Goal: Communication & Community: Answer question/provide support

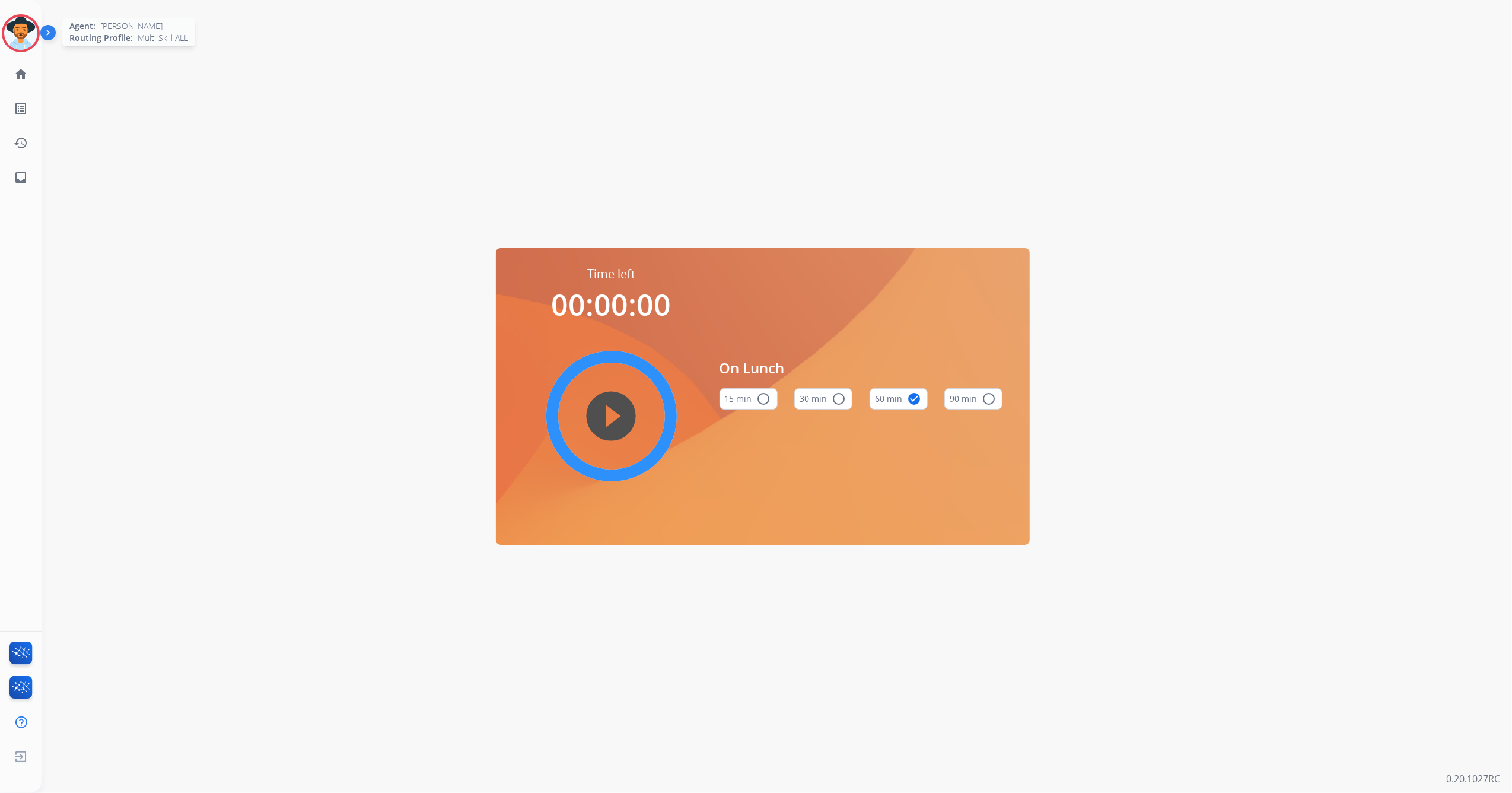
drag, startPoint x: 22, startPoint y: 34, endPoint x: 29, endPoint y: 39, distance: 8.6
click at [22, 34] on img at bounding box center [20, 33] width 33 height 33
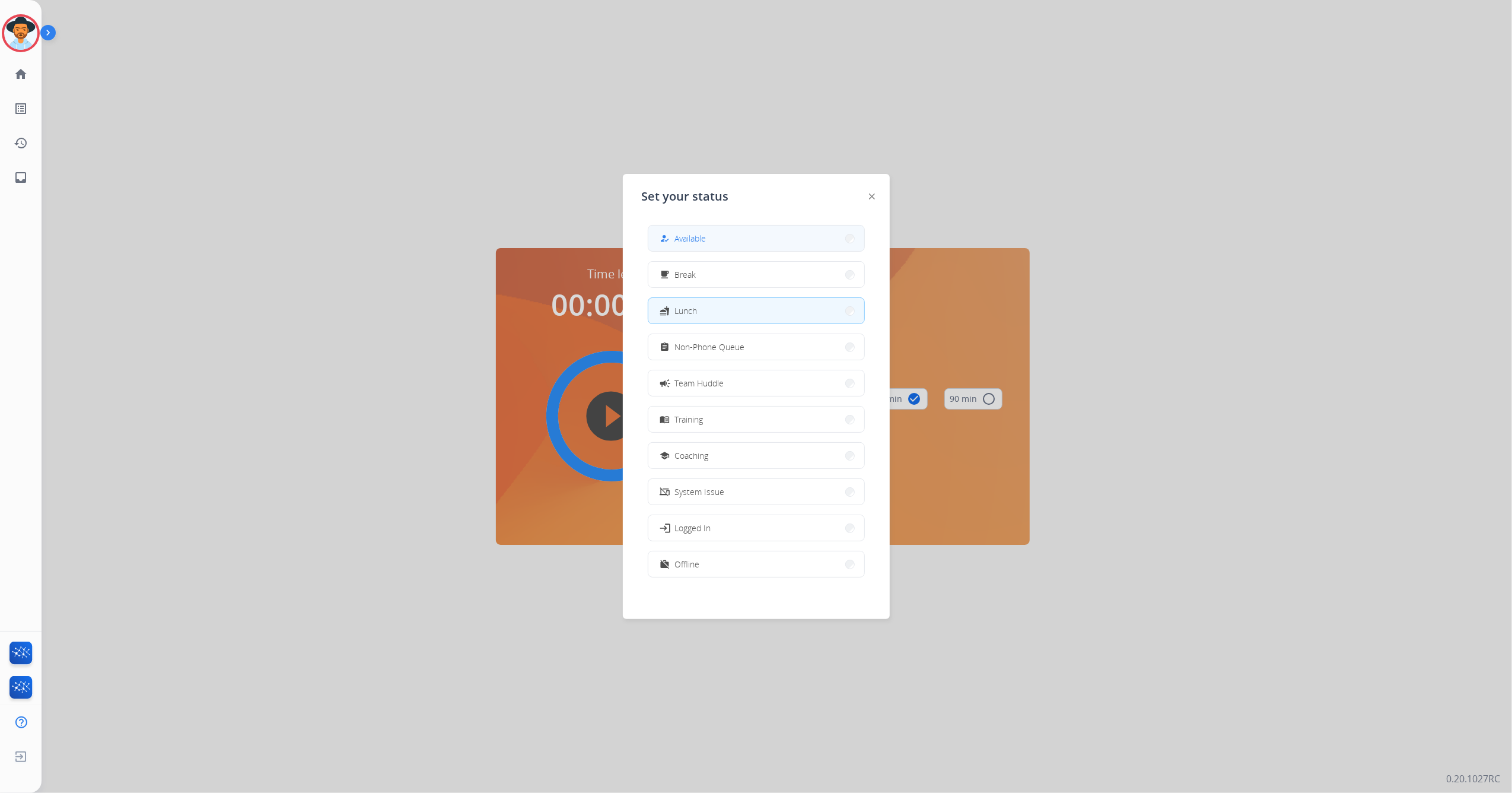
click at [676, 243] on div "how_to_reg Available" at bounding box center [682, 238] width 48 height 15
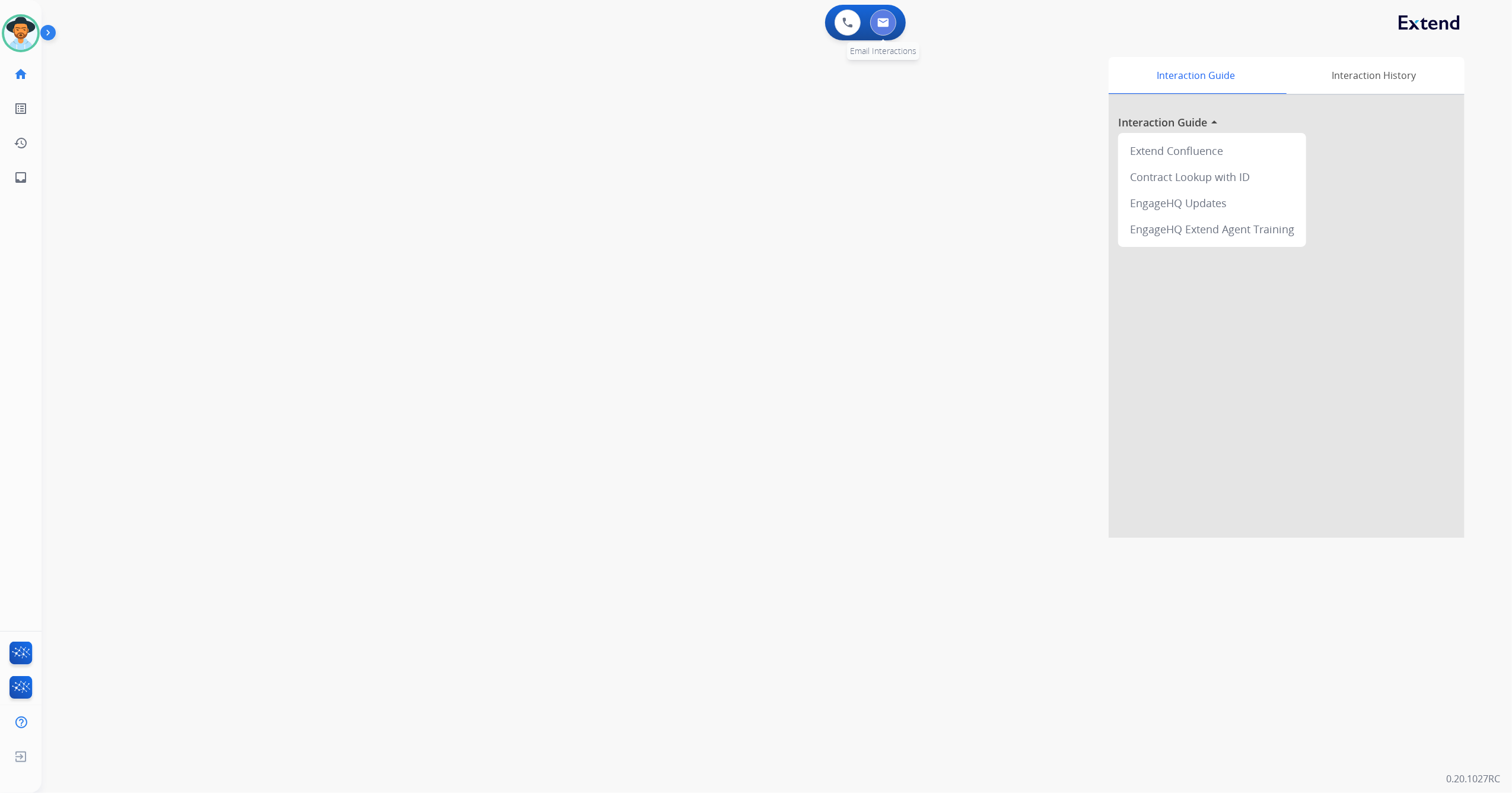
click at [890, 21] on button at bounding box center [883, 22] width 26 height 26
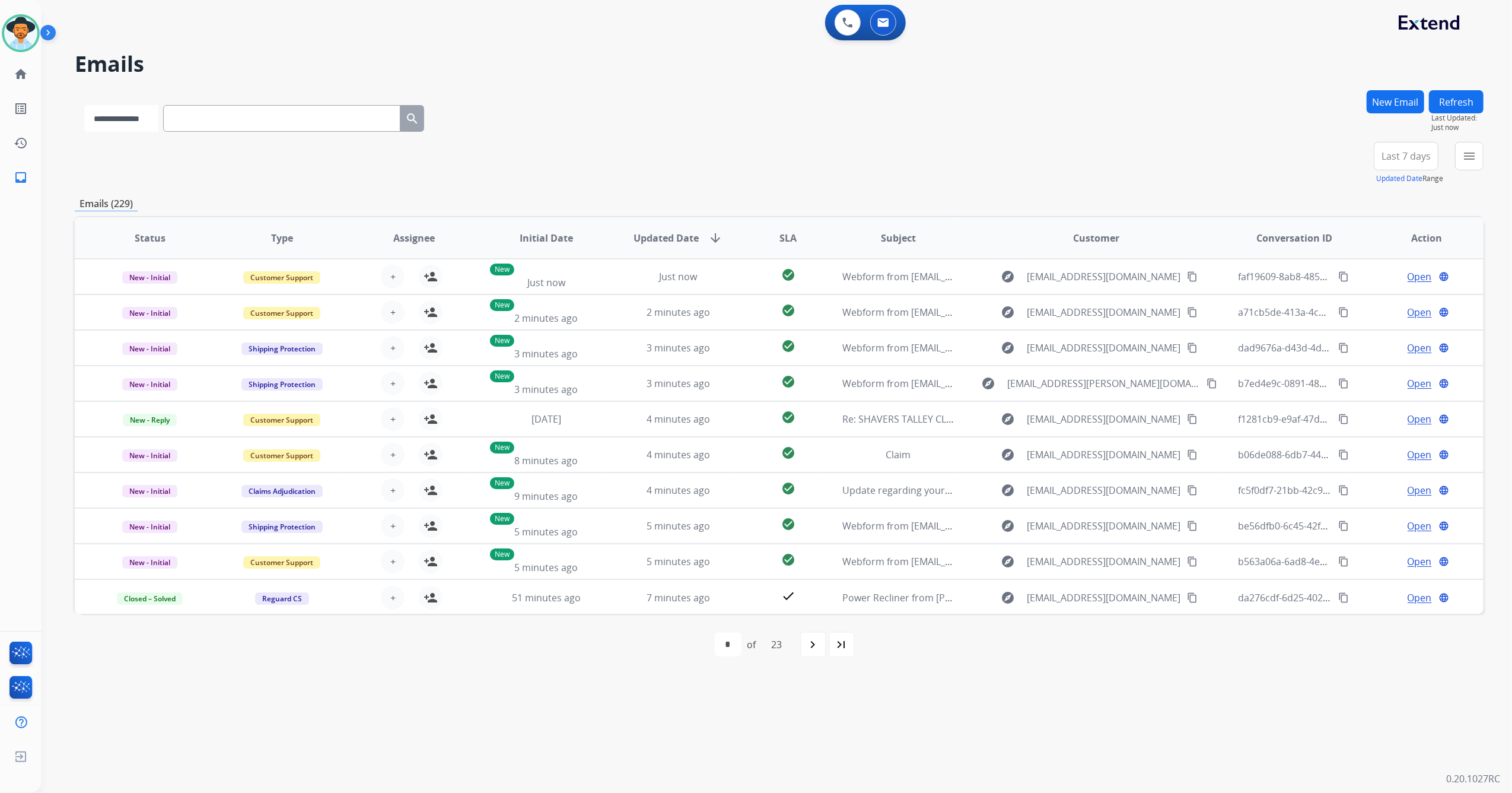
click at [143, 122] on select "**********" at bounding box center [121, 118] width 74 height 27
select select "**********"
click at [84, 105] on select "**********" at bounding box center [121, 118] width 74 height 27
paste input "**********"
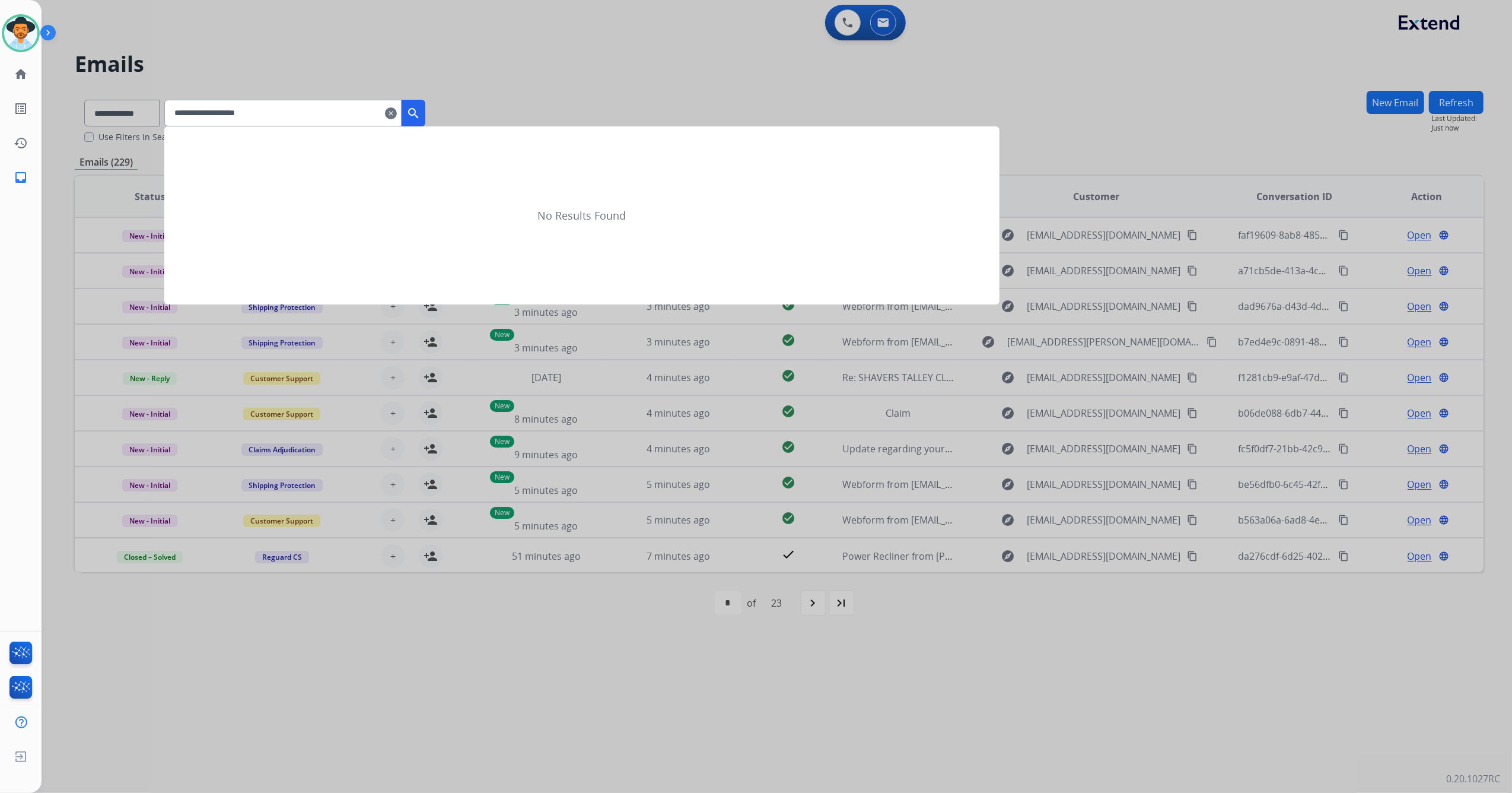
type input "**********"
click at [421, 112] on mat-icon "search" at bounding box center [413, 113] width 15 height 15
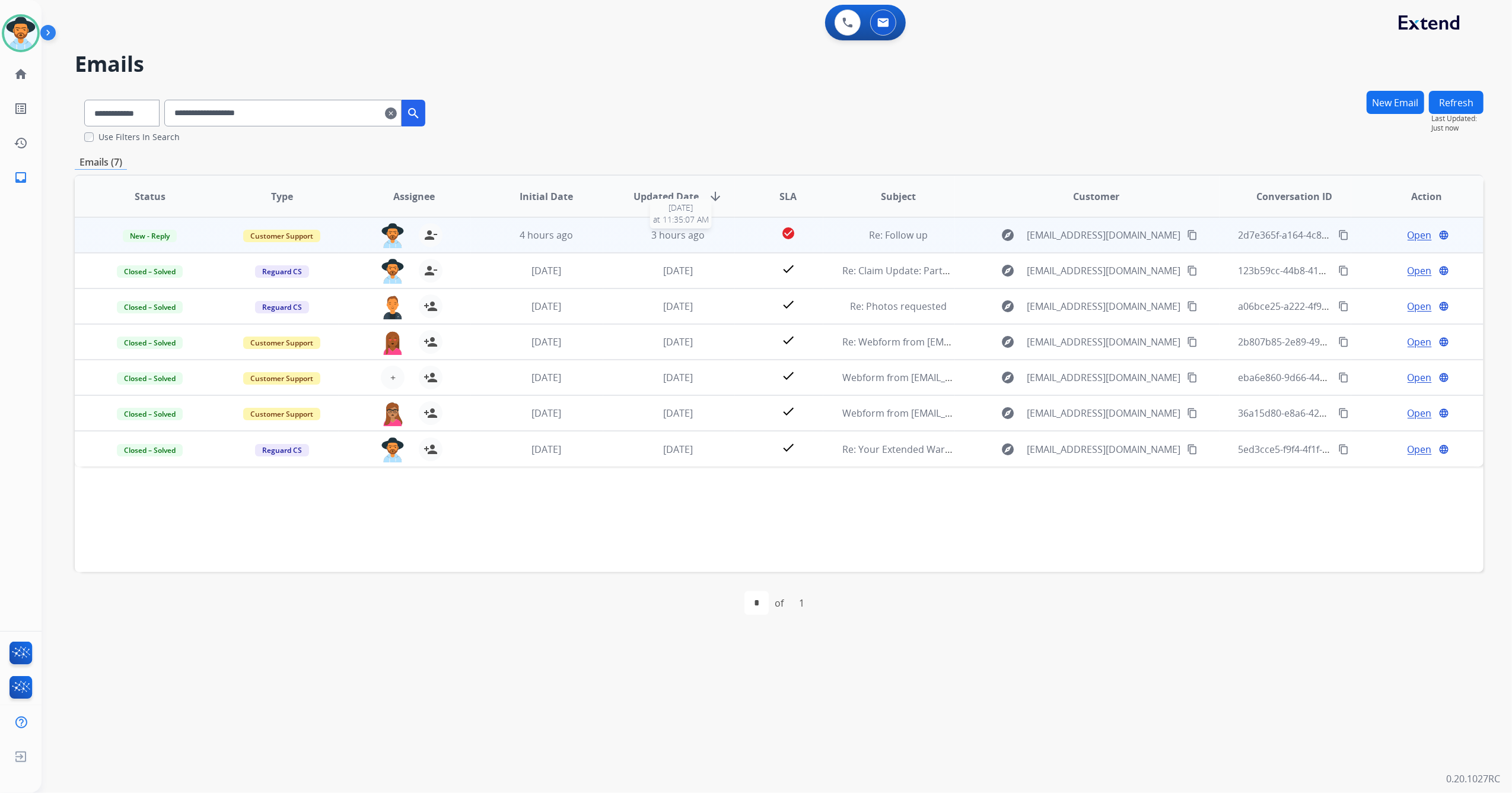
click at [705, 228] on div "3 hours ago" at bounding box center [678, 234] width 113 height 15
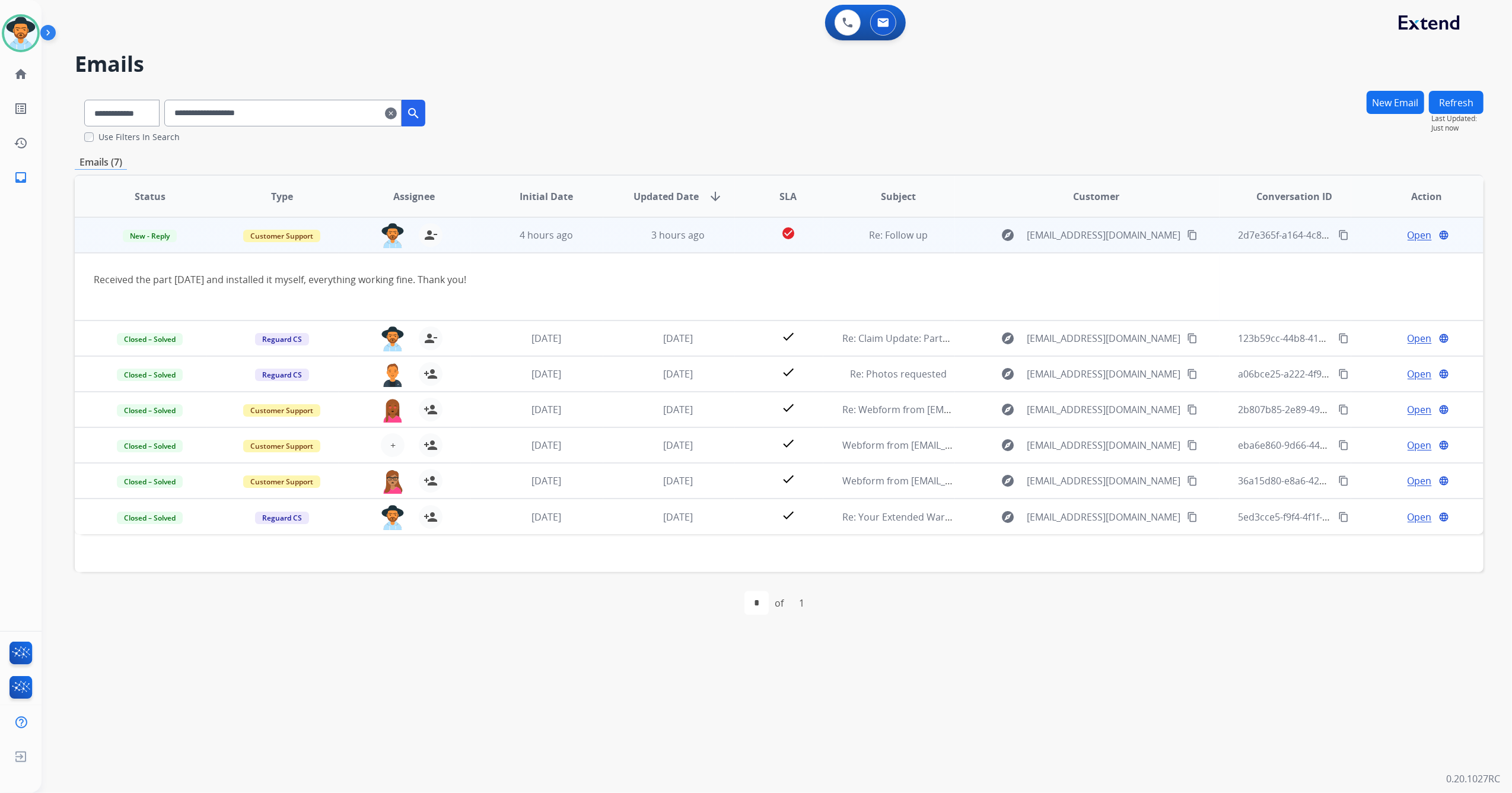
click at [1334, 227] on div "2d7e365f-a164-4c8c-9ecb-a160ffc236ba content_copy" at bounding box center [1294, 234] width 113 height 33
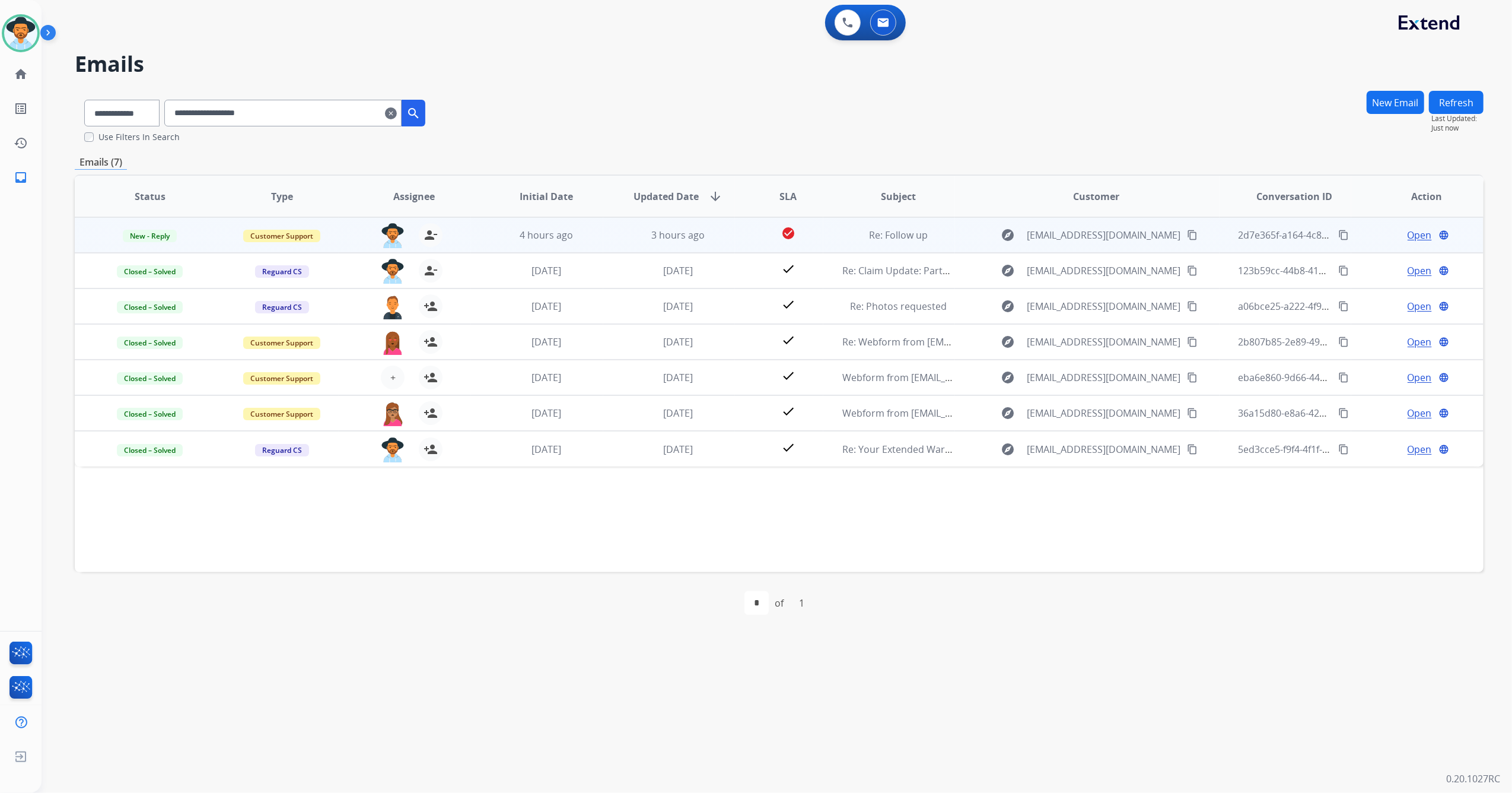
click at [1338, 225] on div "2d7e365f-a164-4c8c-9ecb-a160ffc236ba content_copy" at bounding box center [1294, 234] width 113 height 33
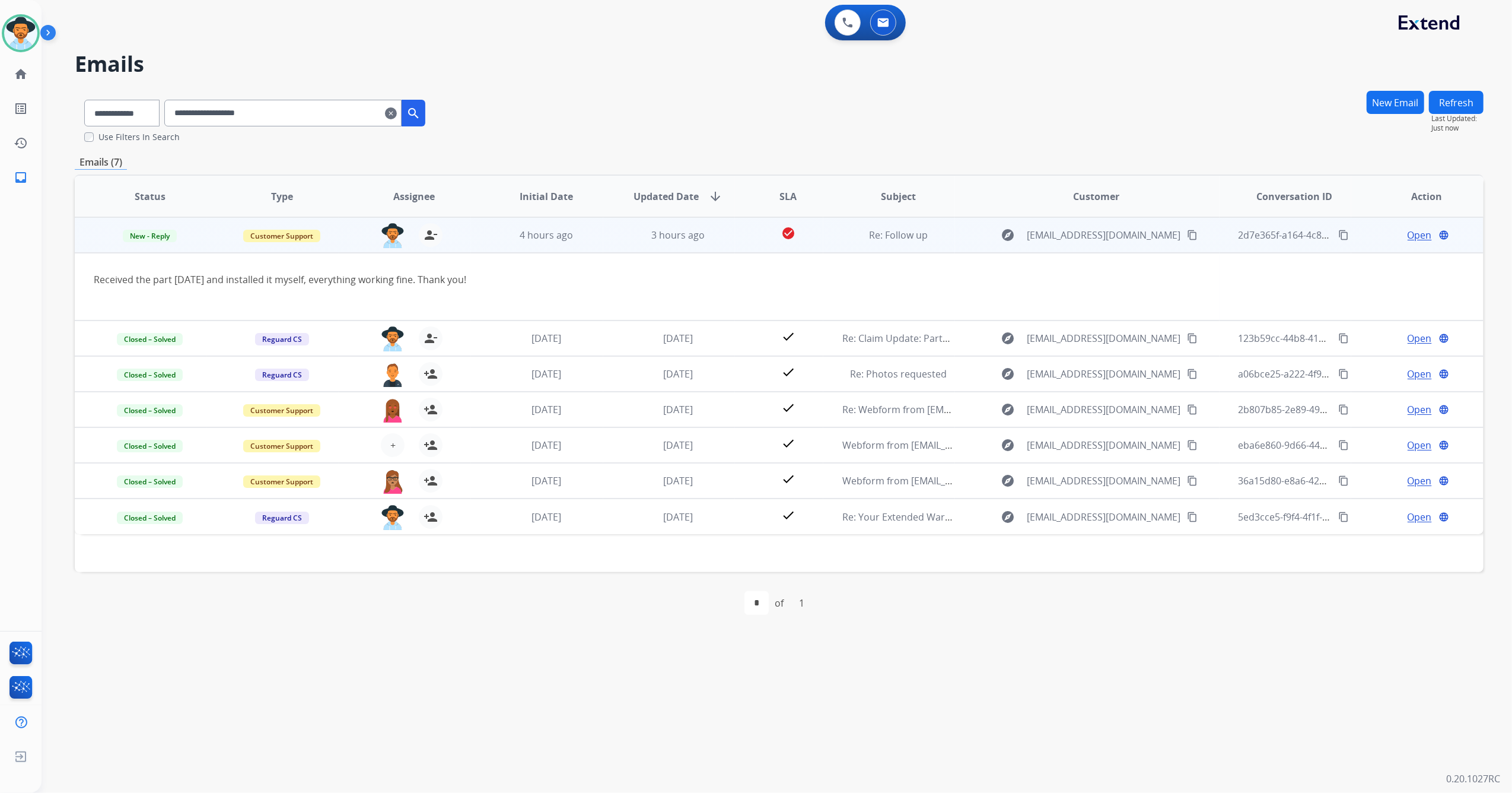
click at [1338, 233] on mat-icon "content_copy" at bounding box center [1343, 235] width 11 height 11
click at [1410, 238] on span "Open" at bounding box center [1420, 234] width 25 height 15
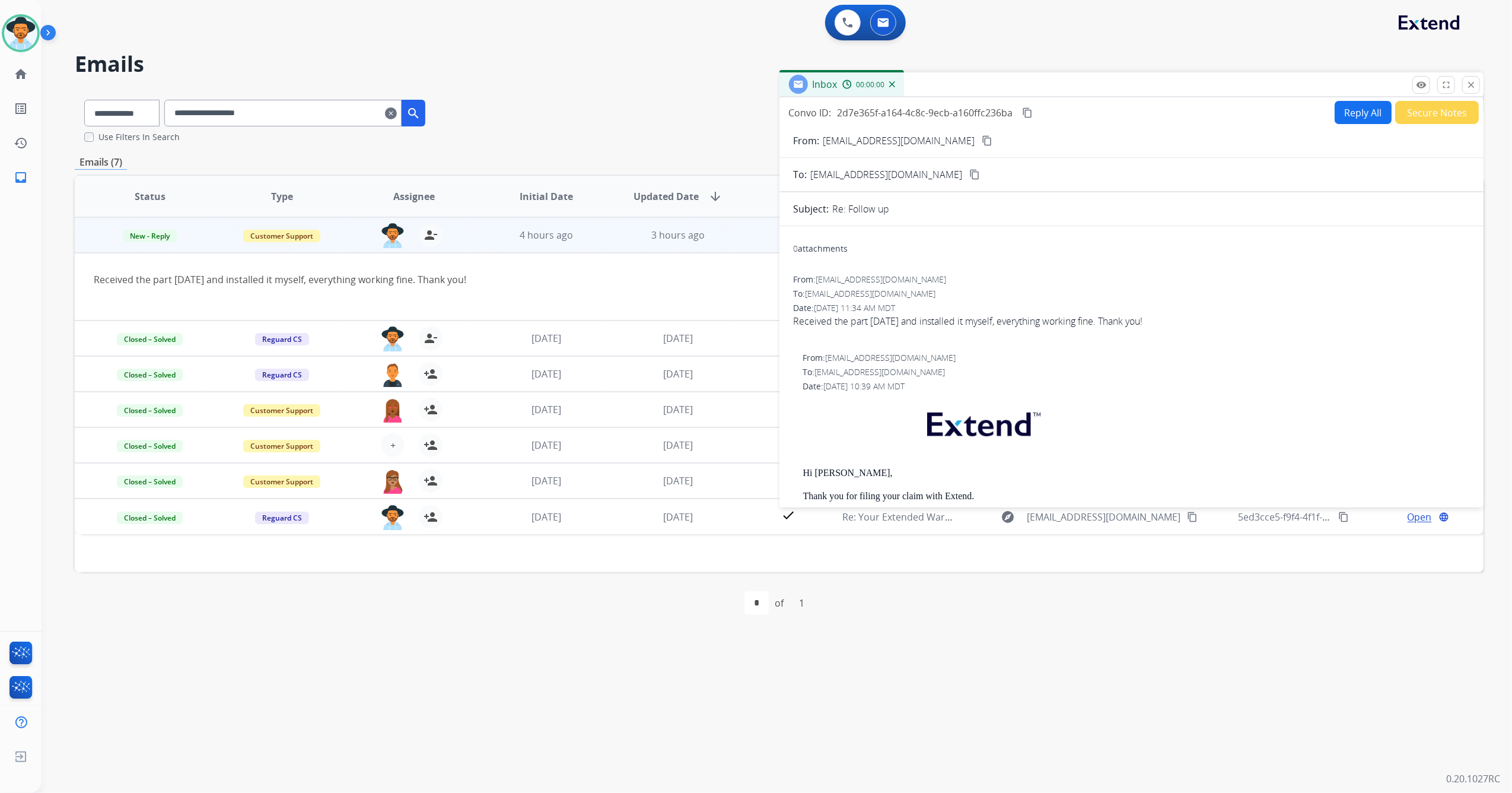
click at [1355, 119] on button "Reply All" at bounding box center [1363, 113] width 57 height 23
select select "**********"
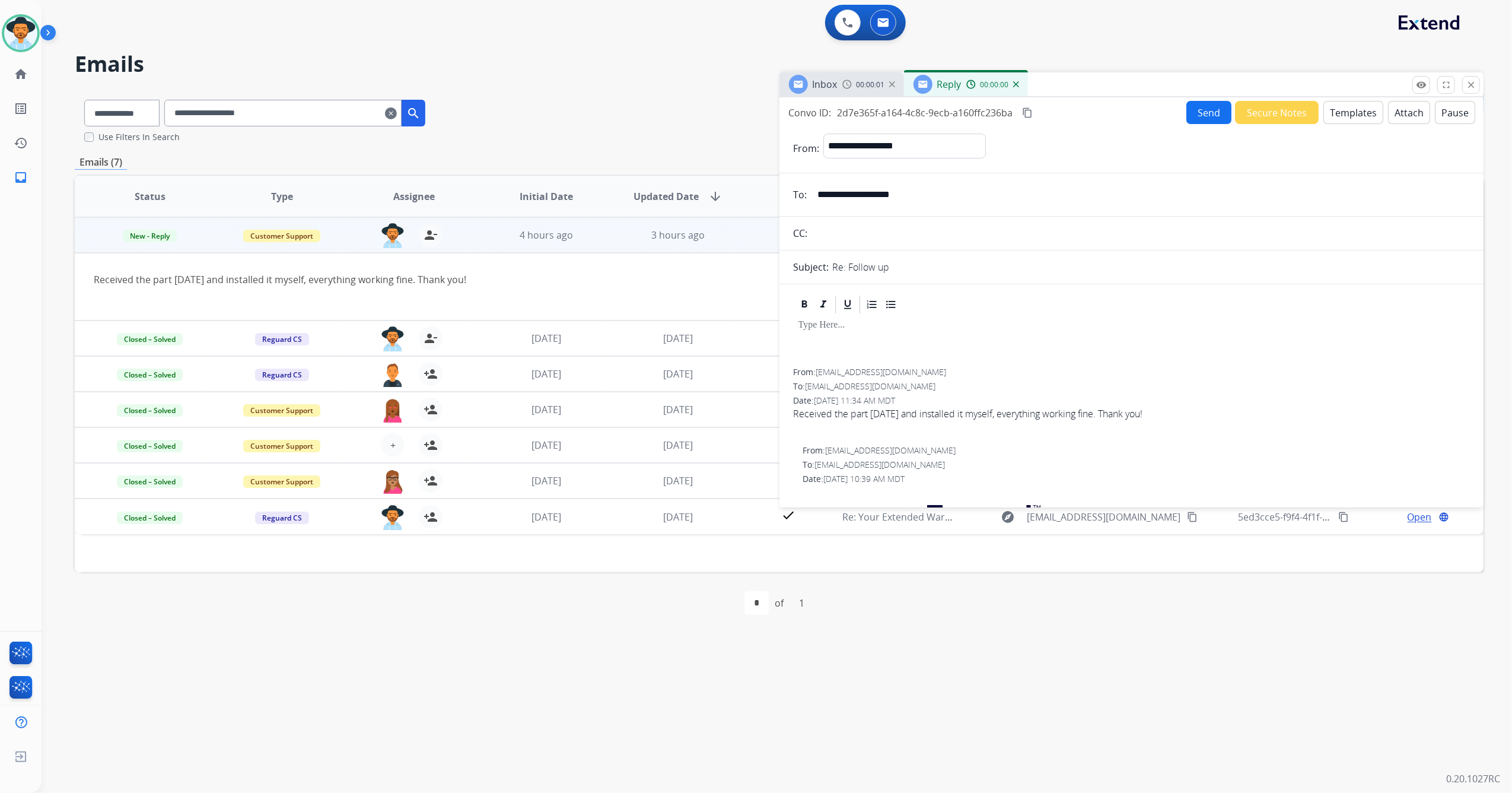
click at [1334, 108] on button "Templates" at bounding box center [1353, 113] width 60 height 23
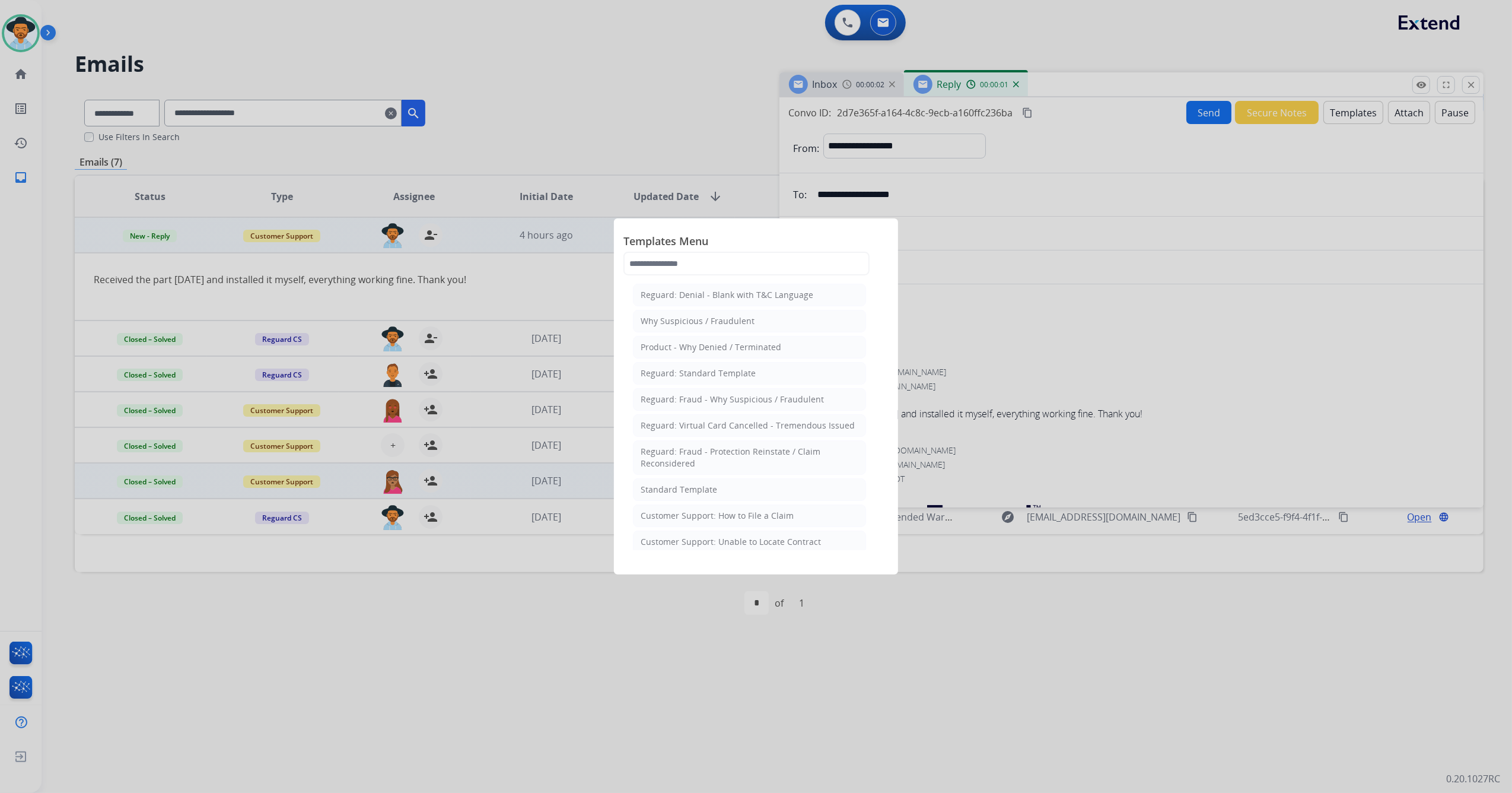
drag, startPoint x: 666, startPoint y: 490, endPoint x: 688, endPoint y: 478, distance: 25.1
click at [667, 490] on div "Standard Template" at bounding box center [679, 489] width 77 height 11
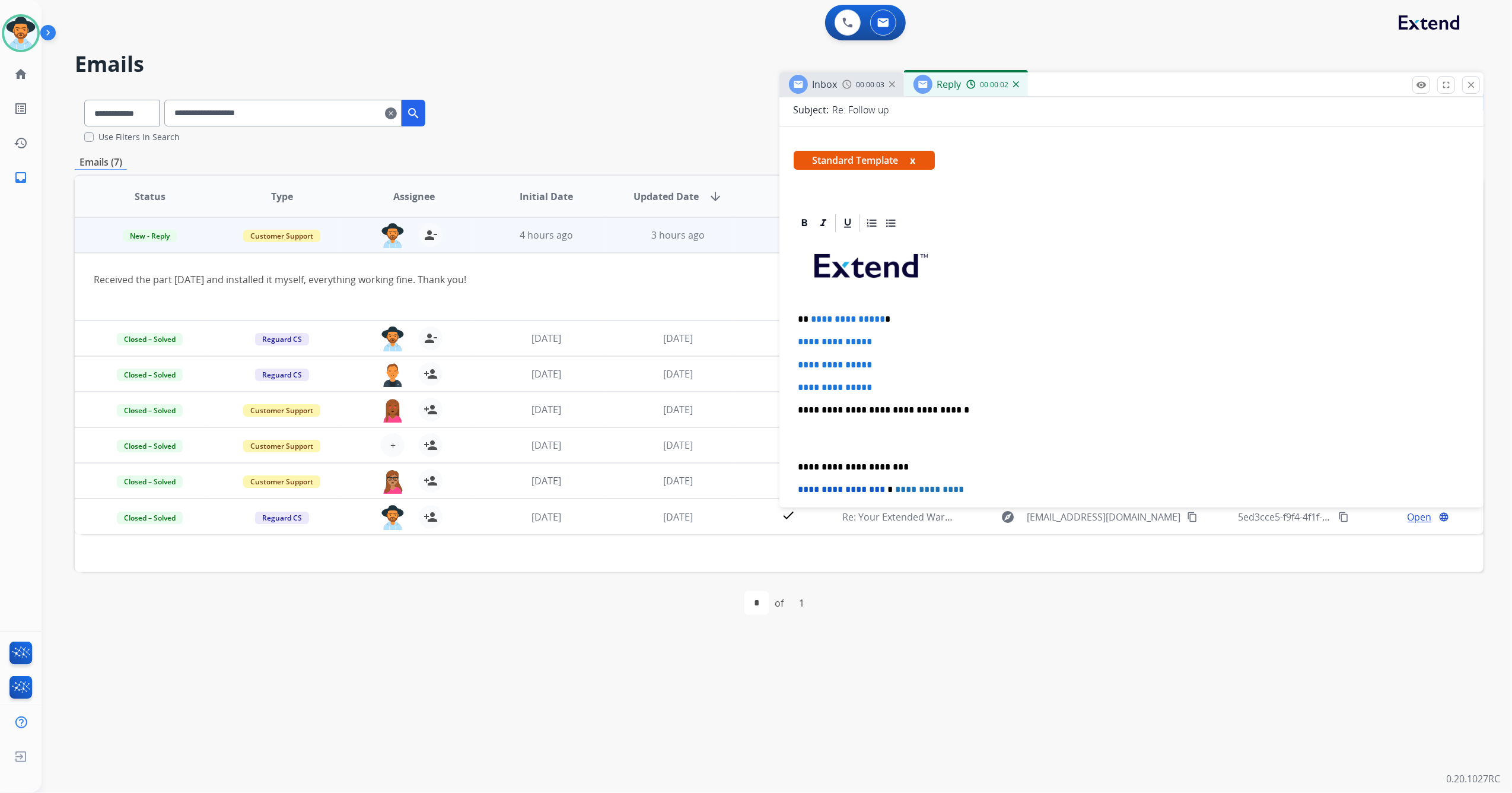
scroll to position [158, 0]
drag, startPoint x: 875, startPoint y: 385, endPoint x: 813, endPoint y: 309, distance: 98.1
click at [813, 309] on div "**********" at bounding box center [1131, 437] width 676 height 408
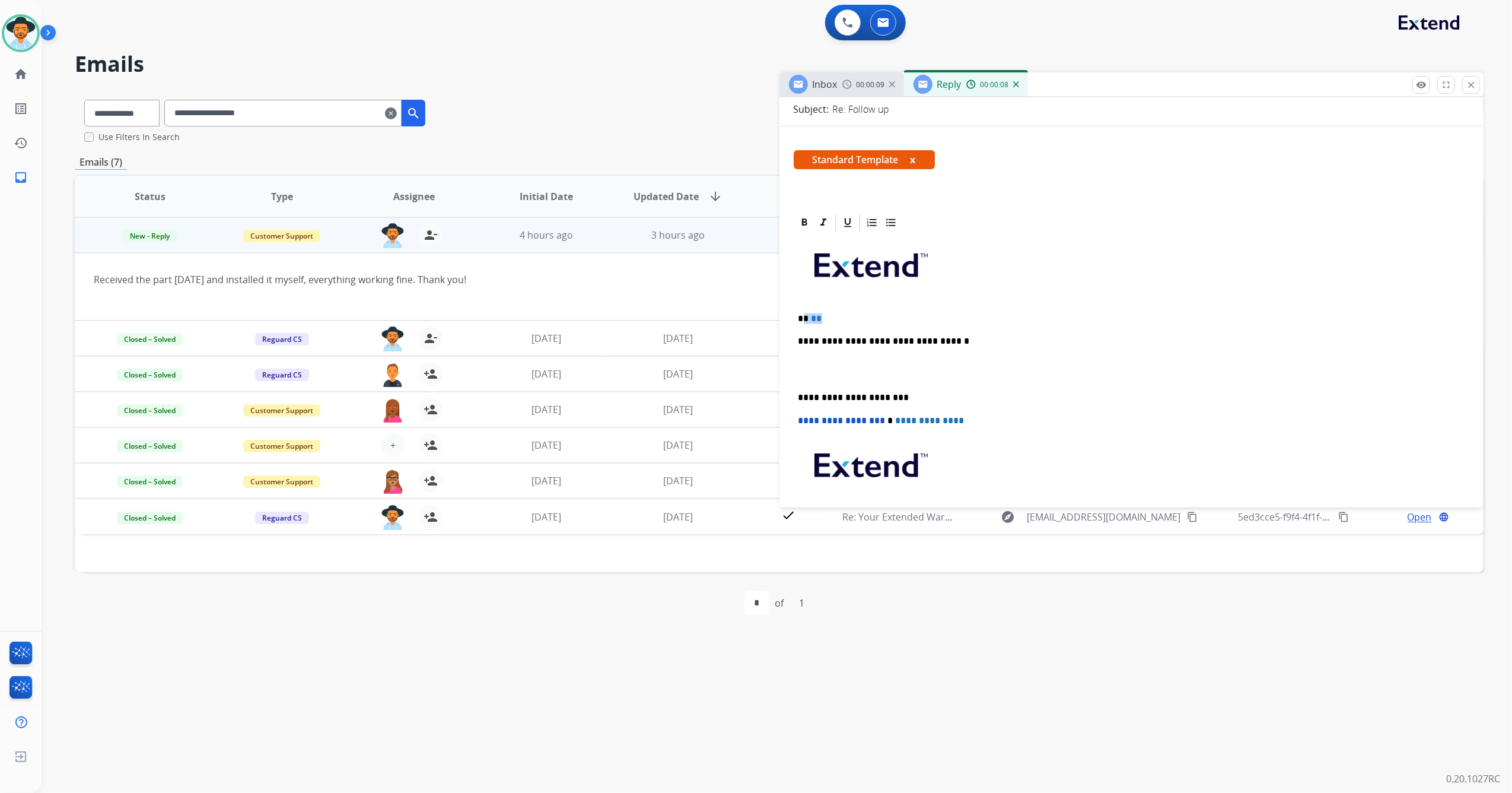
drag, startPoint x: 834, startPoint y: 316, endPoint x: 806, endPoint y: 314, distance: 28.1
click at [806, 314] on p "** **" at bounding box center [1127, 319] width 657 height 11
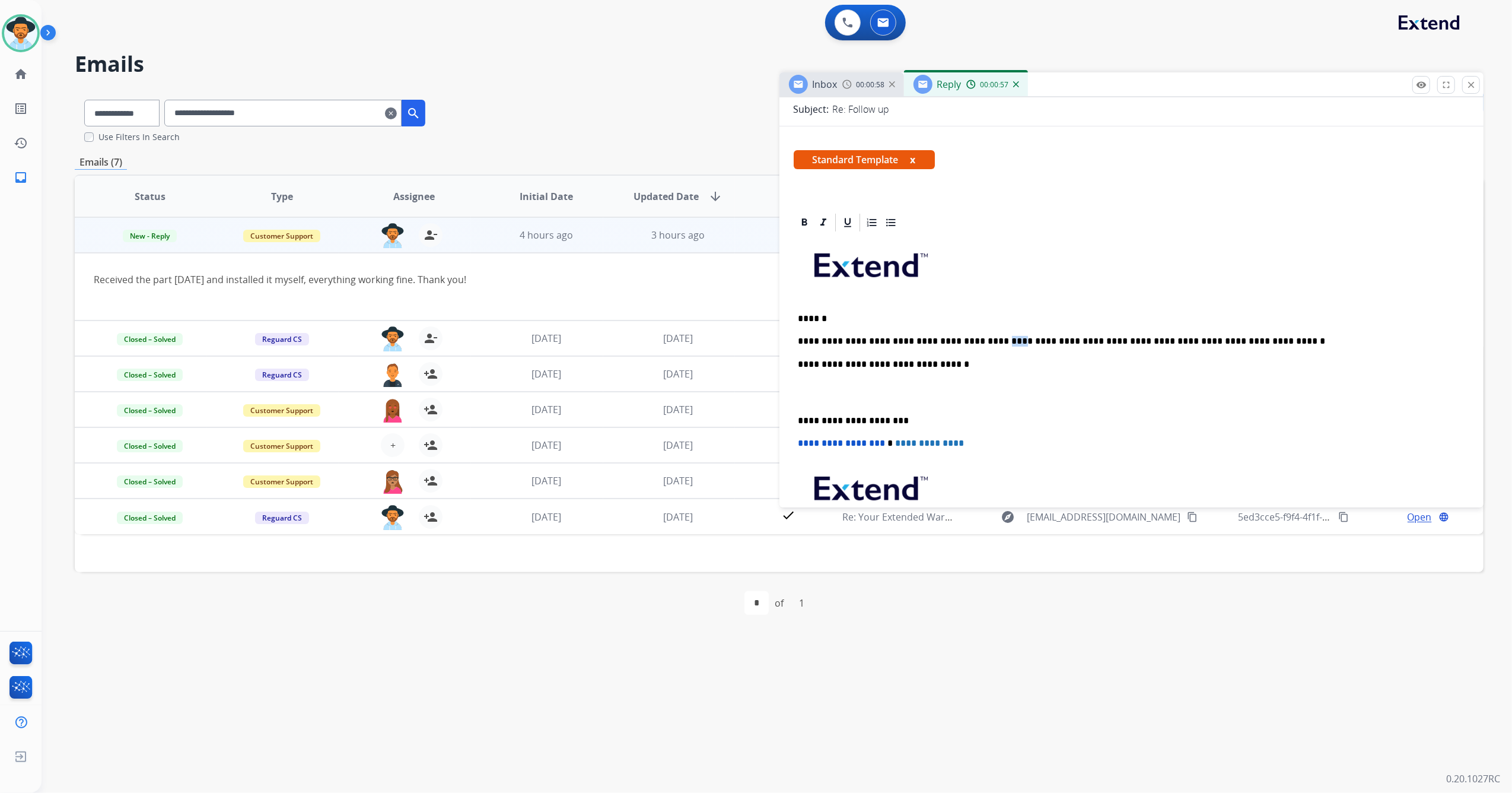
drag, startPoint x: 971, startPoint y: 340, endPoint x: 980, endPoint y: 340, distance: 9.0
click at [980, 340] on p "**********" at bounding box center [1127, 341] width 657 height 11
click at [970, 336] on p "**********" at bounding box center [1127, 341] width 657 height 11
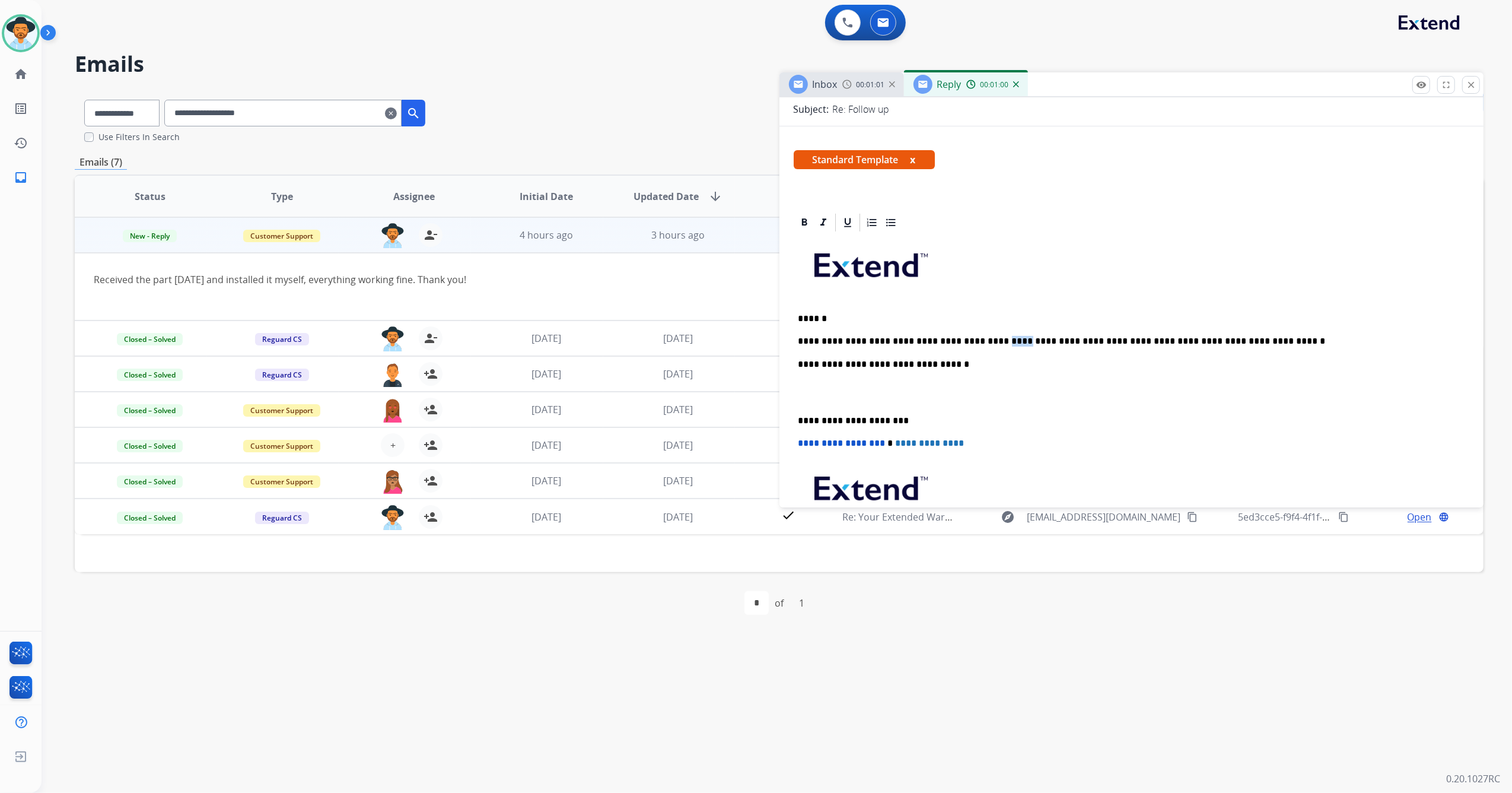
drag, startPoint x: 981, startPoint y: 342, endPoint x: 1003, endPoint y: 317, distance: 33.3
click at [970, 340] on p "**********" at bounding box center [1127, 341] width 657 height 11
click at [1249, 339] on p "**********" at bounding box center [1127, 341] width 657 height 11
click at [1255, 336] on p "**********" at bounding box center [1127, 341] width 657 height 11
click at [798, 418] on p "**********" at bounding box center [1127, 421] width 657 height 11
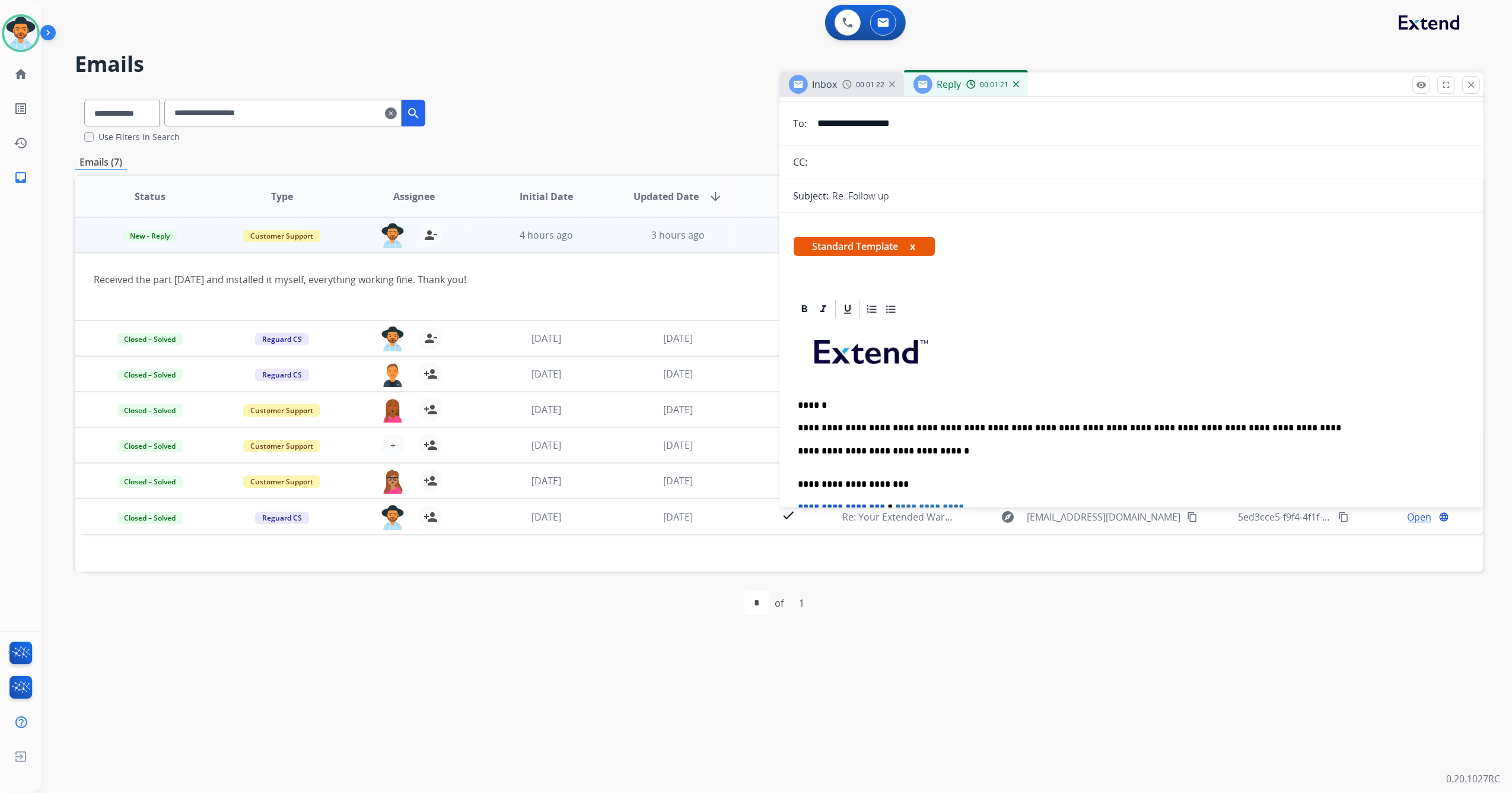
scroll to position [0, 0]
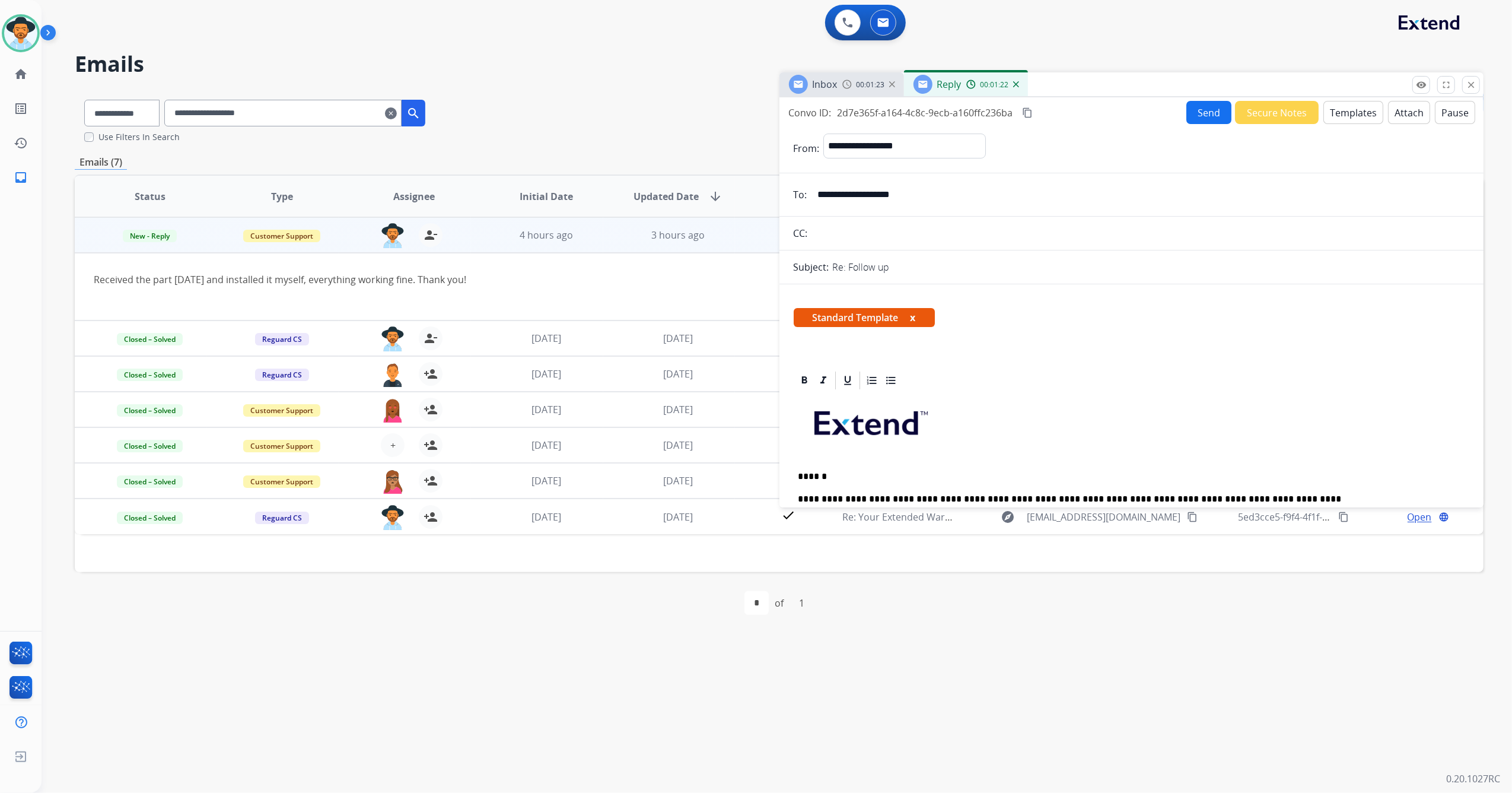
click at [1199, 119] on button "Send" at bounding box center [1209, 113] width 45 height 23
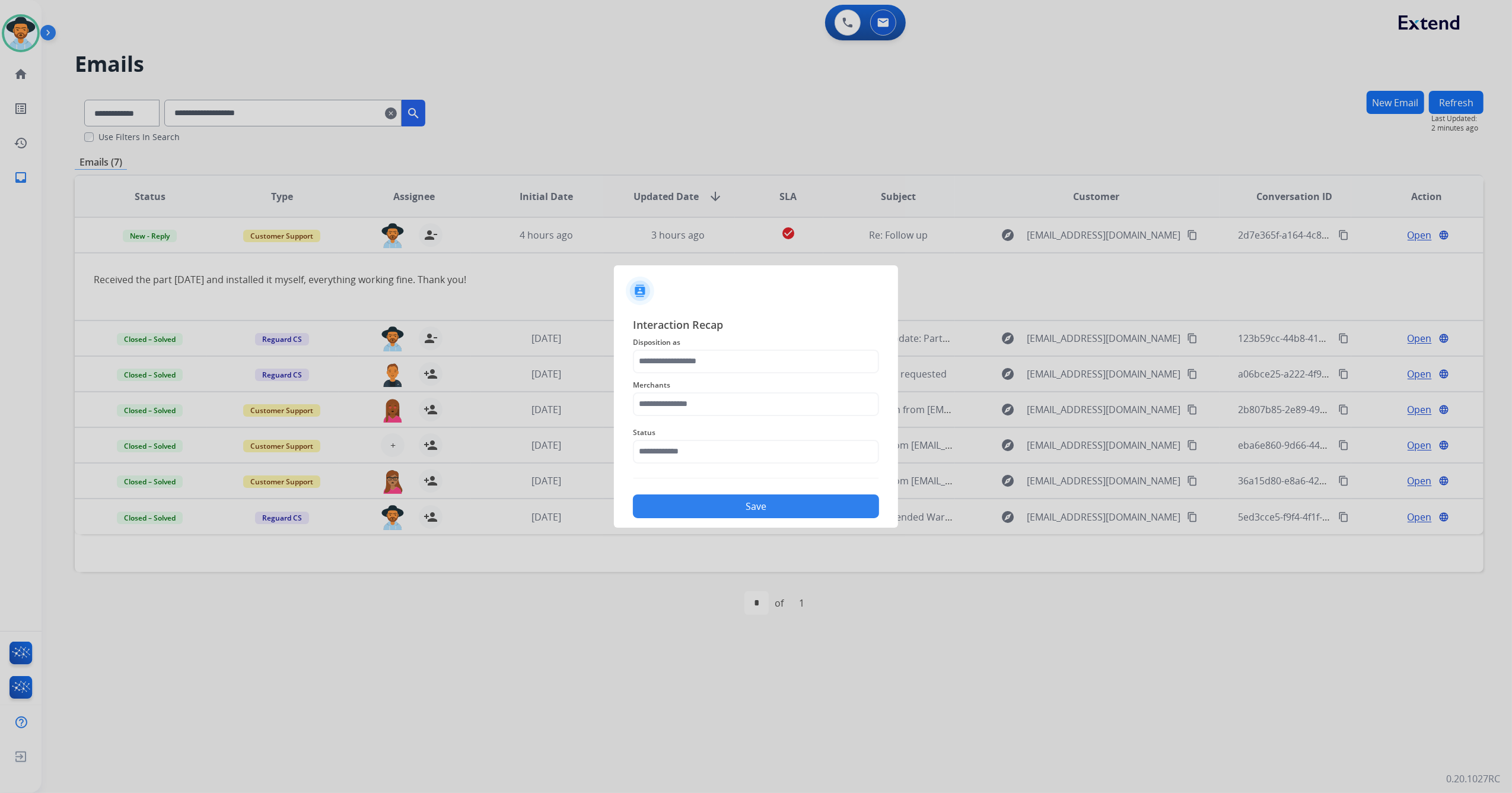
click at [691, 348] on span "Disposition as" at bounding box center [755, 342] width 246 height 15
click at [692, 354] on input "text" at bounding box center [755, 361] width 246 height 24
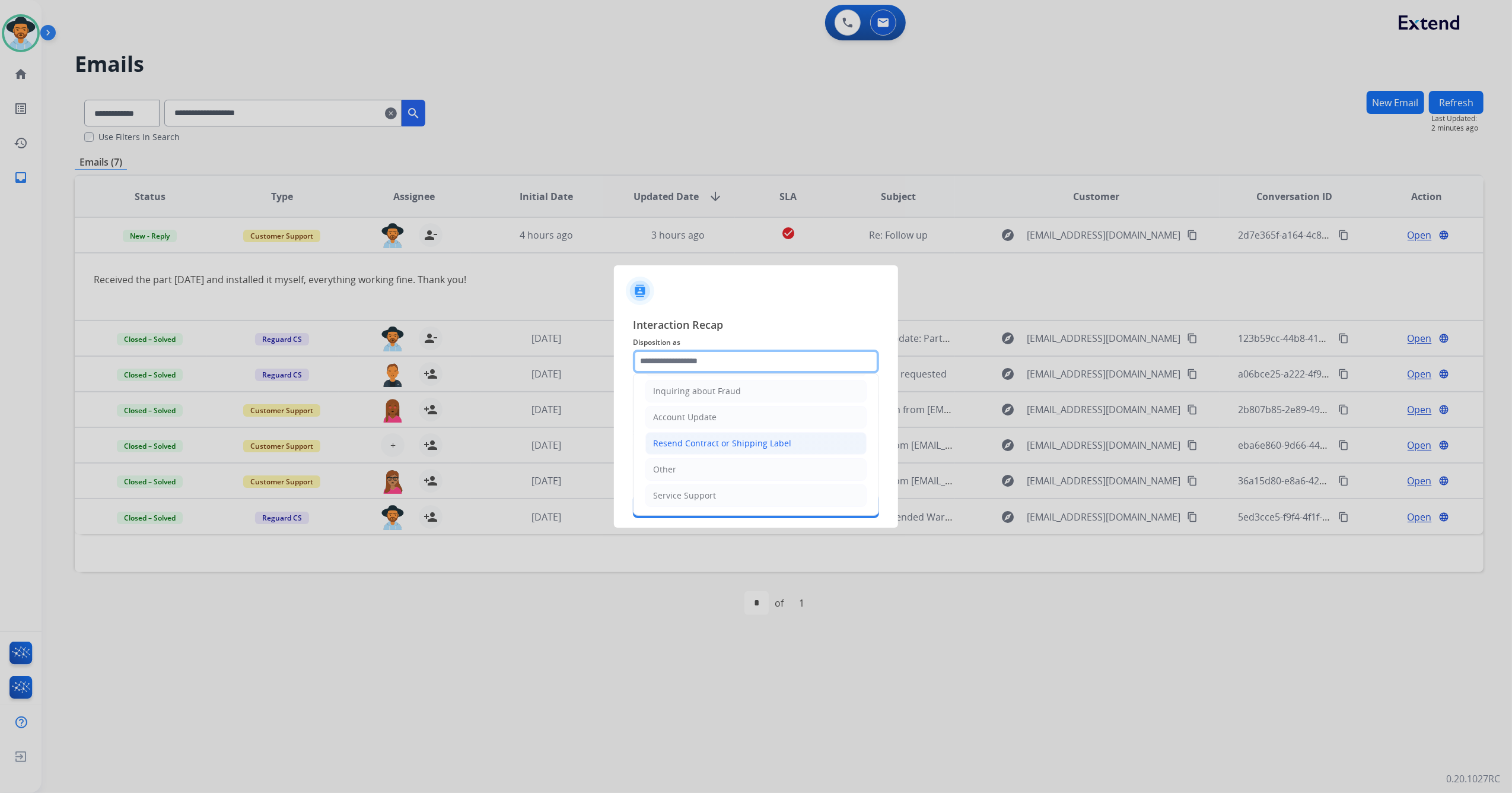
scroll to position [191, 0]
click at [691, 467] on li "Other" at bounding box center [756, 469] width 221 height 22
type input "*****"
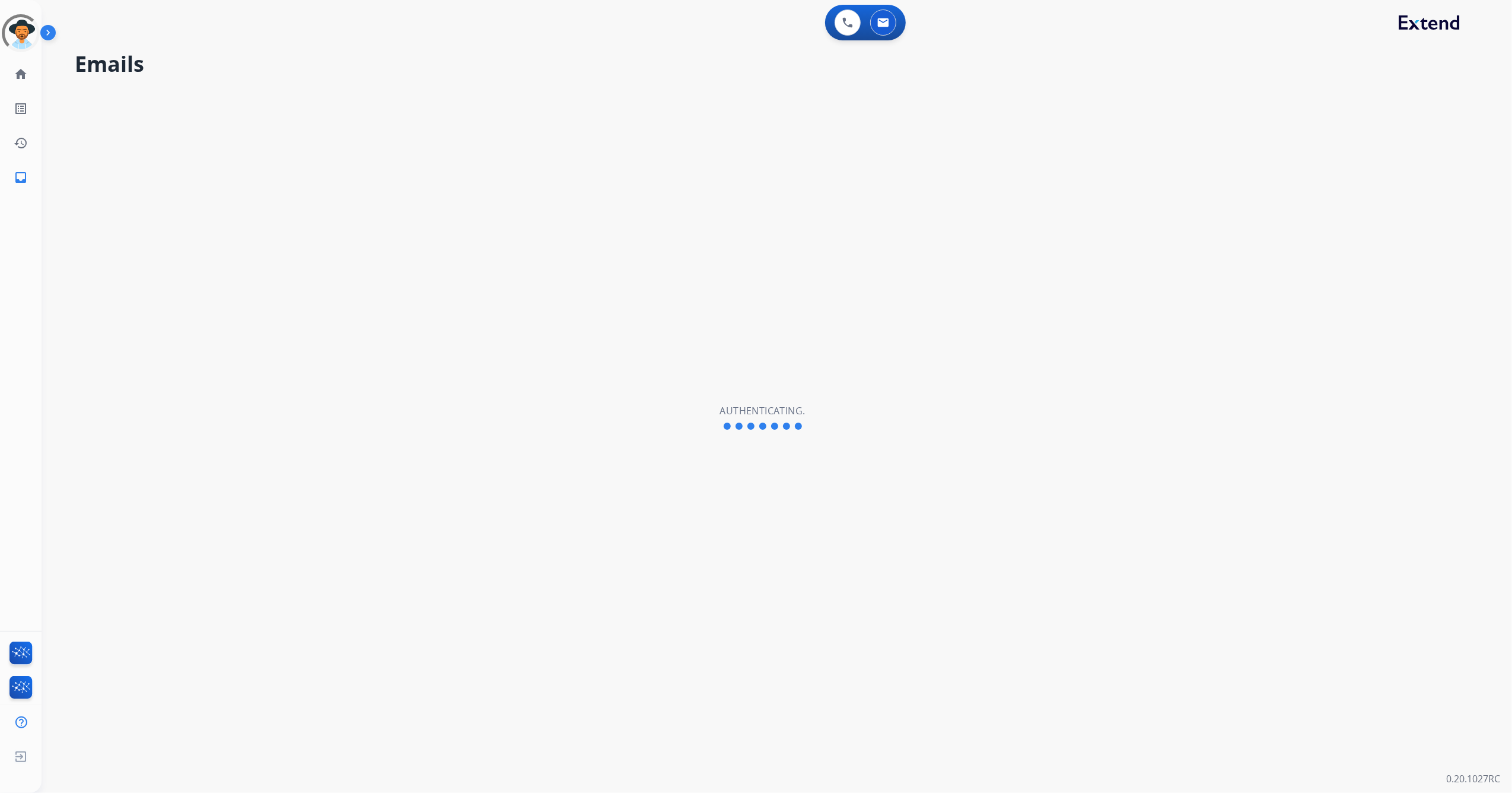
select select "**********"
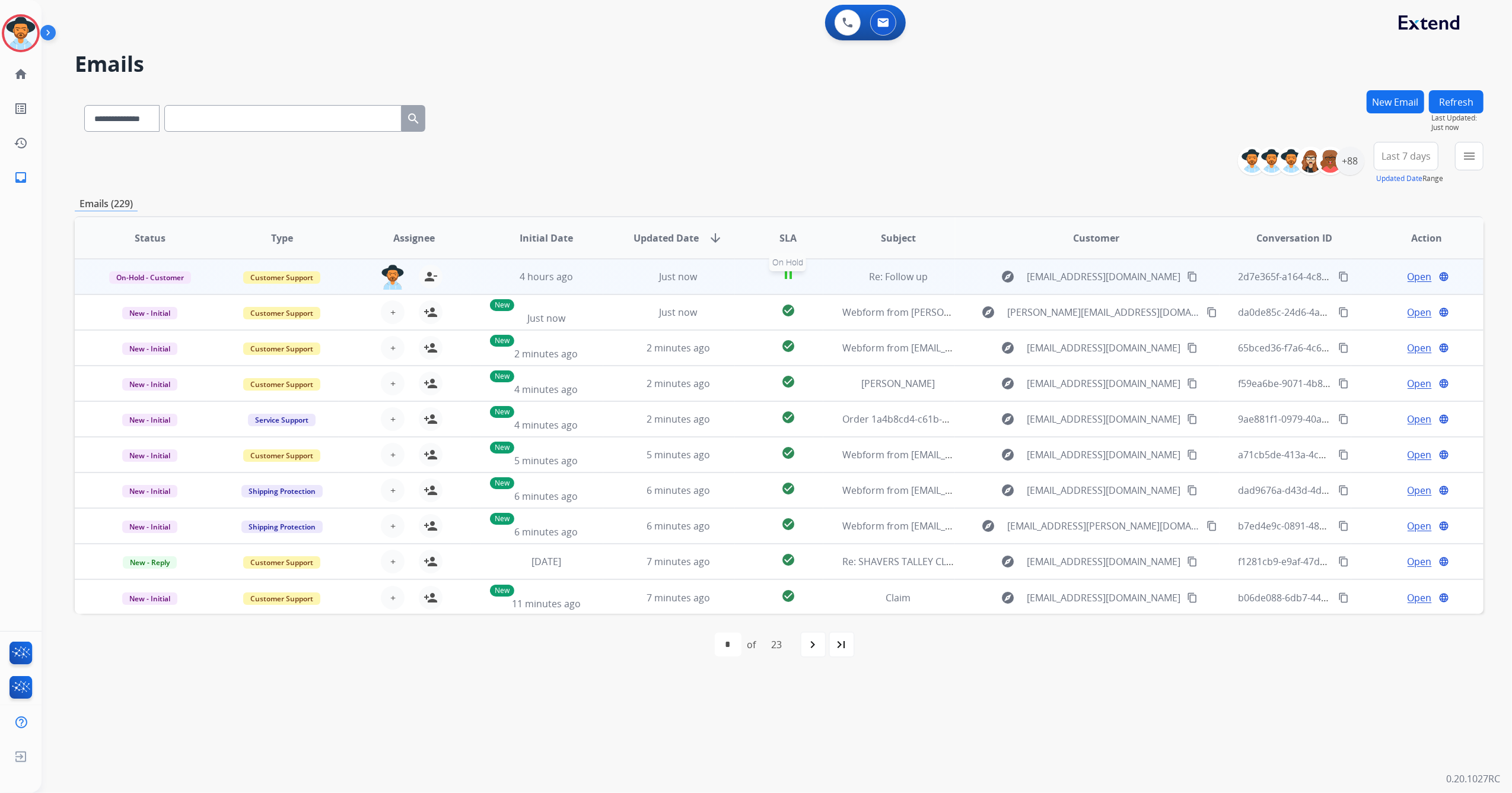
click at [781, 273] on mat-icon "pause" at bounding box center [788, 274] width 15 height 15
click at [692, 283] on span "Just now" at bounding box center [678, 276] width 38 height 13
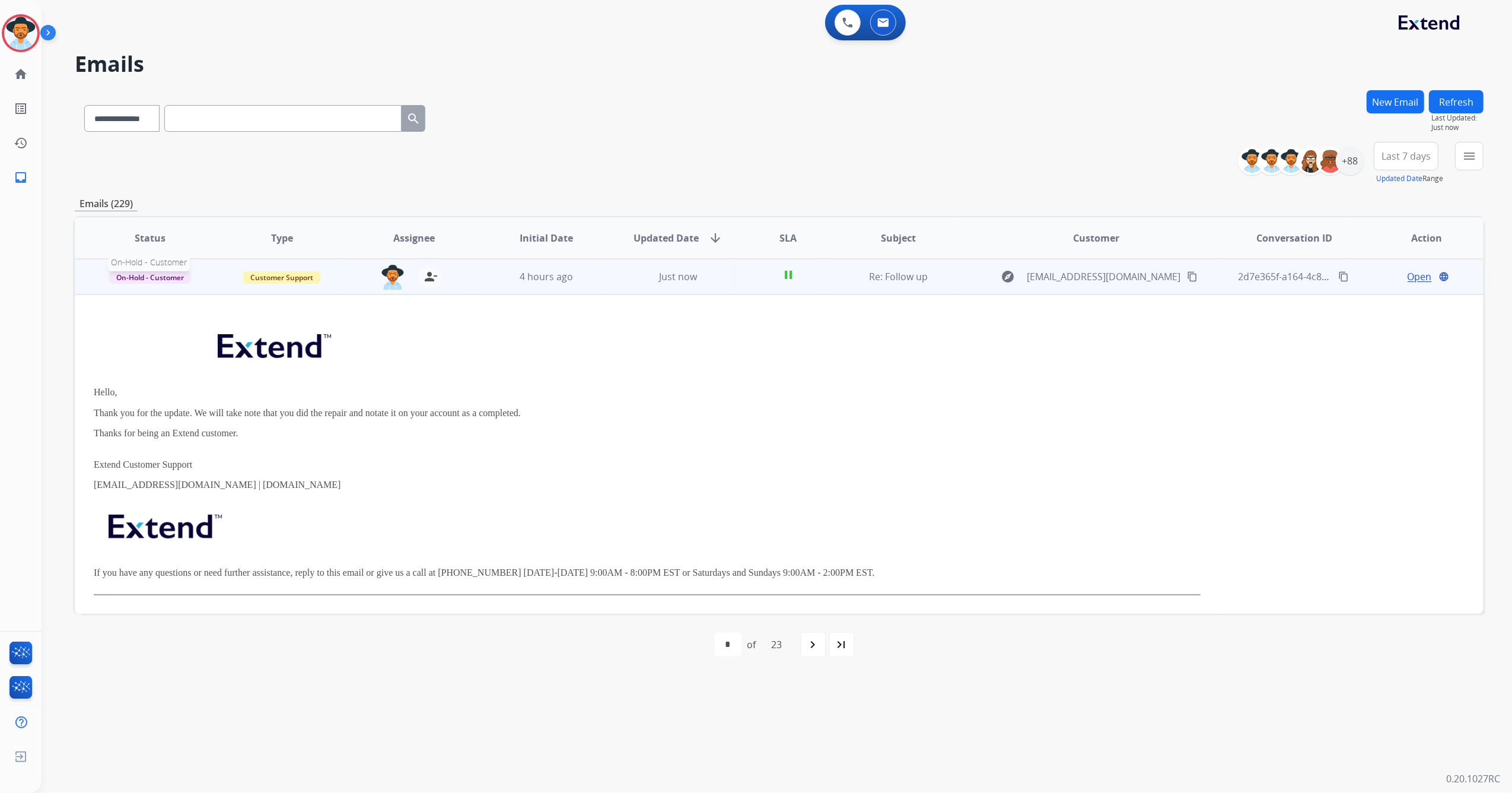
click at [149, 280] on span "On-Hold - Customer" at bounding box center [149, 277] width 82 height 12
click at [236, 388] on p "Closed – Solved" at bounding box center [224, 388] width 68 height 17
click at [1450, 100] on button "Refresh" at bounding box center [1455, 102] width 54 height 23
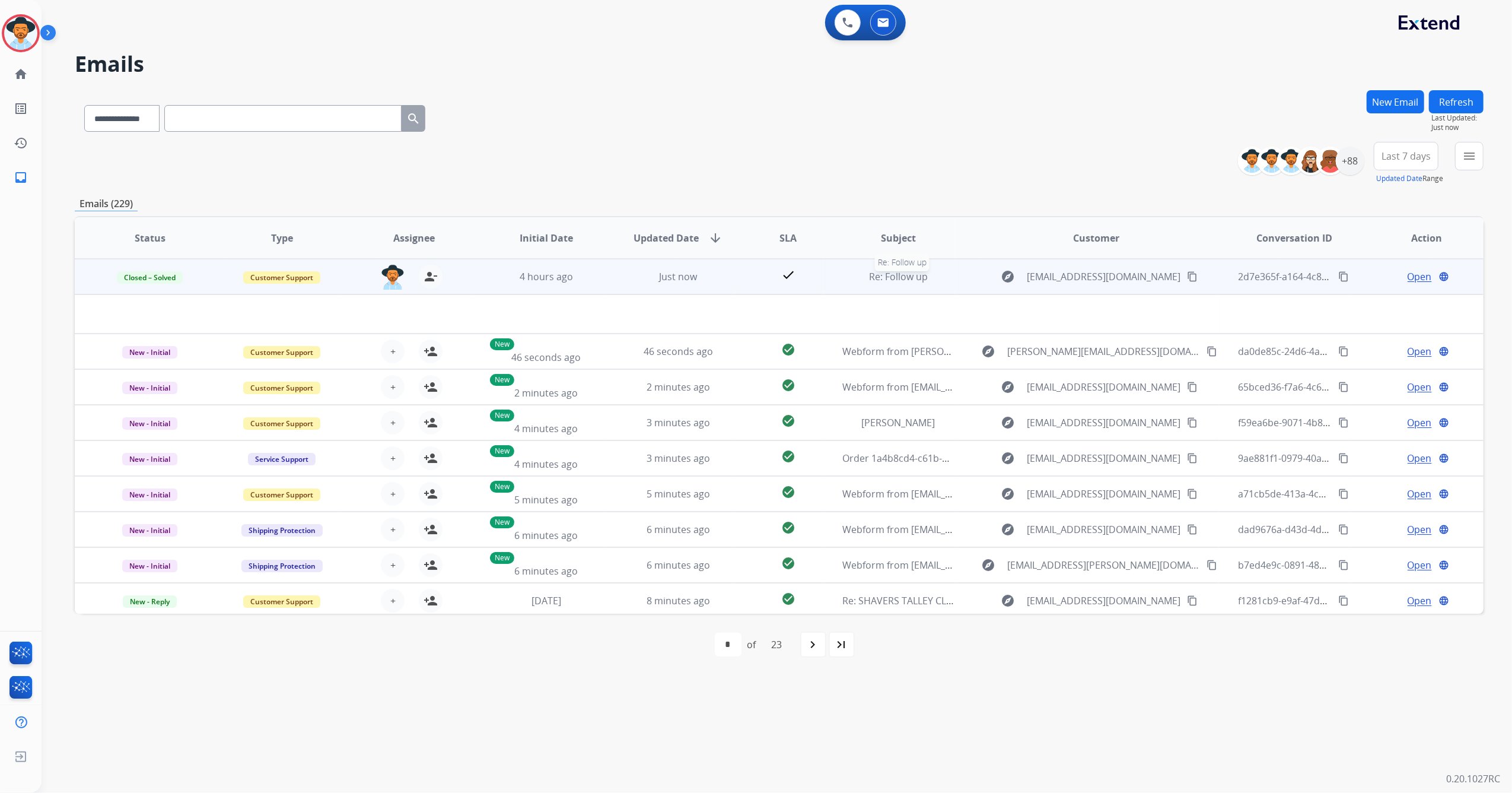
click at [897, 276] on span "Re: Follow up" at bounding box center [898, 276] width 59 height 13
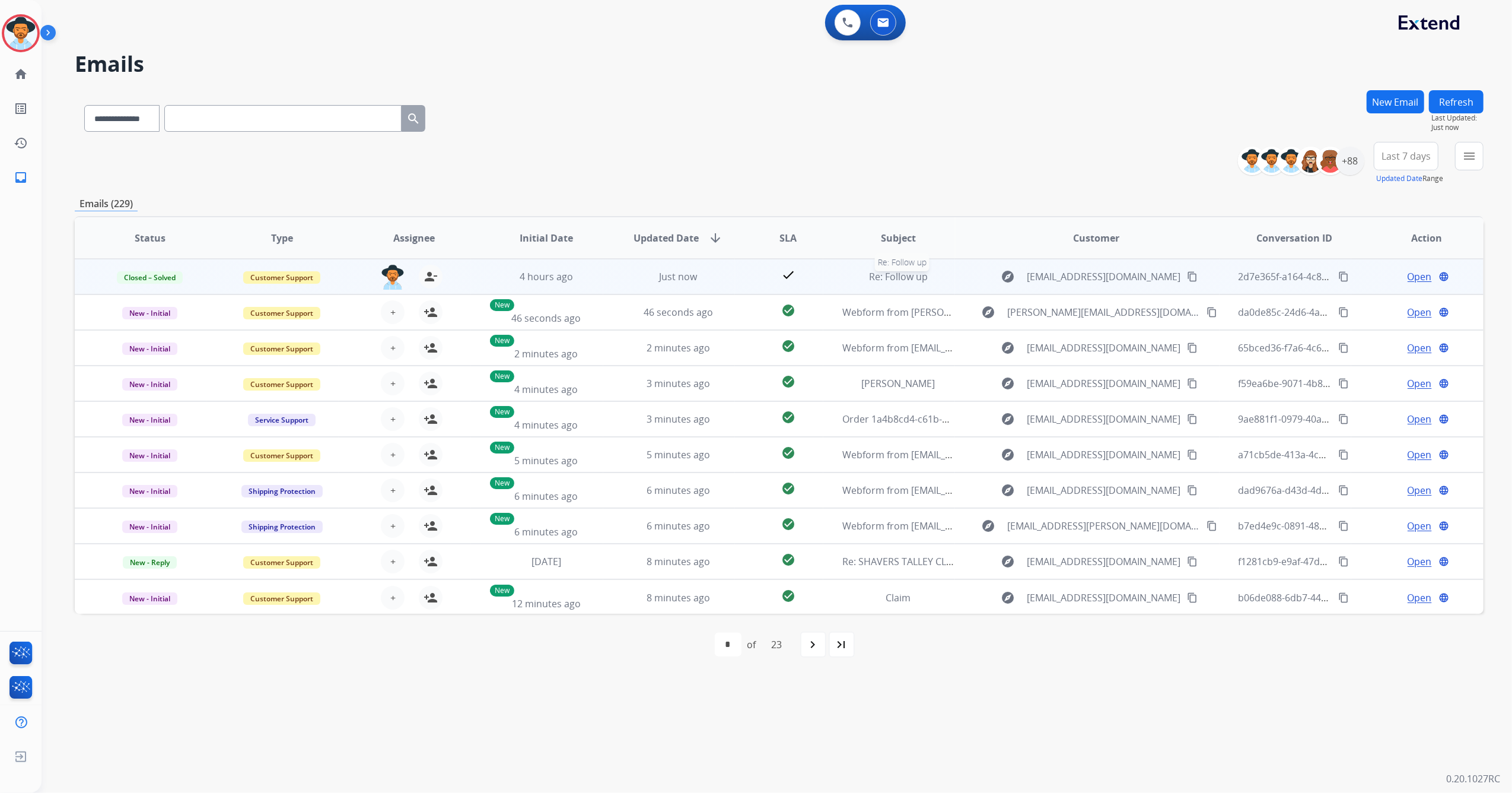
click at [897, 276] on span "Re: Follow up" at bounding box center [898, 276] width 59 height 13
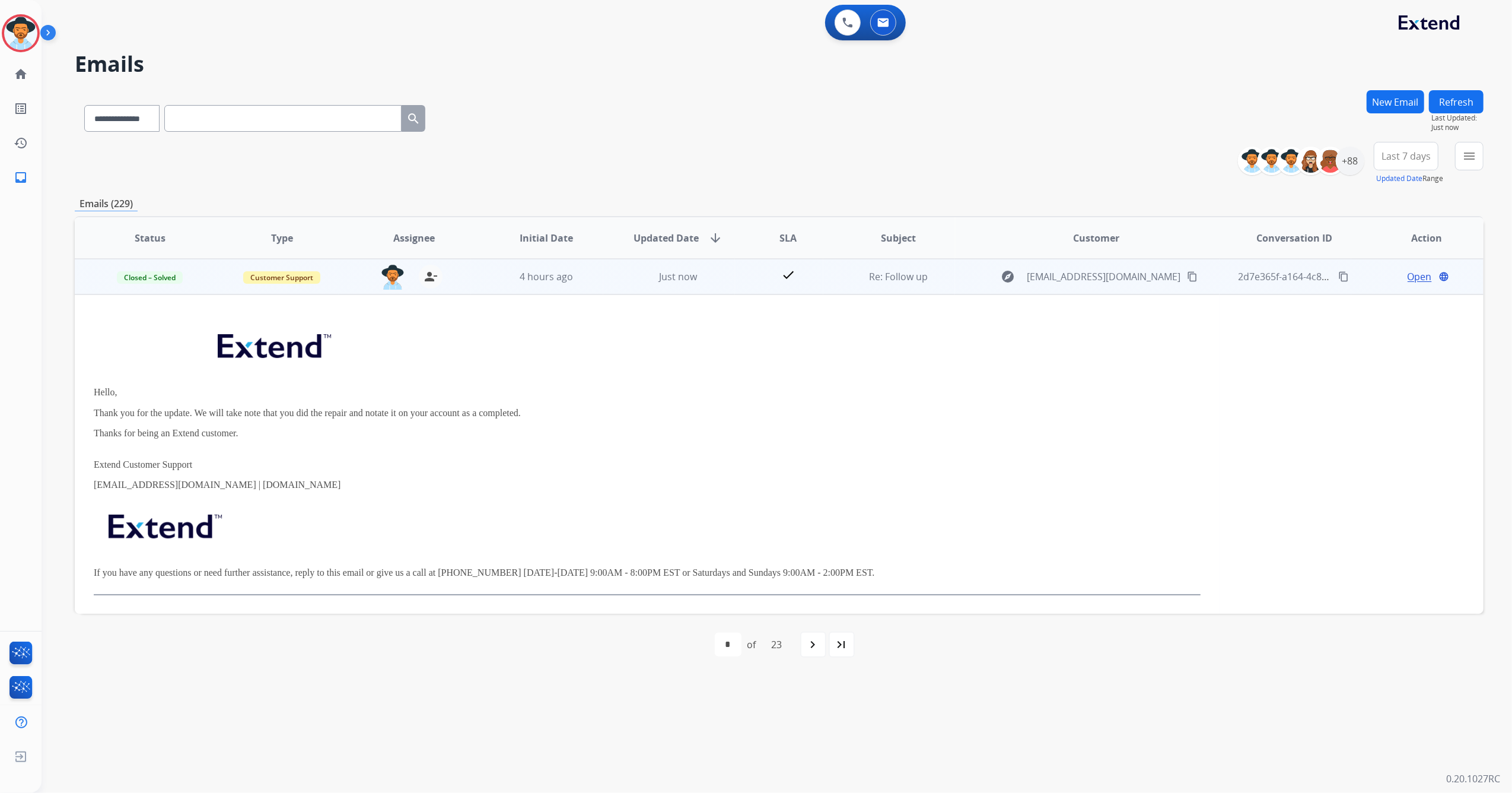
click at [824, 283] on td "Re: Follow up" at bounding box center [889, 277] width 133 height 35
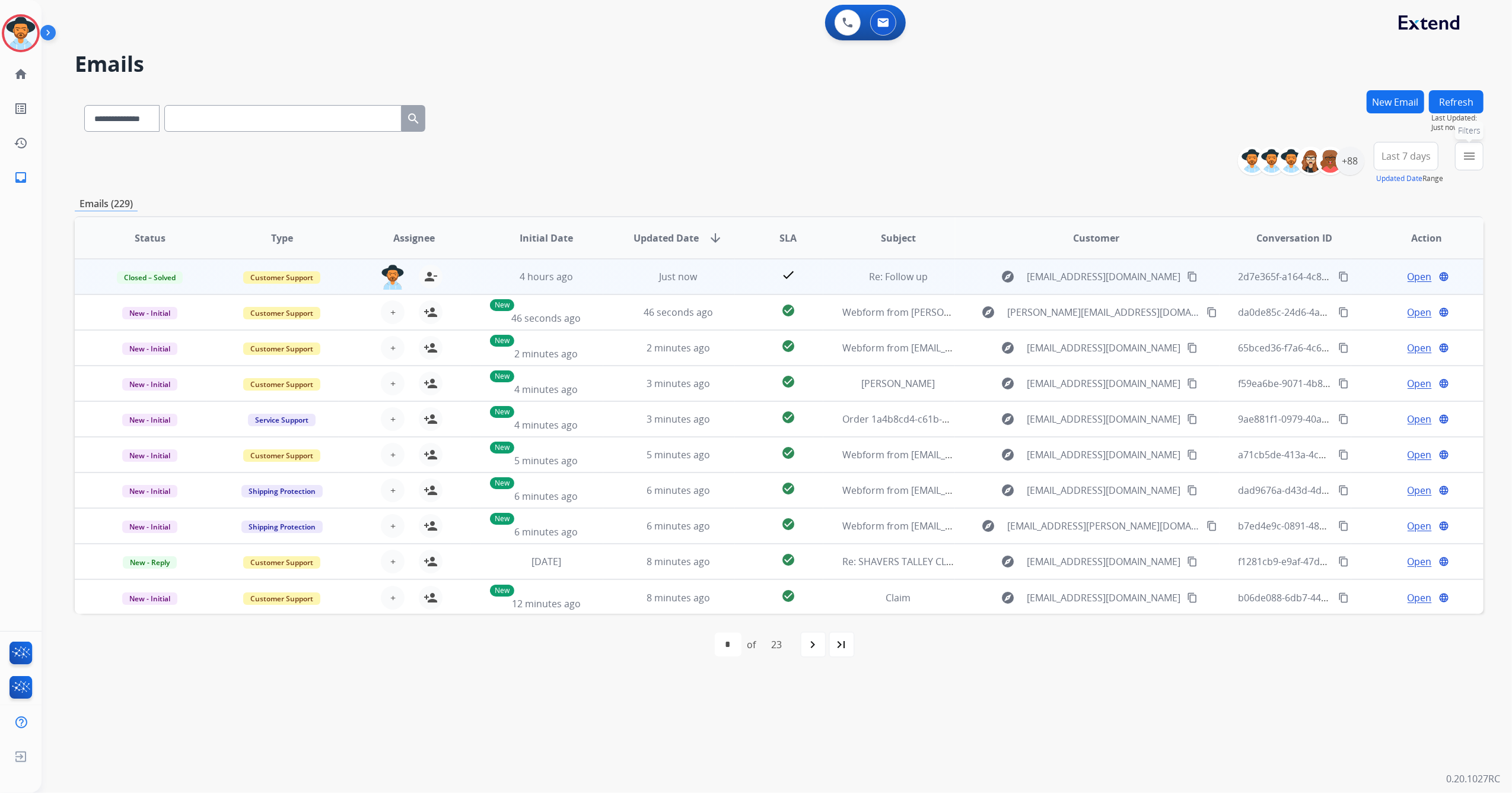
click at [1468, 162] on mat-icon "menu" at bounding box center [1469, 156] width 15 height 15
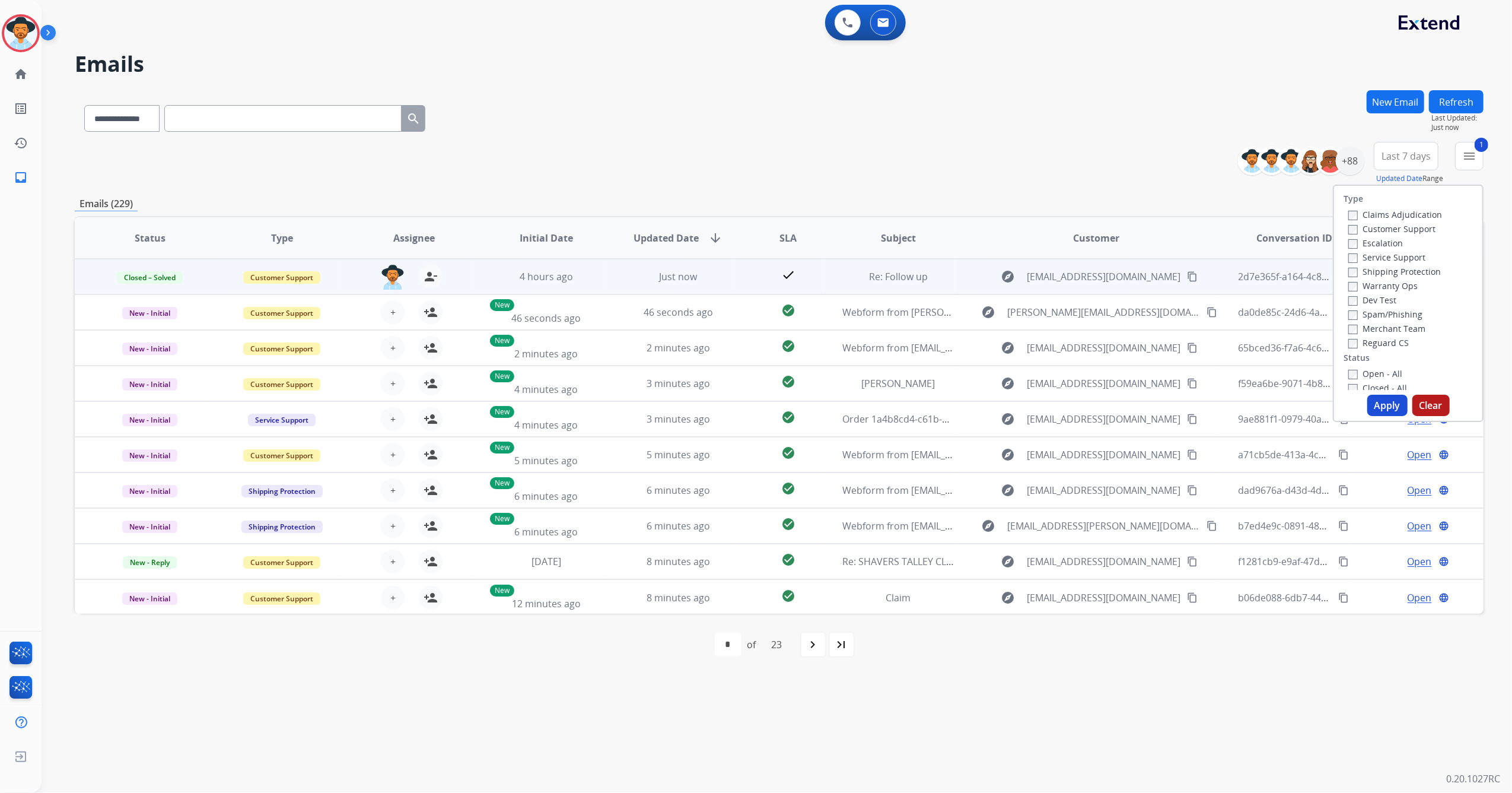
click at [1386, 415] on button "Apply" at bounding box center [1387, 405] width 41 height 21
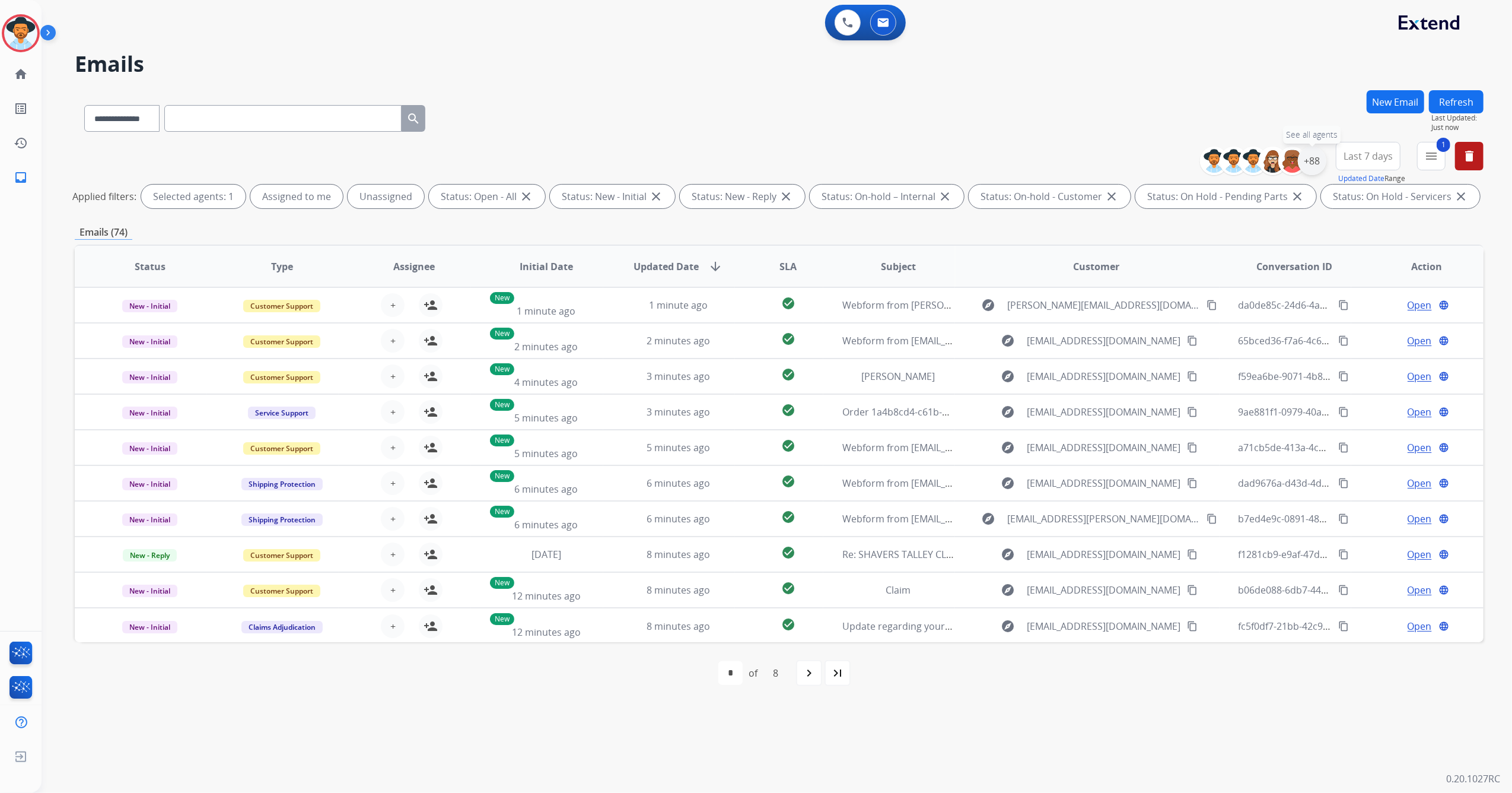
click at [1317, 166] on div "+88" at bounding box center [1311, 160] width 28 height 28
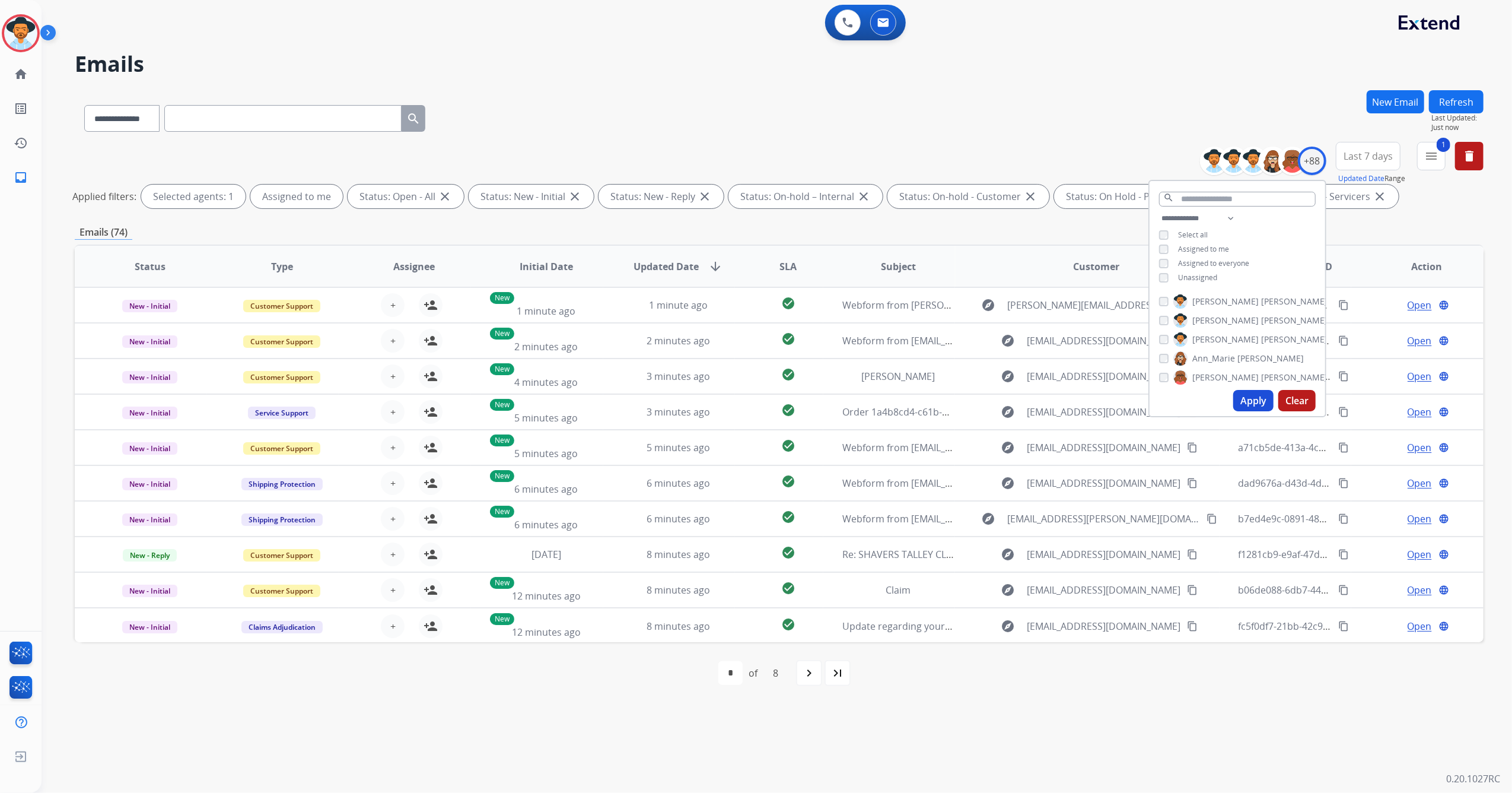
click at [1255, 404] on button "Apply" at bounding box center [1253, 401] width 41 height 21
click at [1255, 404] on div "**********" at bounding box center [762, 418] width 1442 height 750
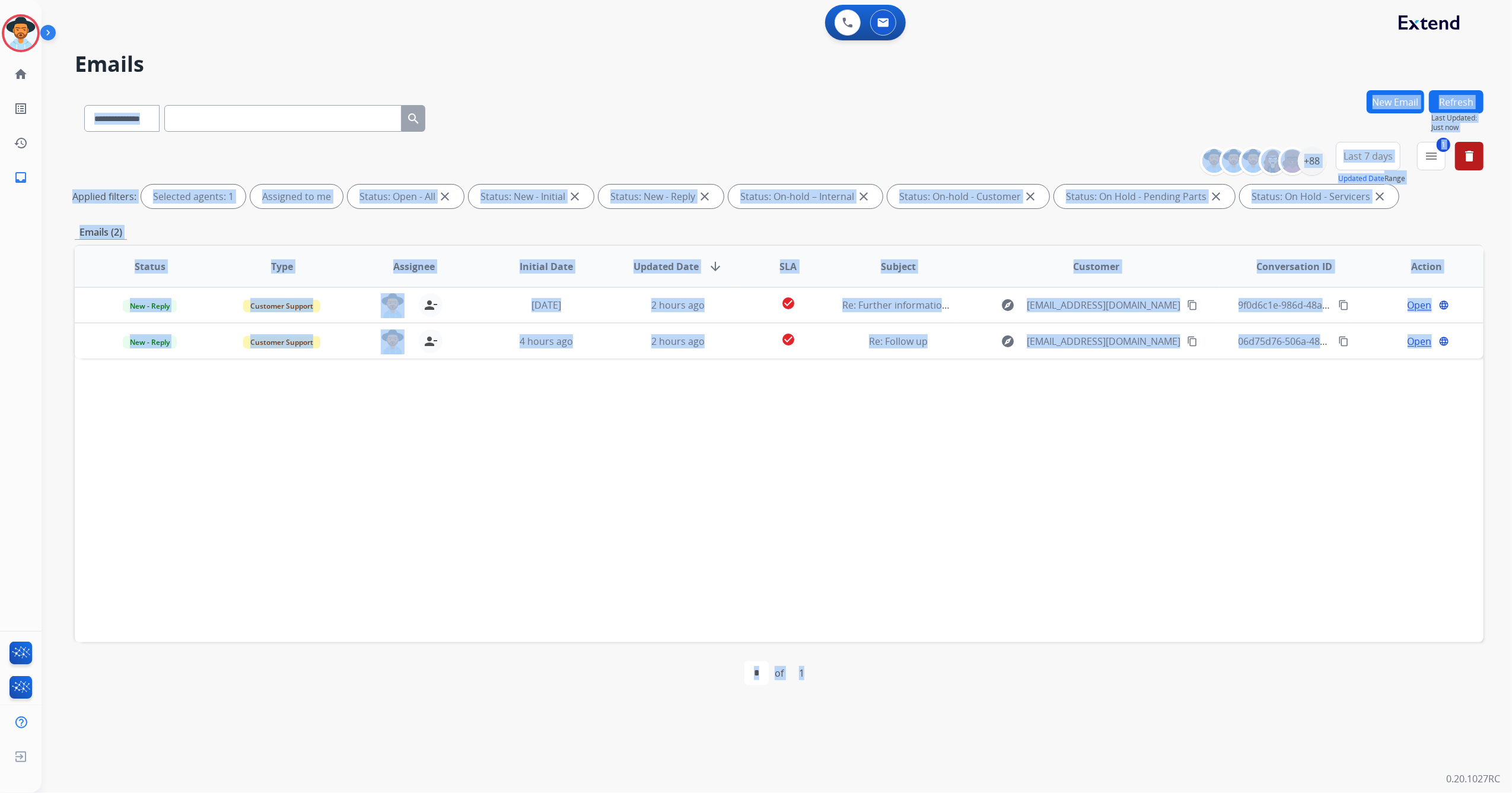
click at [977, 483] on div "Status Type Assignee Initial Date Updated Date arrow_downward SLA Subject Custo…" at bounding box center [779, 443] width 1409 height 398
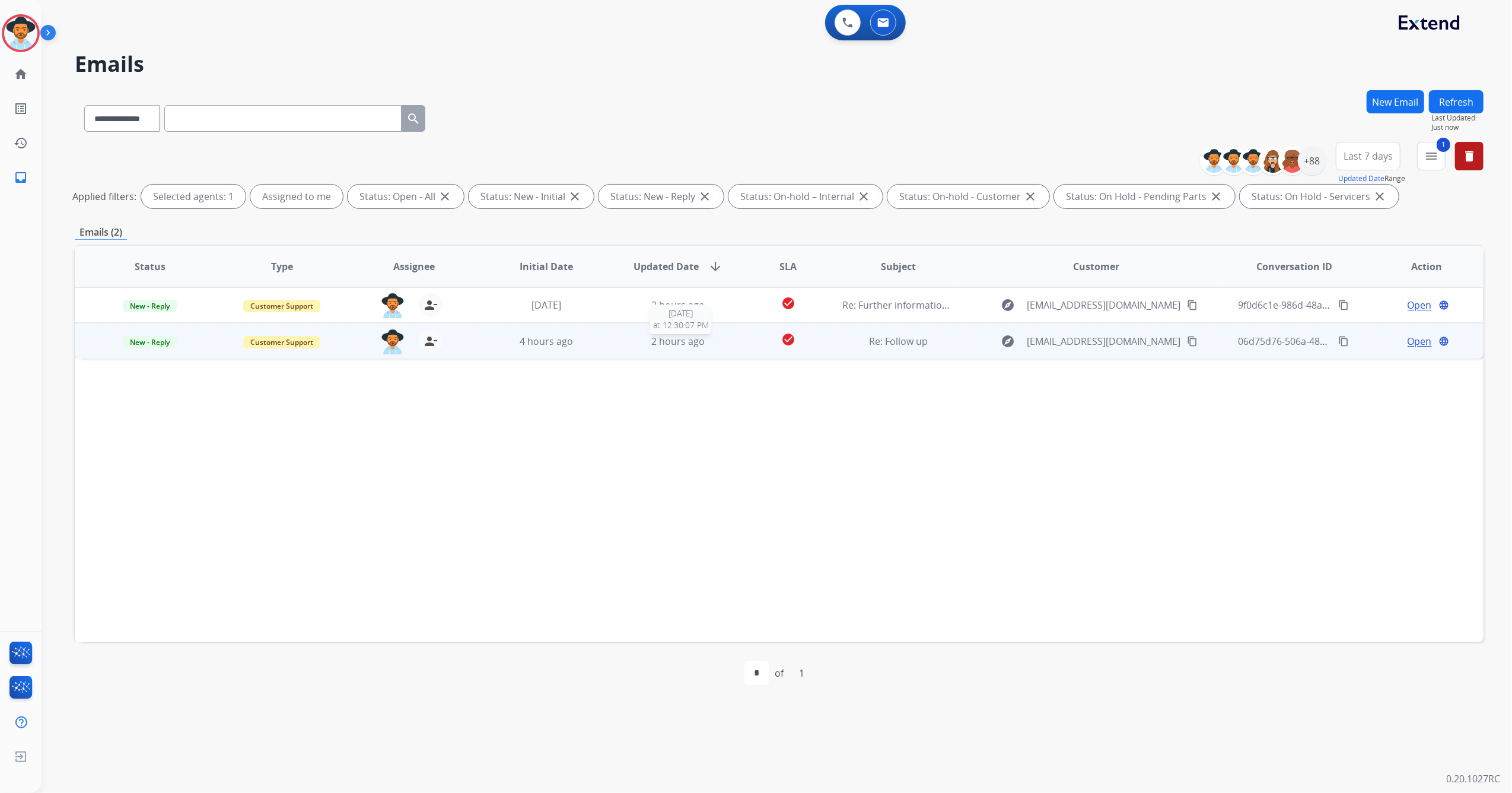
click at [646, 343] on div "2 hours ago" at bounding box center [678, 341] width 113 height 15
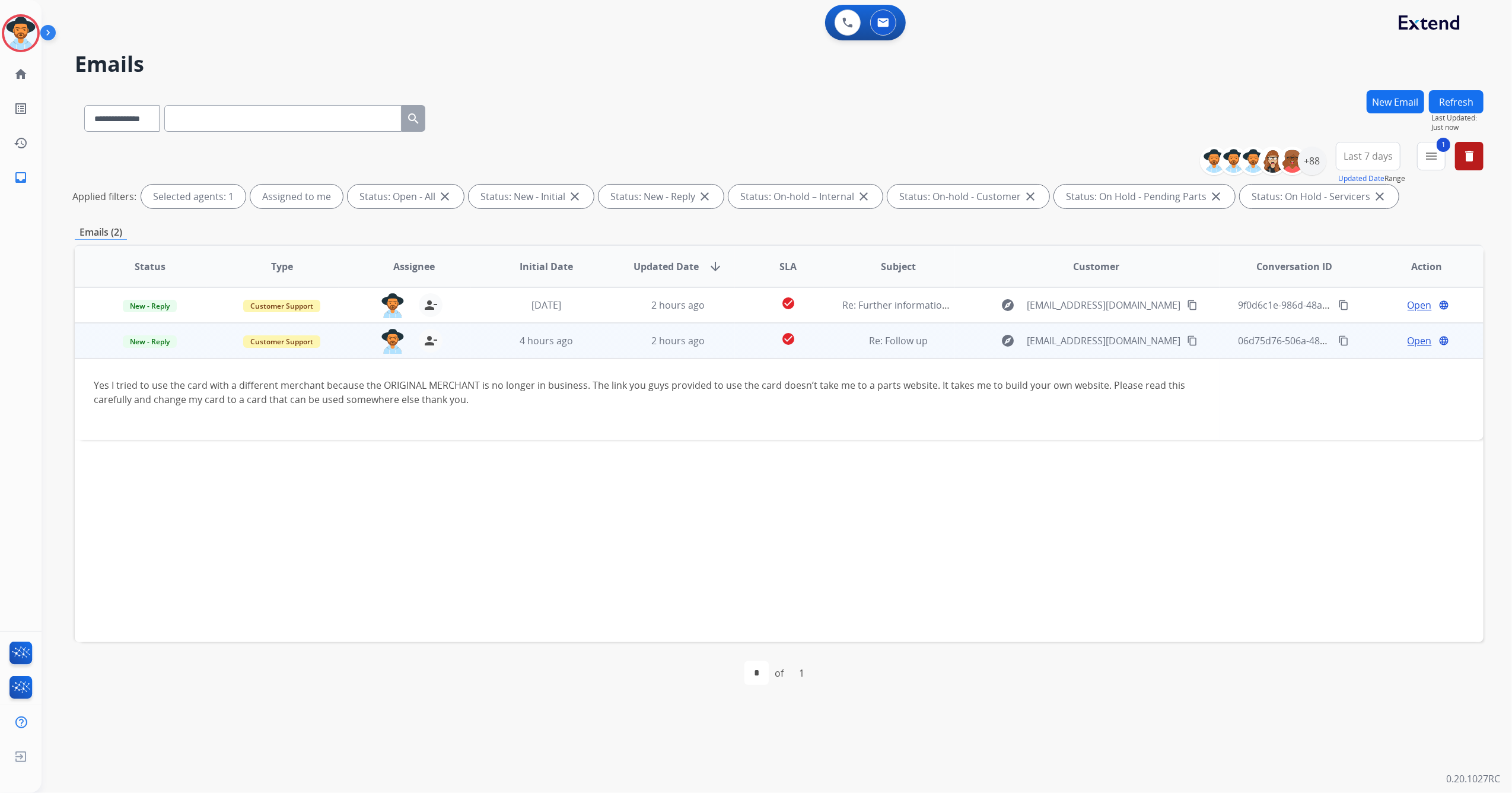
click at [1186, 339] on mat-icon "content_copy" at bounding box center [1192, 341] width 11 height 11
click at [1421, 335] on span "Open" at bounding box center [1420, 340] width 25 height 15
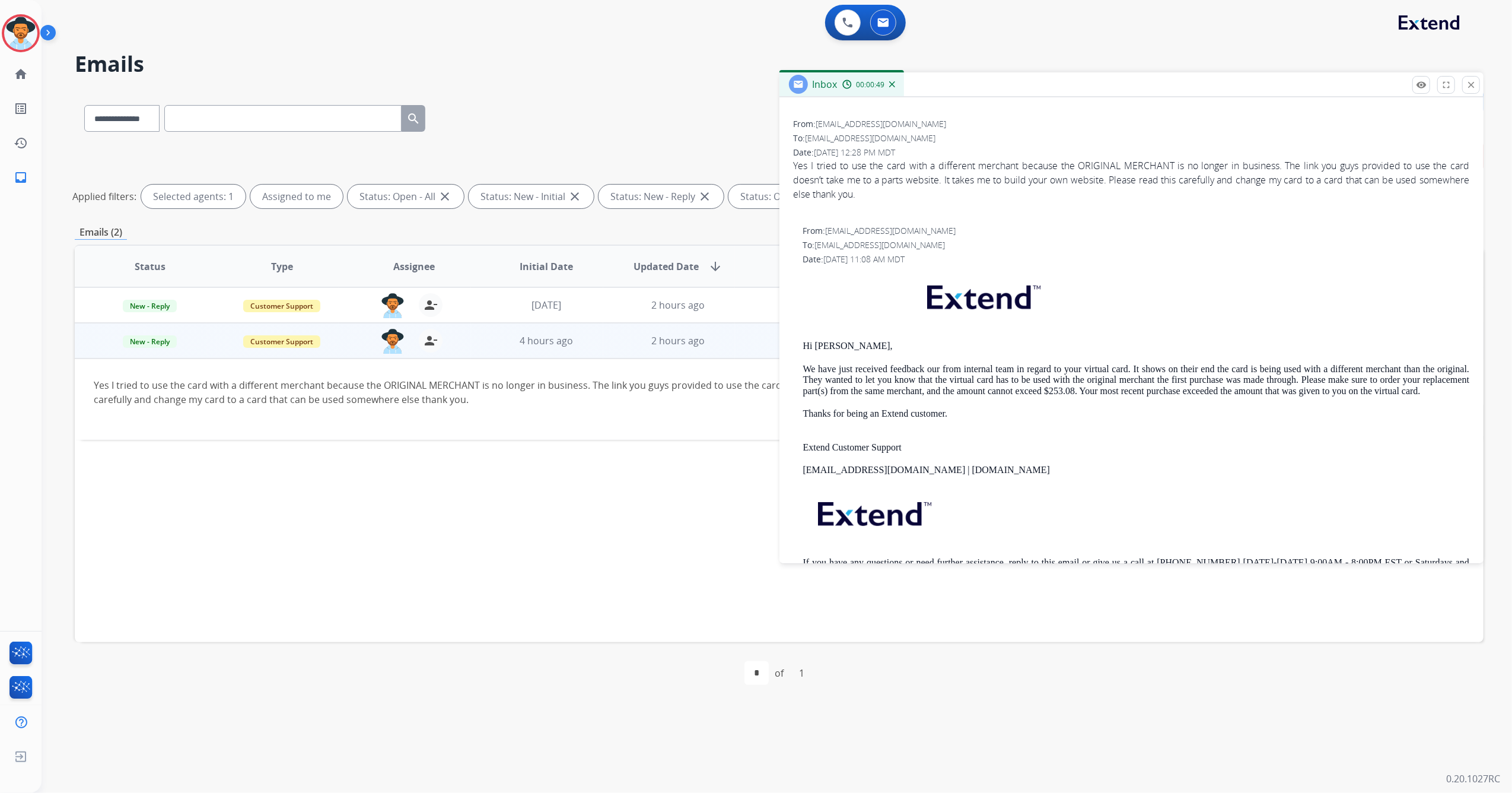
scroll to position [158, 0]
click at [27, 34] on img at bounding box center [20, 33] width 33 height 33
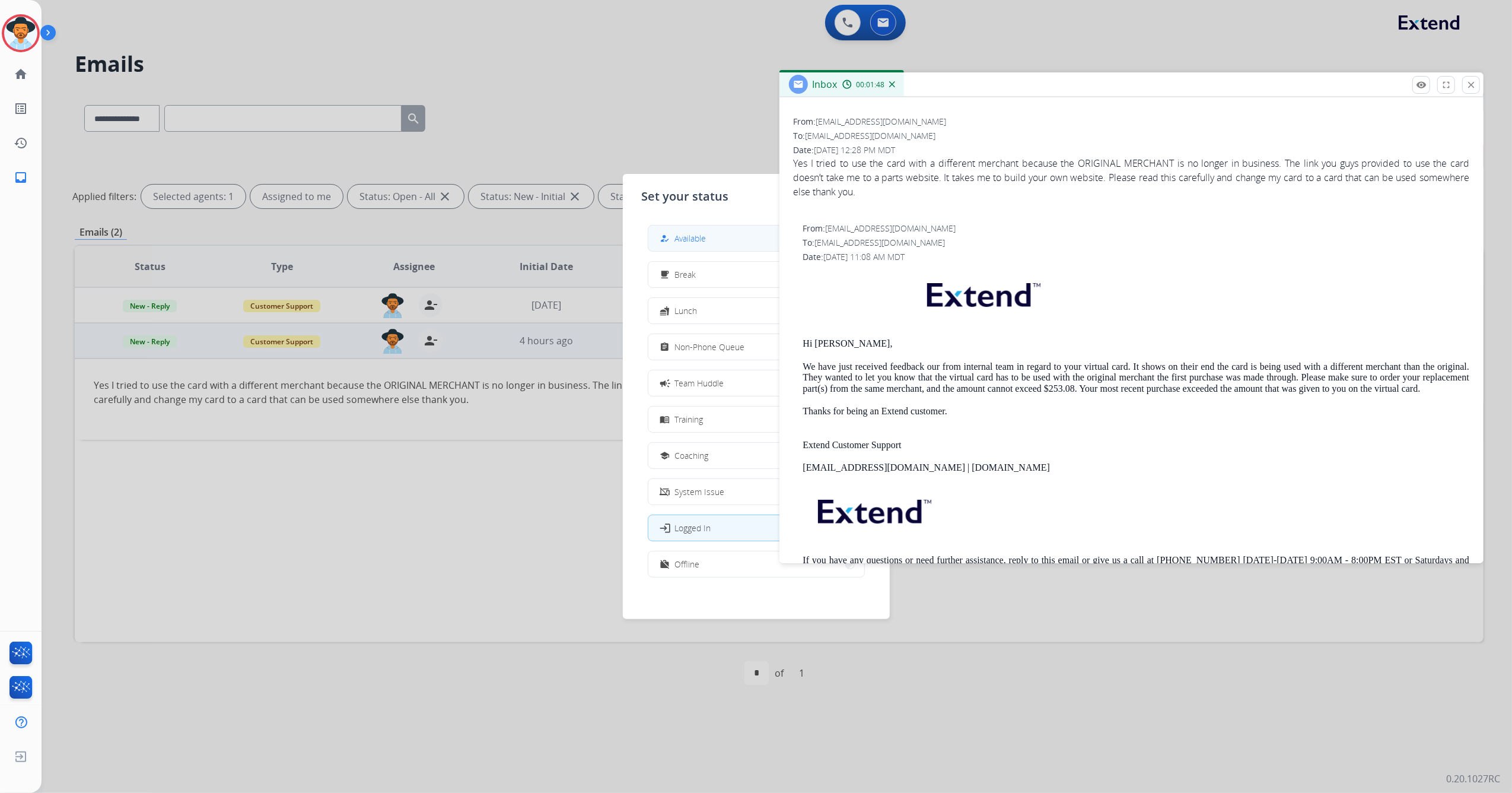
click at [674, 236] on div "how_to_reg Available" at bounding box center [682, 238] width 48 height 15
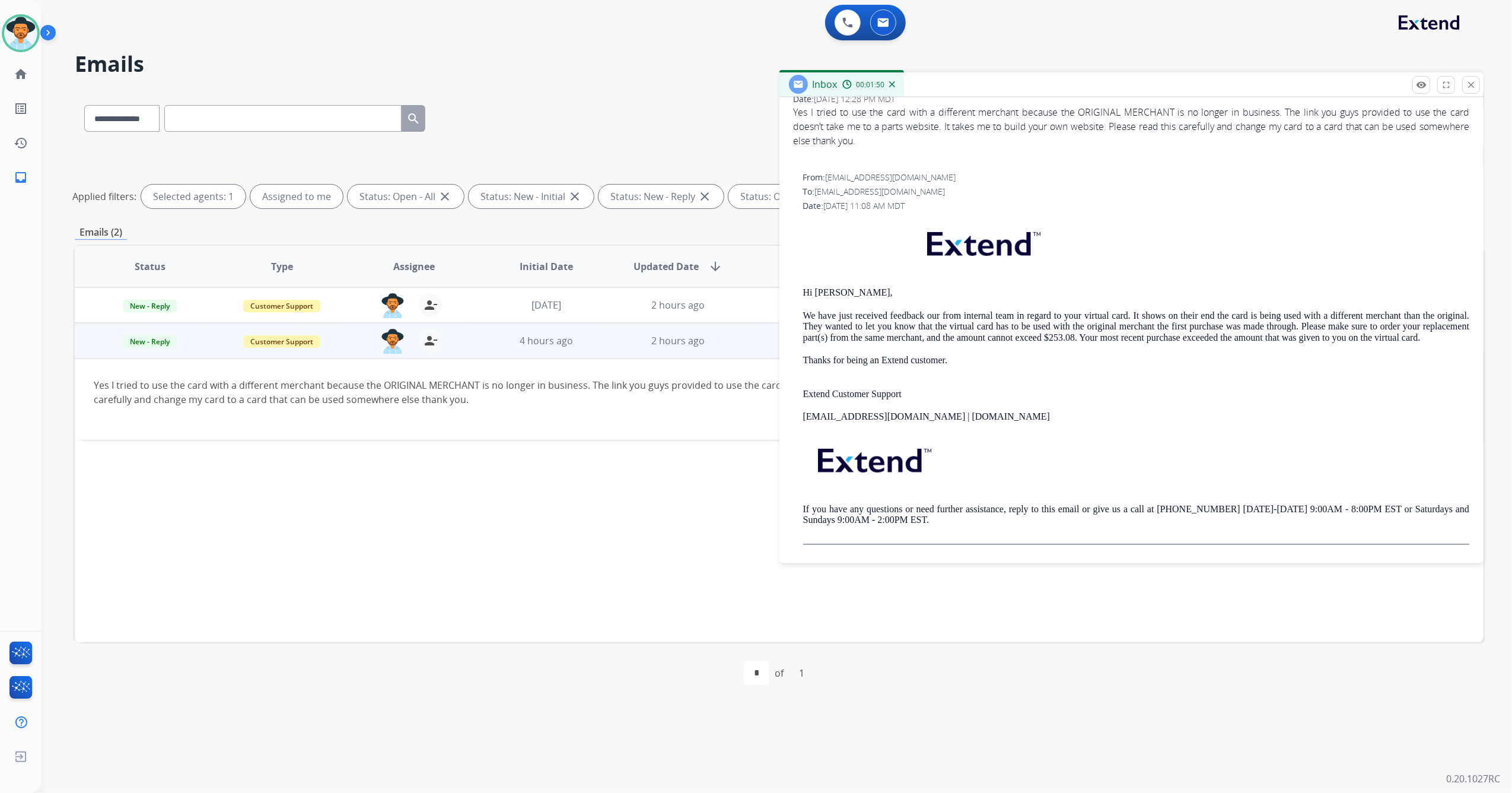
scroll to position [0, 0]
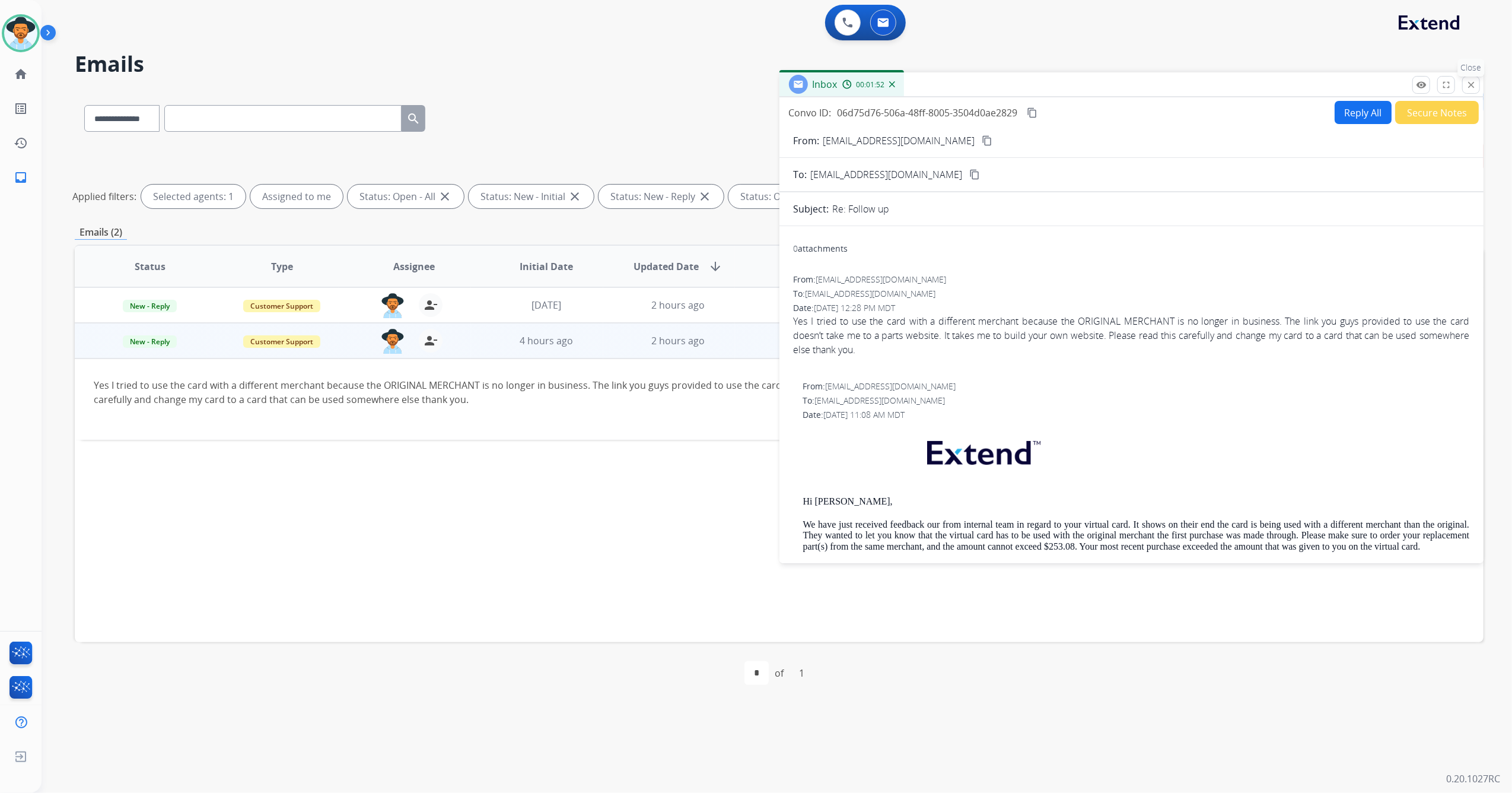
click at [1466, 88] on mat-icon "close" at bounding box center [1471, 85] width 11 height 11
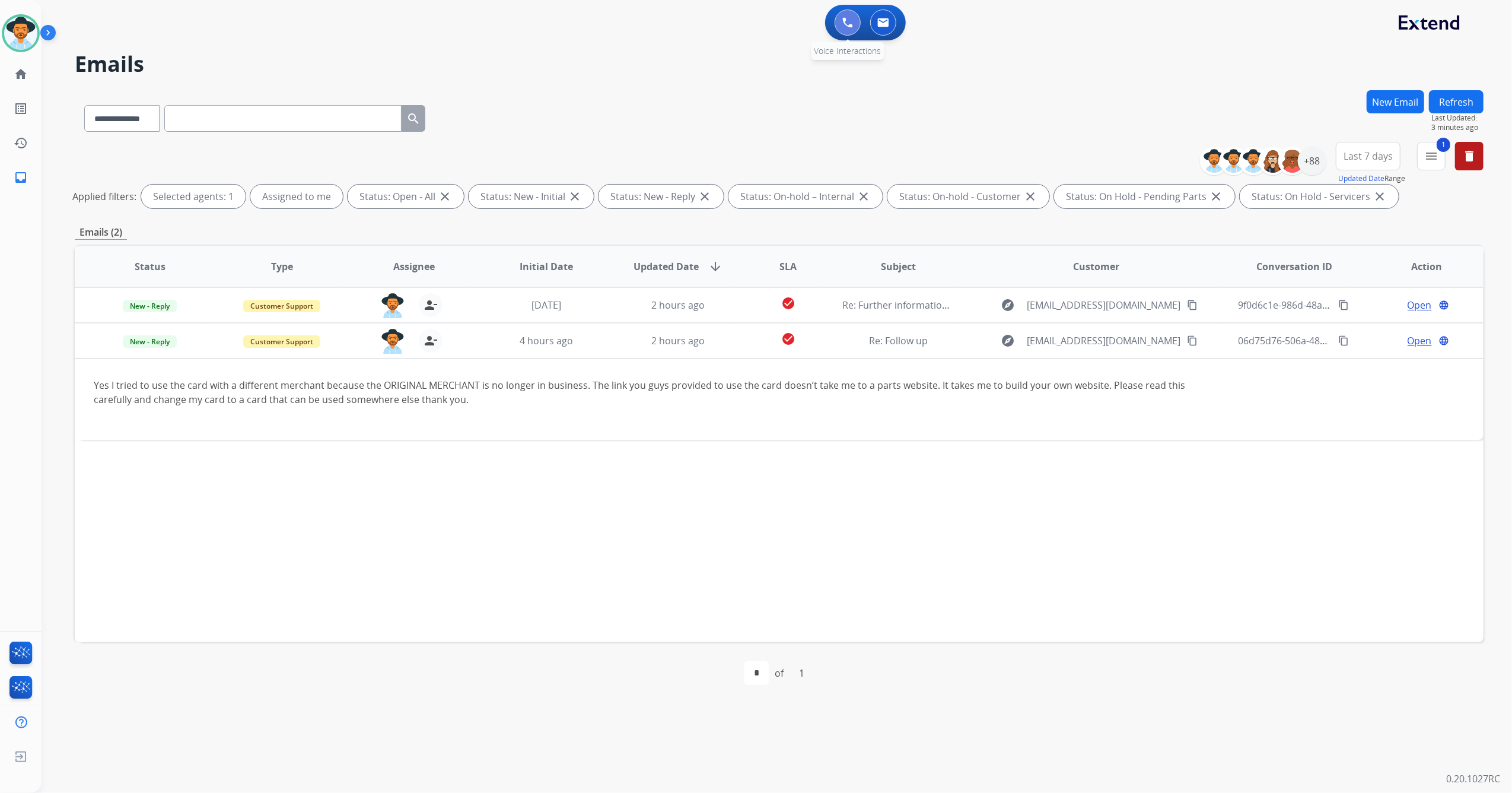
click at [853, 25] on img at bounding box center [848, 22] width 11 height 11
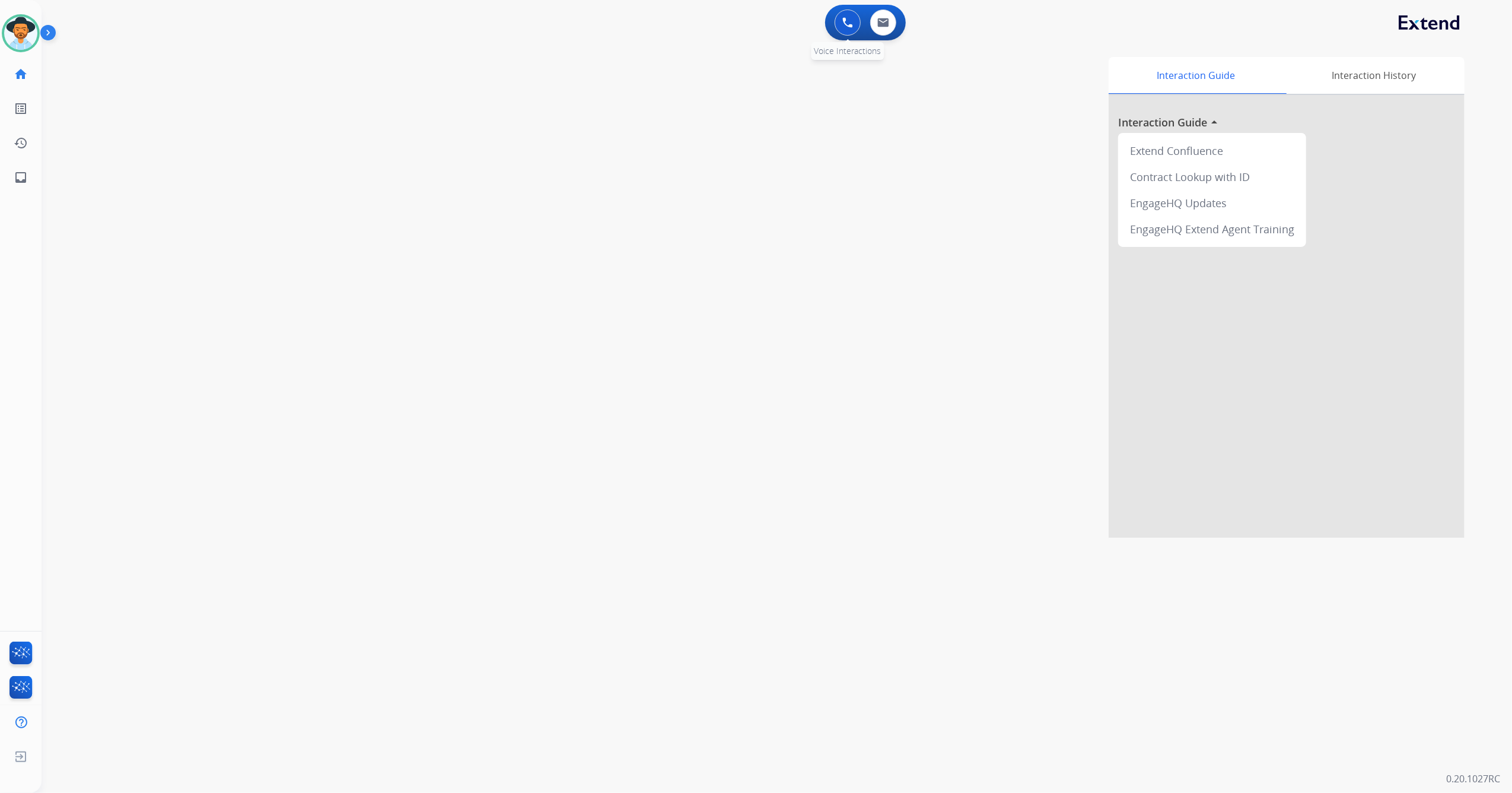
click at [843, 27] on img at bounding box center [848, 22] width 11 height 11
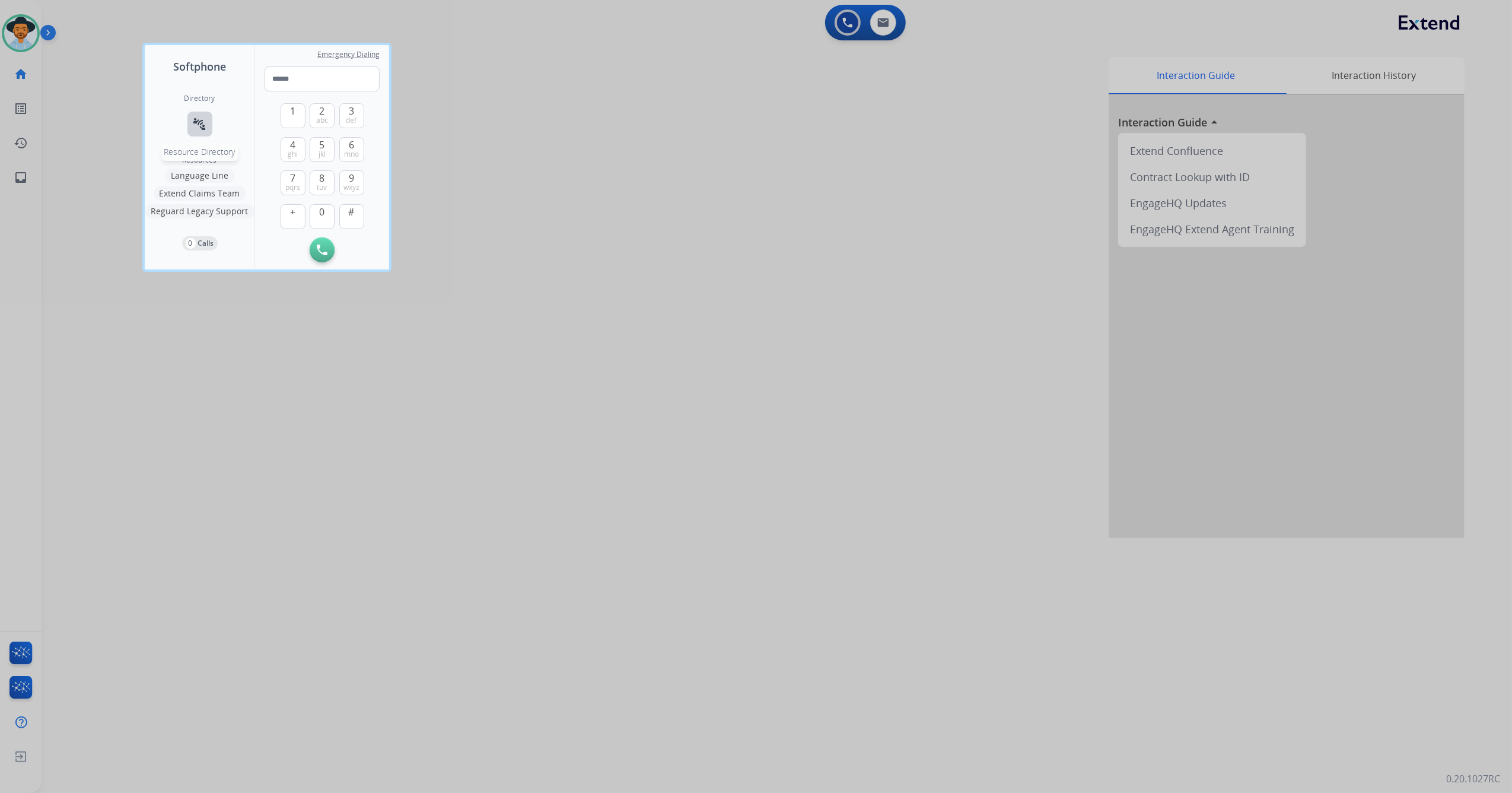
click at [201, 122] on mat-icon "connect_without_contact" at bounding box center [200, 124] width 15 height 15
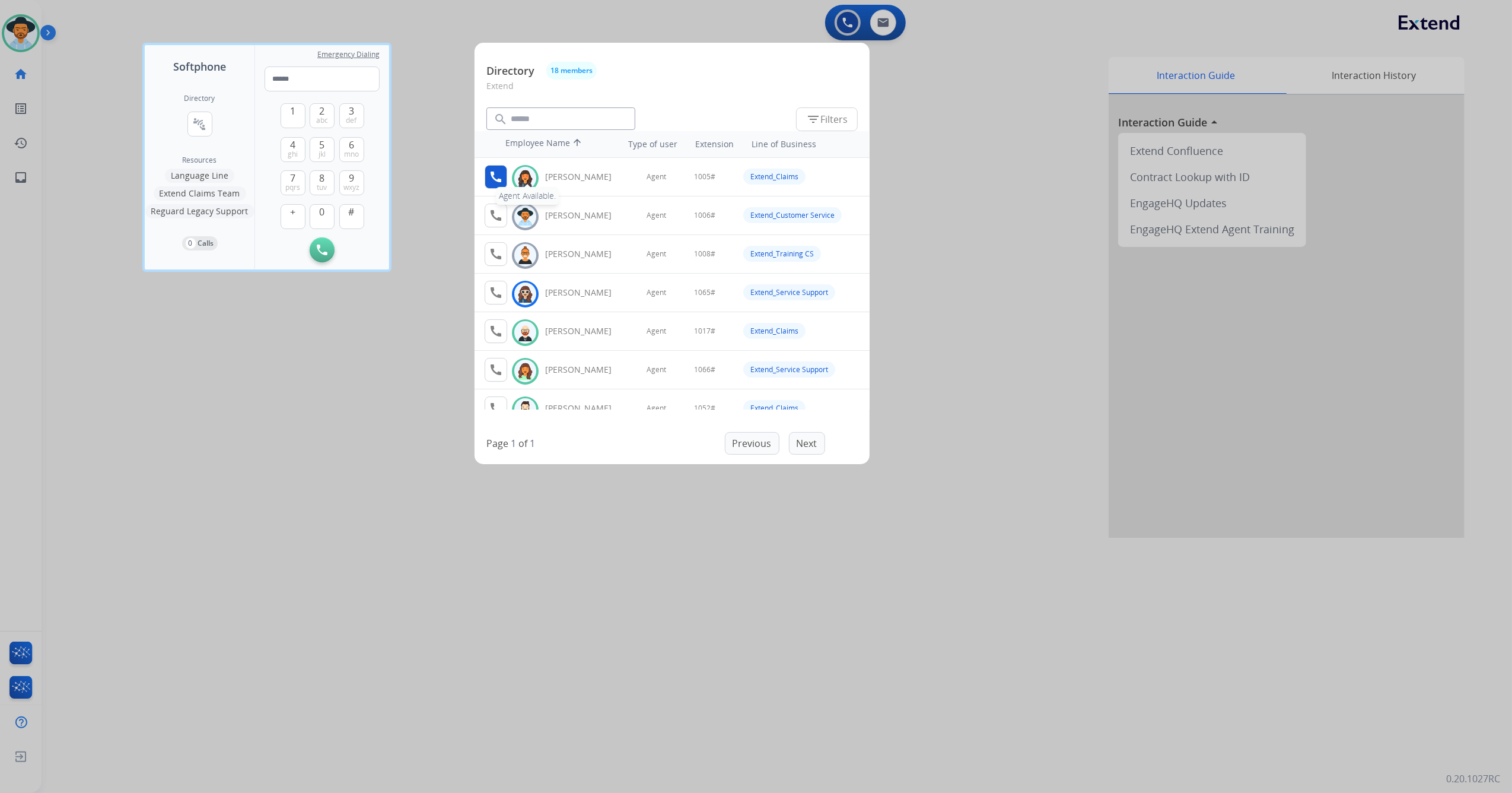
click at [498, 172] on mat-icon "call" at bounding box center [496, 176] width 15 height 15
click at [348, 75] on input "tel" at bounding box center [322, 79] width 115 height 25
click at [294, 124] on button "1" at bounding box center [293, 116] width 25 height 25
click at [314, 214] on button "0" at bounding box center [322, 216] width 25 height 25
drag, startPoint x: 317, startPoint y: 214, endPoint x: 331, endPoint y: 155, distance: 60.6
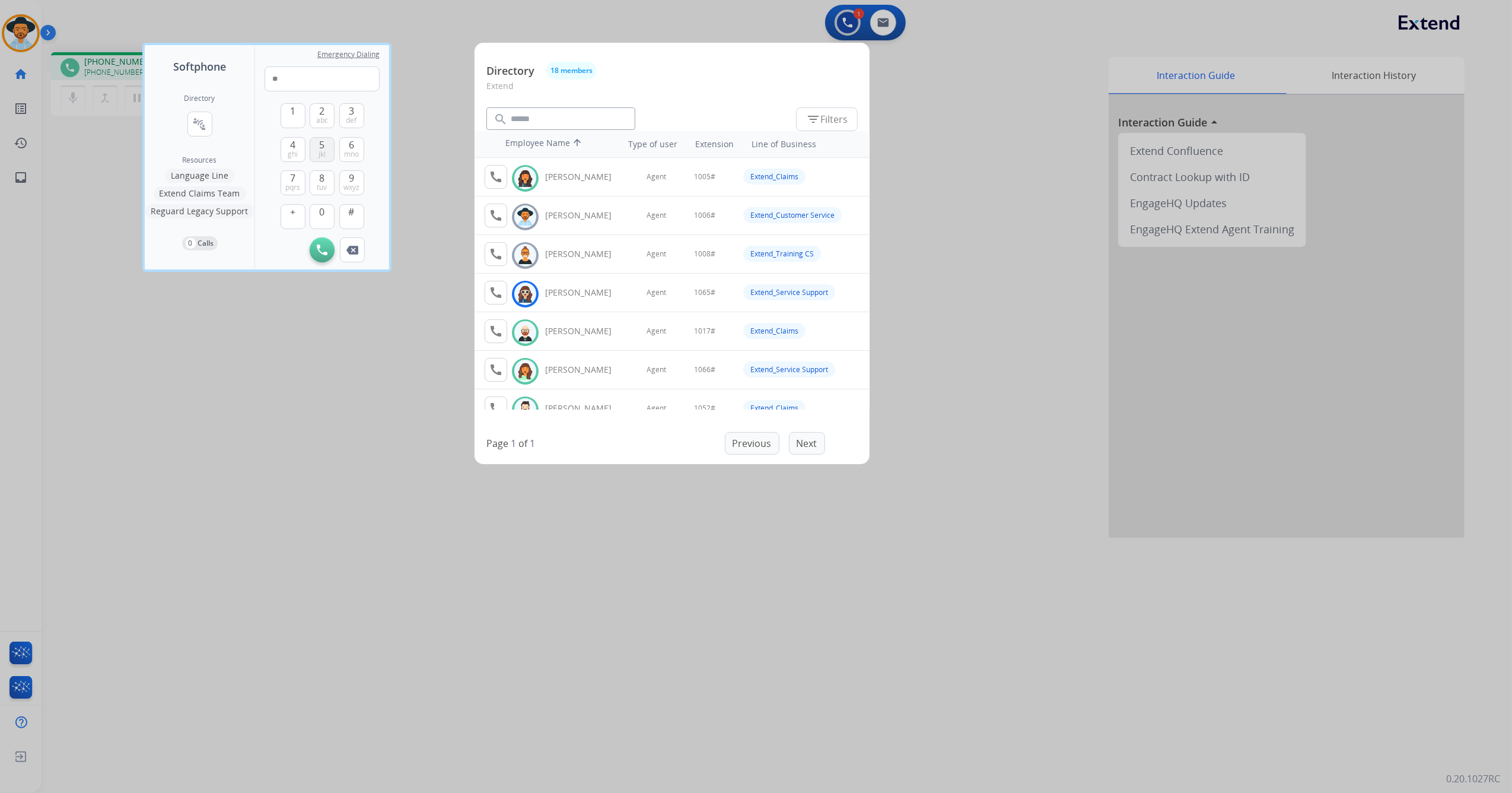
click at [319, 214] on button "0" at bounding box center [322, 216] width 25 height 25
click at [326, 145] on button "5 jkl" at bounding box center [322, 149] width 25 height 25
click at [351, 215] on span "#" at bounding box center [352, 211] width 6 height 15
click at [293, 112] on span "1" at bounding box center [293, 111] width 5 height 15
click at [323, 211] on span "0" at bounding box center [322, 211] width 5 height 15
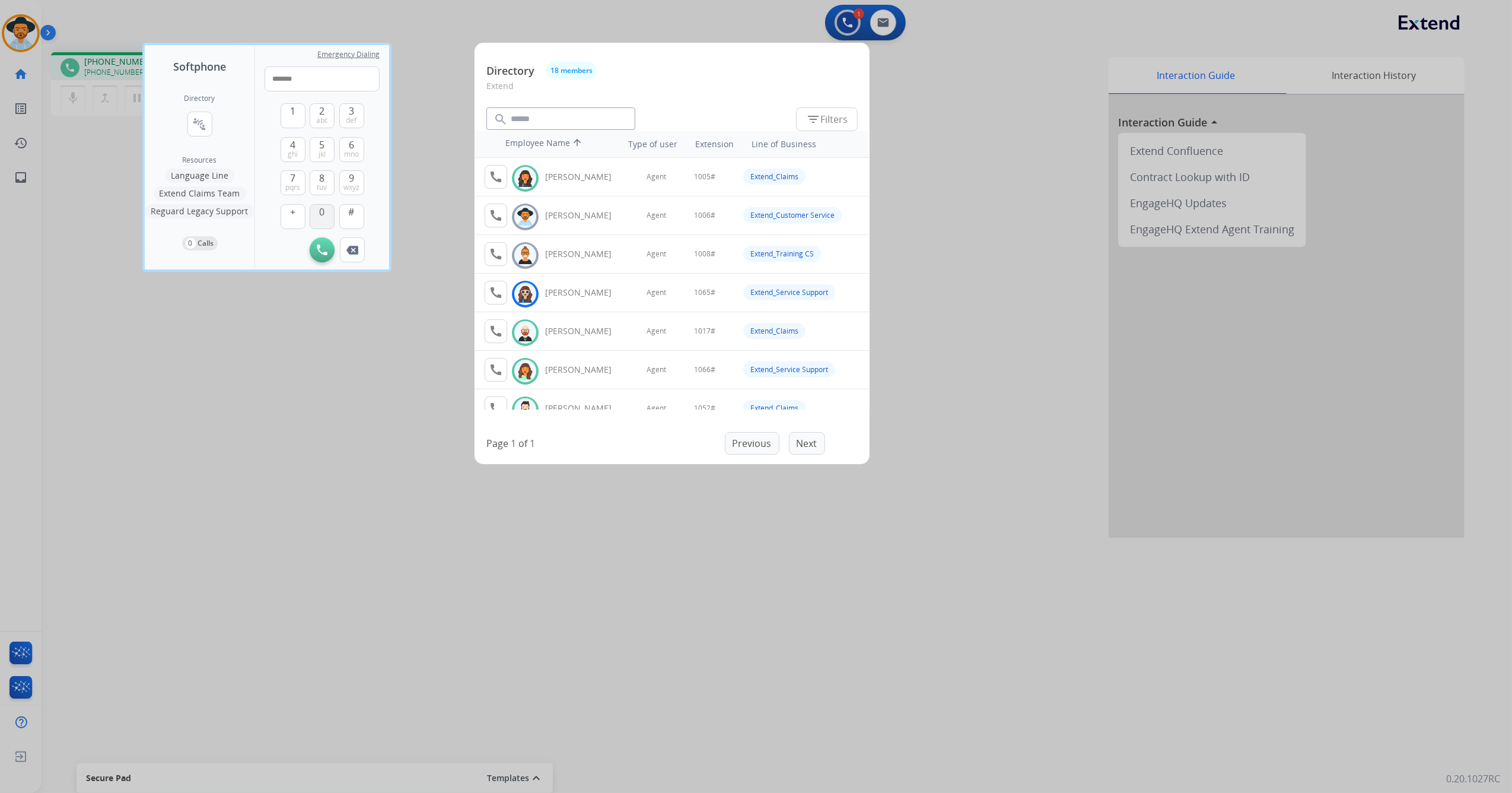
click at [323, 211] on span "0" at bounding box center [322, 211] width 5 height 15
click at [316, 145] on button "5 jkl" at bounding box center [322, 149] width 25 height 25
click at [349, 214] on span "#" at bounding box center [352, 211] width 6 height 15
click at [363, 252] on button "Remove Number" at bounding box center [352, 250] width 25 height 25
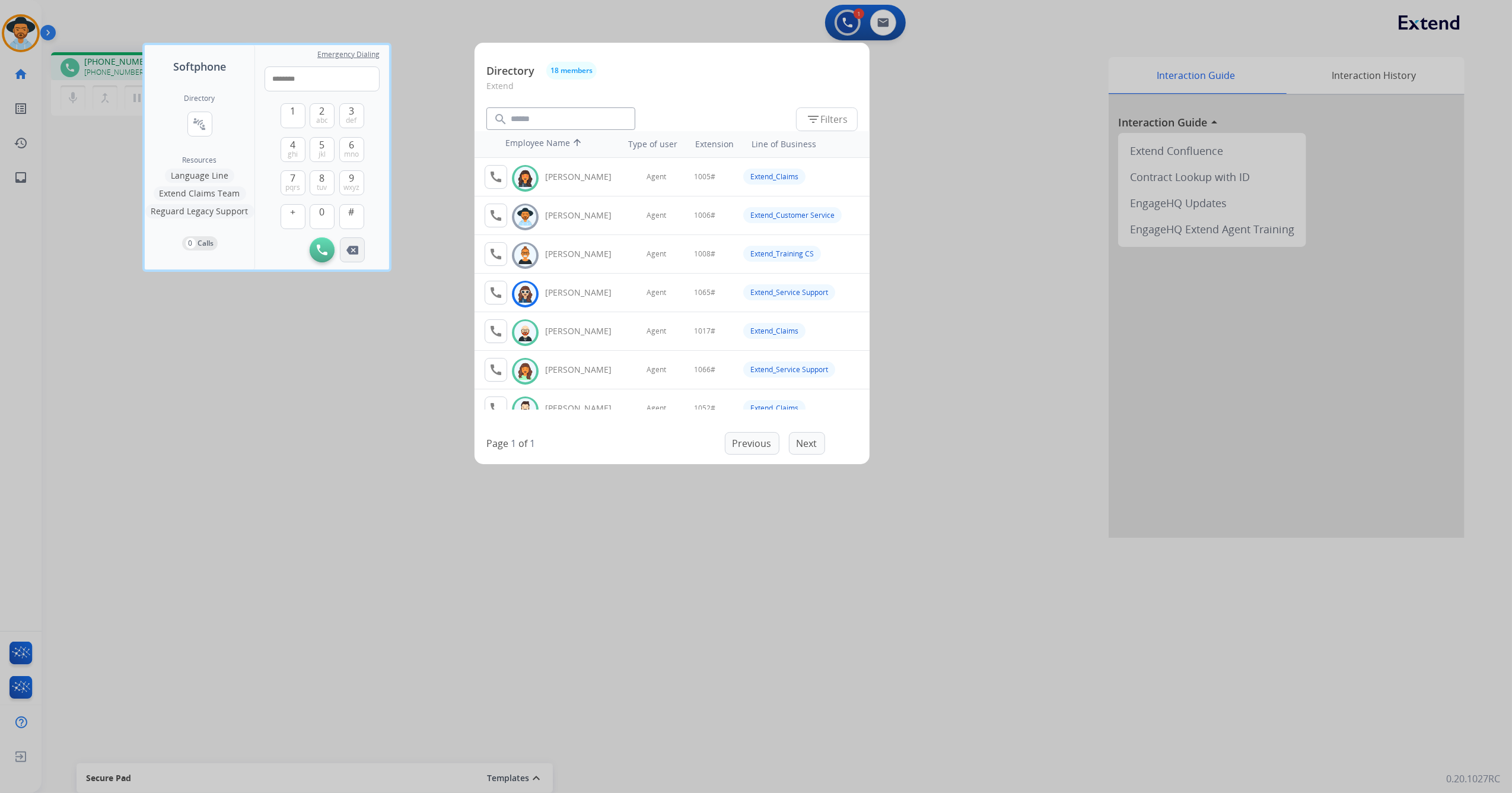
click at [363, 252] on button "Remove Number" at bounding box center [352, 250] width 25 height 25
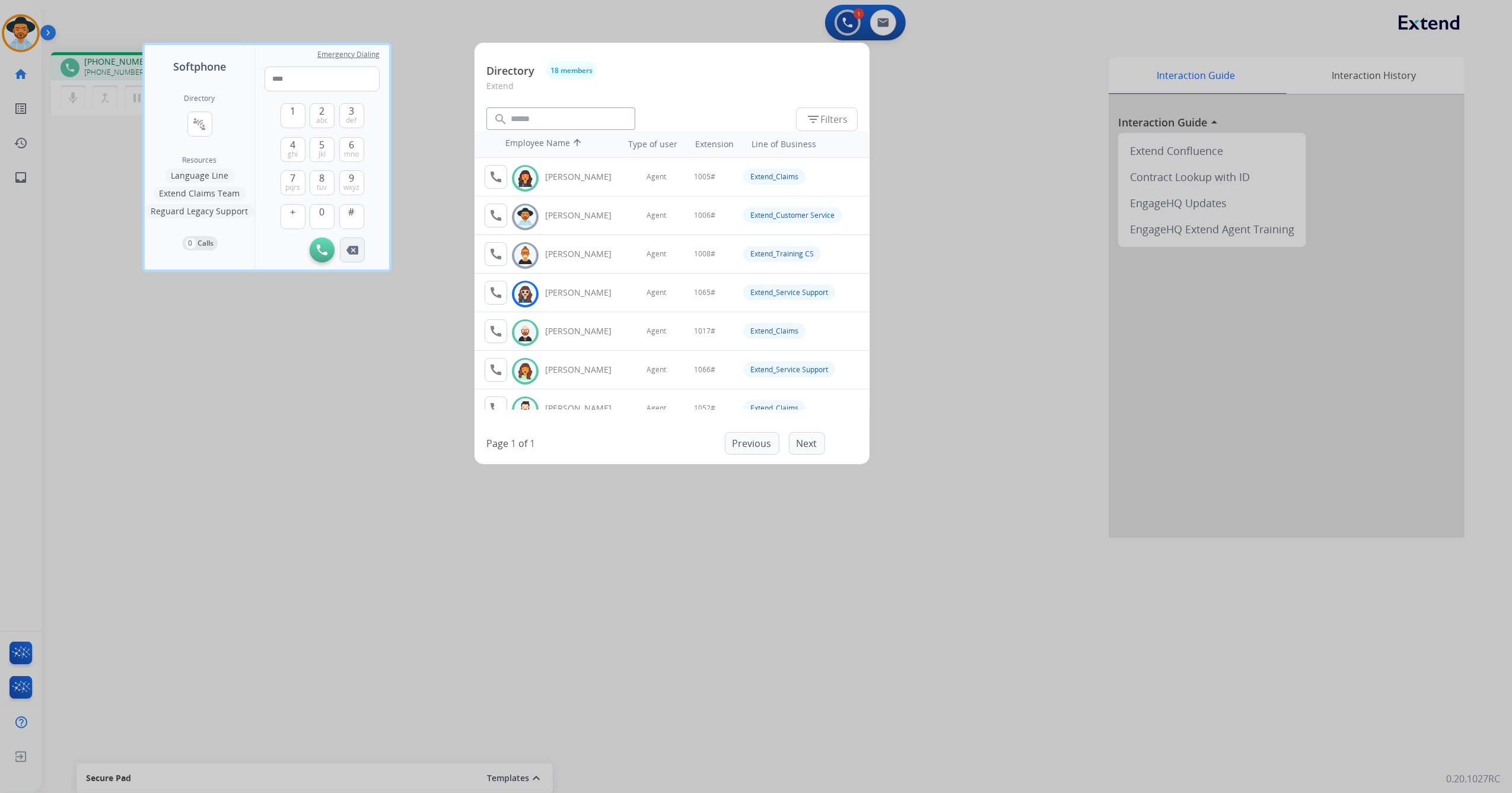
type input "***"
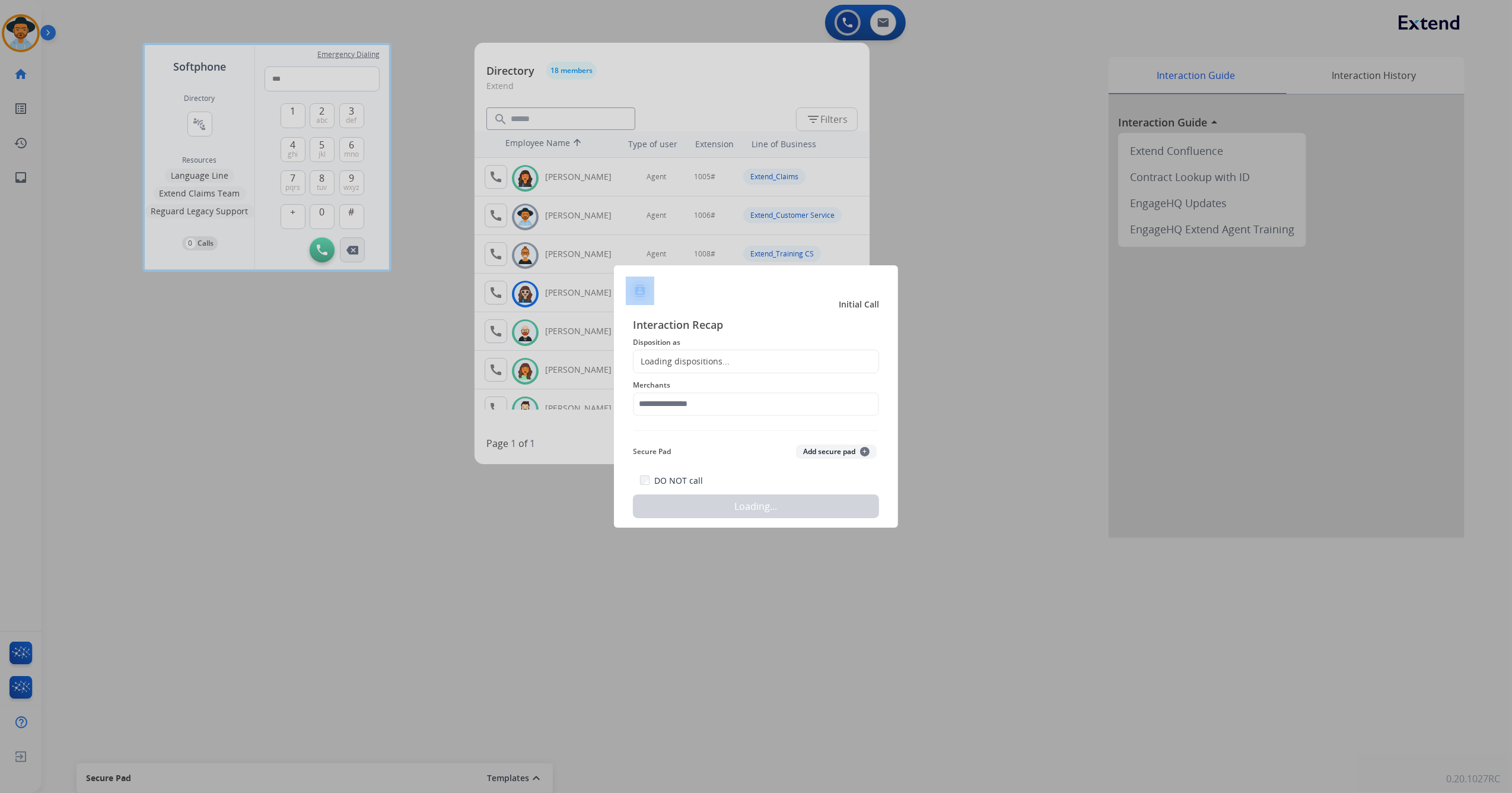
click at [363, 252] on div at bounding box center [756, 396] width 1512 height 793
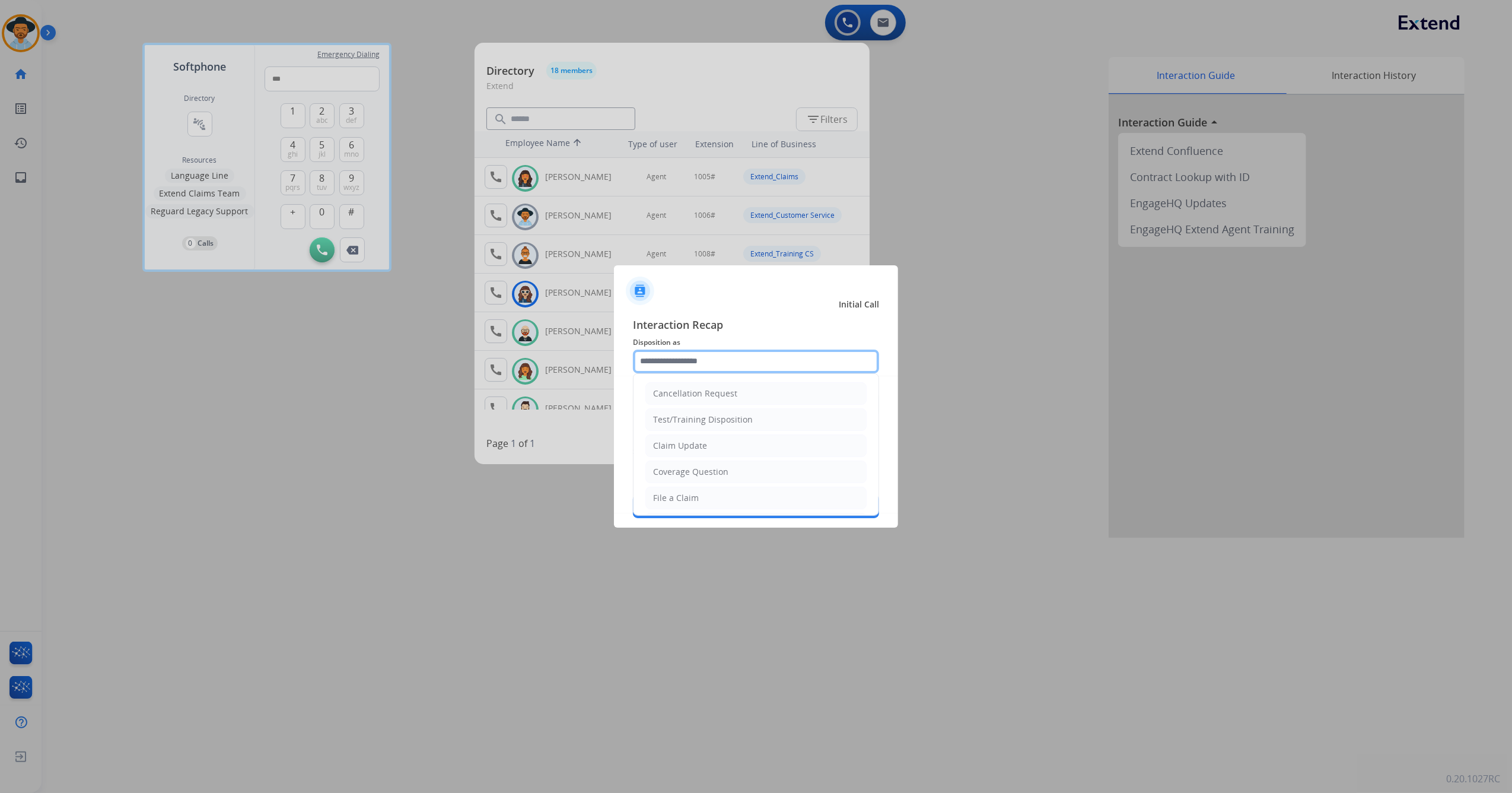
click at [789, 361] on input "text" at bounding box center [755, 361] width 246 height 24
click at [763, 418] on li "Other" at bounding box center [756, 417] width 221 height 22
type input "*****"
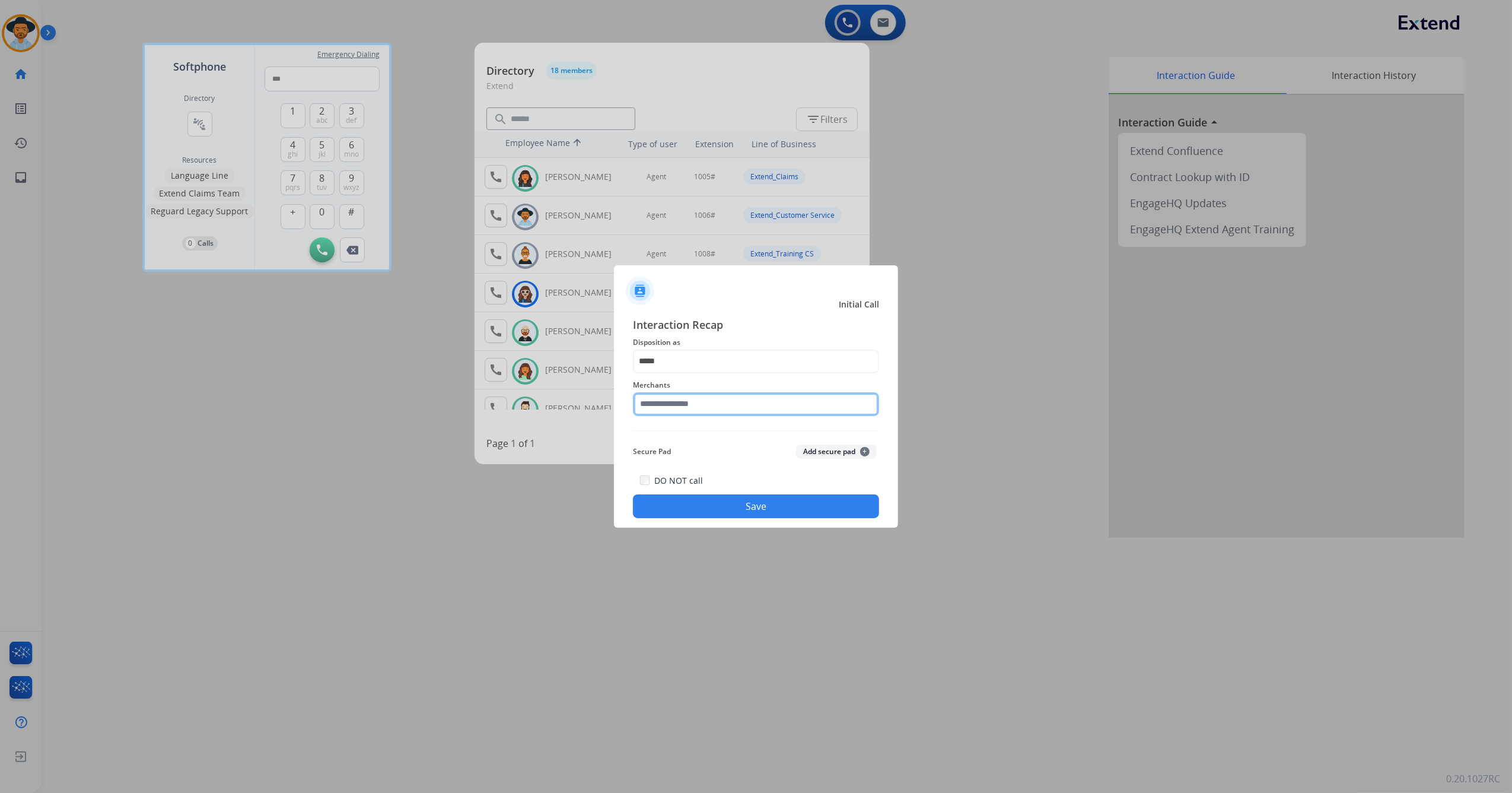
click at [712, 401] on input "text" at bounding box center [755, 404] width 246 height 24
click at [699, 437] on li "Not found" at bounding box center [758, 437] width 226 height 22
type input "*********"
click at [698, 509] on button "Save" at bounding box center [755, 506] width 246 height 24
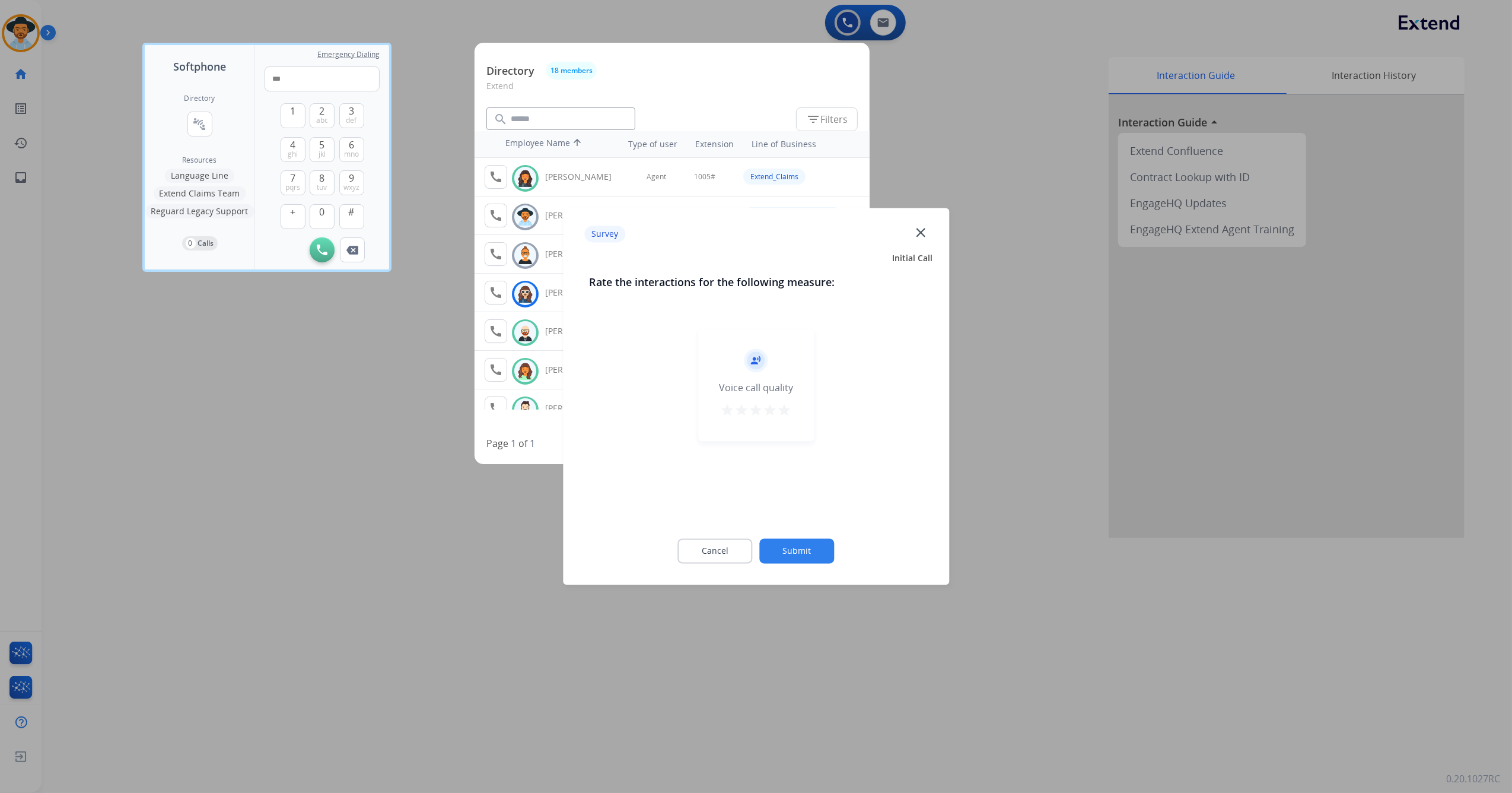
click at [788, 411] on mat-icon "star" at bounding box center [784, 411] width 15 height 15
click at [802, 549] on button "Submit" at bounding box center [797, 551] width 75 height 25
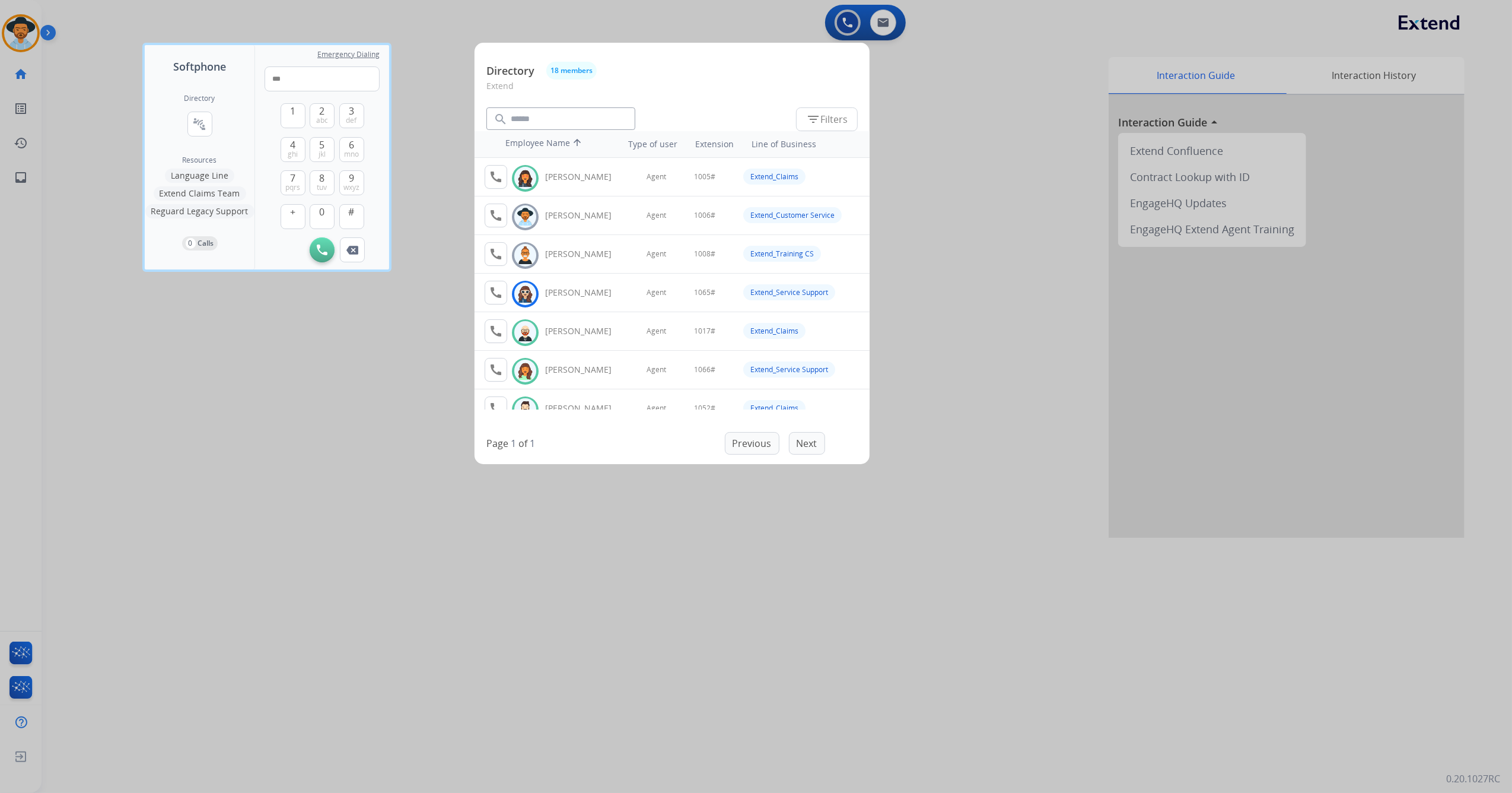
click at [371, 381] on div at bounding box center [756, 396] width 1512 height 793
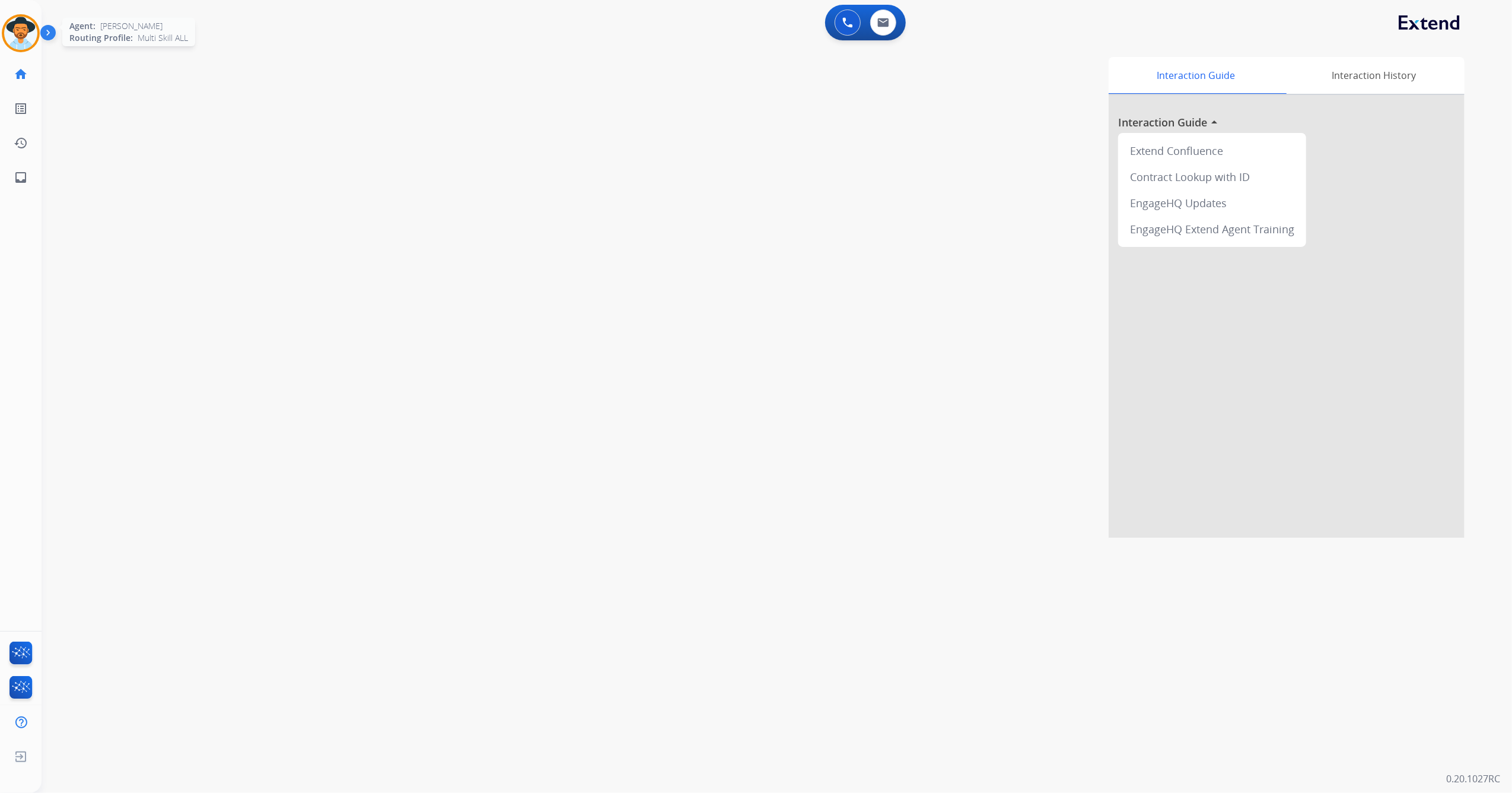
click at [20, 22] on img at bounding box center [20, 33] width 33 height 33
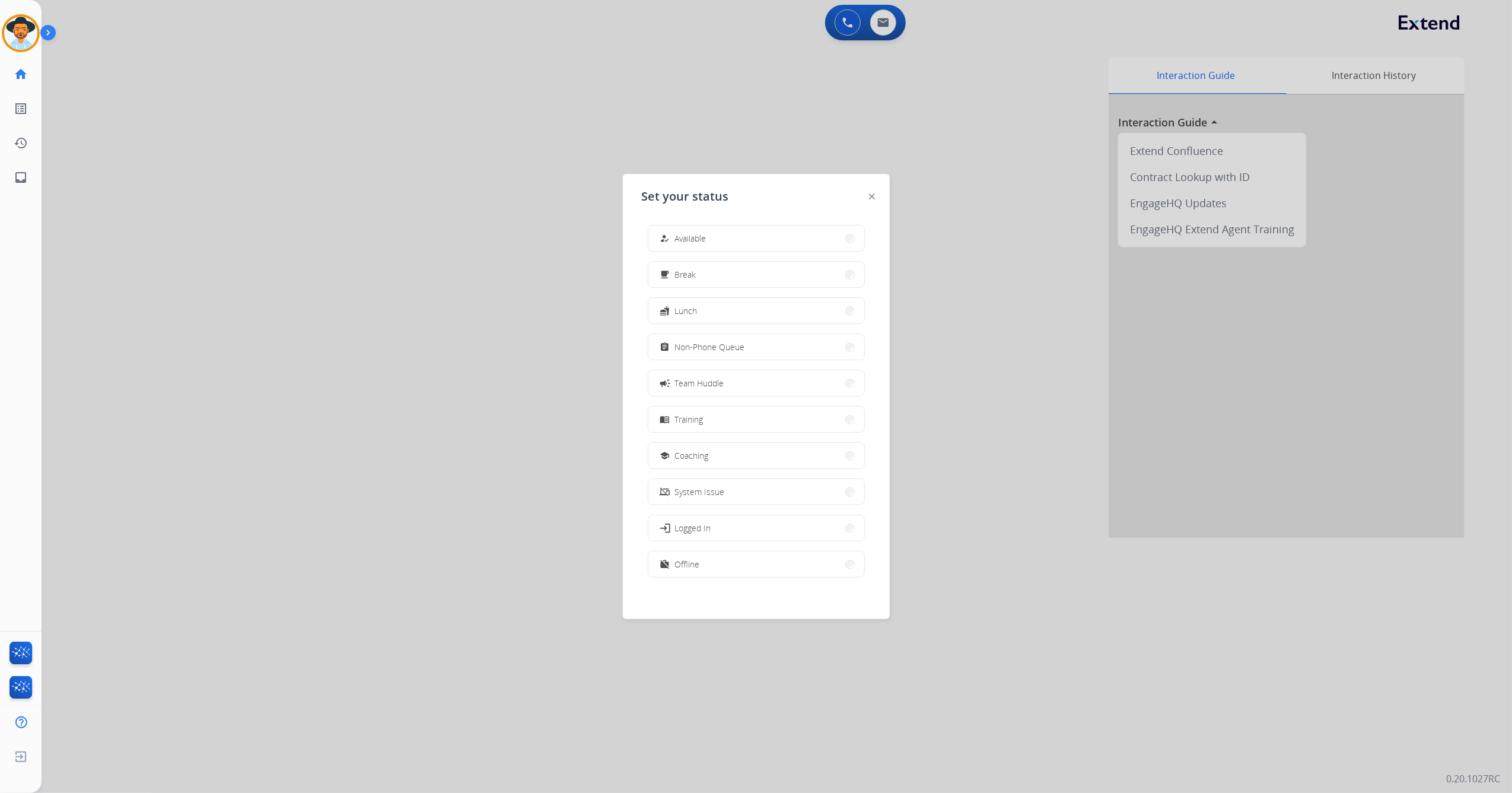
click at [744, 234] on button "how_to_reg Available" at bounding box center [756, 238] width 216 height 25
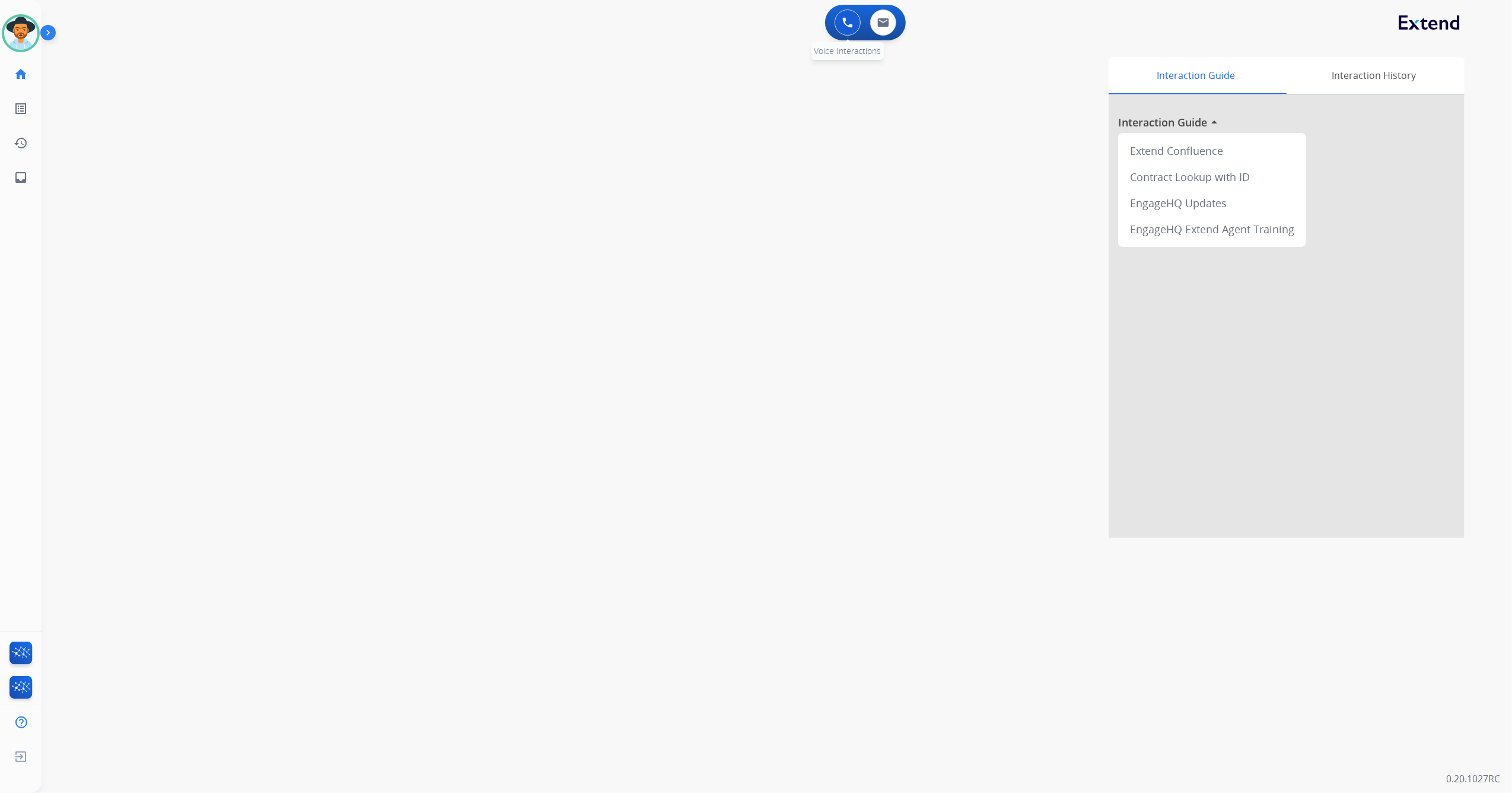
click at [845, 28] on img at bounding box center [848, 22] width 11 height 11
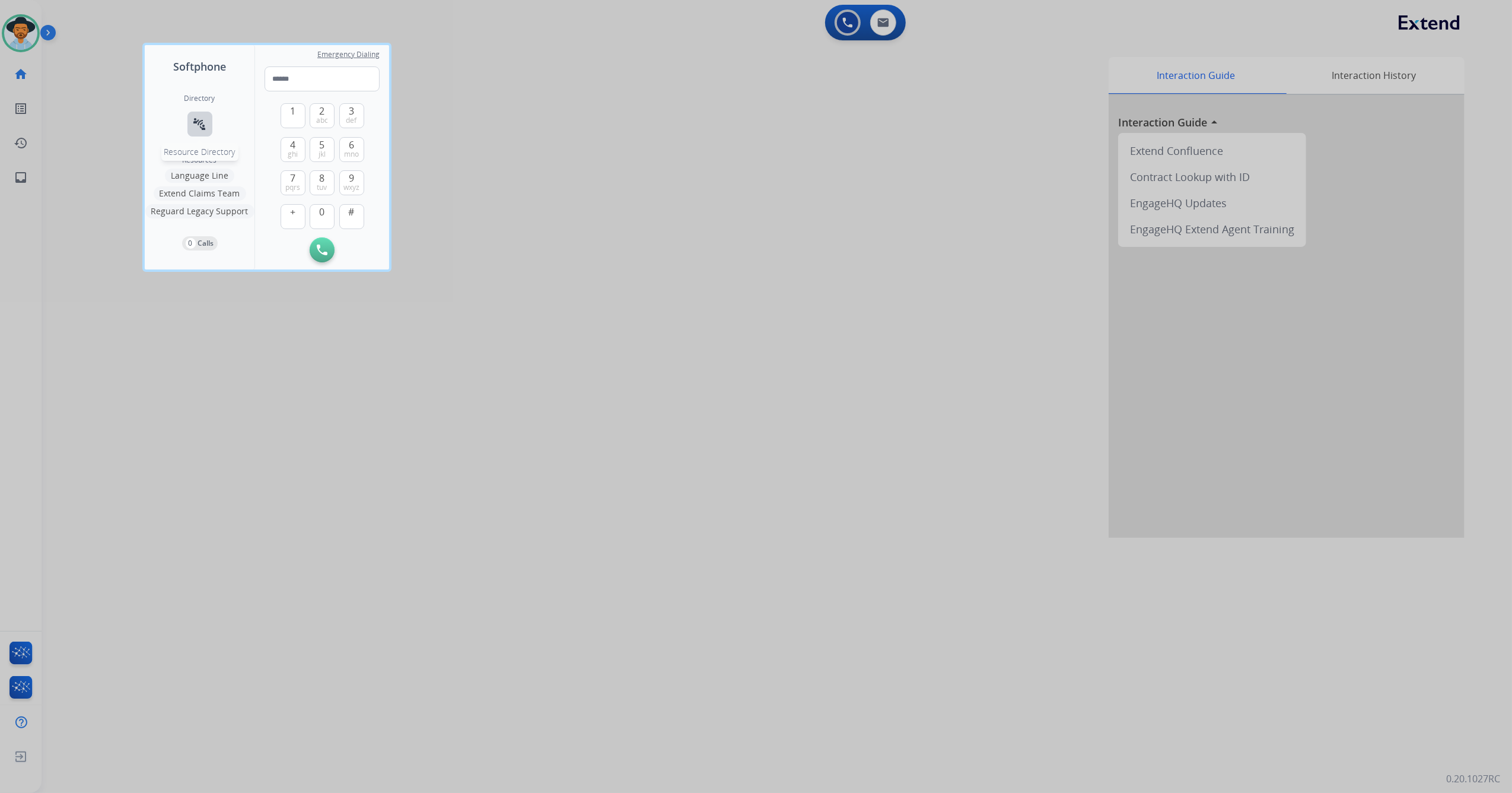
click at [200, 123] on mat-icon "connect_without_contact" at bounding box center [200, 124] width 15 height 15
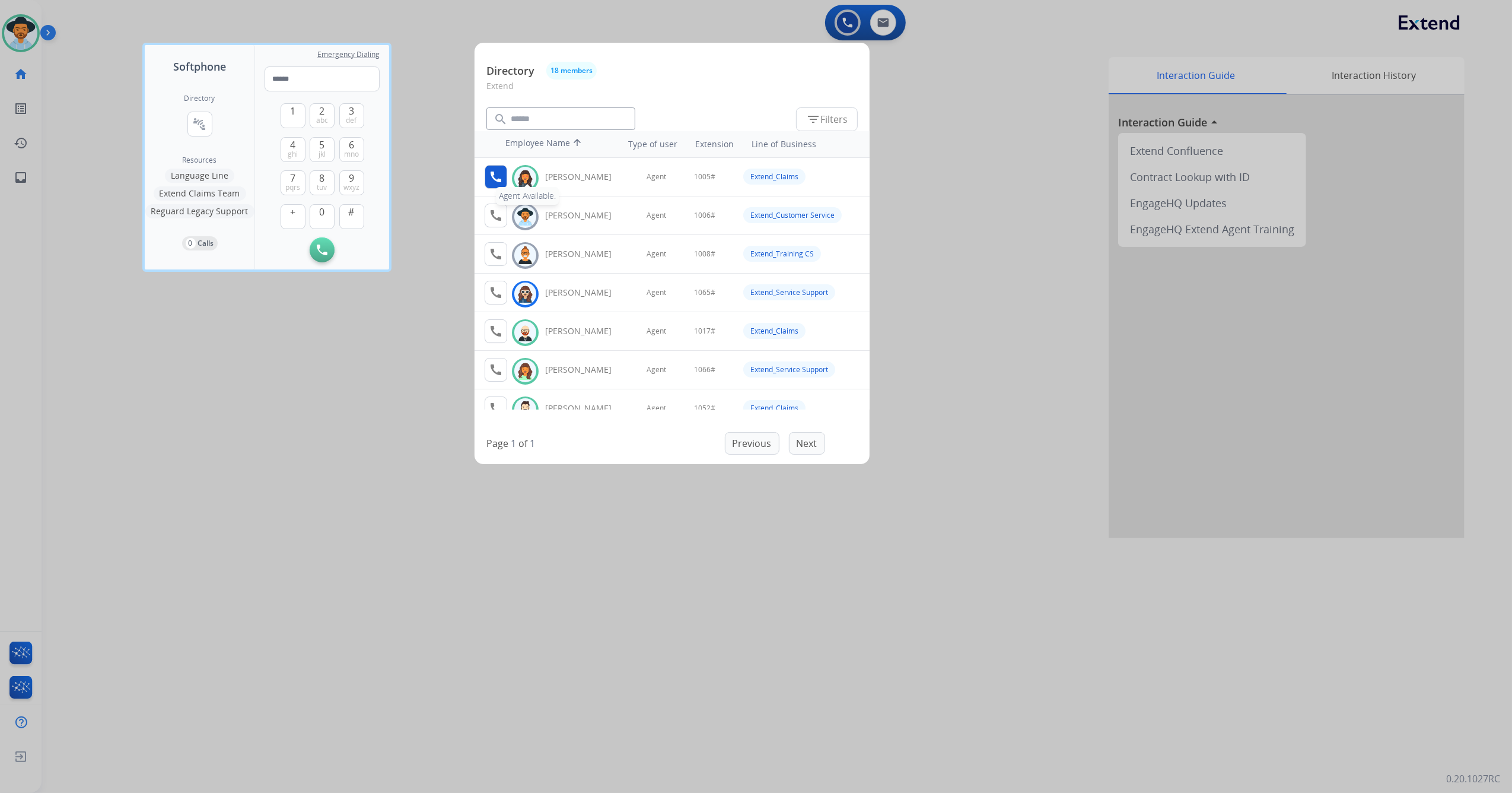
click at [496, 175] on mat-icon "call" at bounding box center [496, 176] width 15 height 15
click at [293, 116] on span "1" at bounding box center [293, 111] width 5 height 15
click at [316, 210] on button "0" at bounding box center [322, 216] width 25 height 25
drag, startPoint x: 314, startPoint y: 152, endPoint x: 324, endPoint y: 162, distance: 14.1
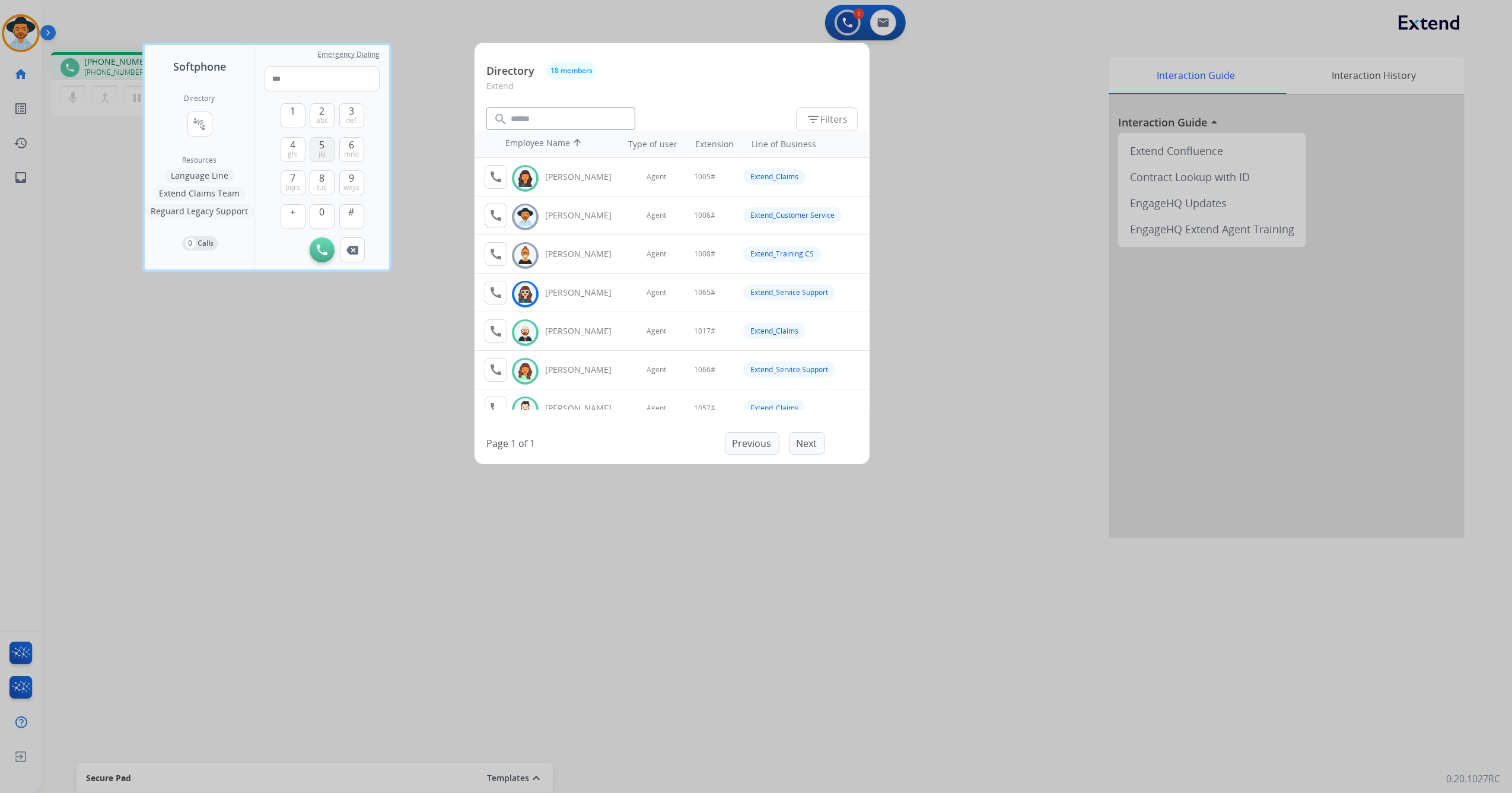
click at [316, 152] on button "5 jkl" at bounding box center [322, 149] width 25 height 25
click at [354, 222] on button "#" at bounding box center [352, 216] width 25 height 25
type input "*****"
click at [413, 158] on div at bounding box center [756, 396] width 1512 height 793
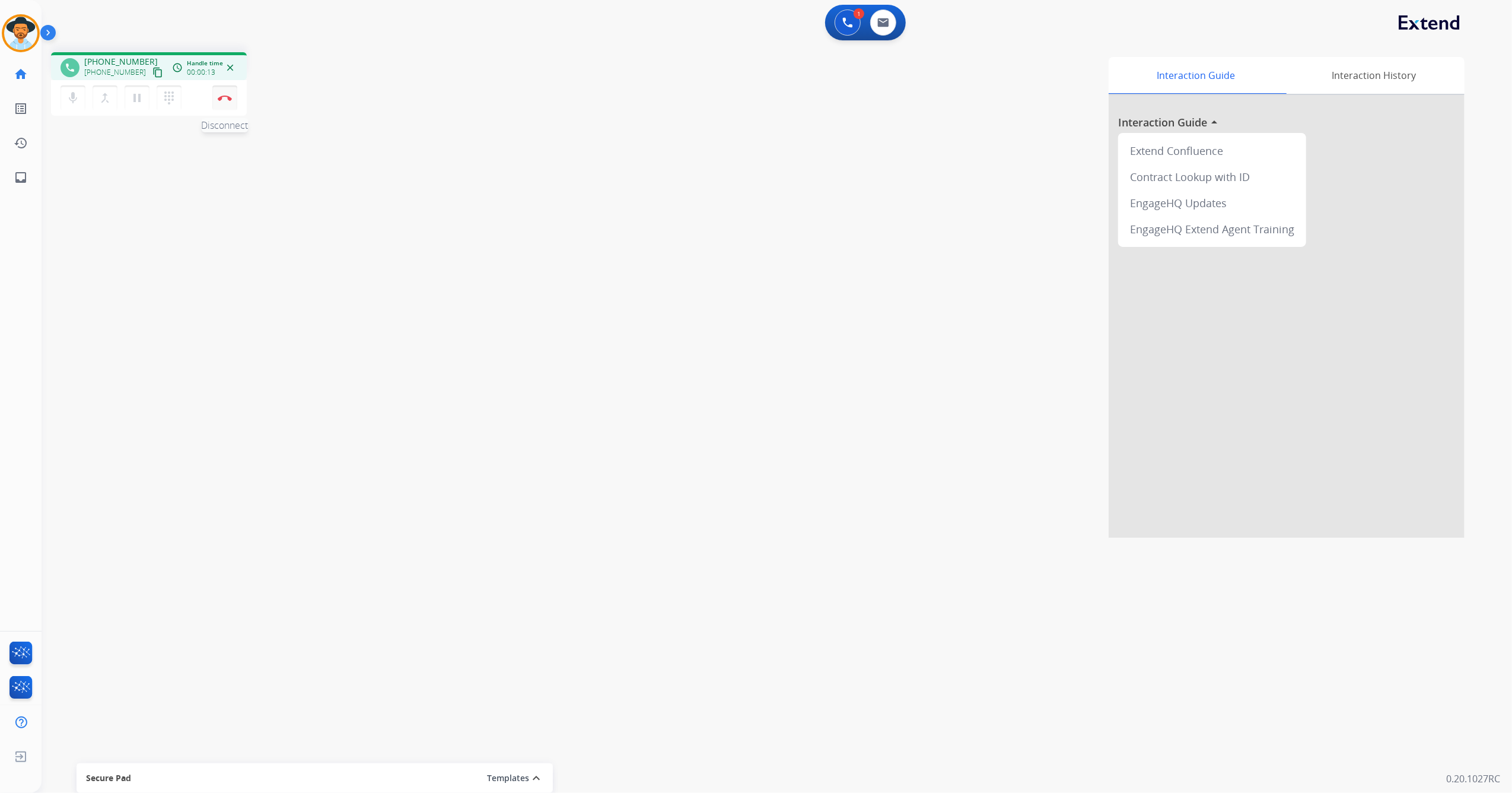
click at [223, 96] on img at bounding box center [224, 98] width 15 height 6
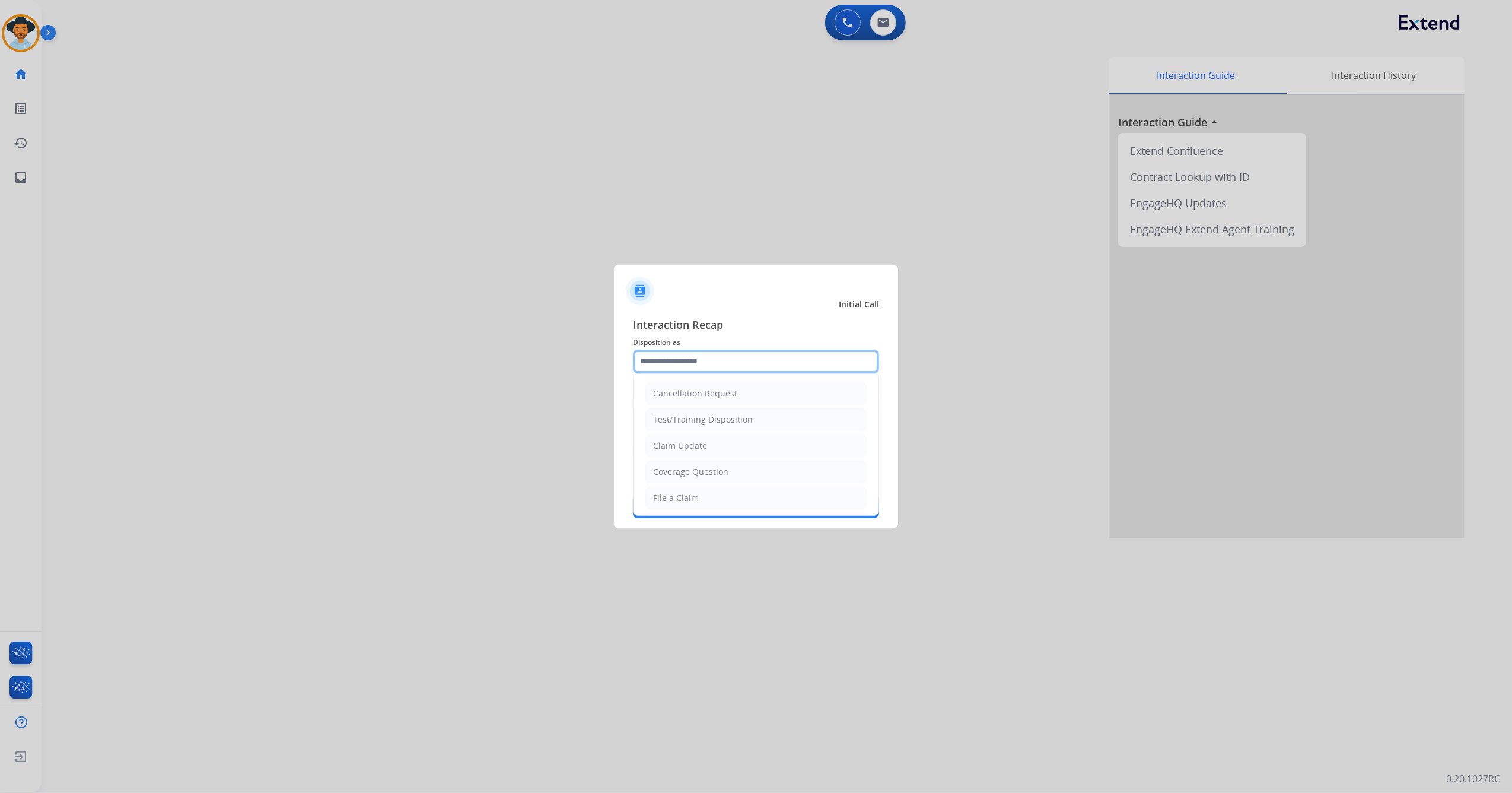
click at [708, 368] on input "text" at bounding box center [755, 361] width 246 height 24
click at [695, 413] on li "Other" at bounding box center [756, 417] width 221 height 22
type input "*****"
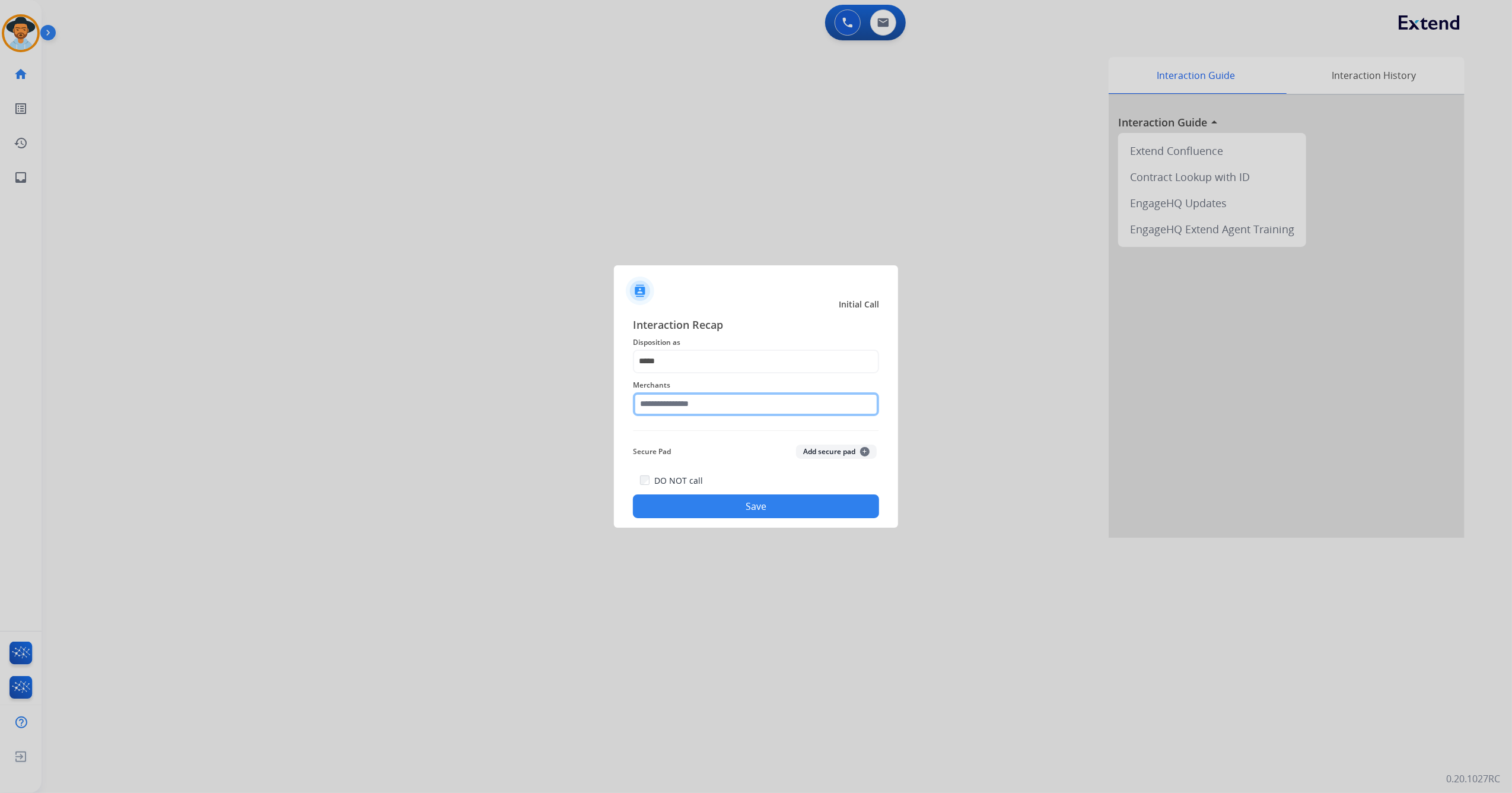
click at [692, 406] on input "text" at bounding box center [755, 404] width 246 height 24
click at [709, 442] on li "Not found" at bounding box center [758, 437] width 226 height 22
type input "*********"
click at [703, 499] on button "Save" at bounding box center [755, 506] width 246 height 24
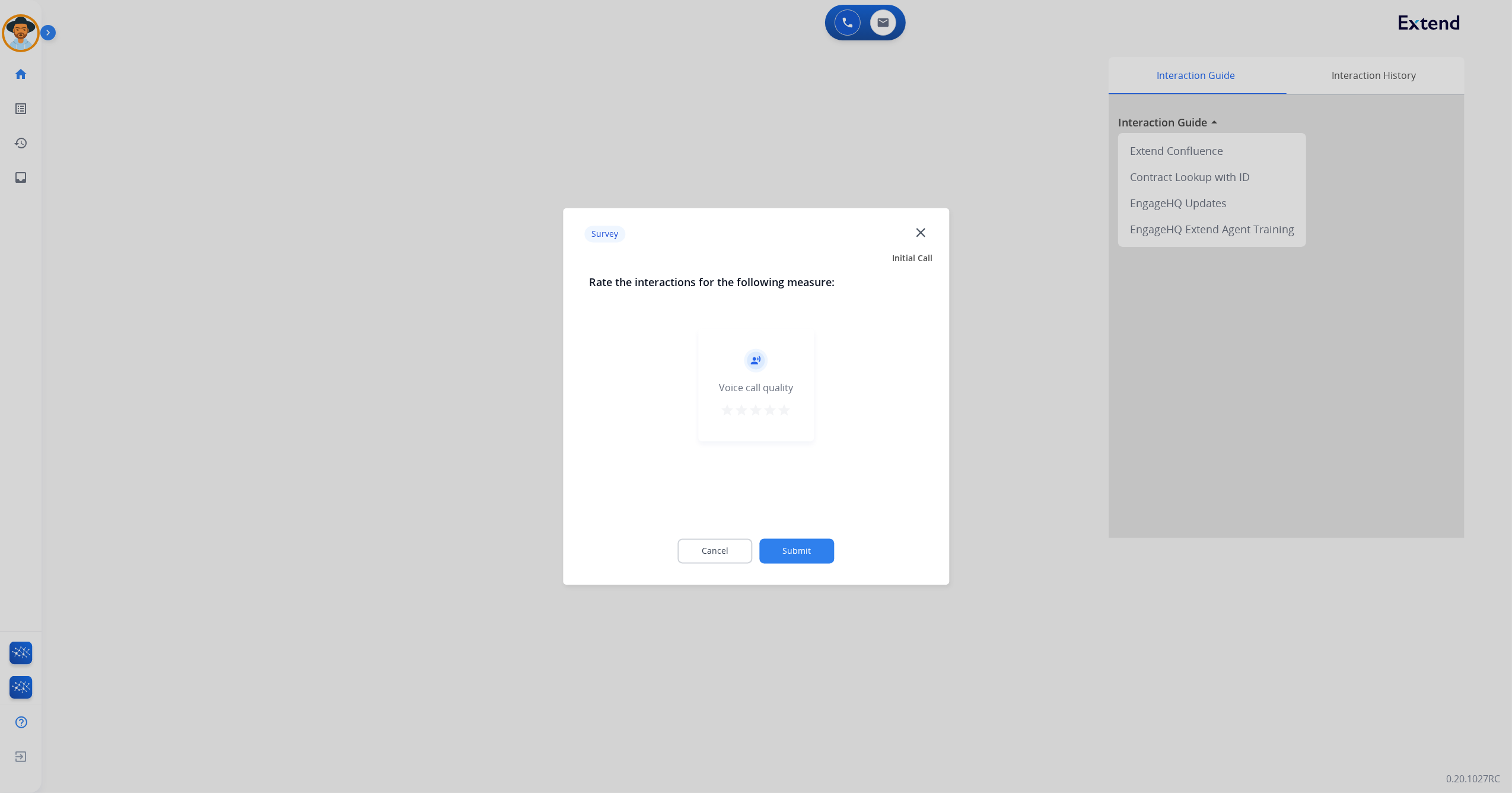
click at [790, 411] on mat-icon "star" at bounding box center [784, 411] width 15 height 15
click at [808, 554] on button "Submit" at bounding box center [797, 551] width 75 height 25
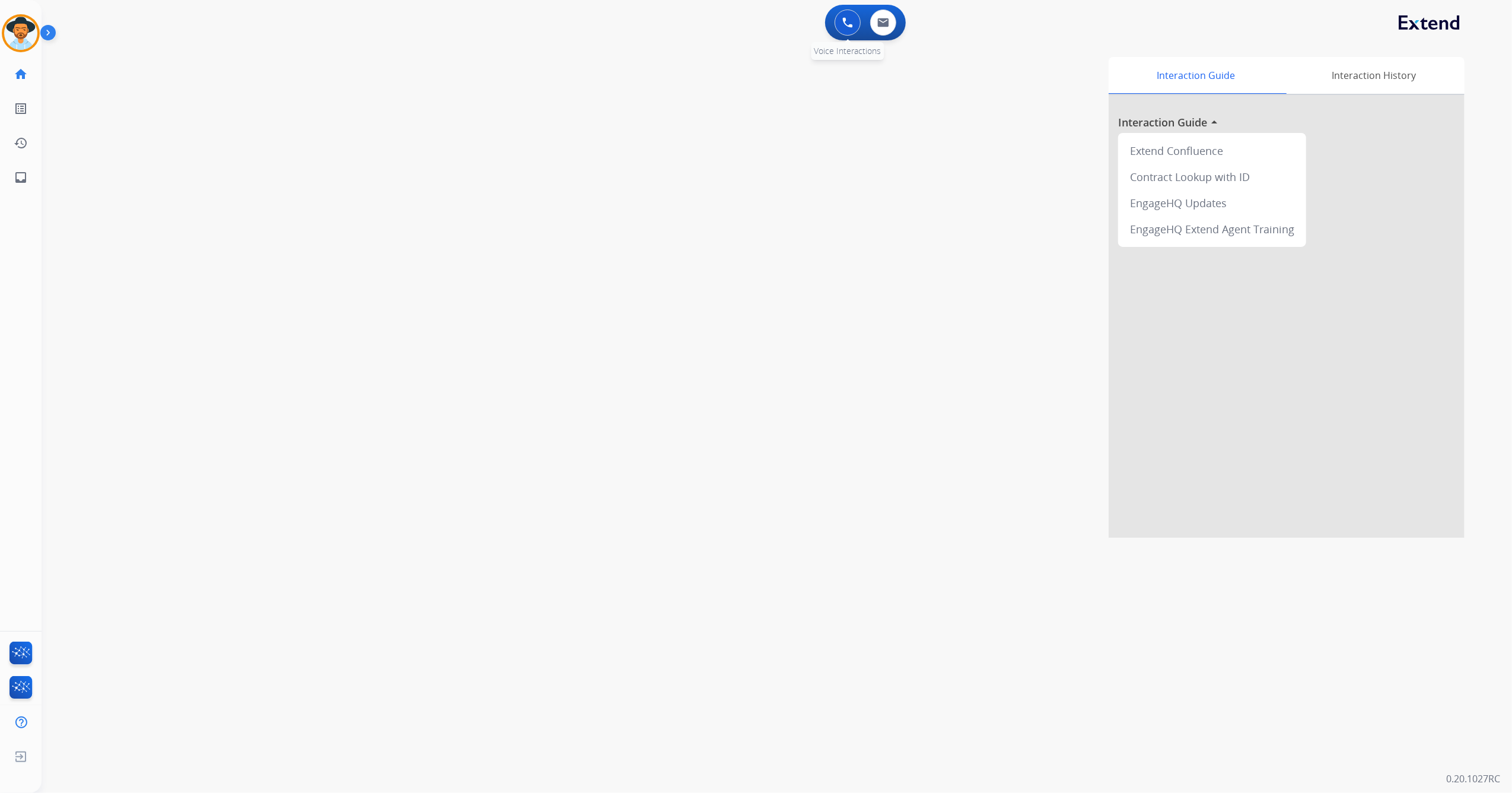
click at [841, 12] on button at bounding box center [848, 22] width 26 height 26
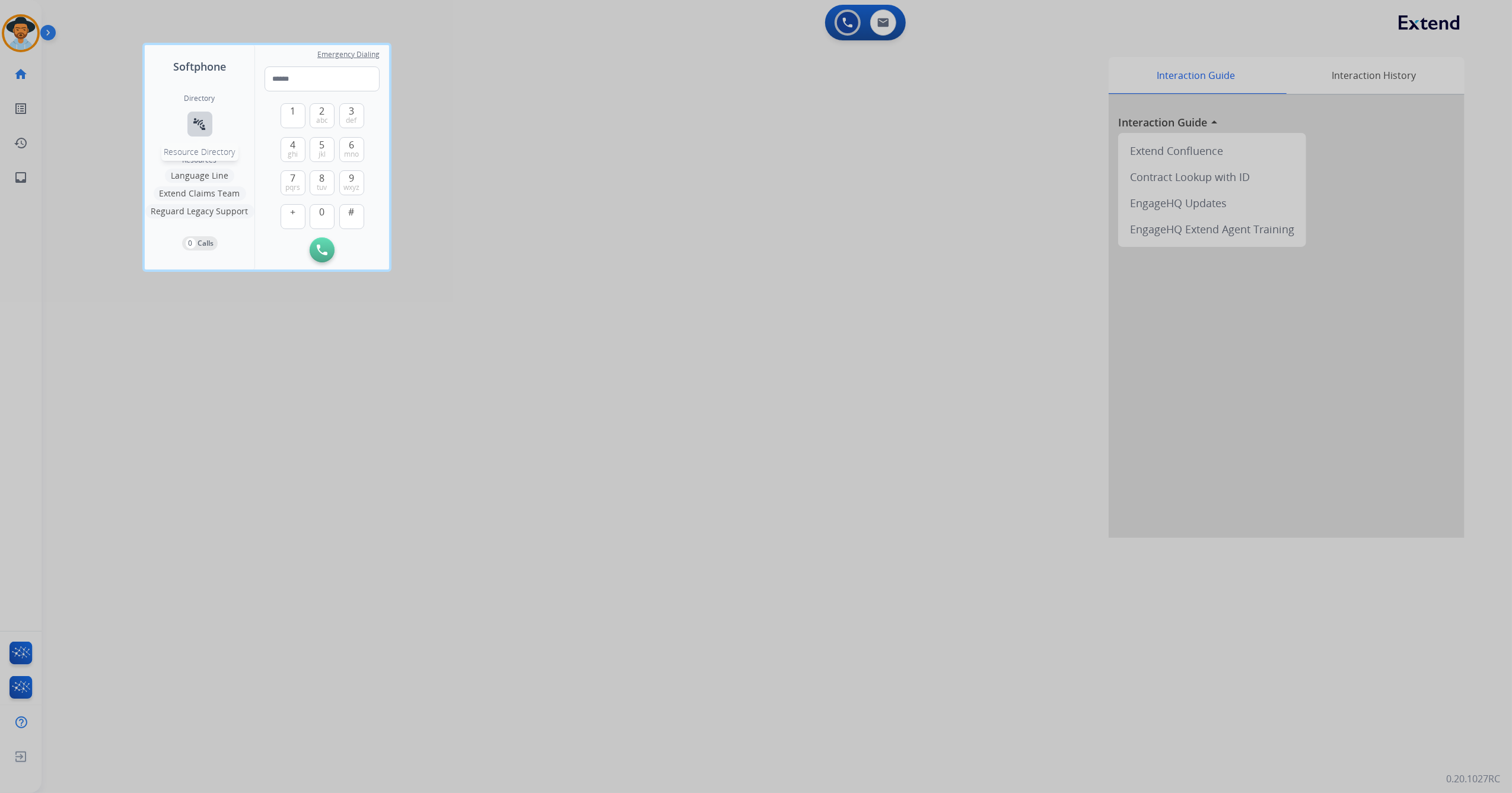
click at [203, 114] on button "connect_without_contact Resource Directory" at bounding box center [200, 124] width 25 height 25
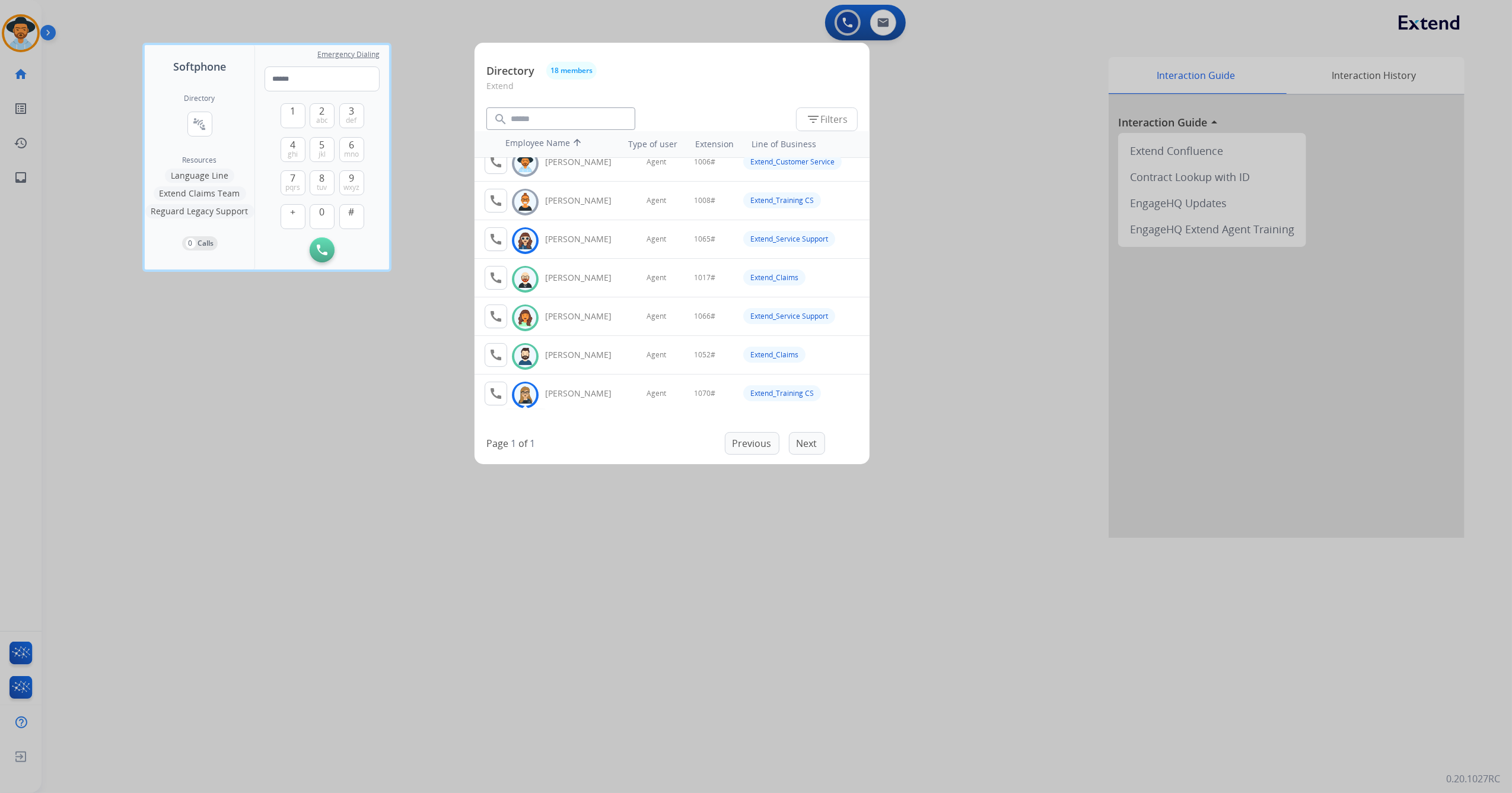
scroll to position [79, 0]
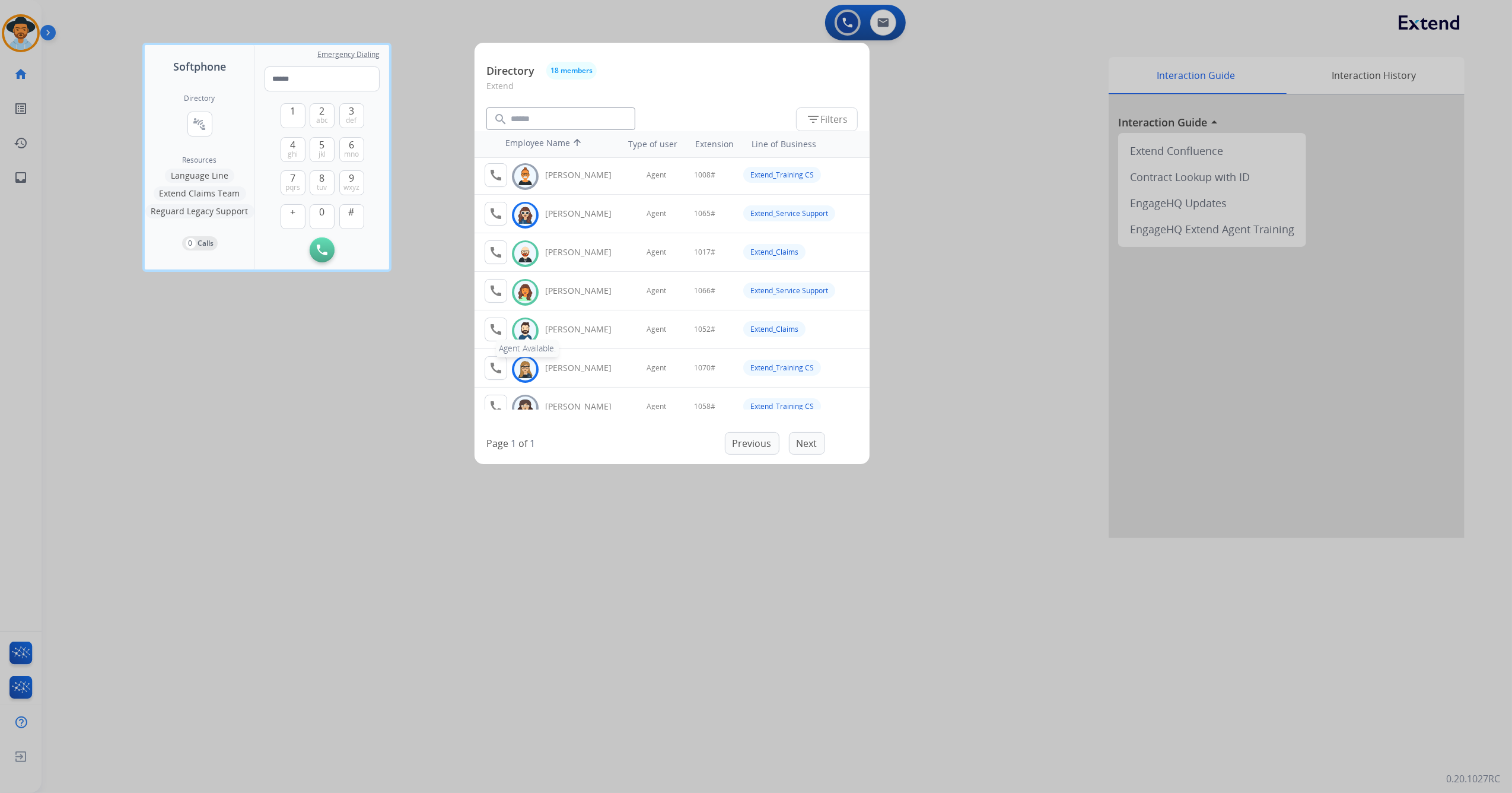
click at [497, 329] on mat-icon "call" at bounding box center [496, 329] width 15 height 15
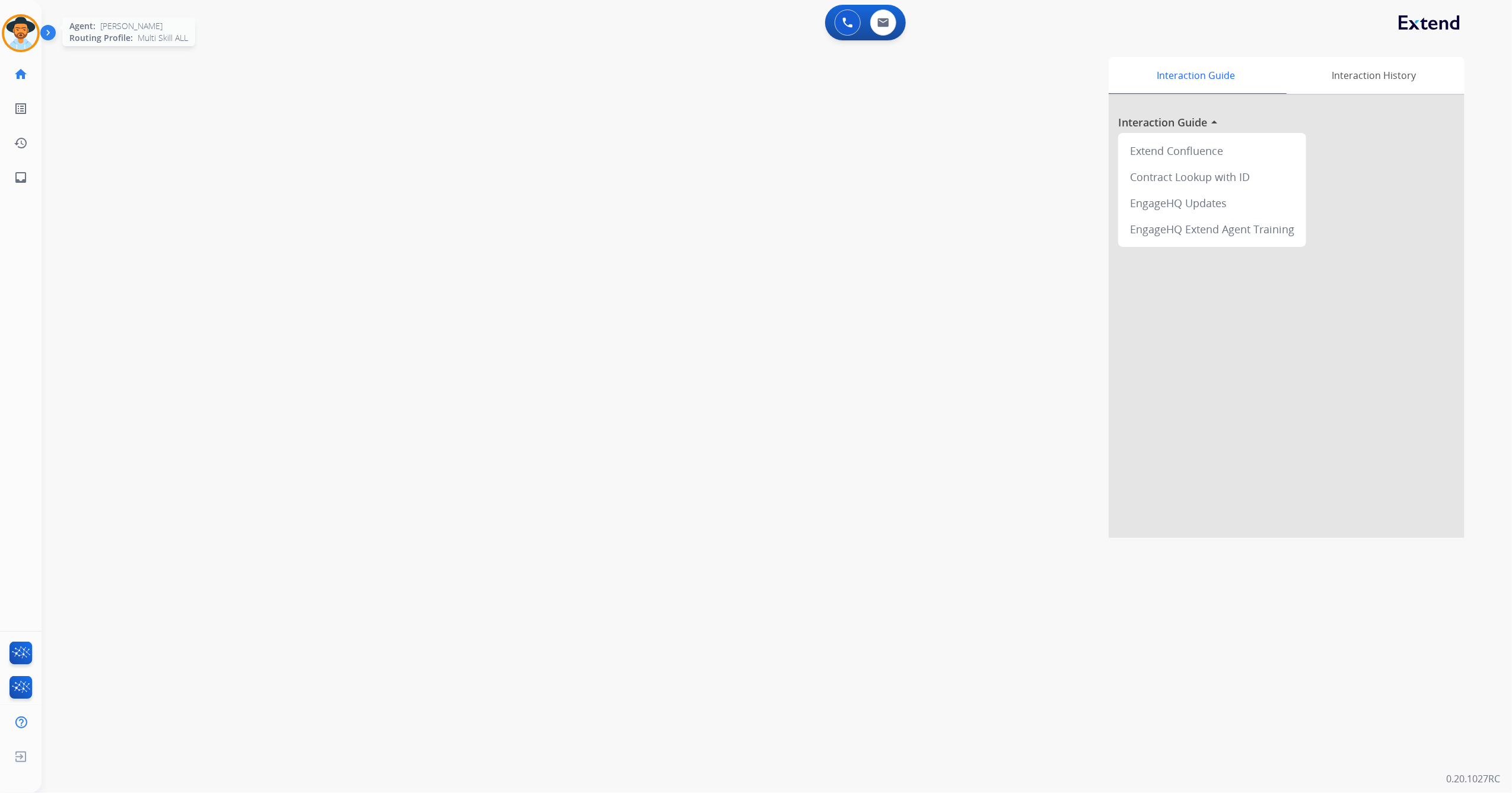
click at [20, 30] on img at bounding box center [20, 33] width 33 height 33
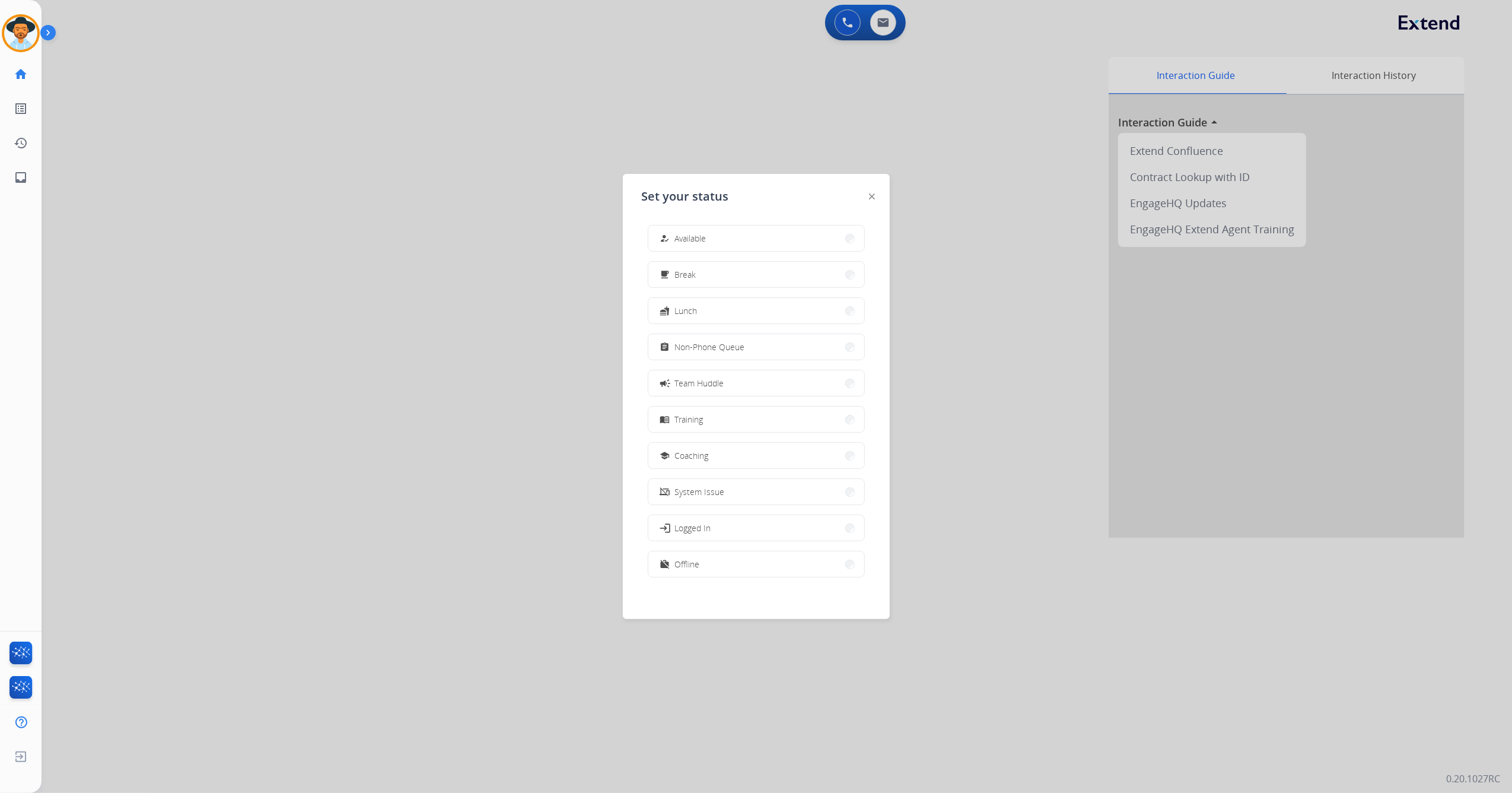
click at [357, 280] on div at bounding box center [756, 396] width 1512 height 793
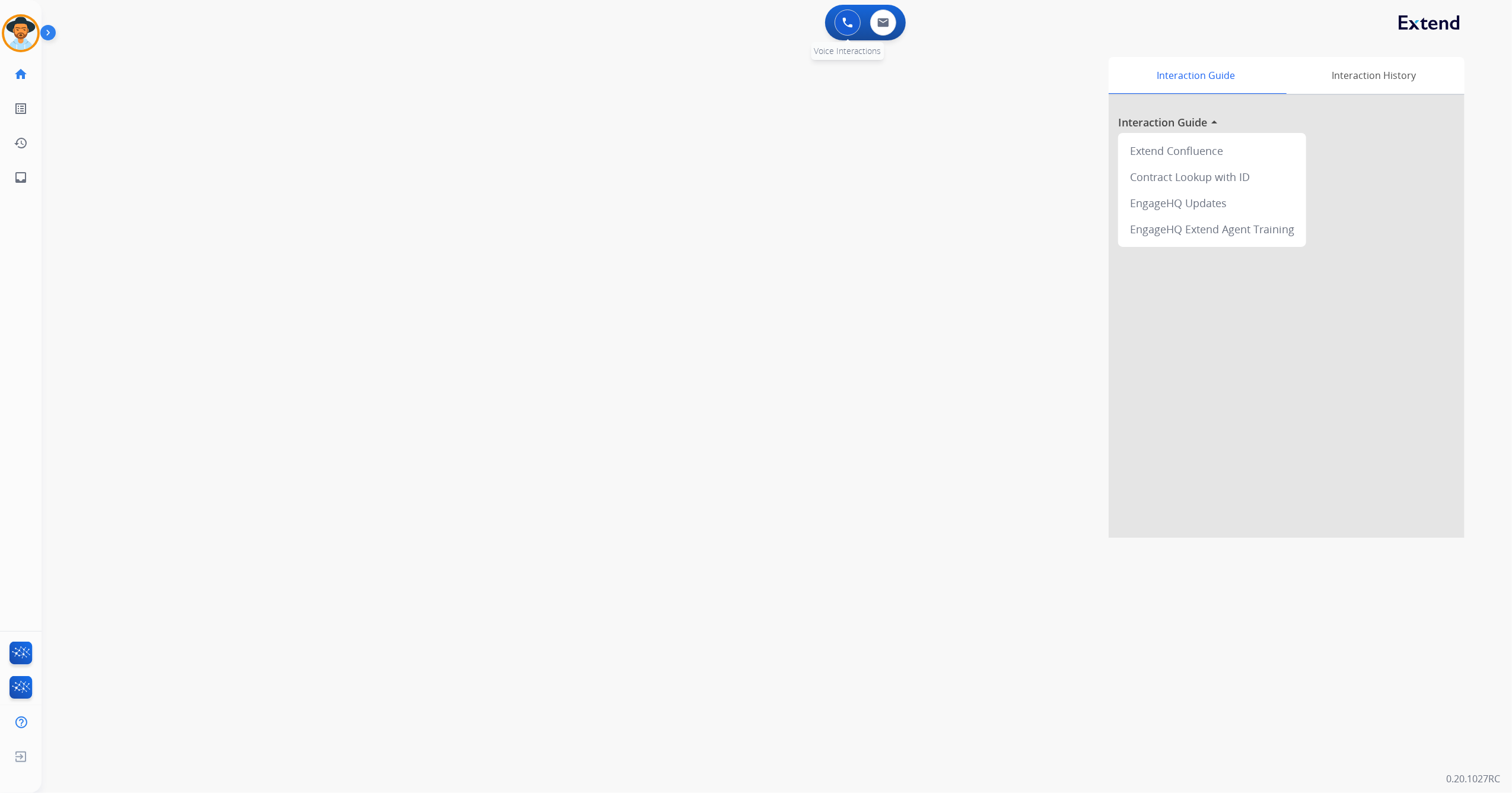
click at [845, 20] on img at bounding box center [848, 22] width 11 height 11
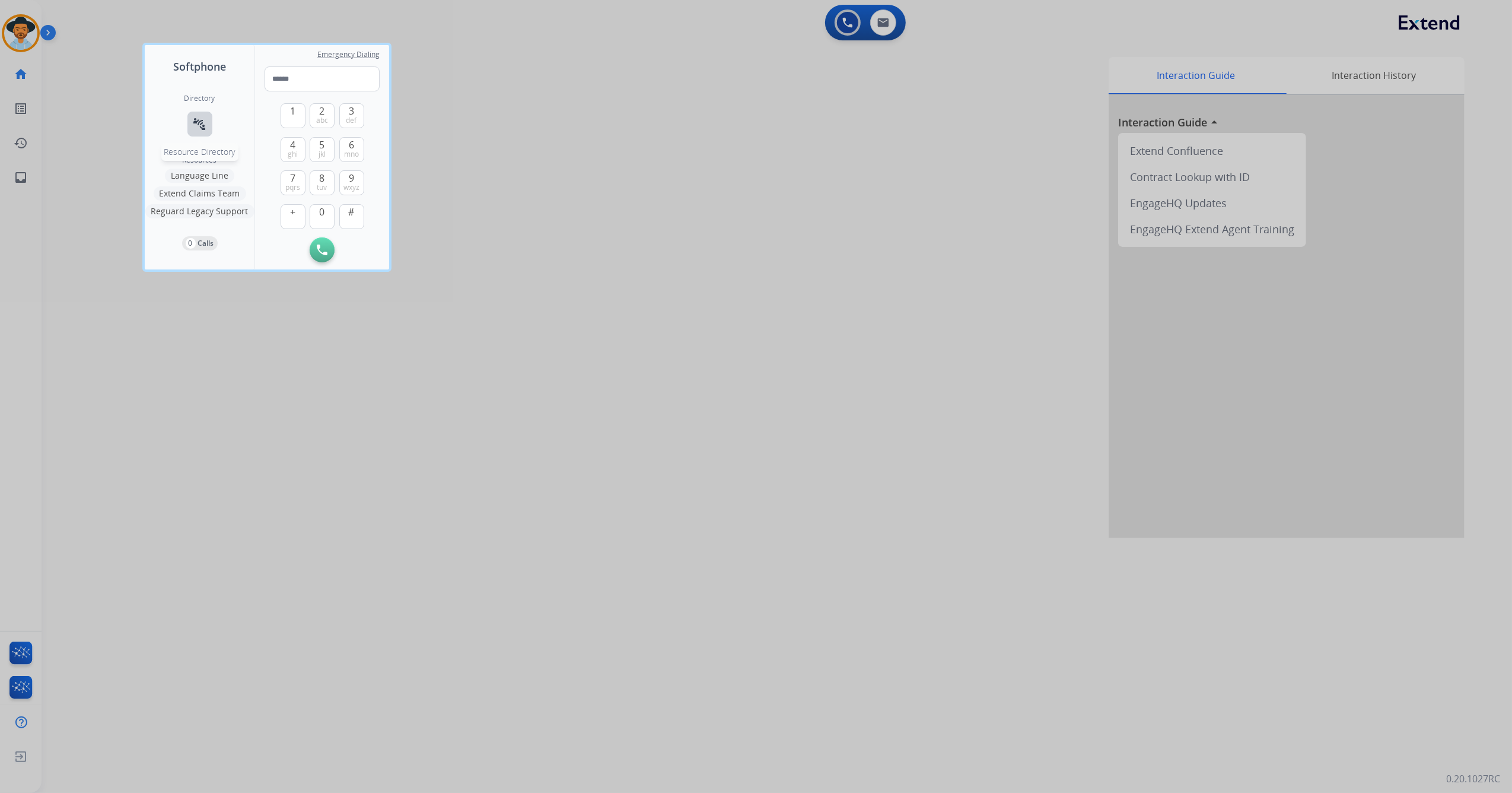
click at [193, 119] on mat-icon "connect_without_contact" at bounding box center [200, 124] width 15 height 15
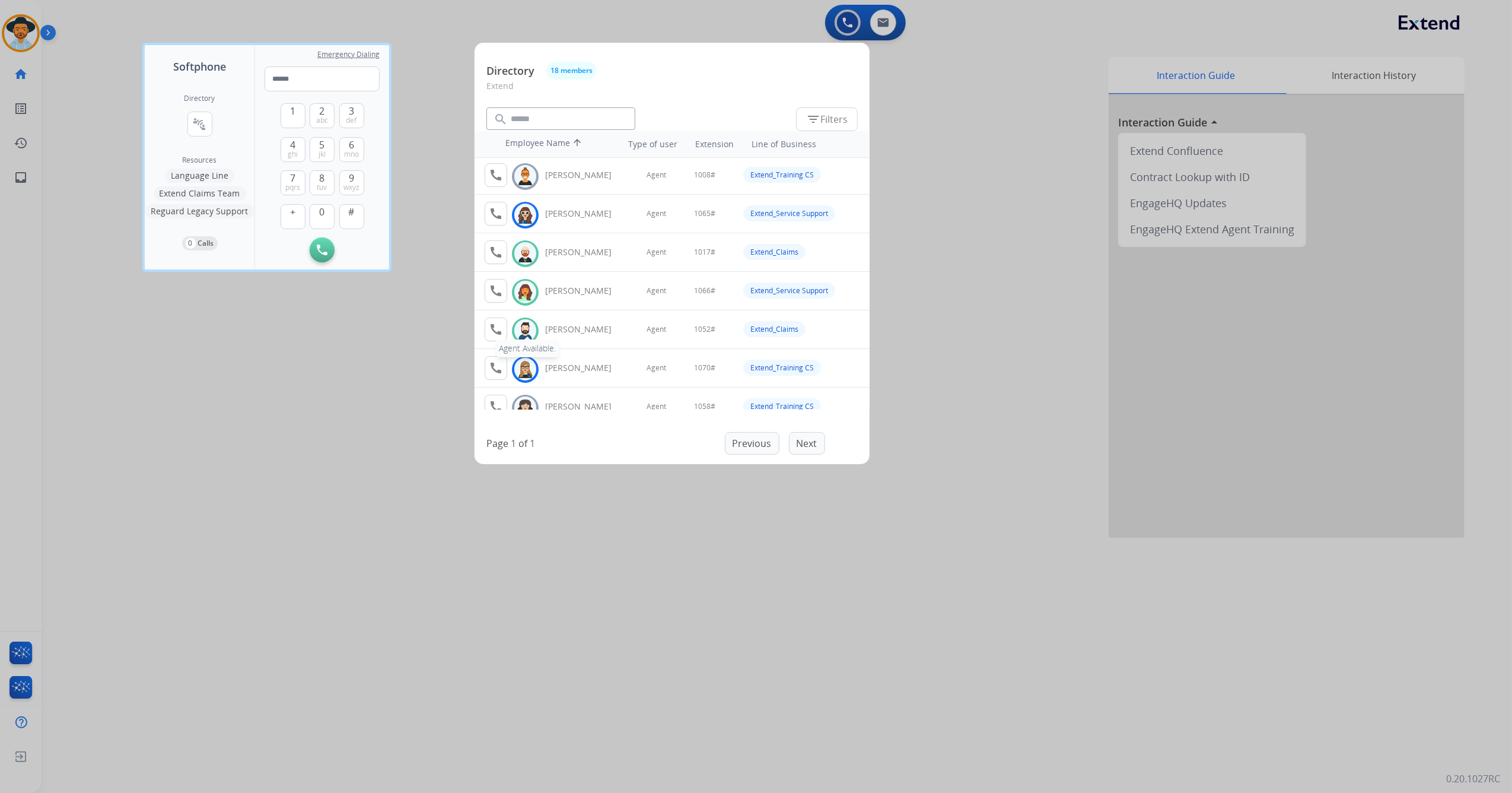
click at [499, 333] on mat-icon "call" at bounding box center [496, 329] width 15 height 15
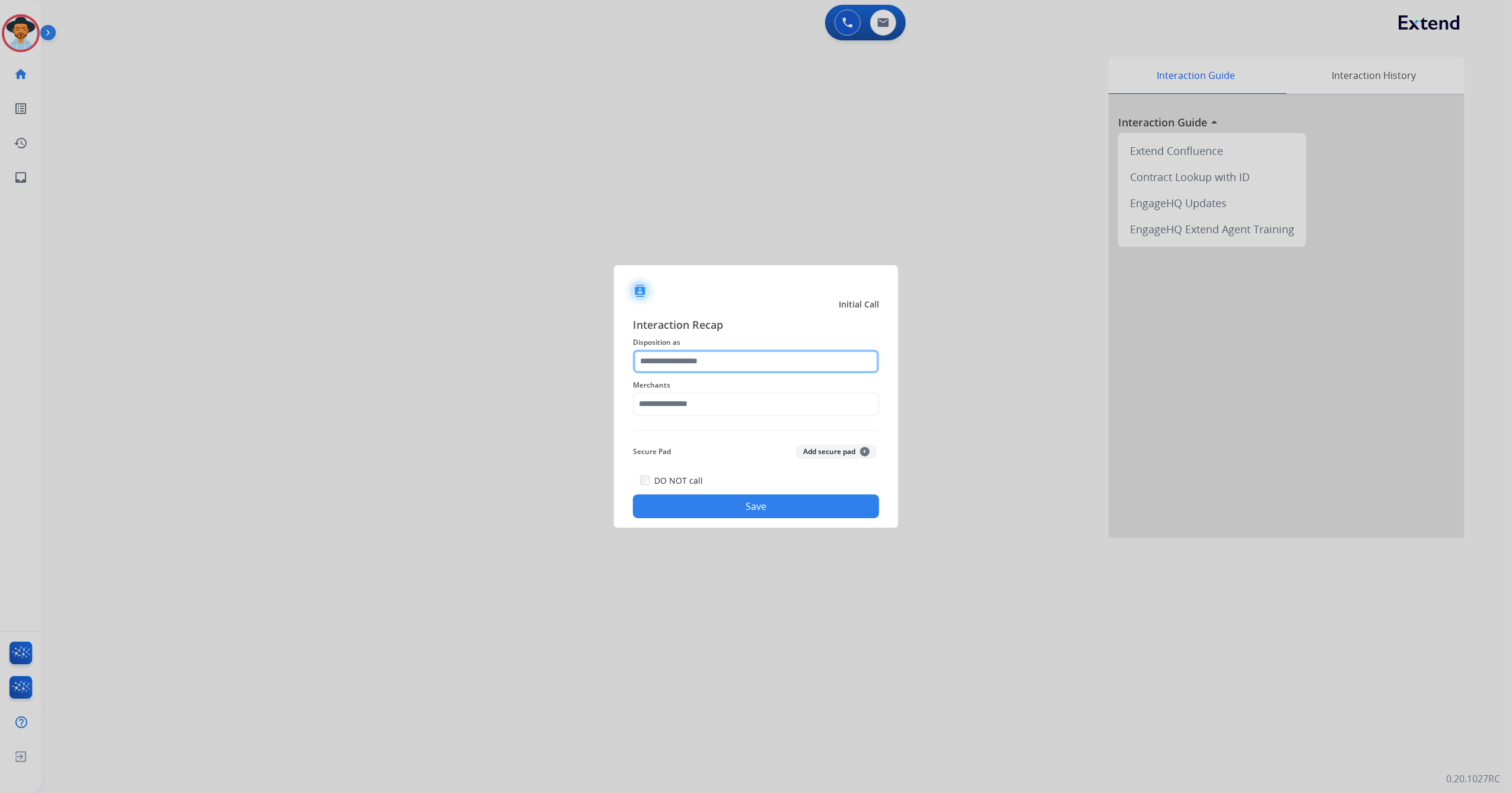
click at [708, 361] on input "text" at bounding box center [755, 361] width 246 height 24
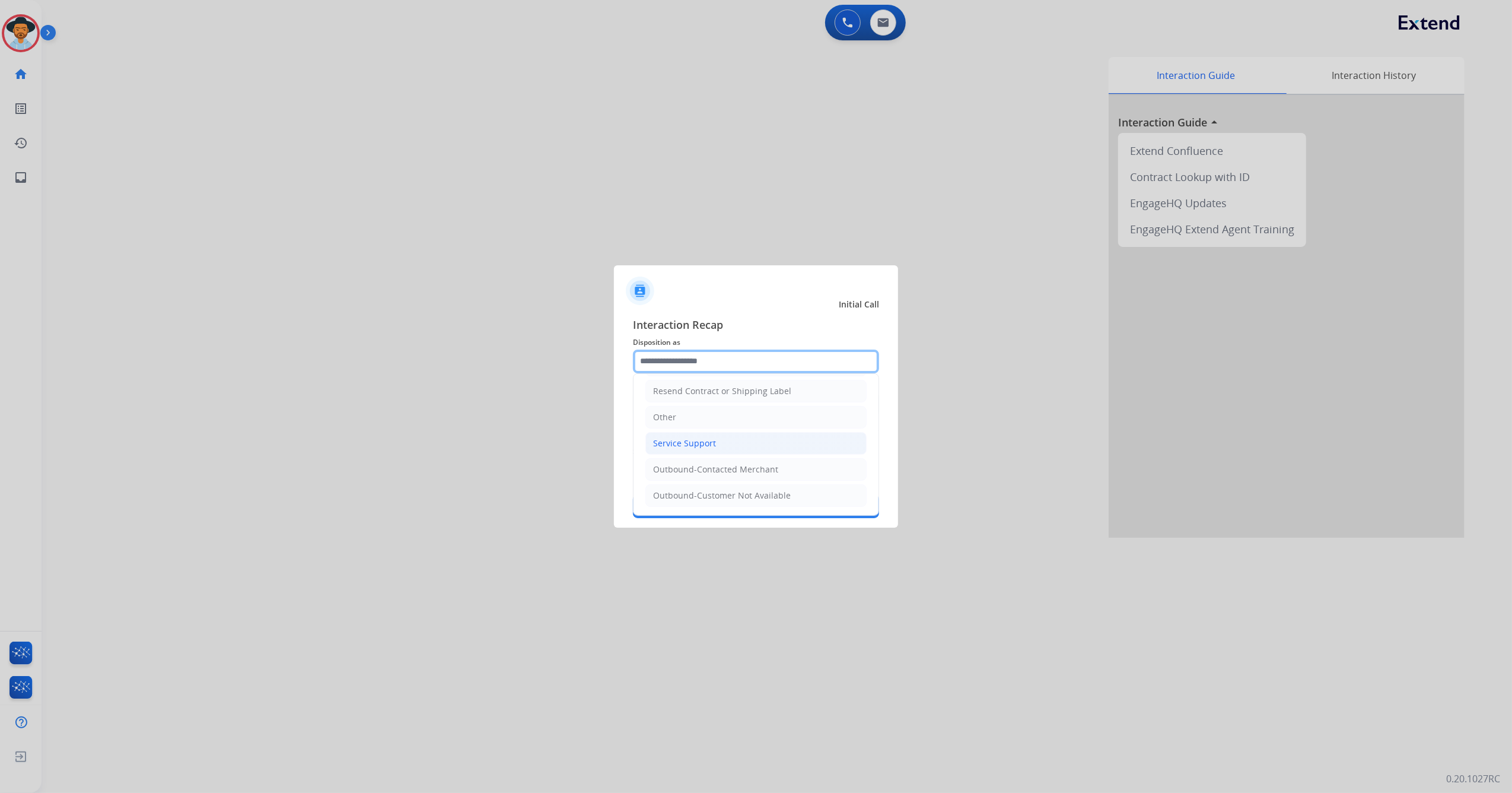
scroll to position [243, 0]
click at [682, 406] on li "Other" at bounding box center [756, 417] width 221 height 22
type input "*****"
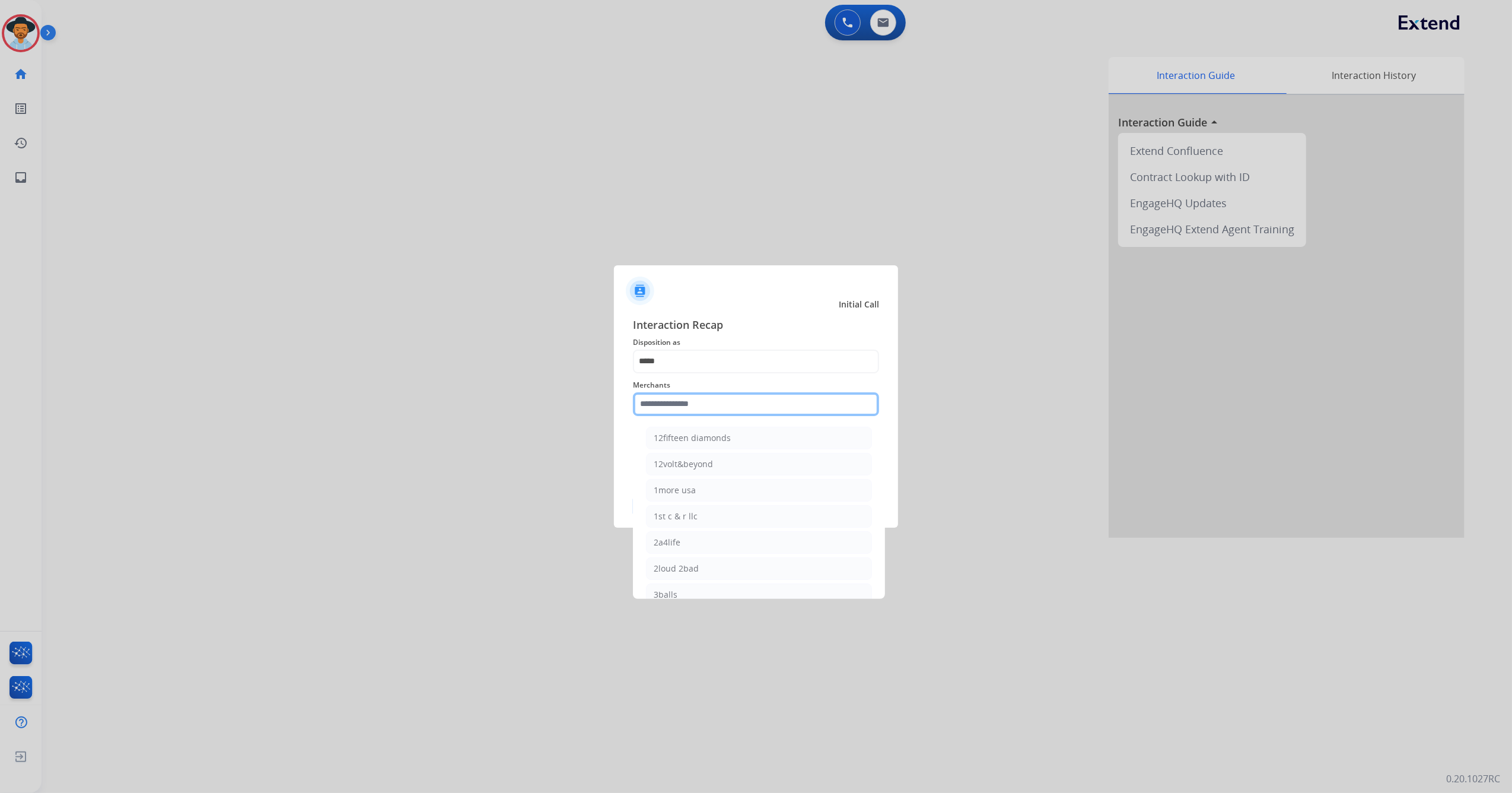
click at [675, 399] on input "text" at bounding box center [755, 404] width 246 height 24
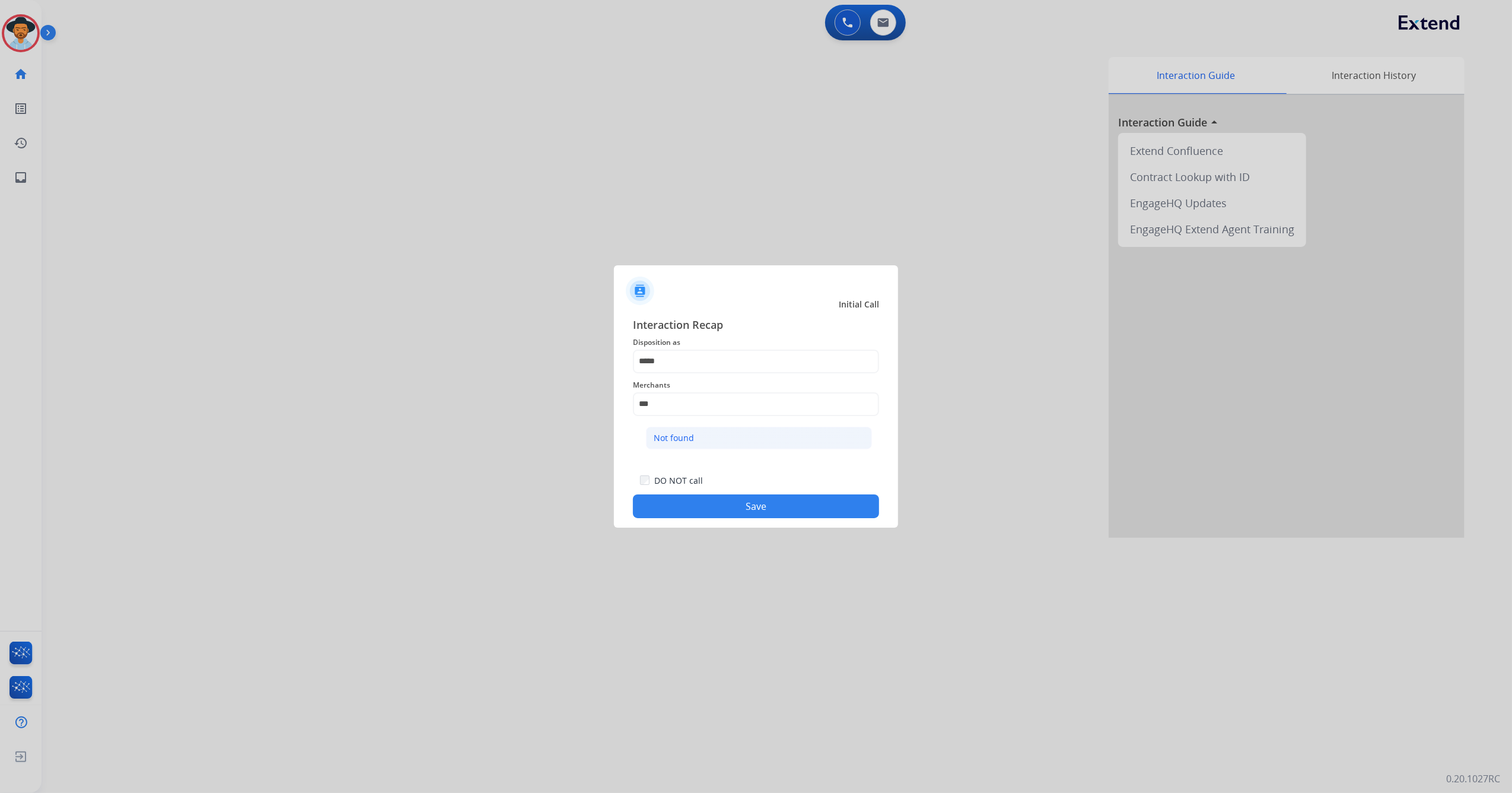
click at [690, 437] on div "Not found" at bounding box center [673, 437] width 41 height 11
type input "*********"
click at [713, 506] on button "Save" at bounding box center [755, 506] width 246 height 24
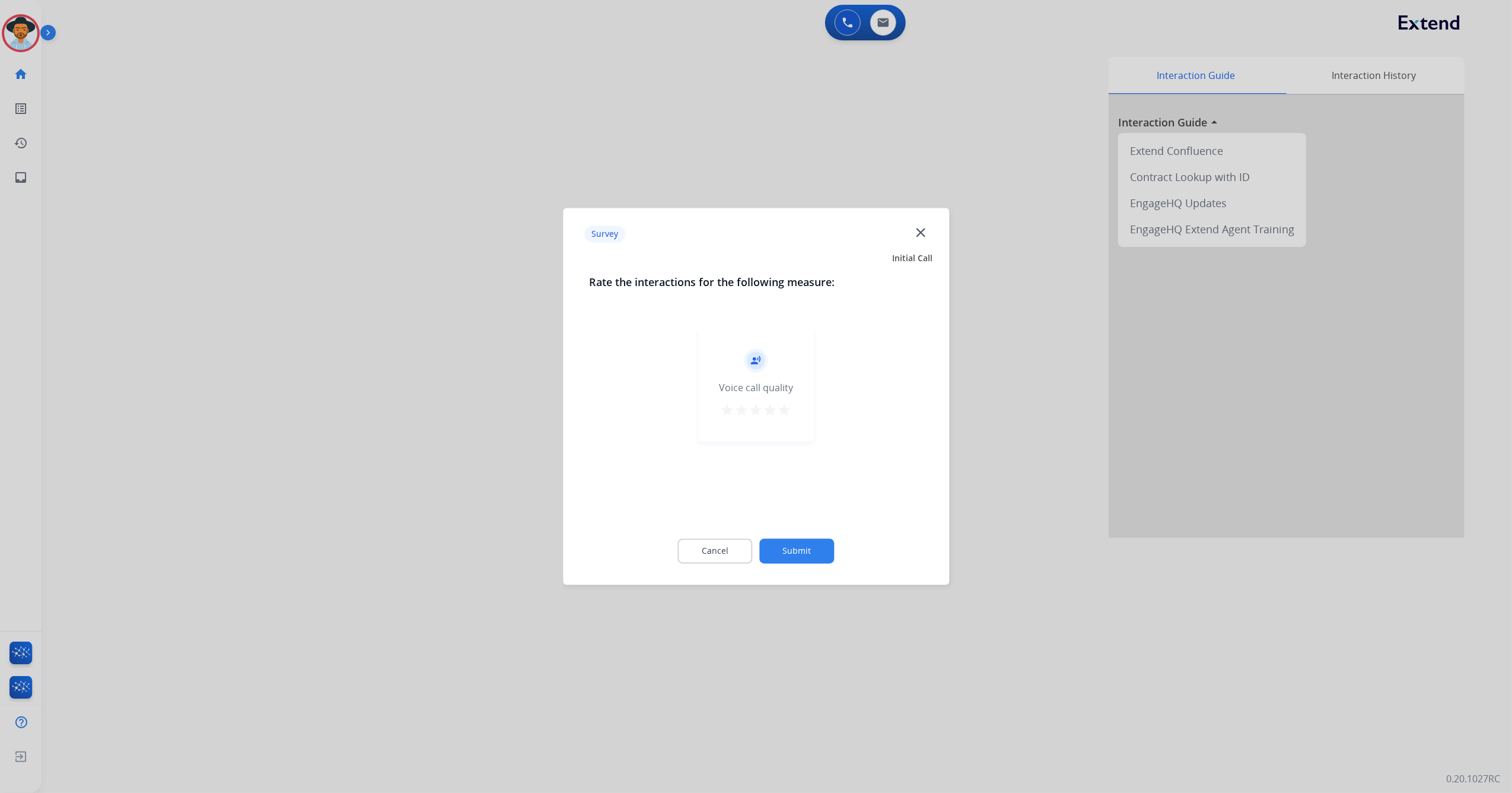
click at [785, 401] on div "record_voice_over Voice call quality star star star star star" at bounding box center [755, 385] width 116 height 113
click at [787, 411] on mat-icon "star" at bounding box center [784, 411] width 15 height 15
click at [798, 546] on button "Submit" at bounding box center [797, 551] width 75 height 25
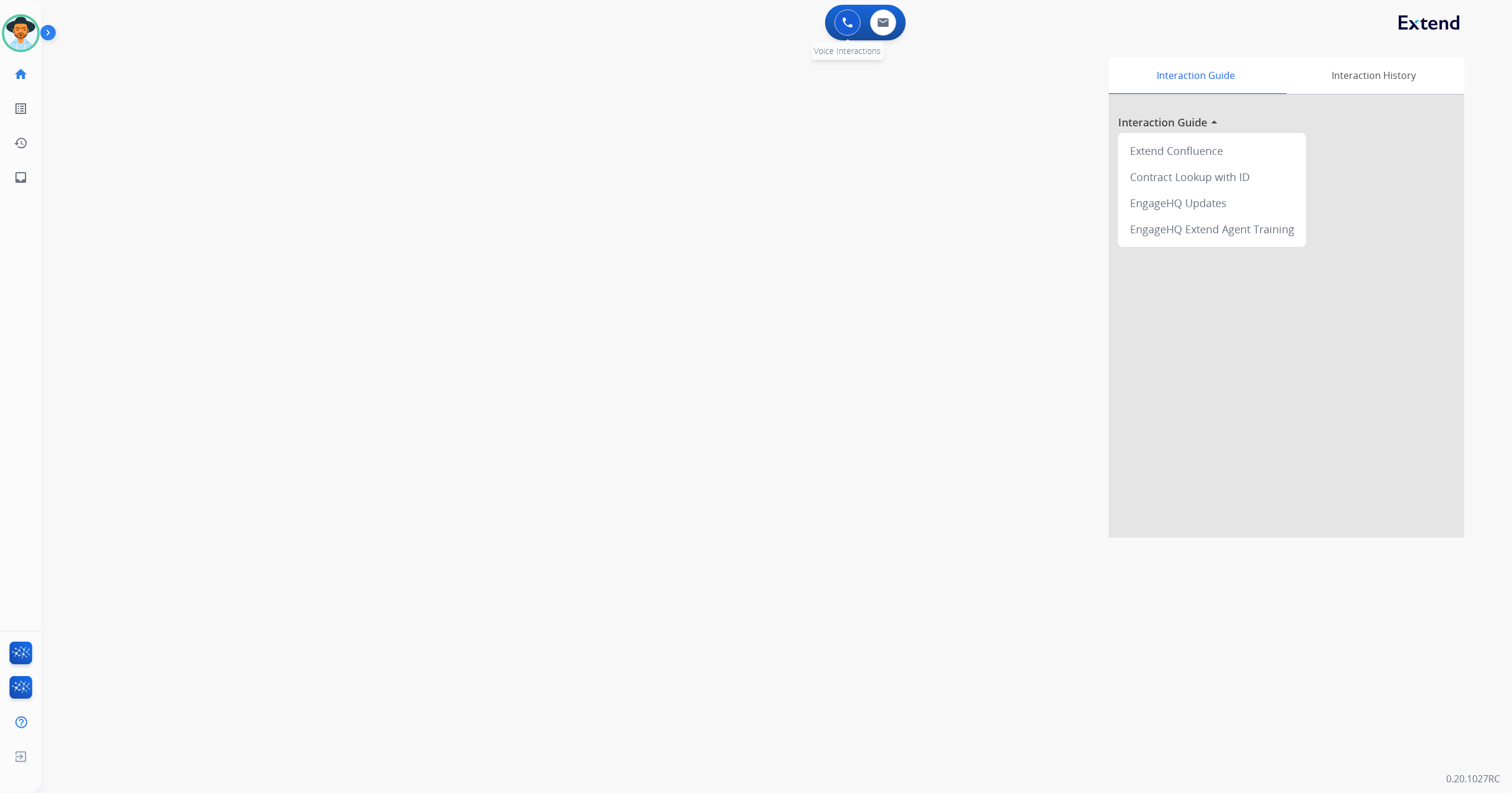
click at [850, 27] on img at bounding box center [848, 22] width 11 height 11
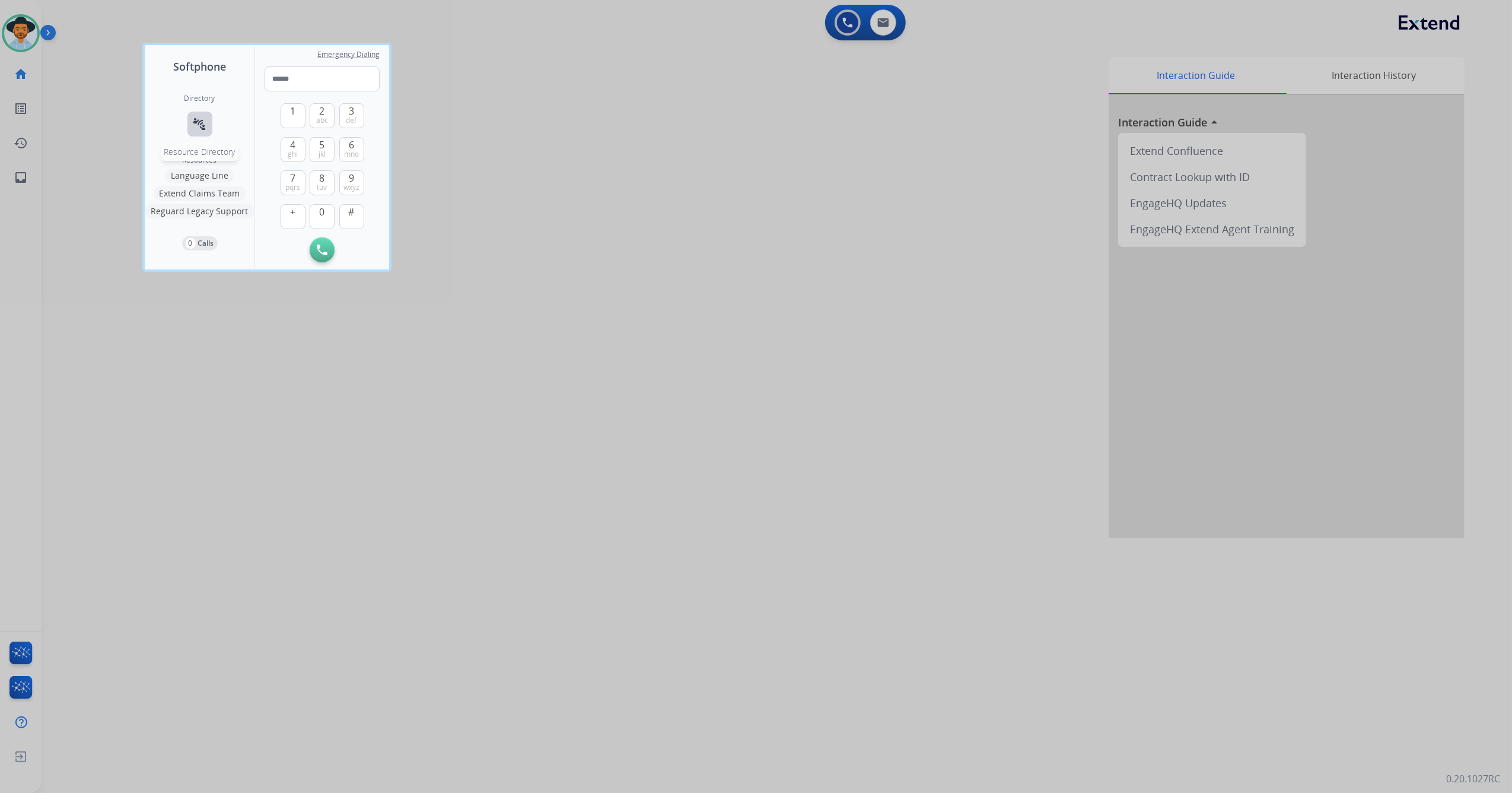
click at [209, 120] on button "connect_without_contact Resource Directory" at bounding box center [200, 124] width 25 height 25
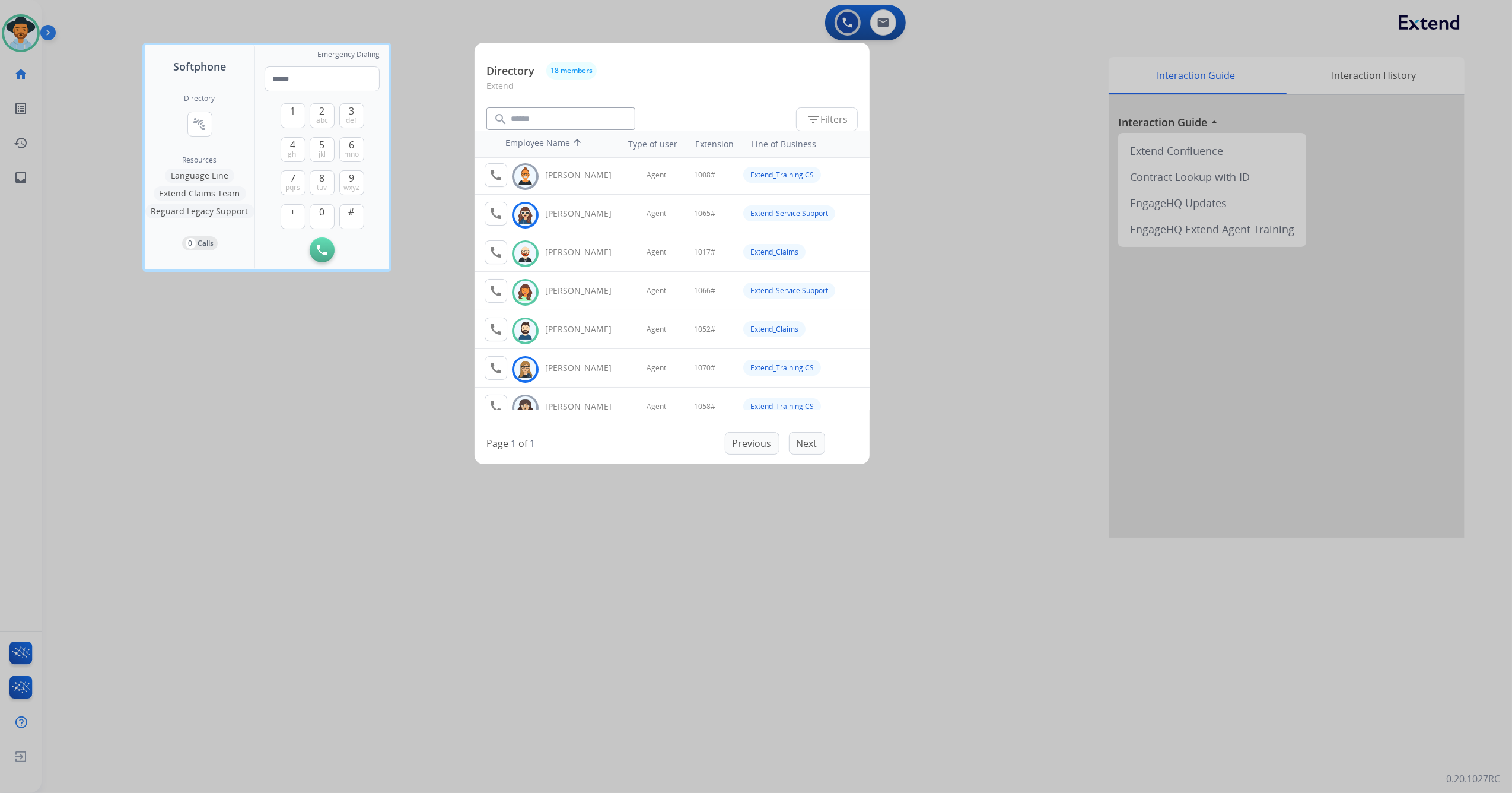
scroll to position [0, 0]
click at [496, 368] on mat-icon "call" at bounding box center [496, 369] width 15 height 15
click at [293, 115] on span "1" at bounding box center [293, 111] width 5 height 15
drag, startPoint x: 320, startPoint y: 217, endPoint x: 349, endPoint y: 190, distance: 39.6
click at [322, 216] on span "0" at bounding box center [322, 211] width 5 height 15
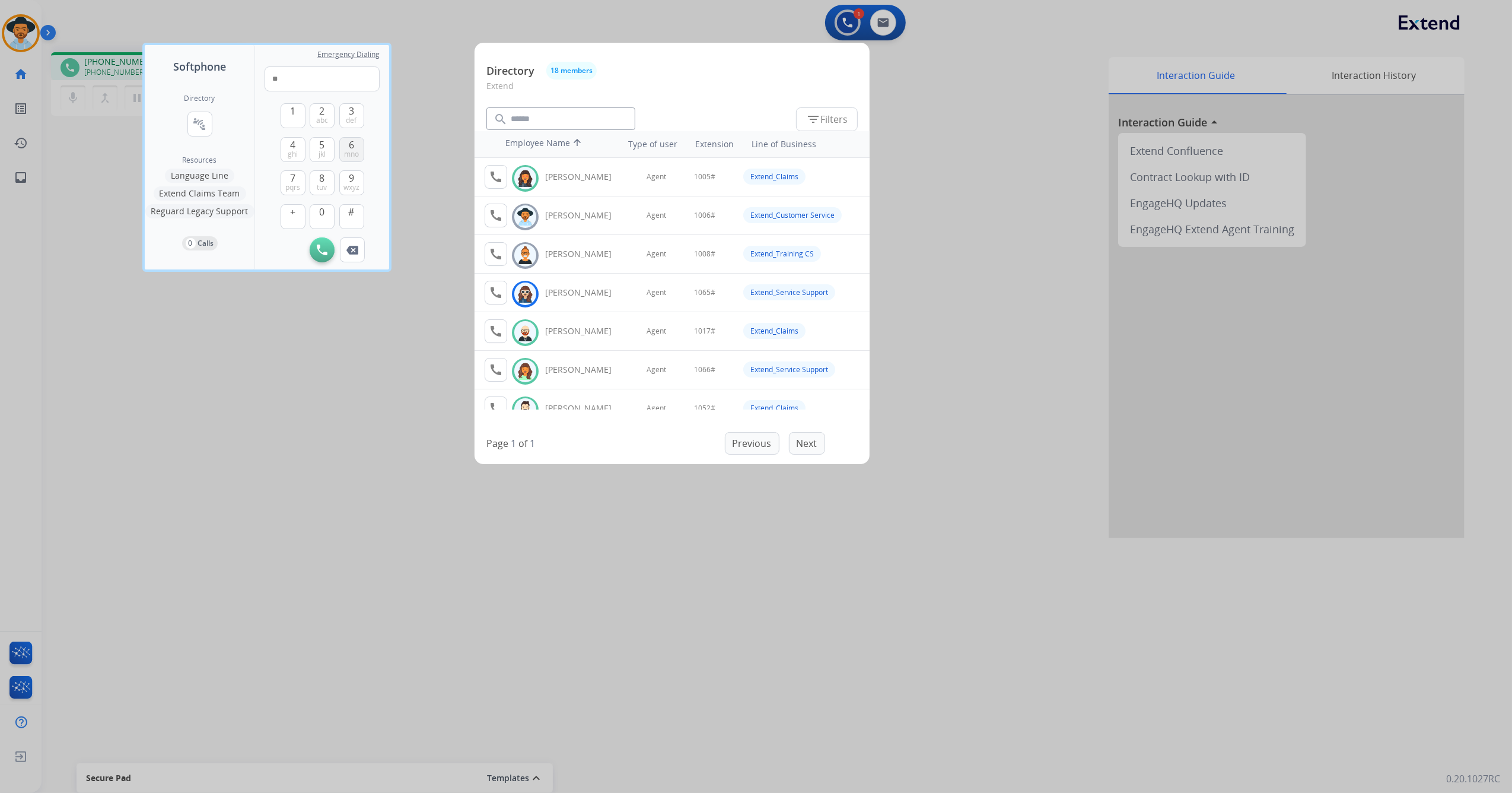
click at [345, 143] on button "6 mno" at bounding box center [352, 149] width 25 height 25
click at [349, 217] on span "#" at bounding box center [352, 211] width 6 height 15
type input "*****"
click at [722, 15] on div at bounding box center [756, 396] width 1512 height 793
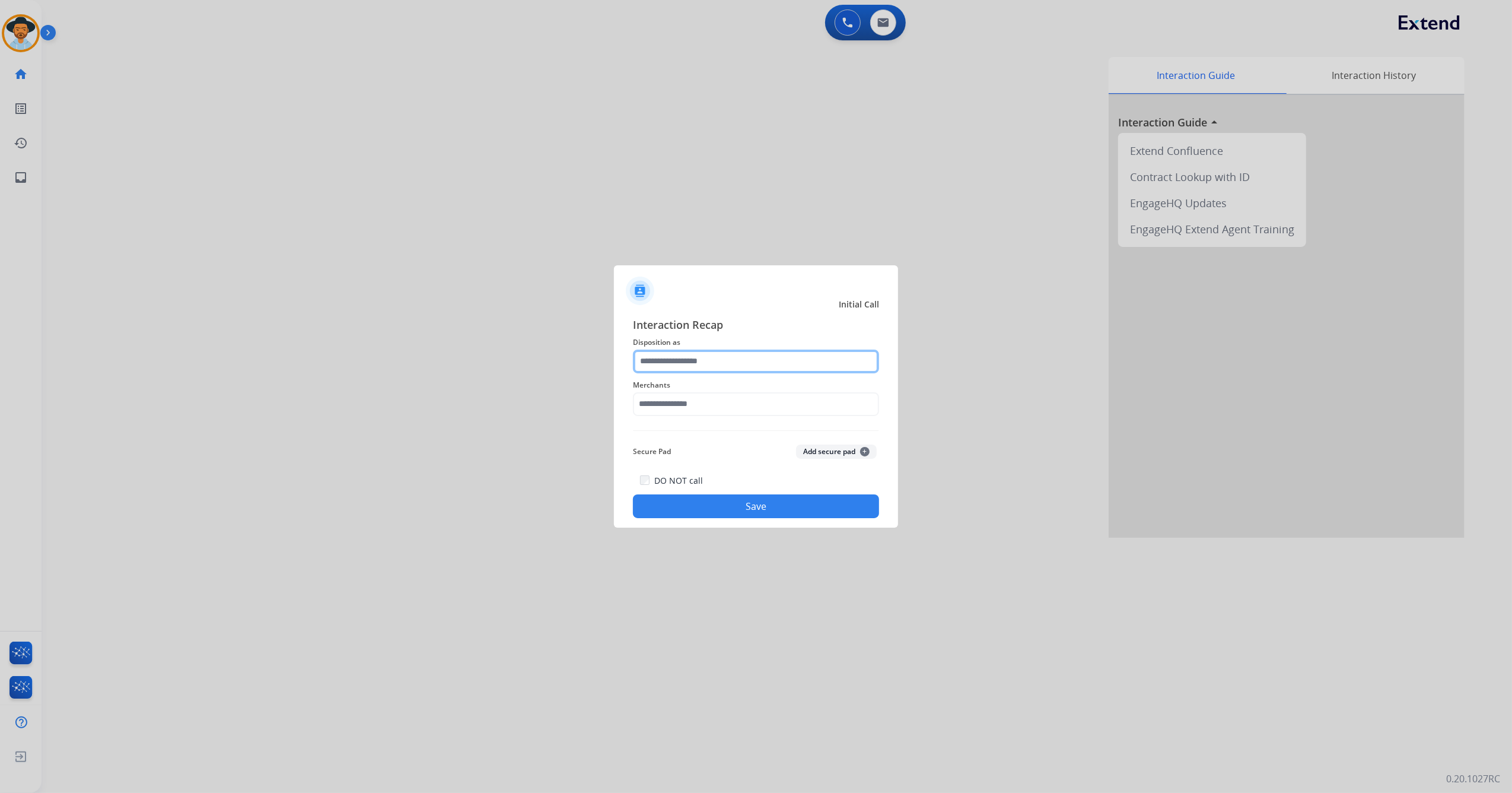
click at [690, 359] on input "text" at bounding box center [755, 361] width 246 height 24
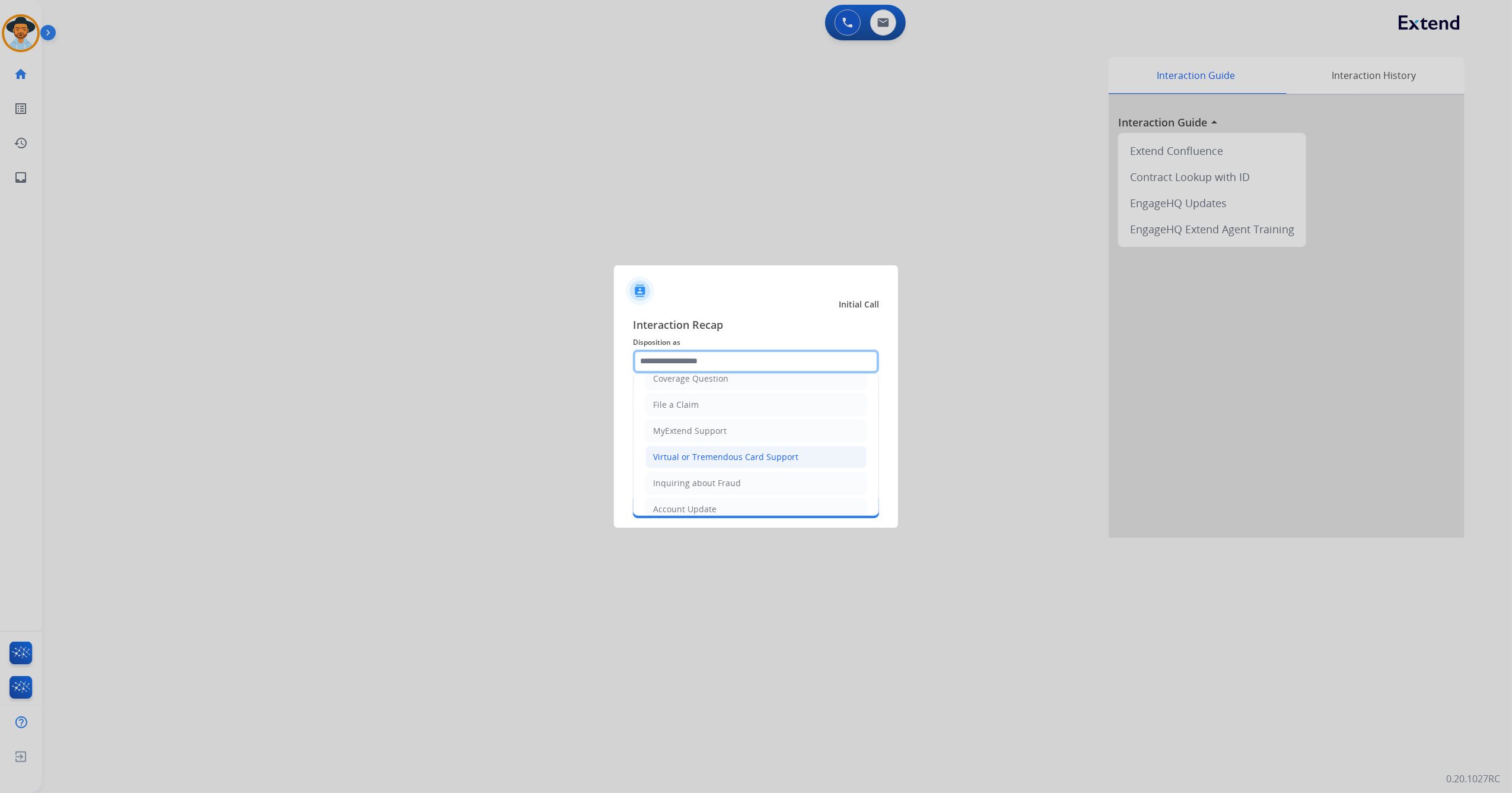
scroll to position [158, 0]
click at [705, 357] on input "text" at bounding box center [755, 361] width 246 height 24
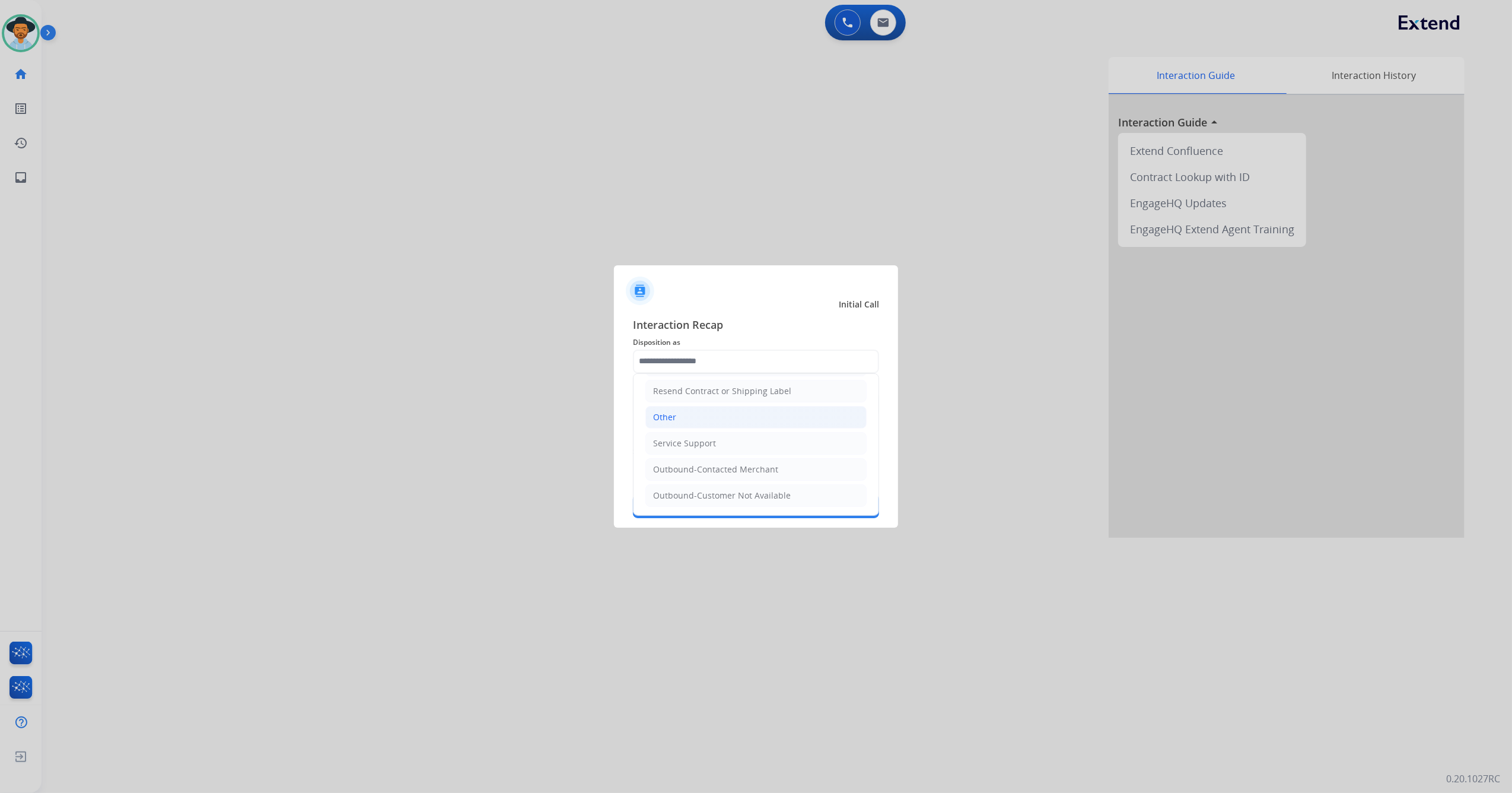
click at [771, 409] on li "Other" at bounding box center [756, 417] width 221 height 22
type input "*****"
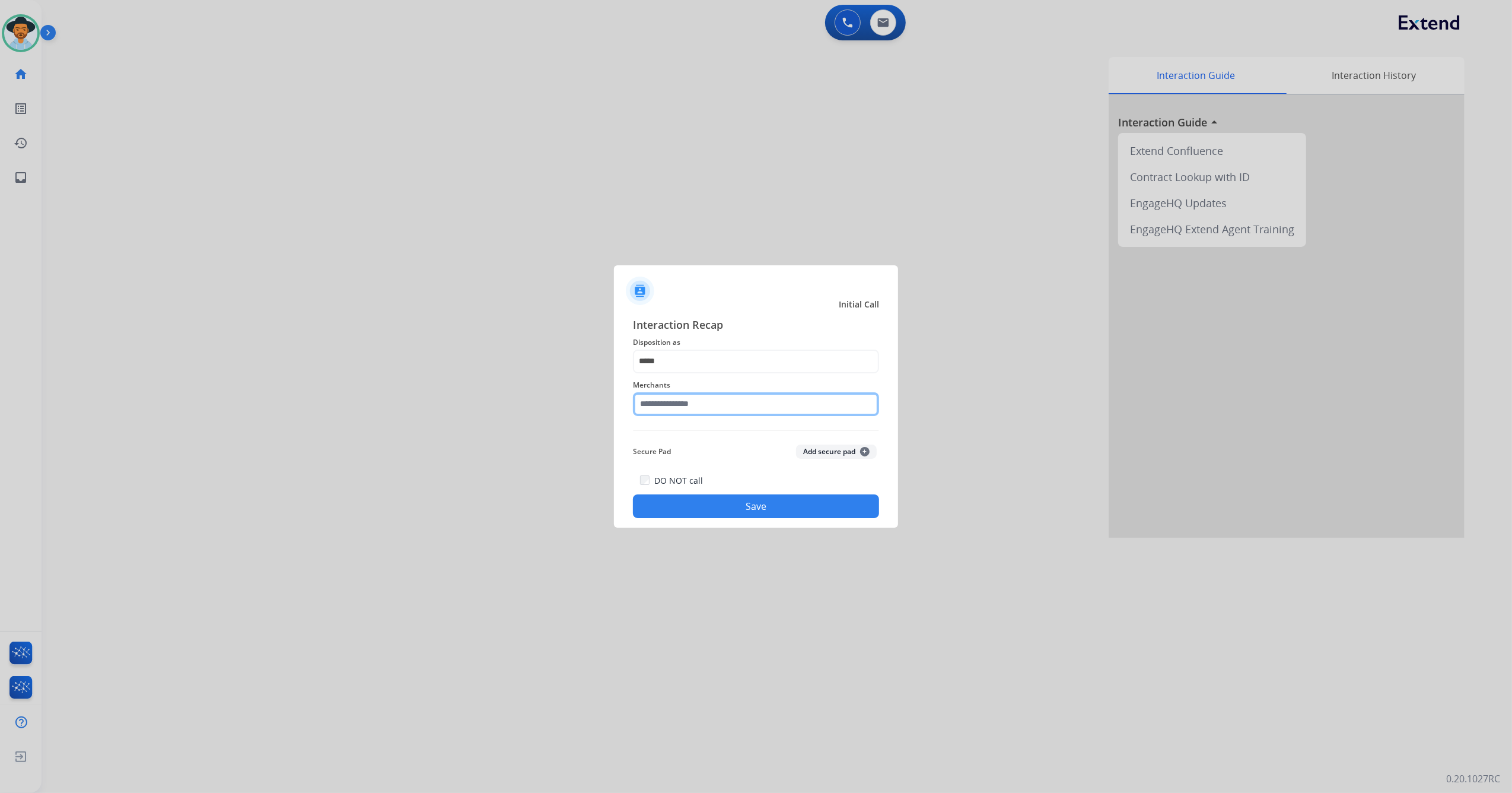
click at [727, 408] on input "text" at bounding box center [755, 404] width 246 height 24
click at [767, 430] on li "Not found" at bounding box center [758, 437] width 226 height 22
type input "*********"
click at [748, 508] on button "Save" at bounding box center [755, 506] width 246 height 24
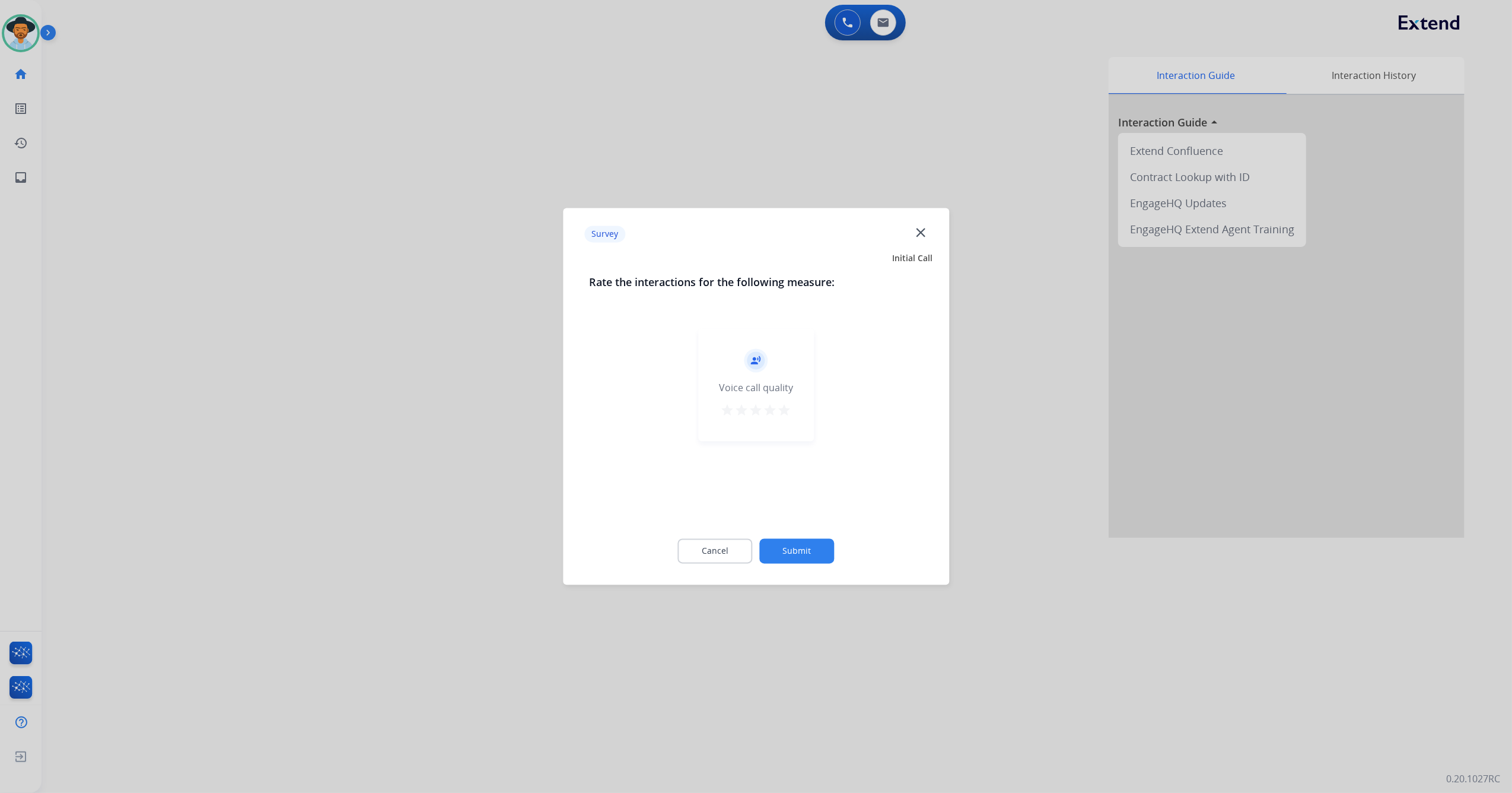
click at [790, 415] on mat-icon "star" at bounding box center [784, 411] width 15 height 15
click at [802, 549] on button "Submit" at bounding box center [797, 551] width 75 height 25
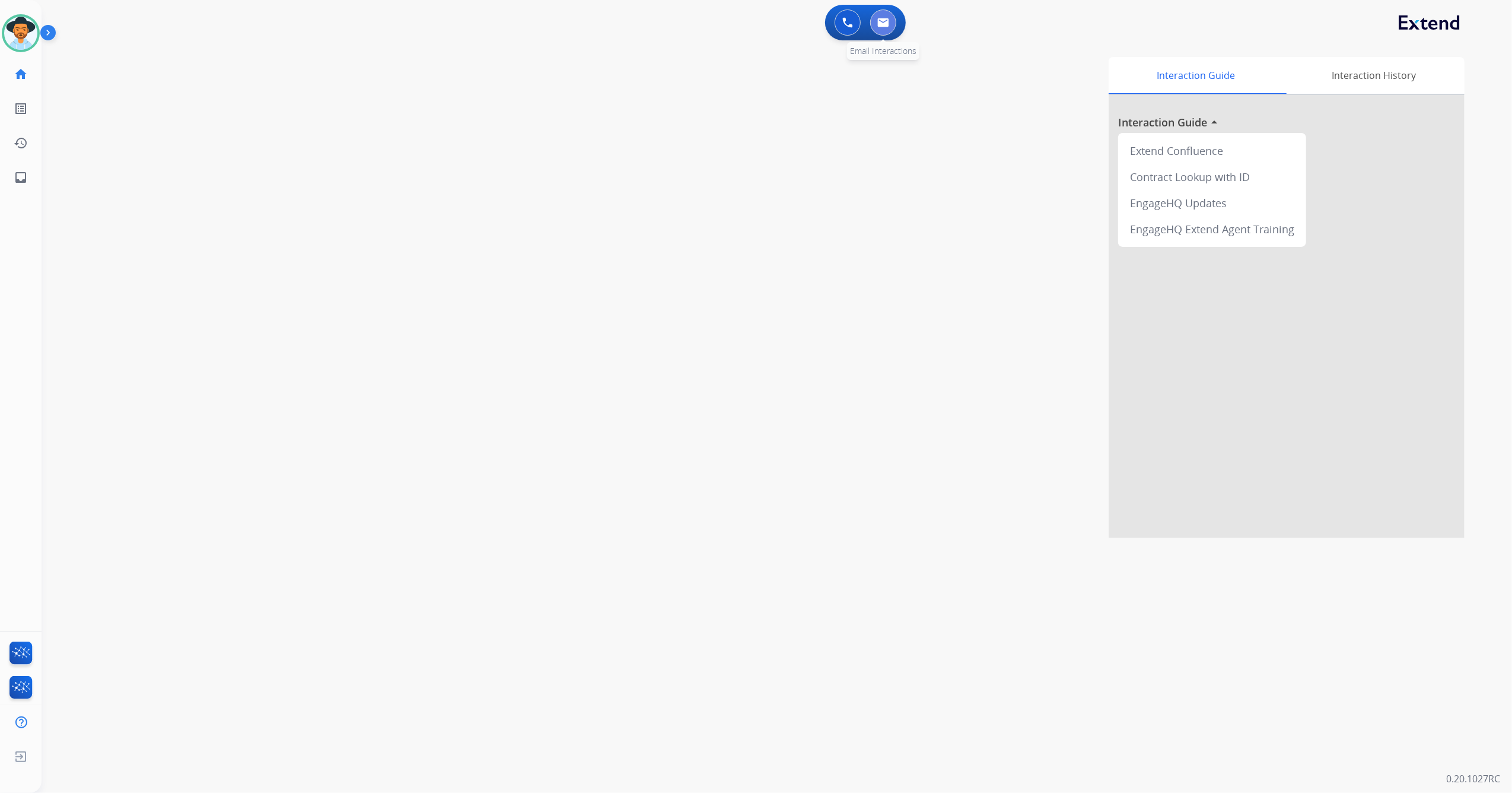
click at [890, 33] on button at bounding box center [883, 22] width 26 height 26
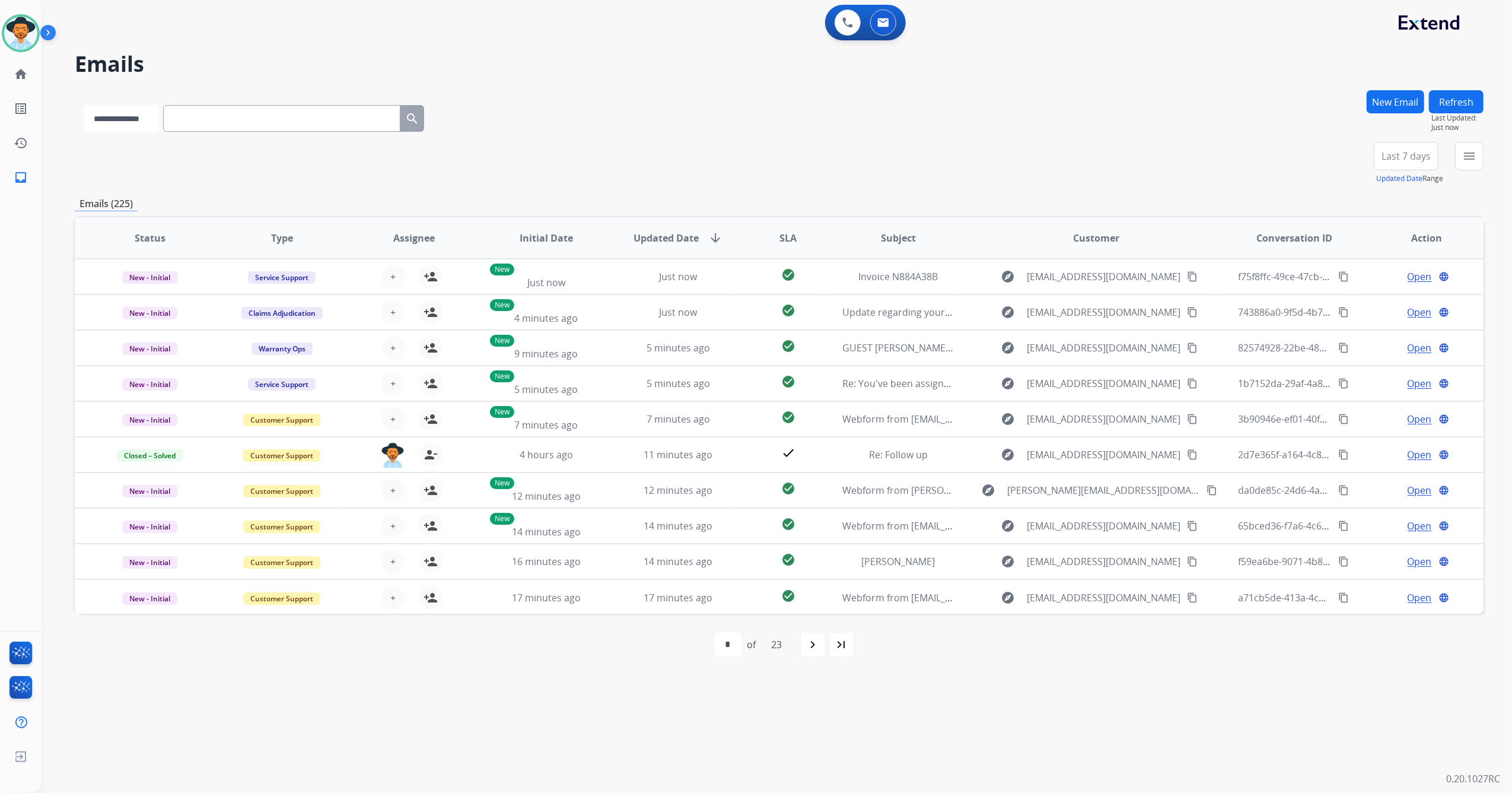
drag, startPoint x: 231, startPoint y: 119, endPoint x: 123, endPoint y: 112, distance: 108.2
click at [122, 112] on select "**********" at bounding box center [121, 118] width 74 height 27
select select "**********"
click at [84, 105] on select "**********" at bounding box center [121, 118] width 74 height 27
paste input "**********"
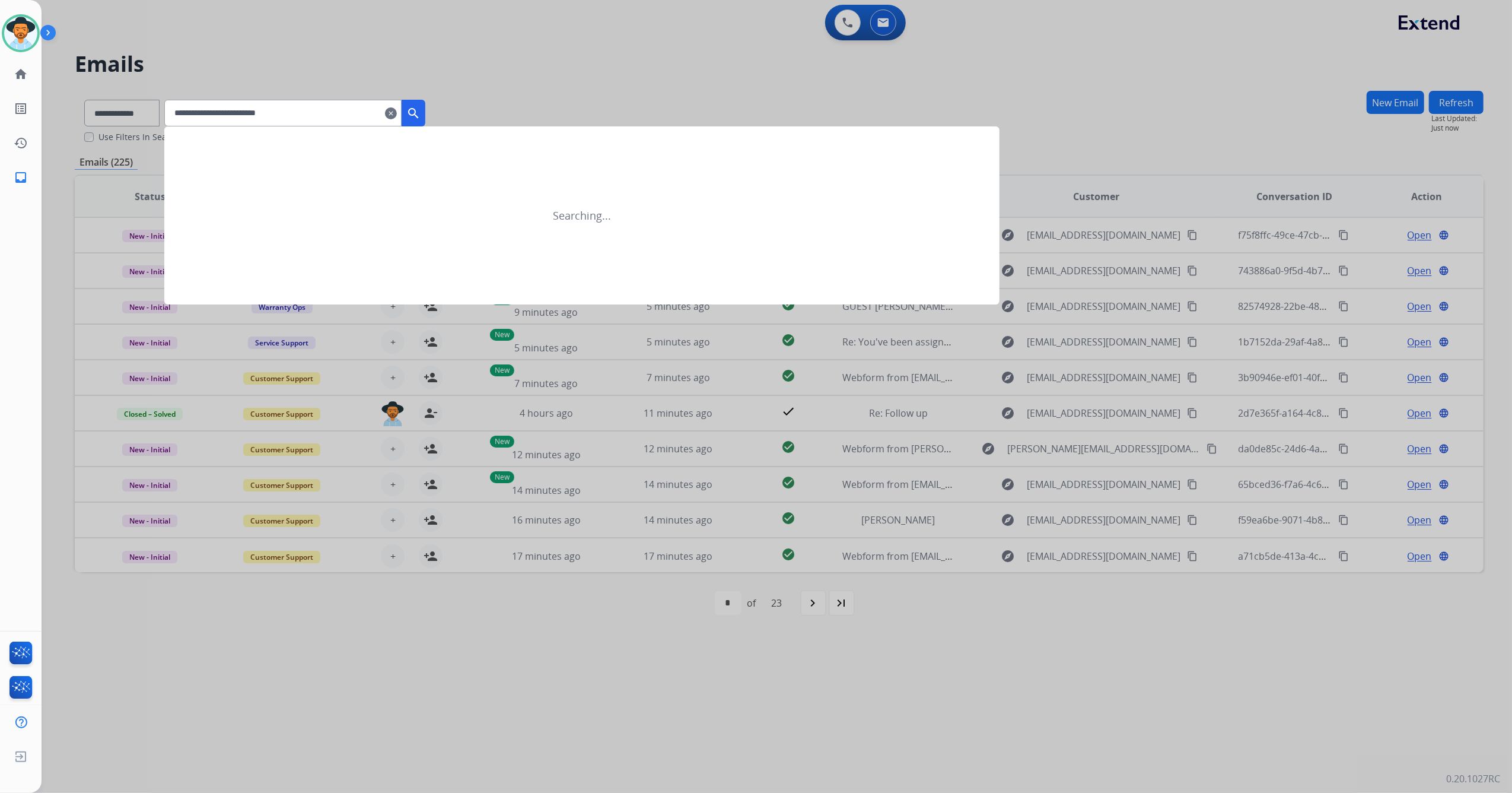
type input "**********"
click at [421, 106] on mat-icon "search" at bounding box center [413, 113] width 15 height 15
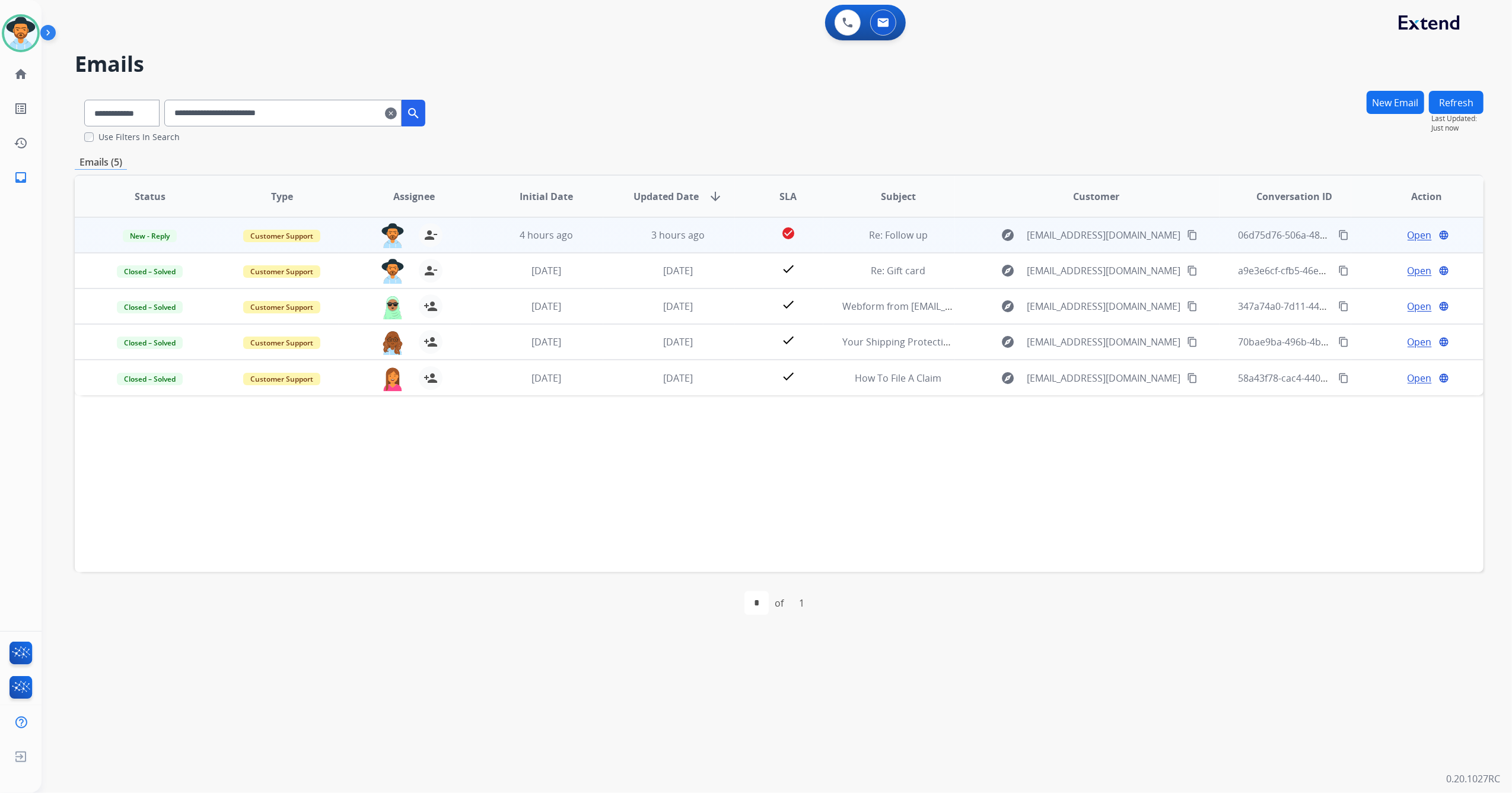
click at [703, 224] on td "3 hours ago" at bounding box center [669, 234] width 133 height 35
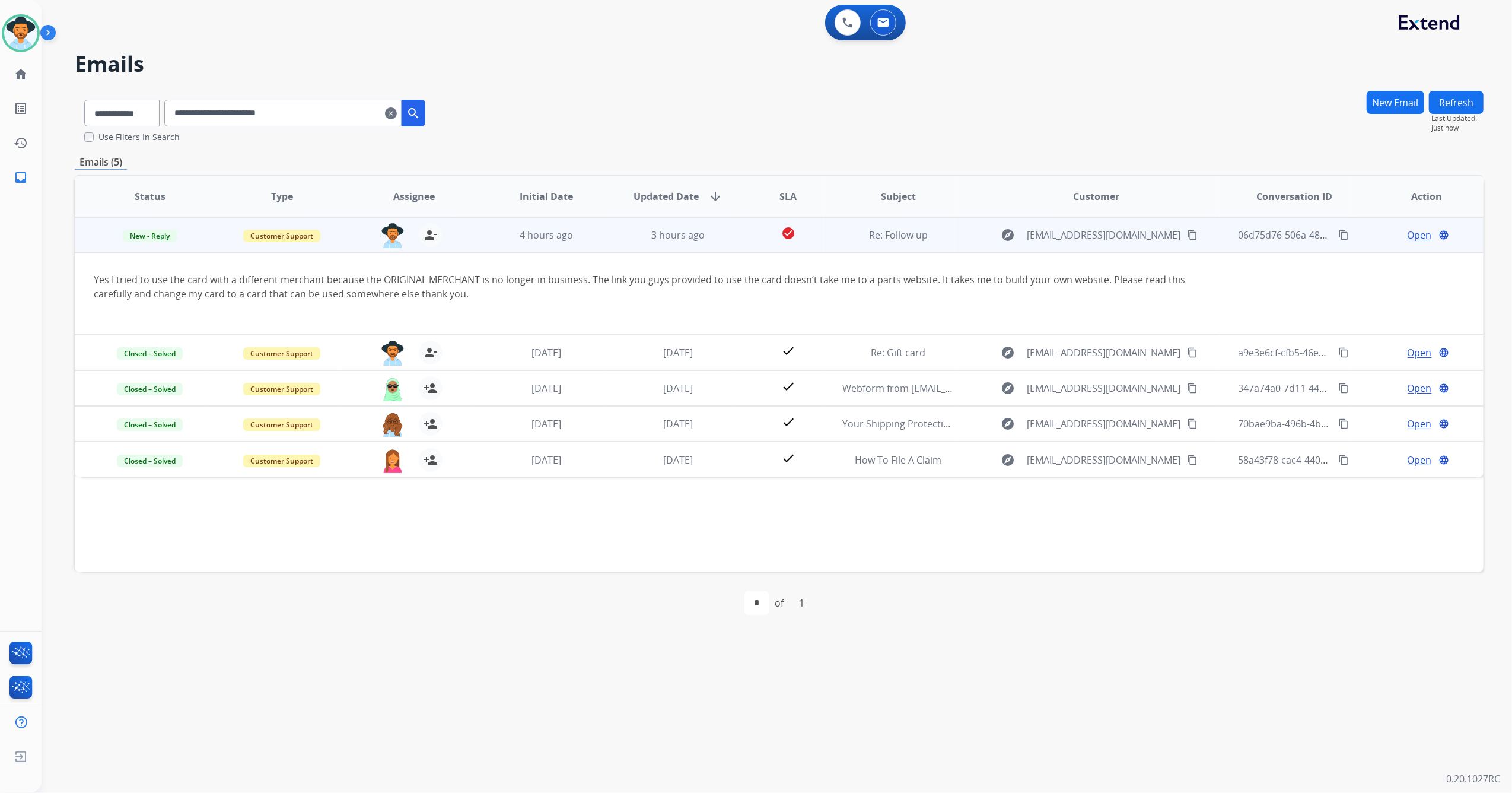
click at [1415, 233] on span "Open" at bounding box center [1420, 234] width 25 height 15
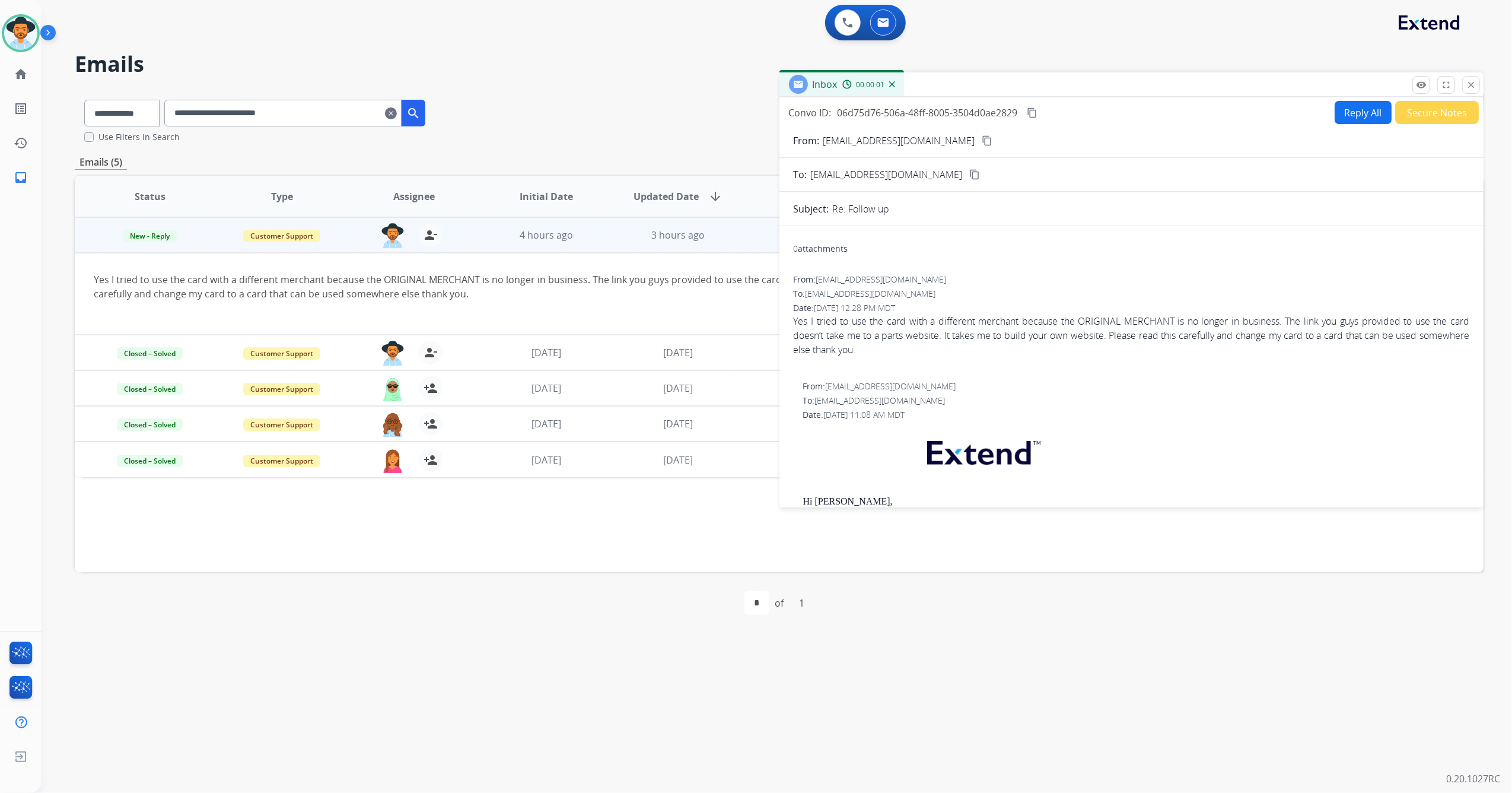
click at [1356, 107] on button "Reply All" at bounding box center [1363, 113] width 57 height 23
select select "**********"
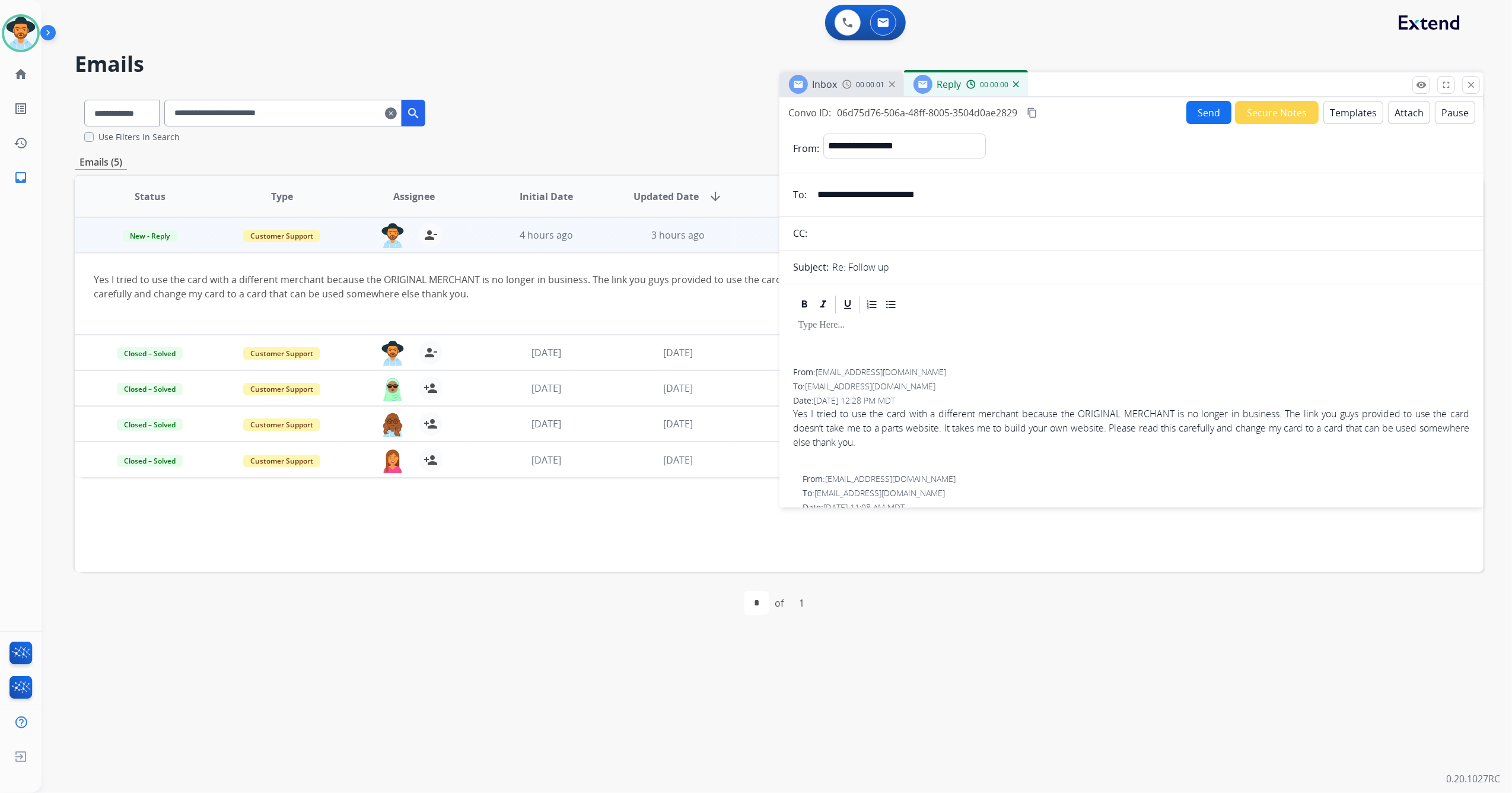
click at [1364, 106] on button "Templates" at bounding box center [1353, 113] width 60 height 23
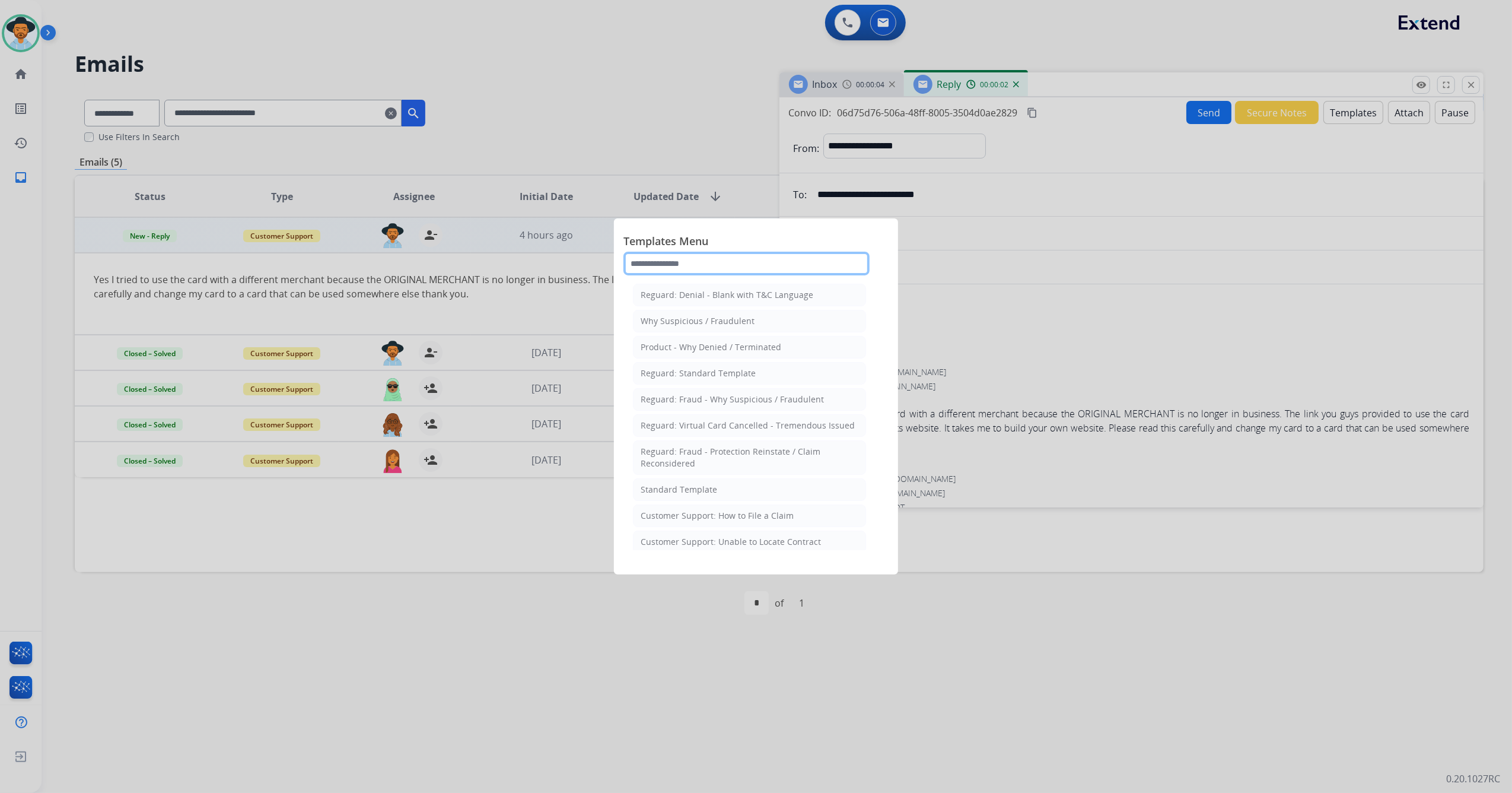
click at [694, 259] on input "text" at bounding box center [746, 263] width 246 height 24
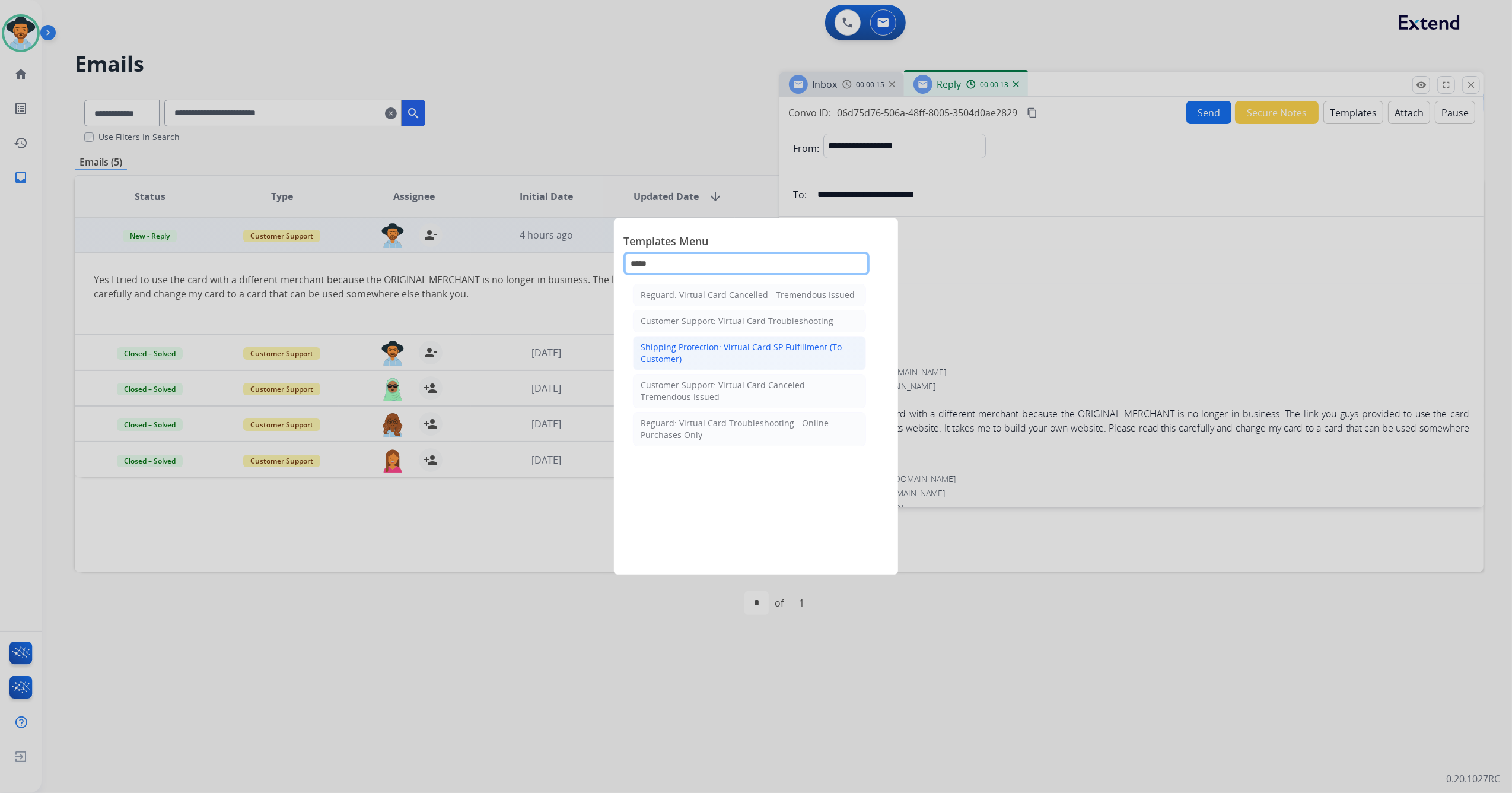
type input "*****"
click at [764, 356] on div "Shipping Protection: Virtual Card SP Fulfillment (To Customer)" at bounding box center [749, 352] width 218 height 24
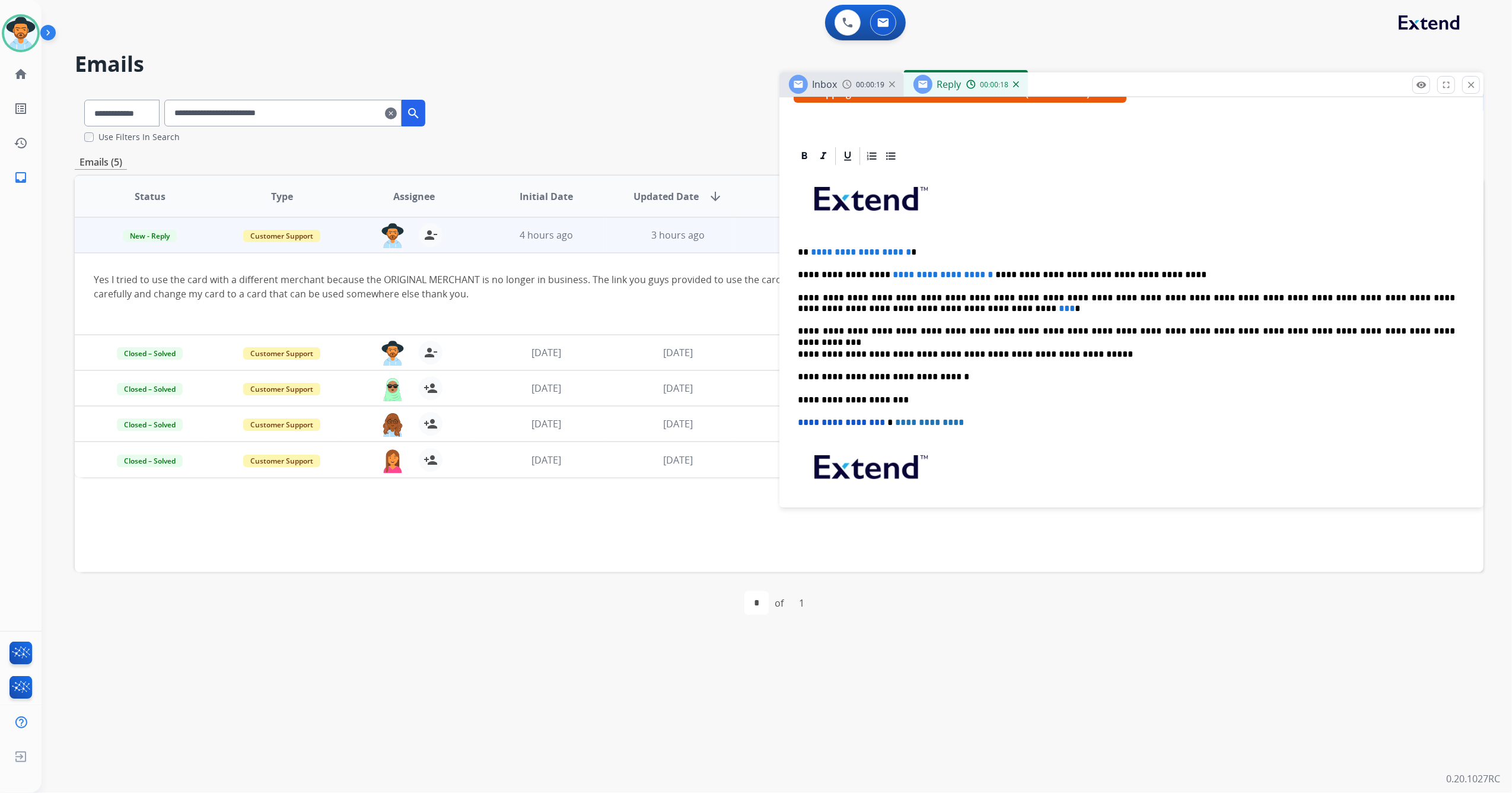
scroll to position [238, 0]
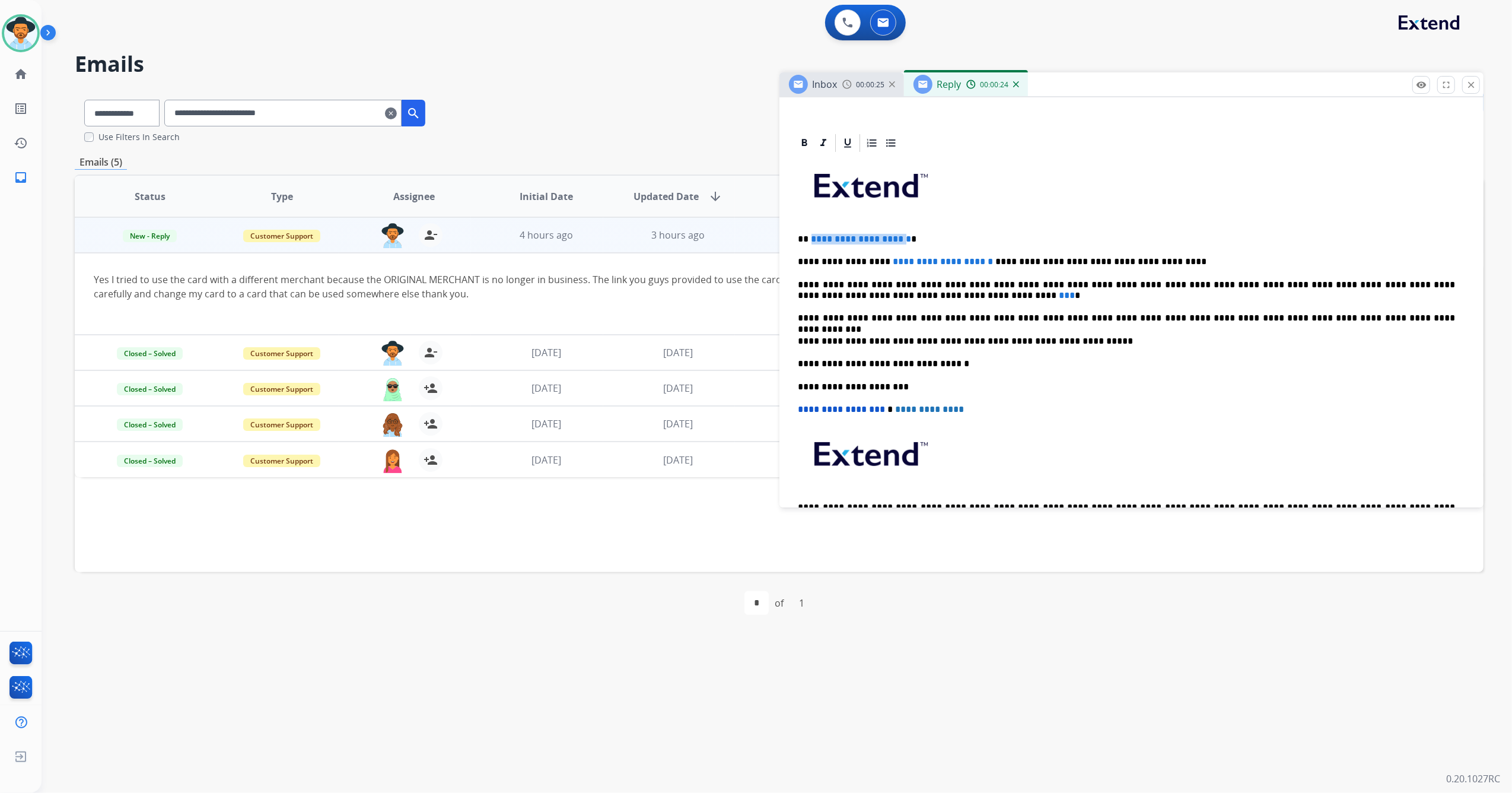
drag, startPoint x: 924, startPoint y: 241, endPoint x: 811, endPoint y: 233, distance: 113.3
click at [811, 233] on div "**********" at bounding box center [1131, 358] width 676 height 408
drag, startPoint x: 877, startPoint y: 259, endPoint x: 1134, endPoint y: 260, distance: 257.0
click at [1134, 260] on p "**********" at bounding box center [1127, 262] width 657 height 11
click at [1066, 262] on p "**********" at bounding box center [1127, 262] width 657 height 11
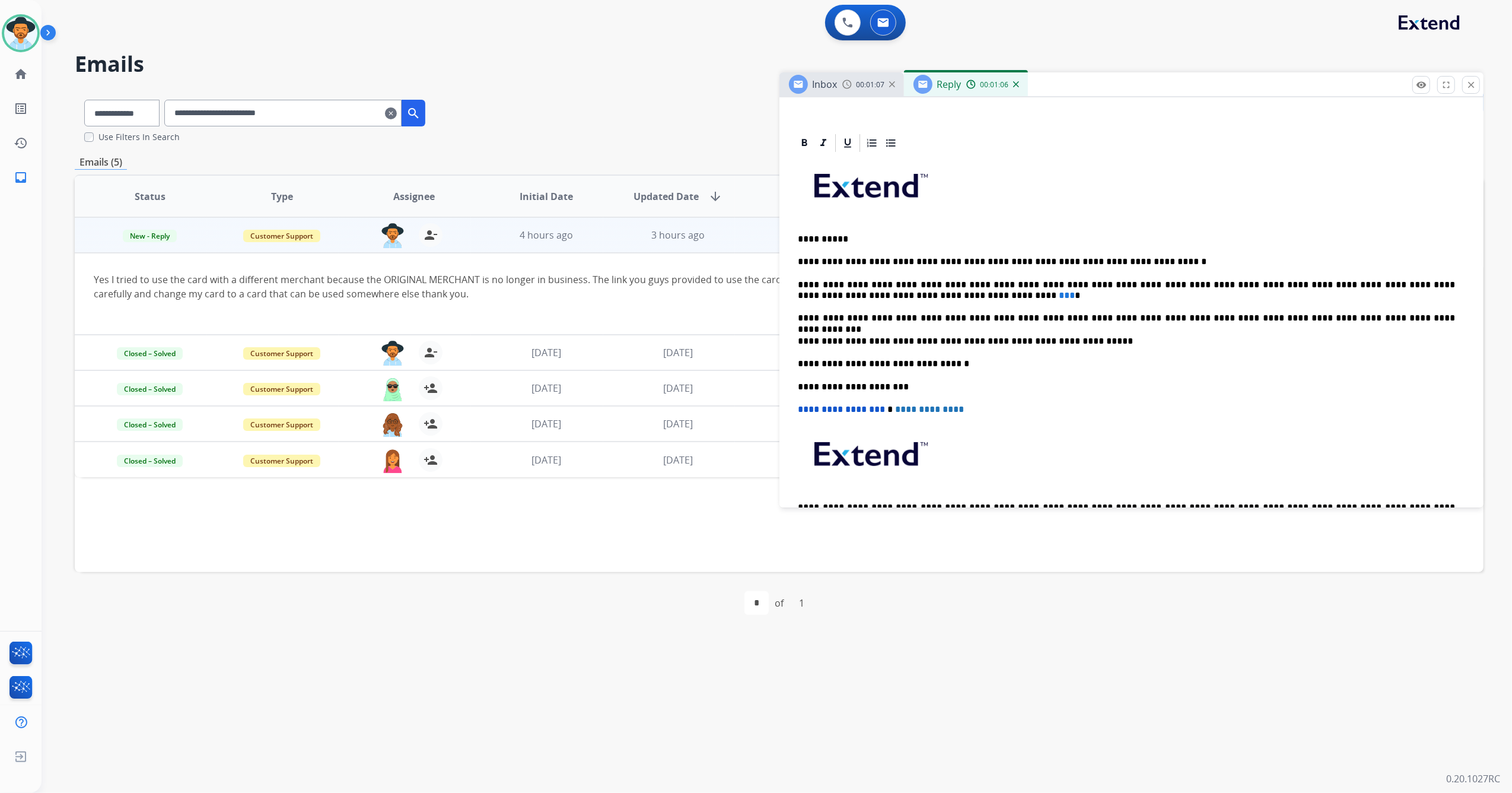
drag, startPoint x: 1082, startPoint y: 257, endPoint x: 1168, endPoint y: 198, distance: 104.3
click at [1168, 198] on p at bounding box center [1131, 190] width 666 height 64
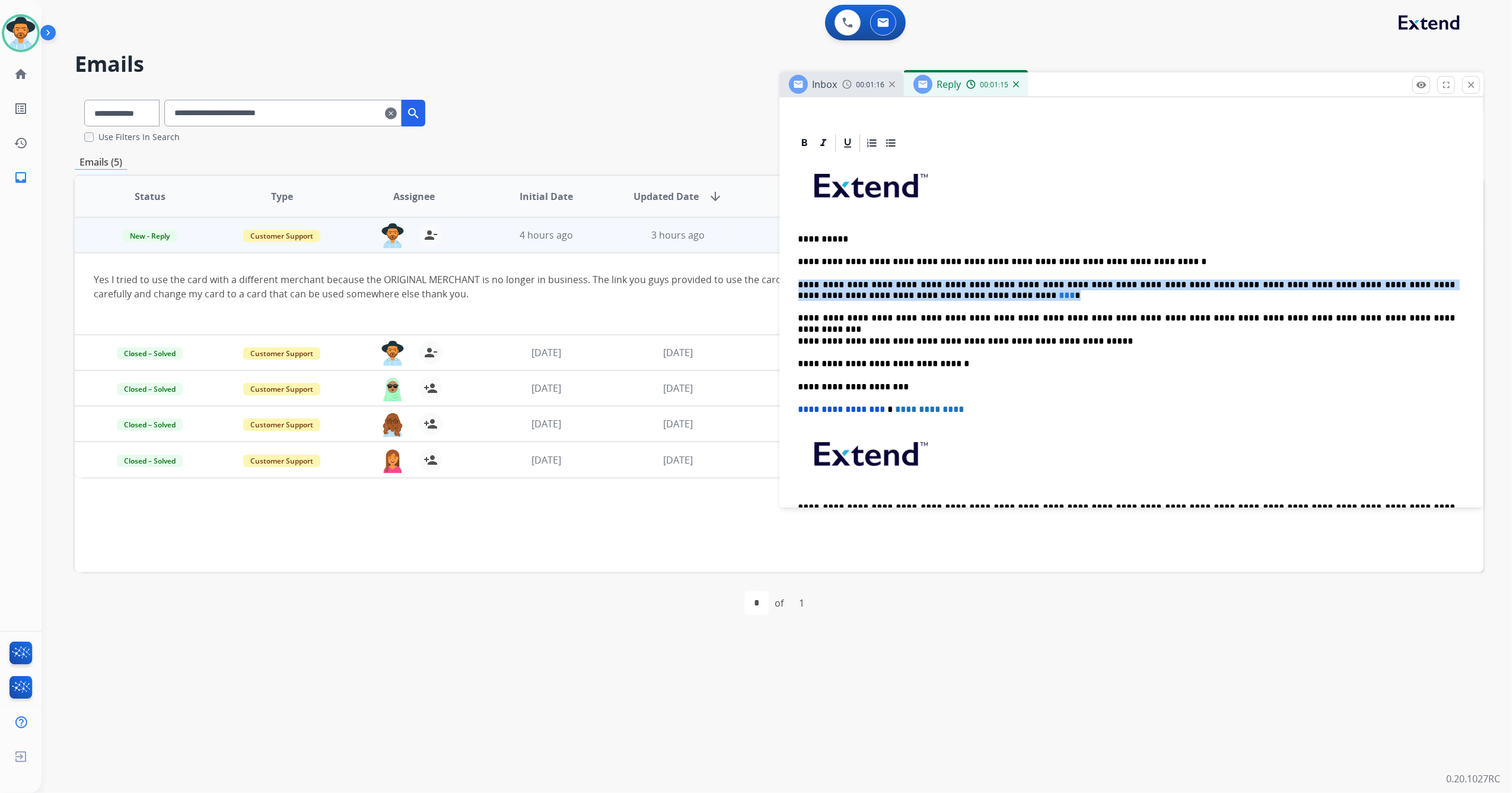
drag, startPoint x: 892, startPoint y: 296, endPoint x: 800, endPoint y: 274, distance: 94.6
click at [800, 274] on div "**********" at bounding box center [1131, 358] width 676 height 408
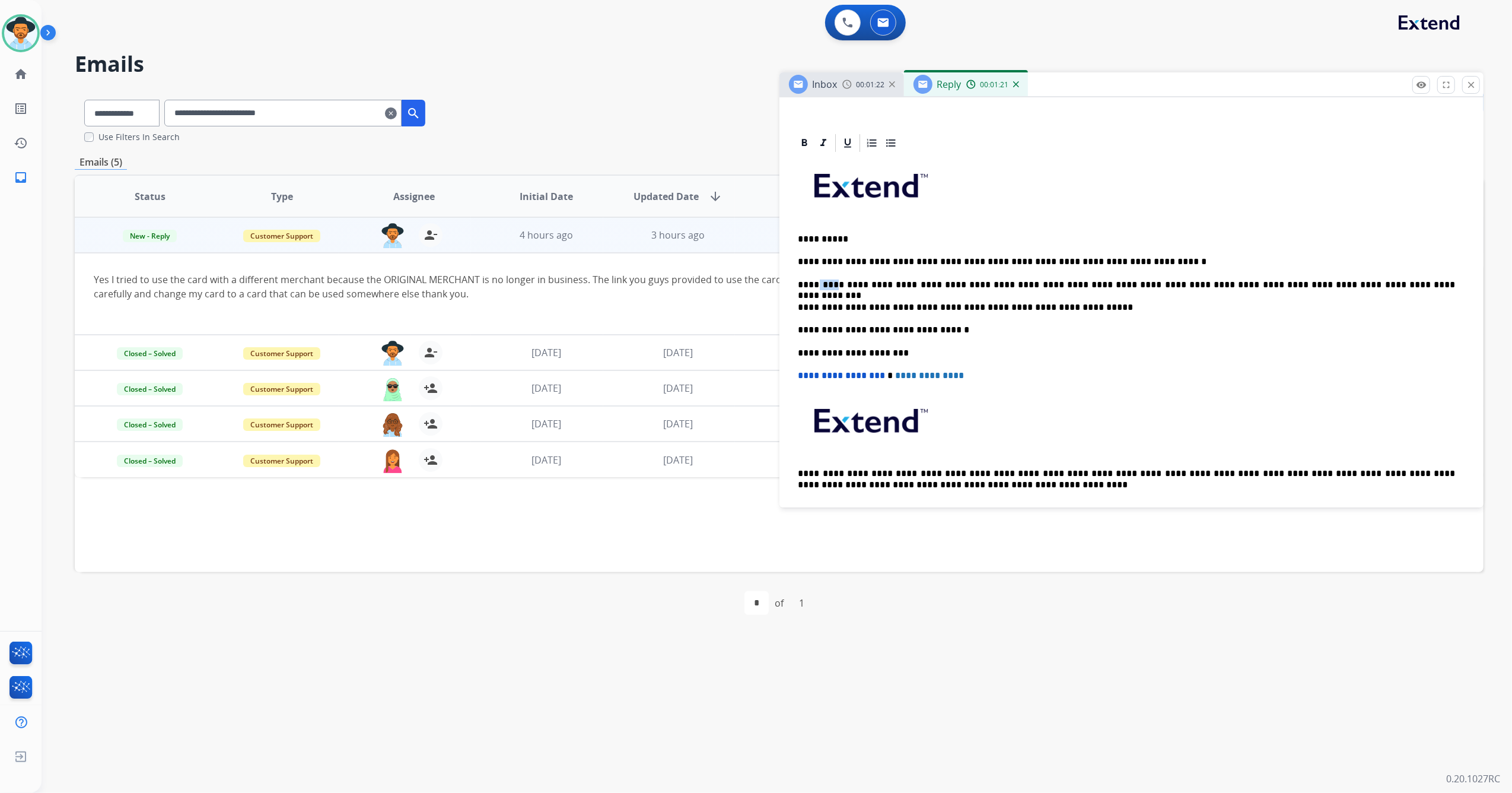
drag, startPoint x: 830, startPoint y: 285, endPoint x: 817, endPoint y: 285, distance: 13.0
click at [817, 285] on p "**********" at bounding box center [1127, 285] width 657 height 11
click at [832, 287] on p "**********" at bounding box center [1127, 285] width 657 height 11
click at [829, 285] on p "**********" at bounding box center [1127, 285] width 657 height 11
drag, startPoint x: 1177, startPoint y: 286, endPoint x: 1189, endPoint y: 285, distance: 12.0
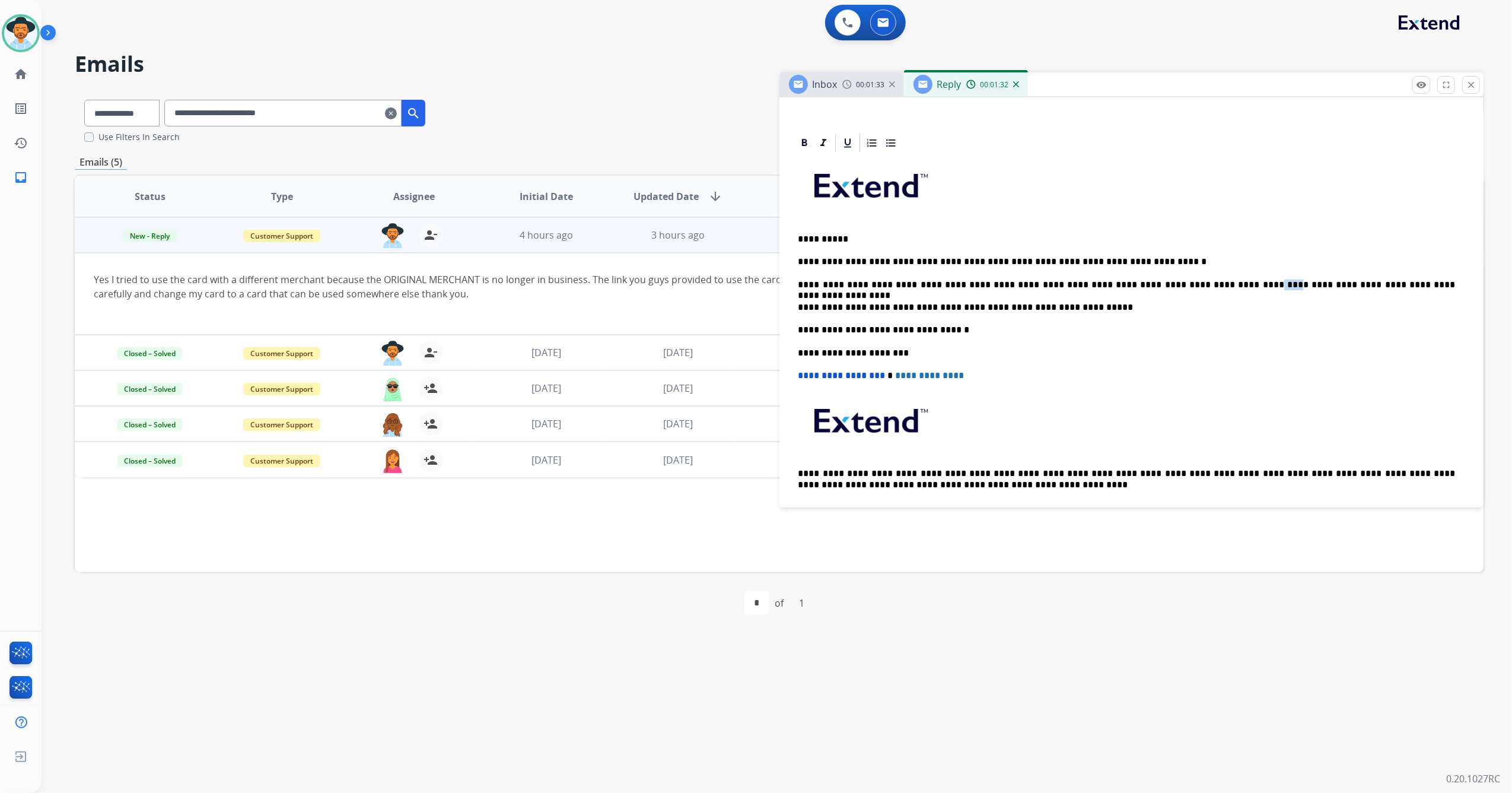
click at [1189, 285] on p "**********" at bounding box center [1127, 285] width 657 height 11
click at [1180, 281] on p "**********" at bounding box center [1127, 285] width 657 height 11
drag, startPoint x: 1063, startPoint y: 307, endPoint x: 791, endPoint y: 300, distance: 272.1
click at [791, 300] on div "**********" at bounding box center [1132, 574] width 705 height 883
click at [1137, 257] on p "**********" at bounding box center [1127, 262] width 657 height 11
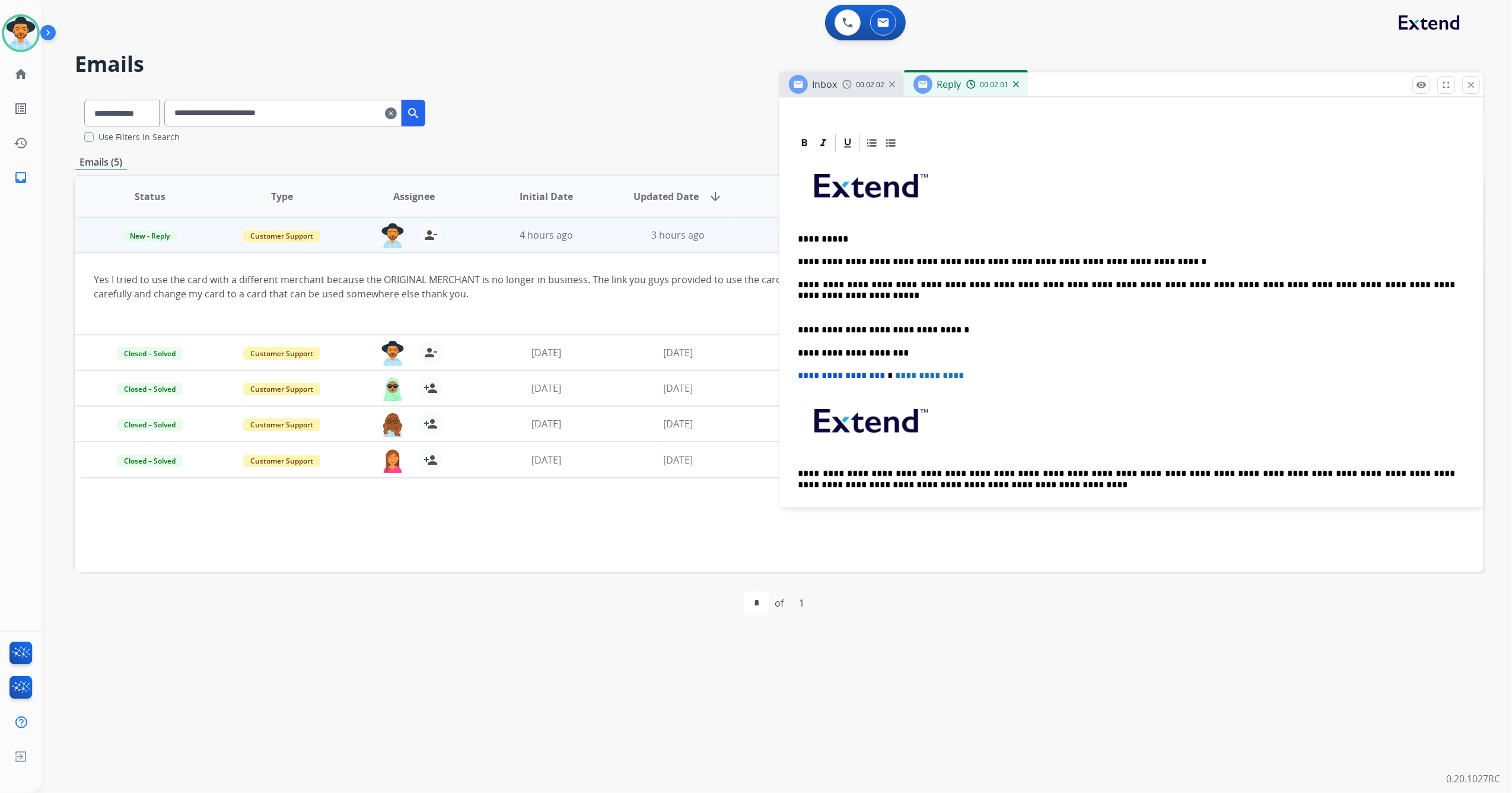
click at [795, 326] on div "**********" at bounding box center [1131, 341] width 676 height 375
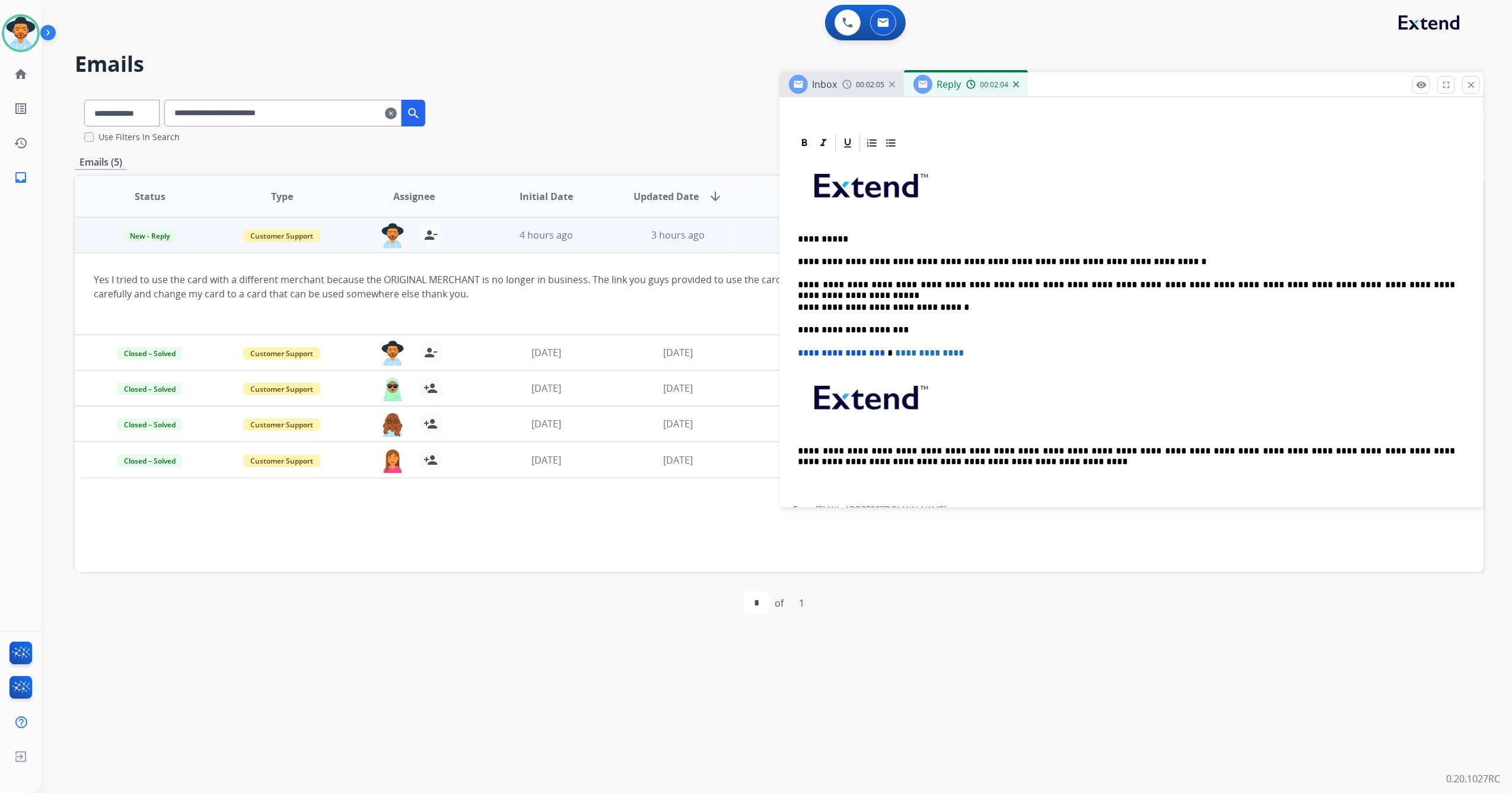
drag, startPoint x: 1139, startPoint y: 264, endPoint x: 1163, endPoint y: 251, distance: 27.3
click at [1139, 264] on p "**********" at bounding box center [1127, 262] width 657 height 11
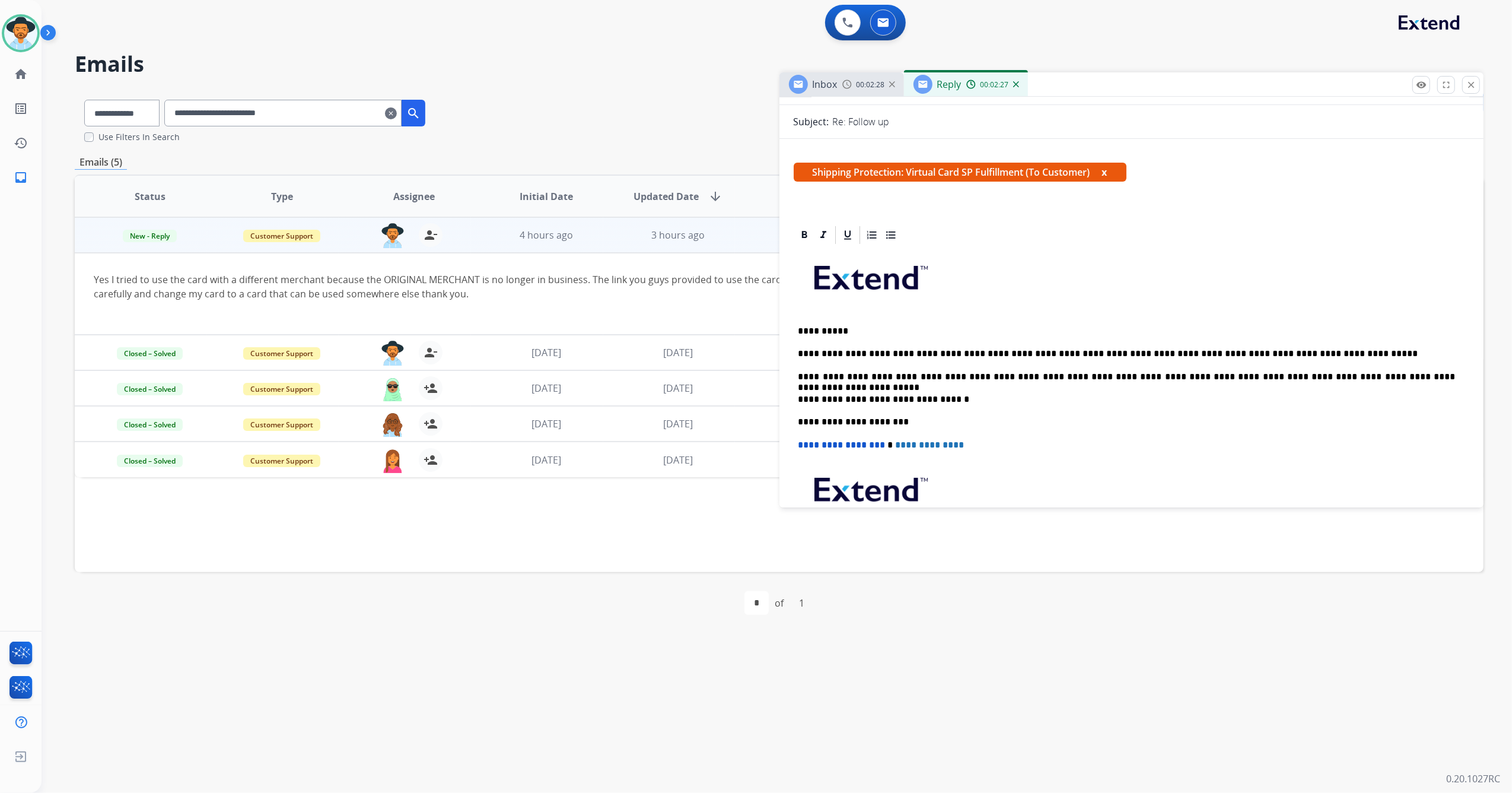
scroll to position [0, 0]
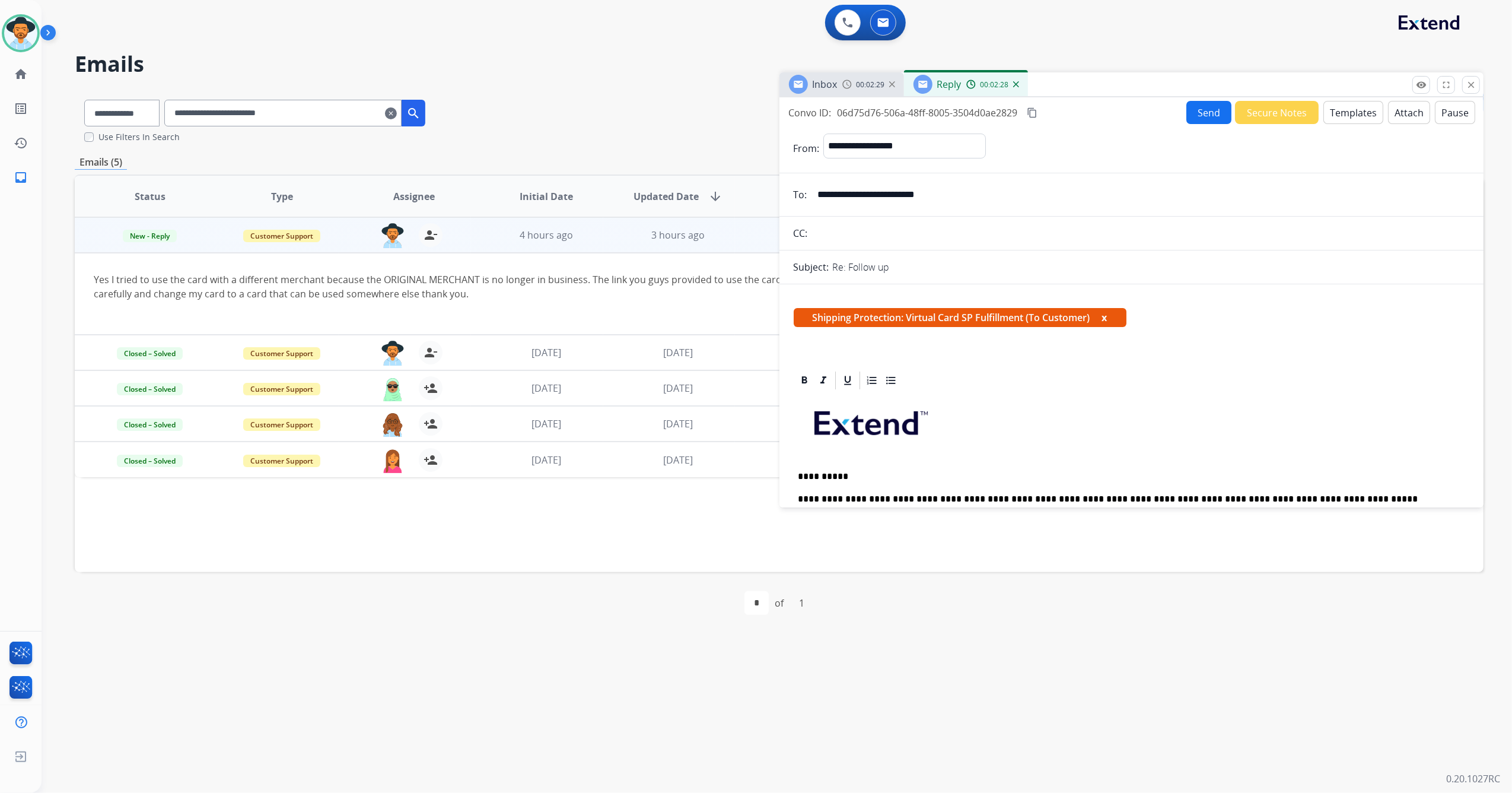
click at [1194, 121] on button "Send" at bounding box center [1209, 113] width 45 height 23
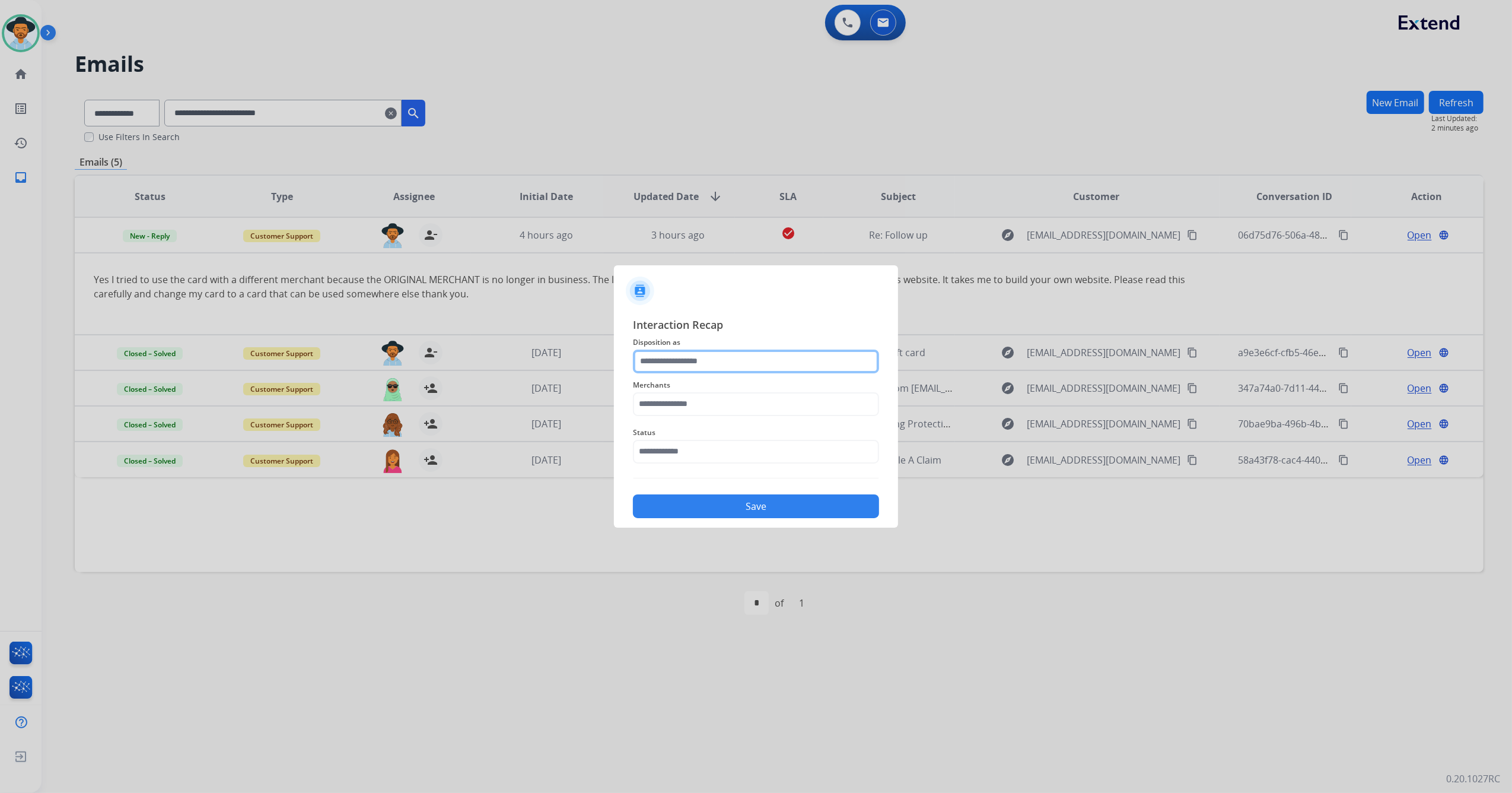
click at [709, 356] on input "text" at bounding box center [755, 361] width 246 height 24
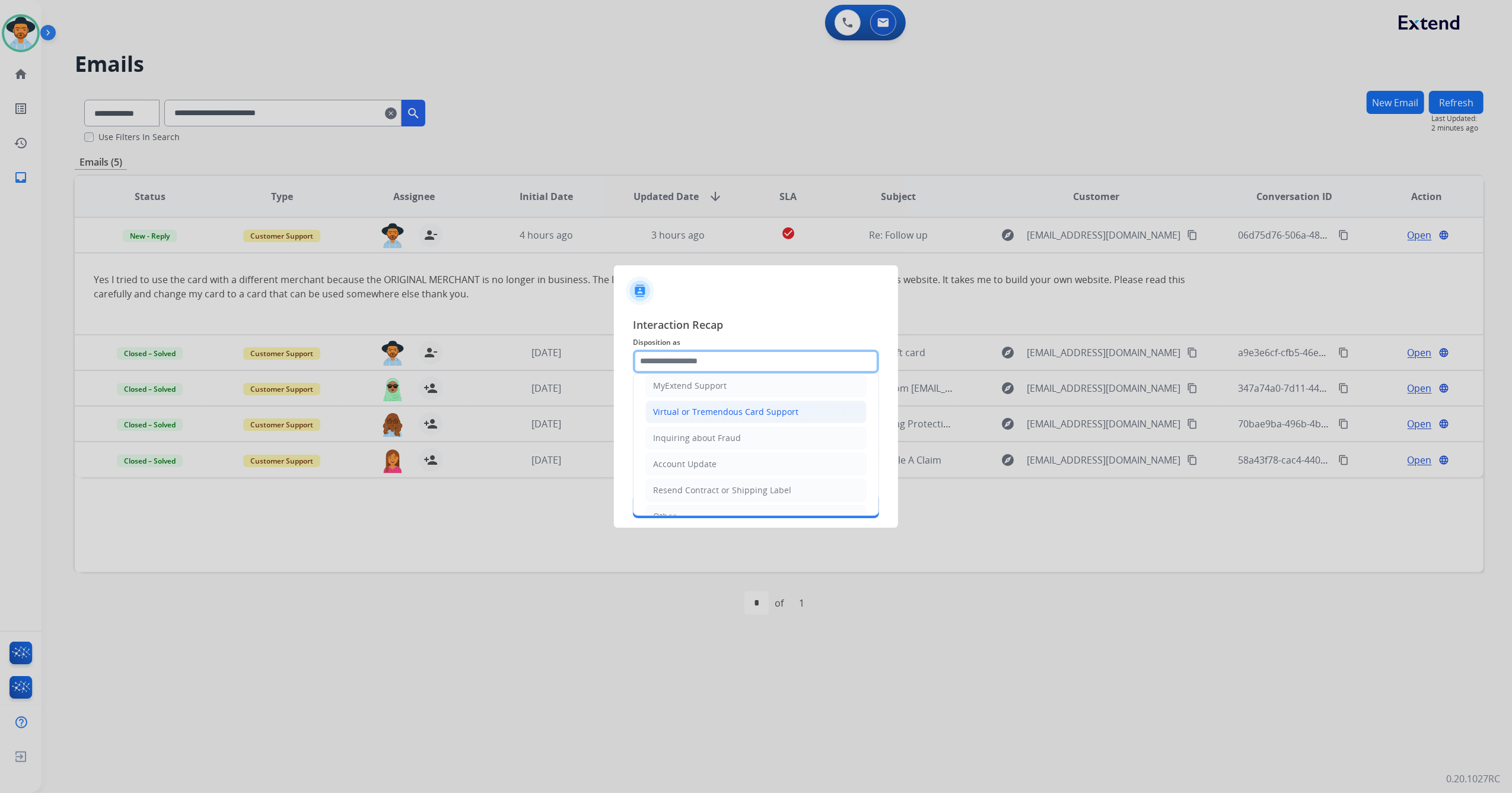
scroll to position [112, 0]
click at [718, 442] on div "Virtual or Tremendous Card Support" at bounding box center [726, 438] width 146 height 11
type input "**********"
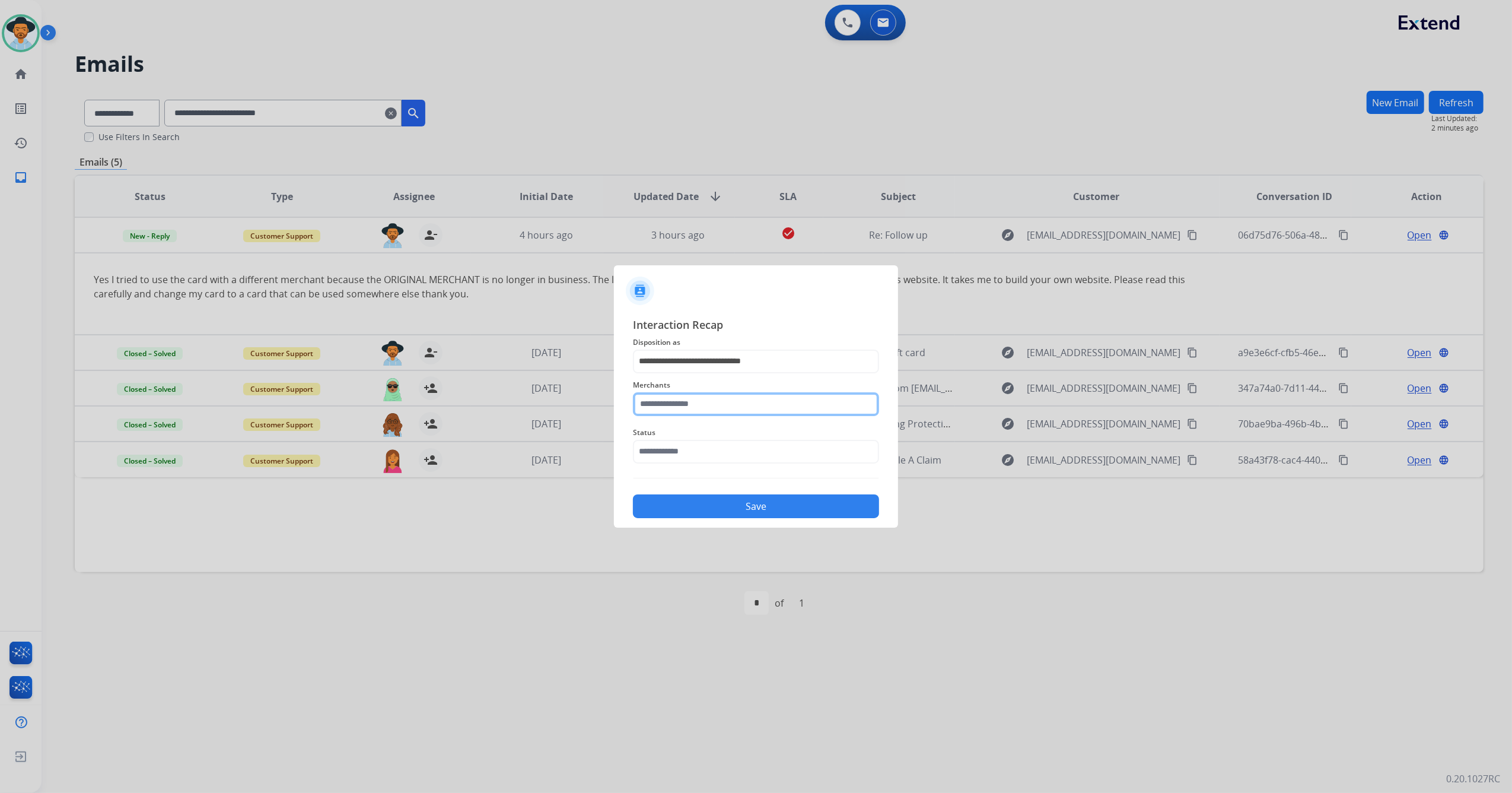
click at [684, 399] on input "text" at bounding box center [755, 404] width 246 height 24
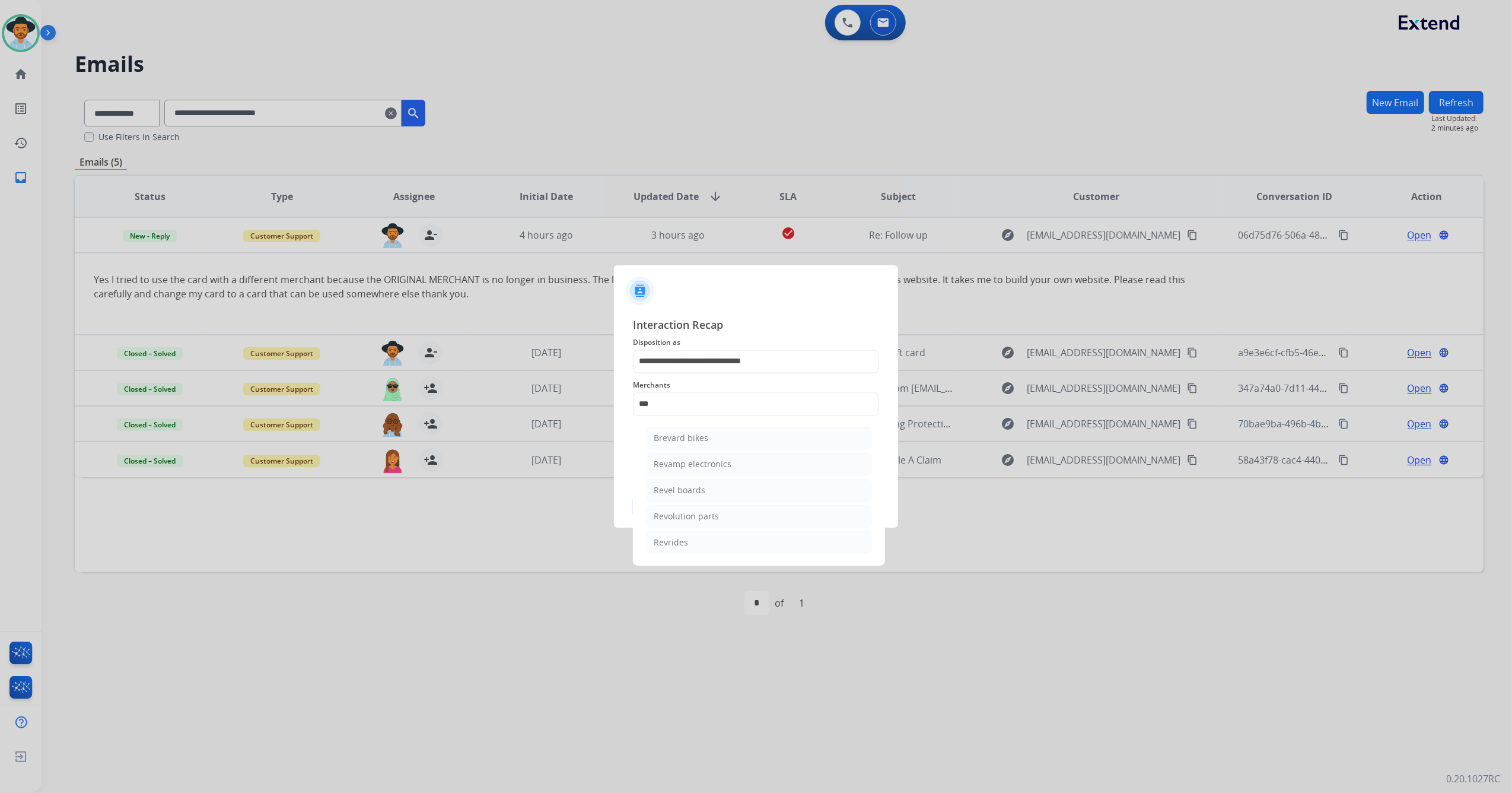
click at [709, 517] on div "Revolution parts" at bounding box center [686, 516] width 65 height 11
type input "**********"
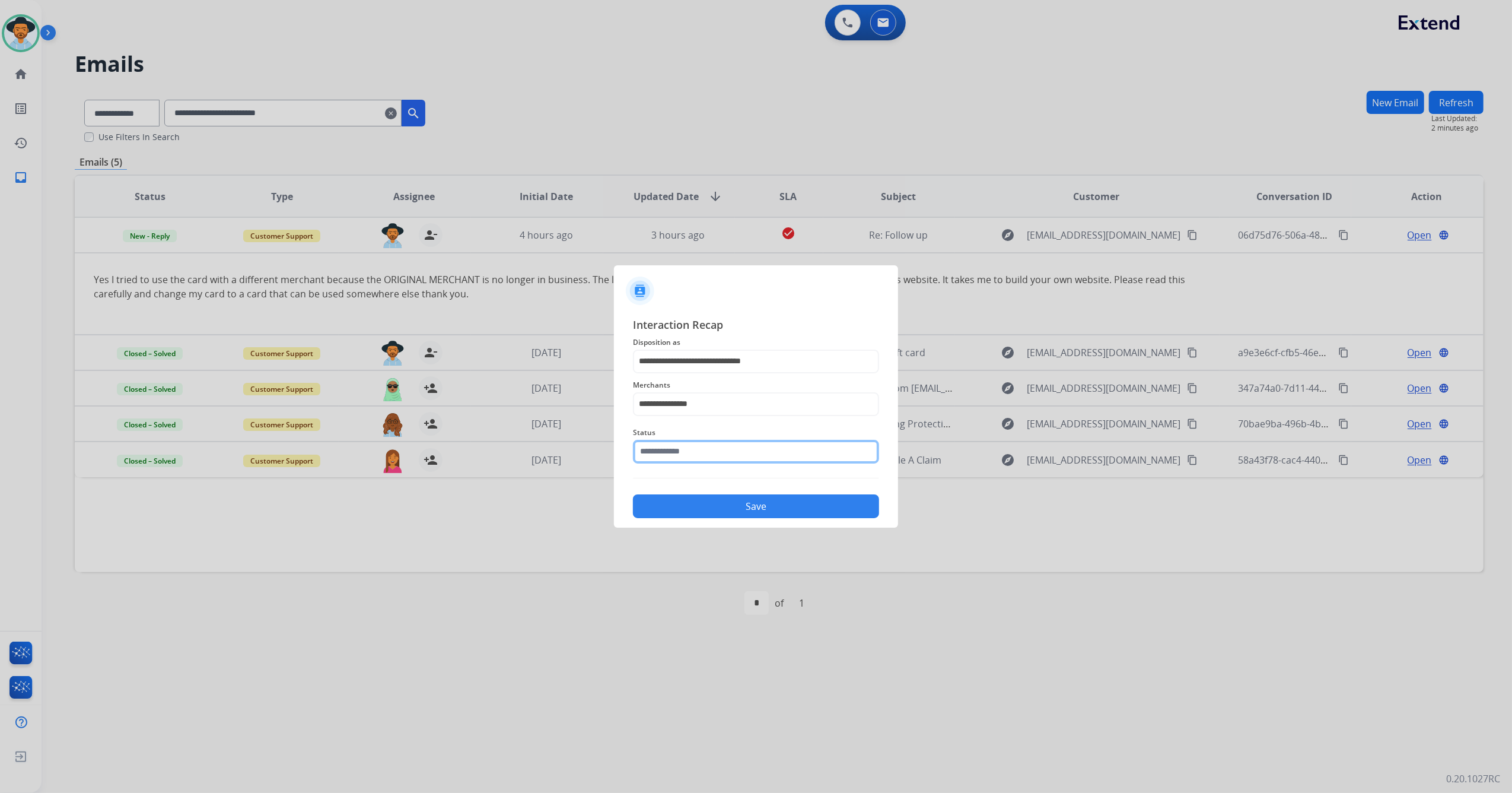
click at [695, 444] on input "text" at bounding box center [755, 451] width 246 height 24
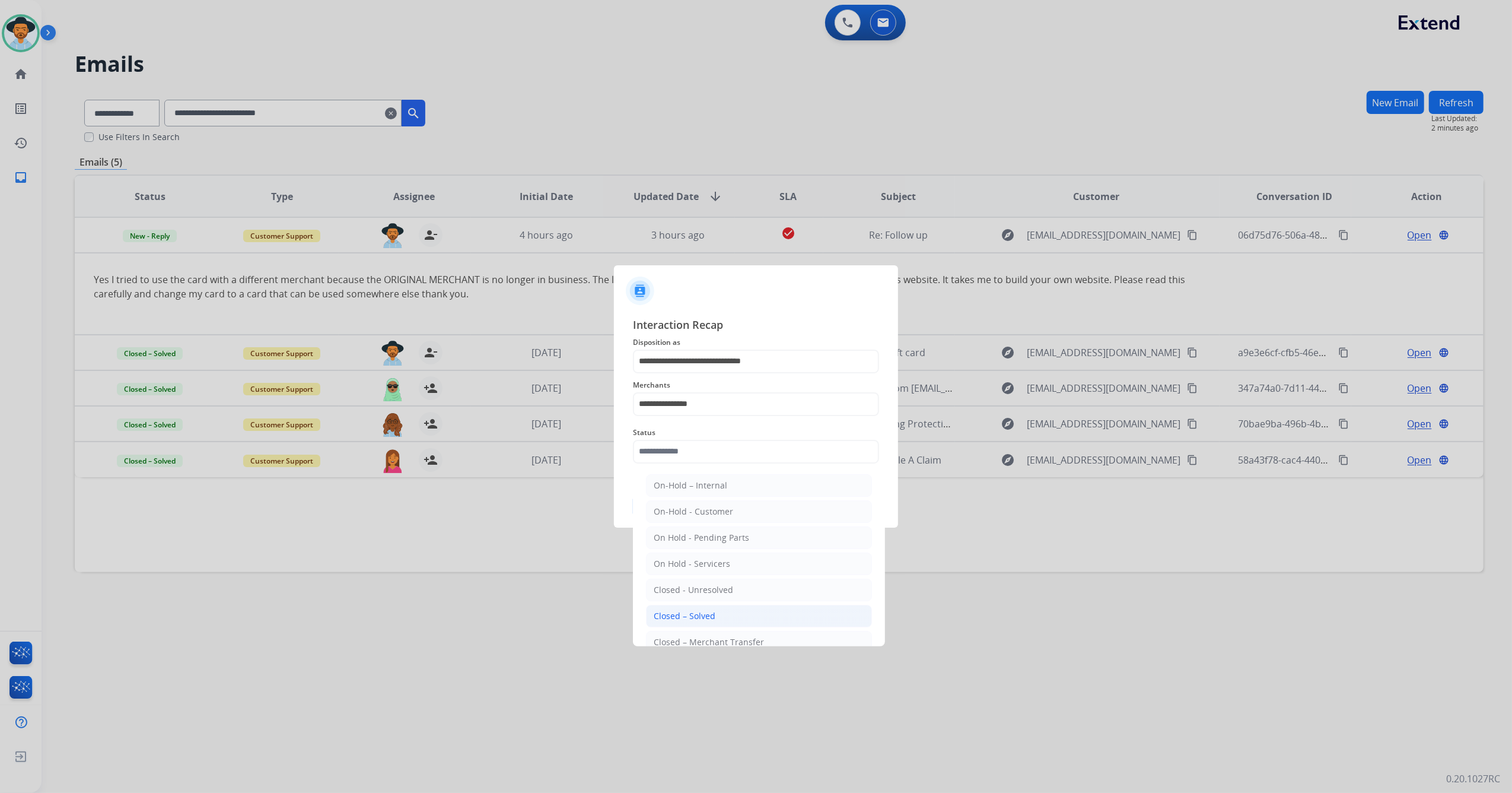
click at [705, 611] on li "Closed – Solved" at bounding box center [758, 615] width 226 height 22
type input "**********"
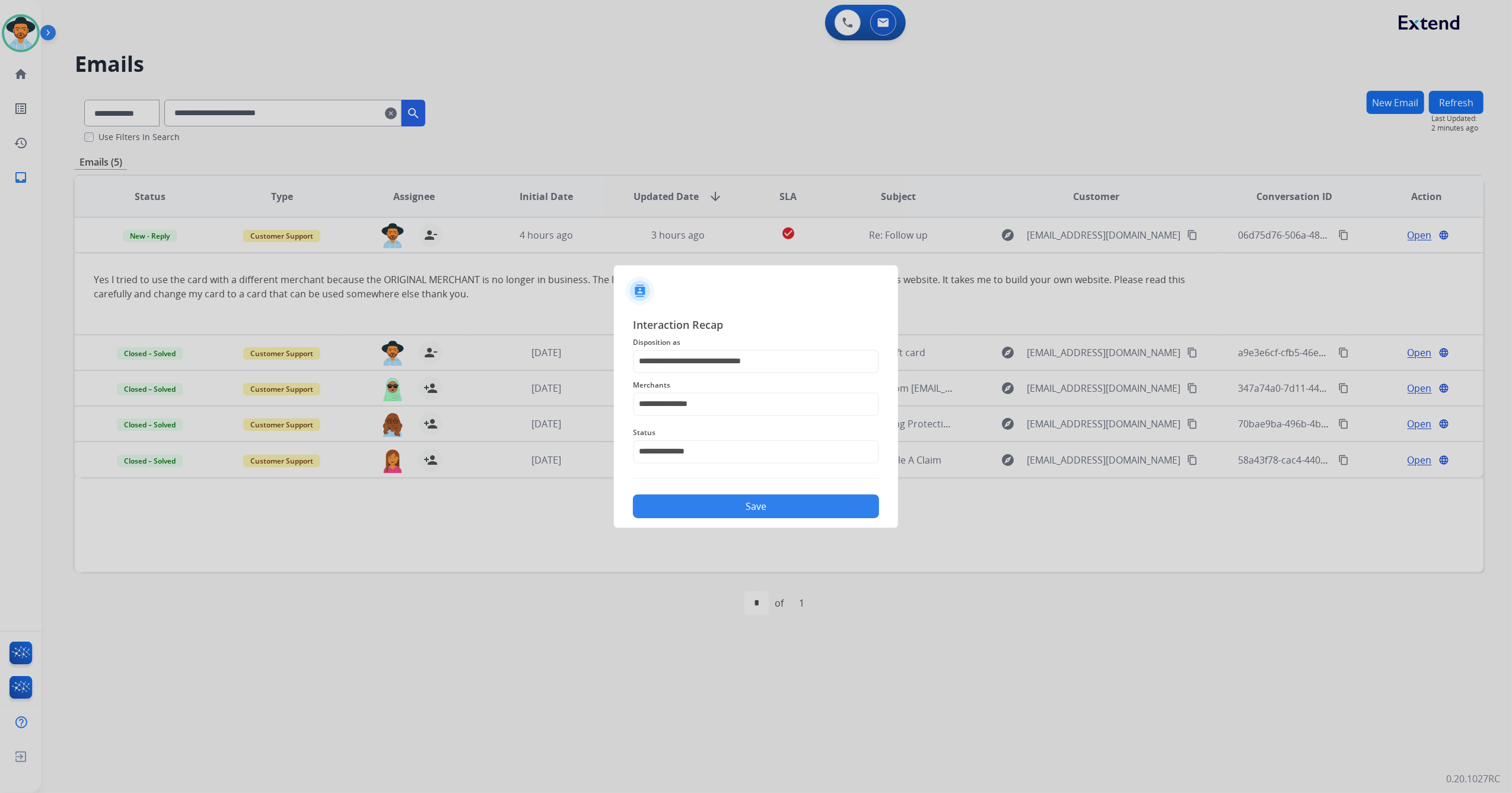
click at [731, 508] on button "Save" at bounding box center [755, 506] width 246 height 24
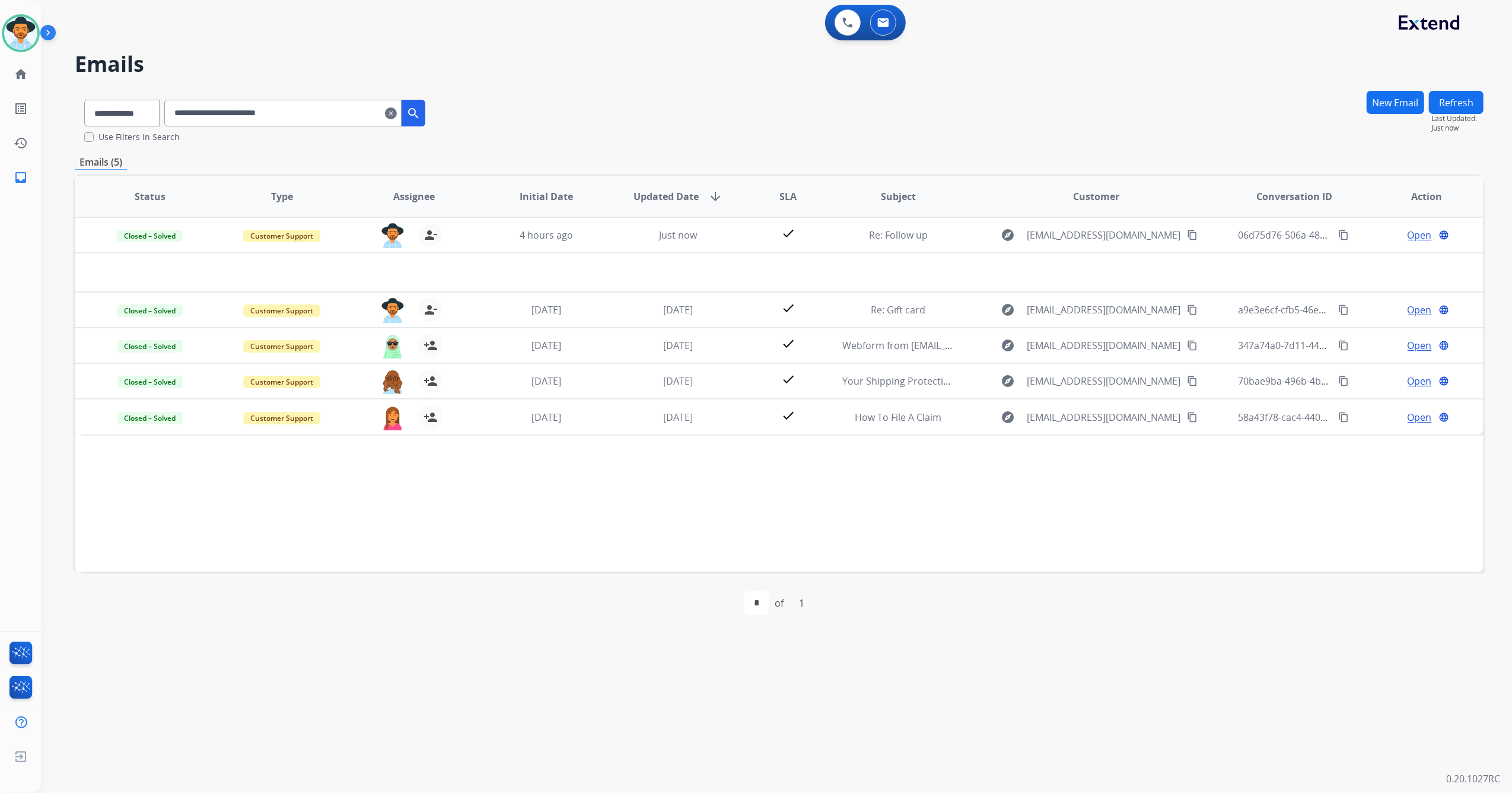
click at [397, 117] on mat-icon "clear" at bounding box center [391, 113] width 11 height 15
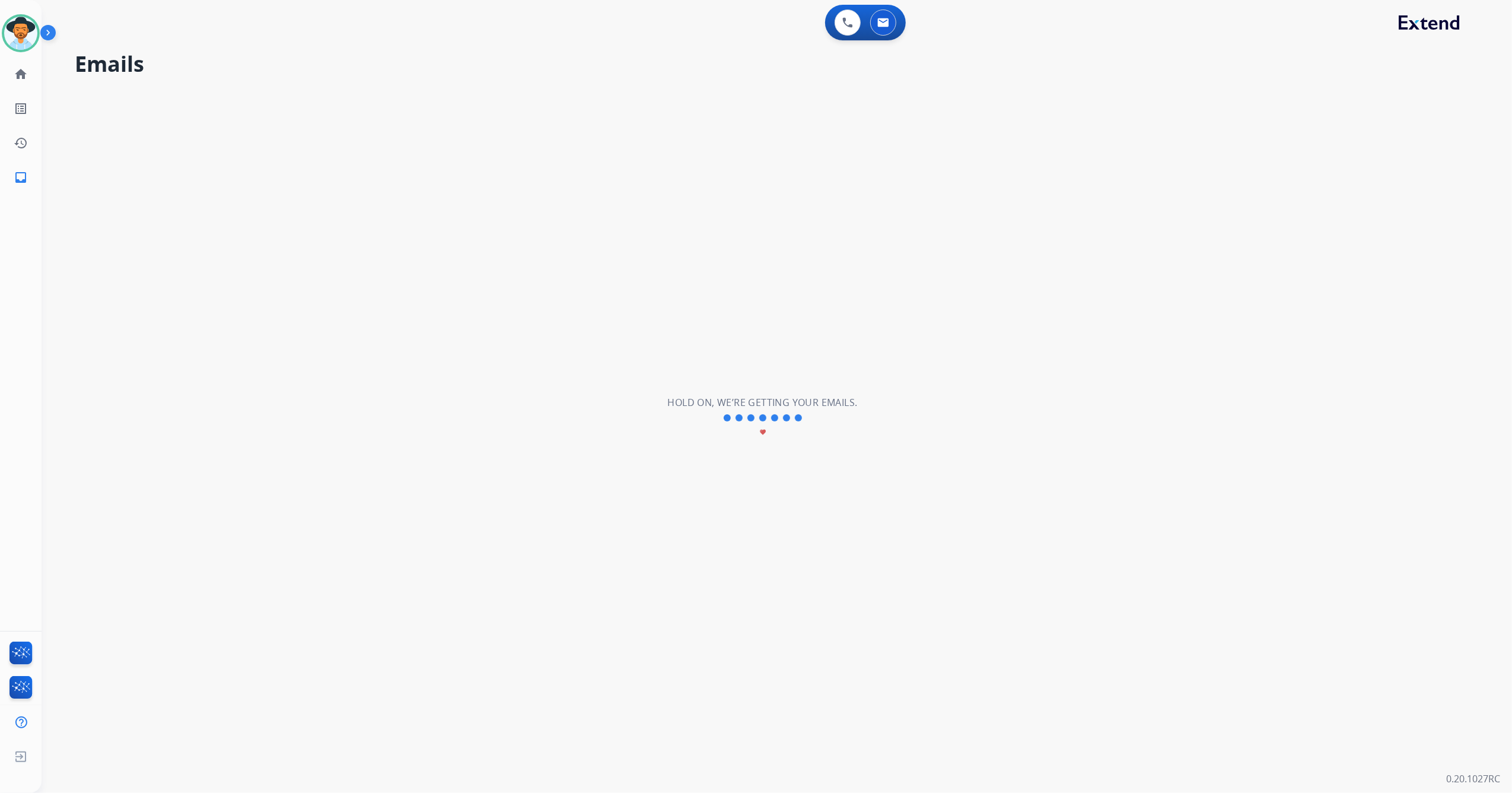
select select "**********"
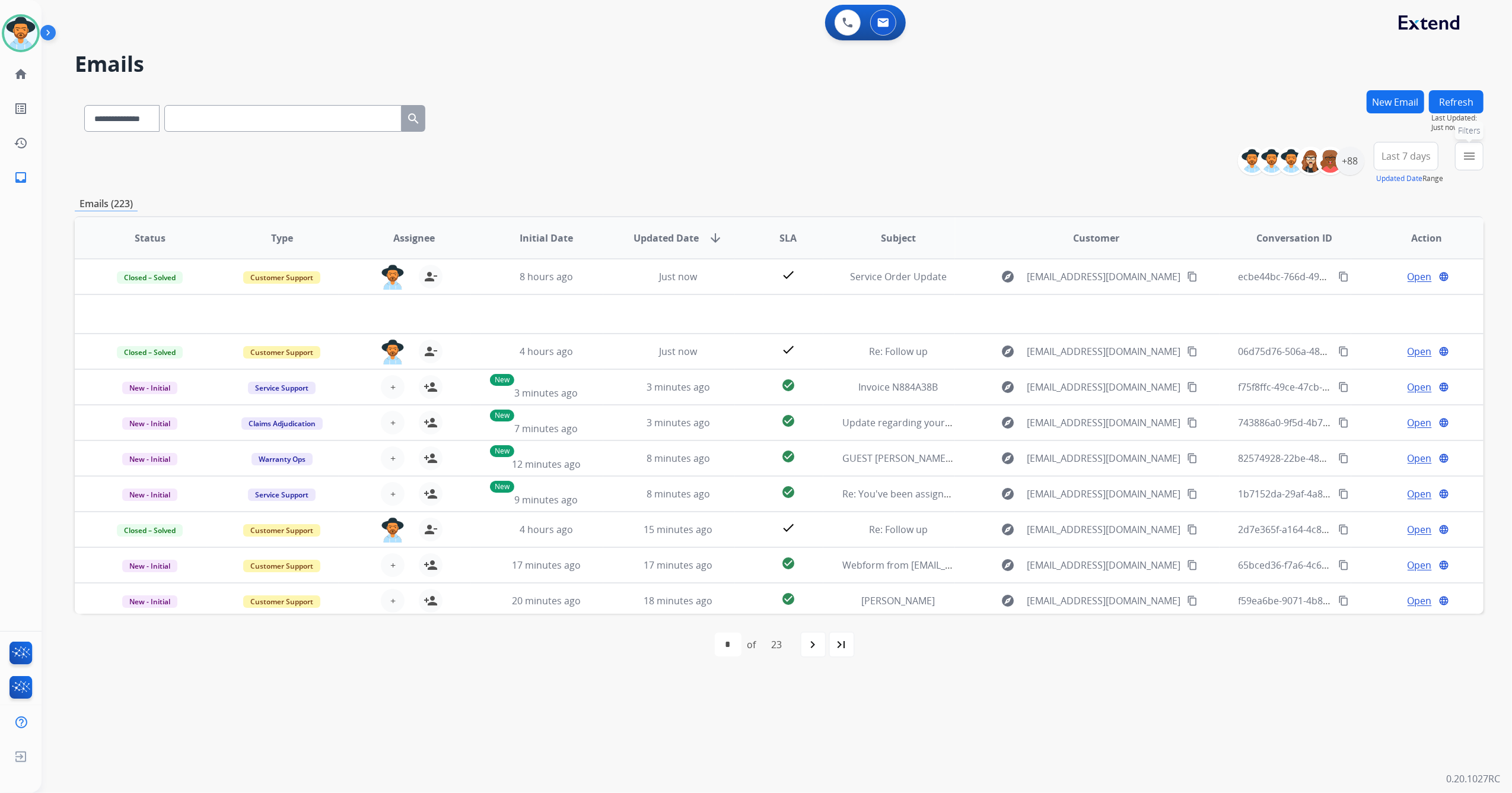
click at [1467, 158] on mat-icon "menu" at bounding box center [1469, 156] width 15 height 15
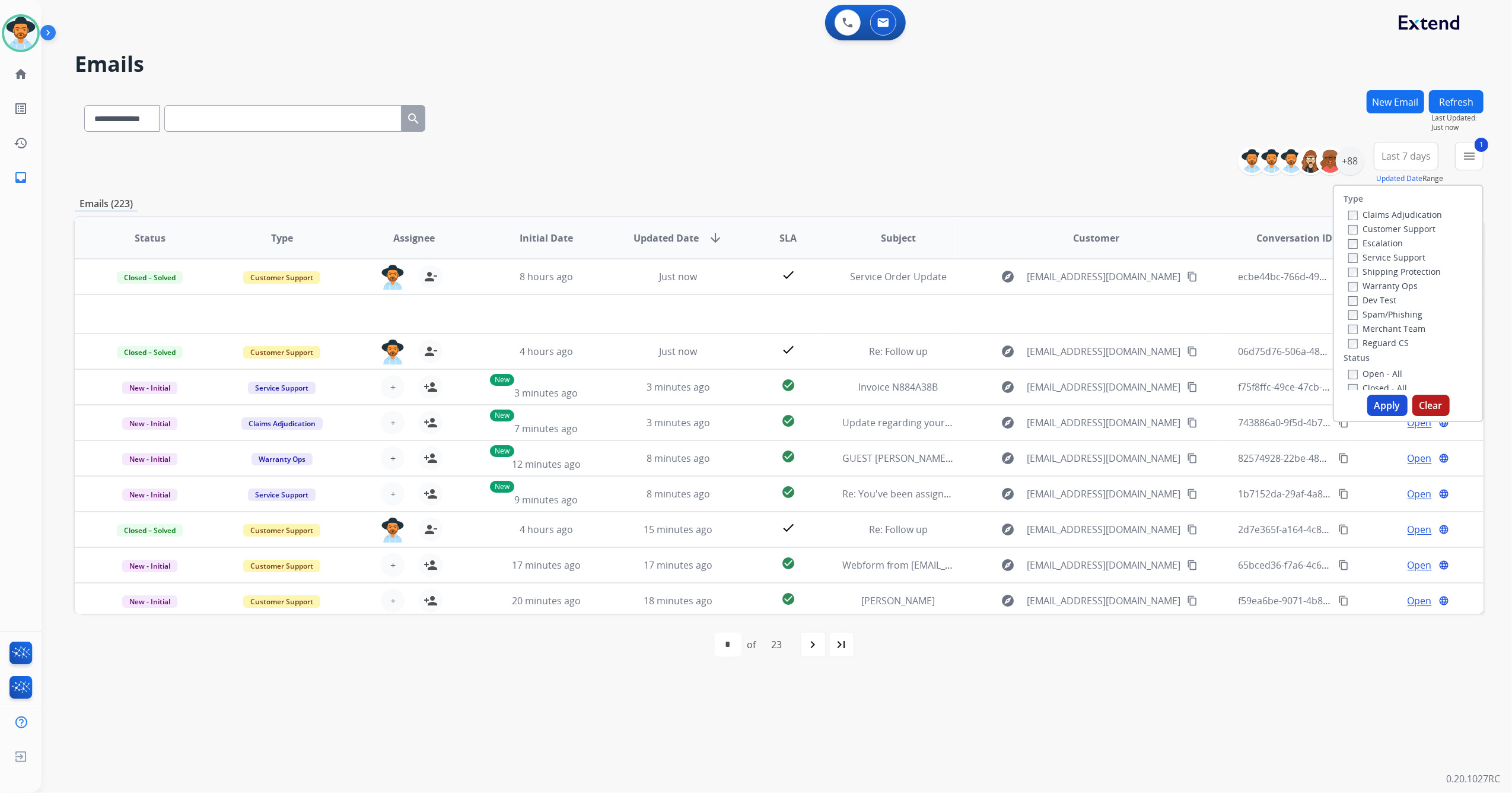
click at [1386, 408] on button "Apply" at bounding box center [1387, 405] width 41 height 21
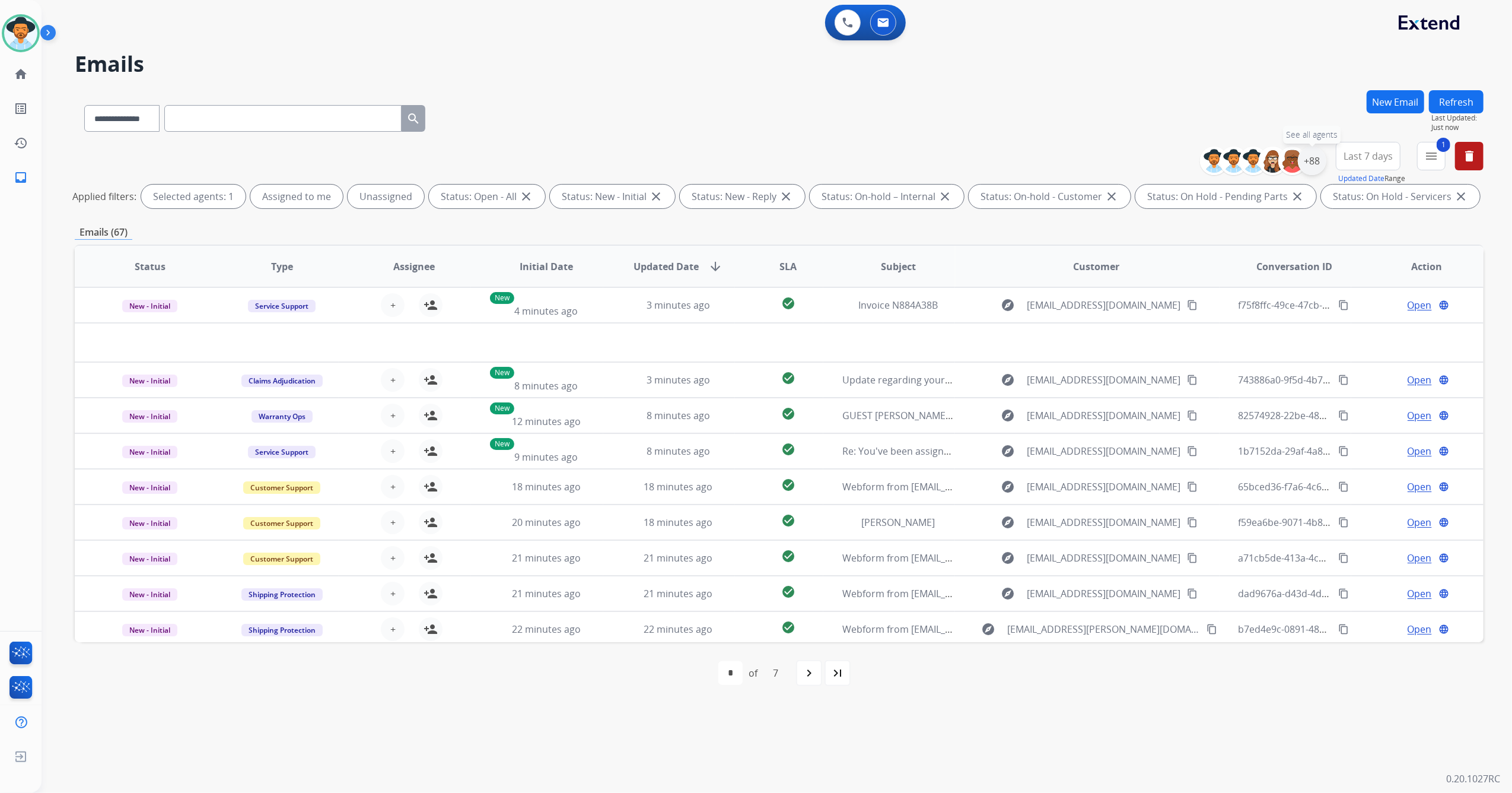
click at [1311, 167] on div "+88" at bounding box center [1311, 160] width 28 height 28
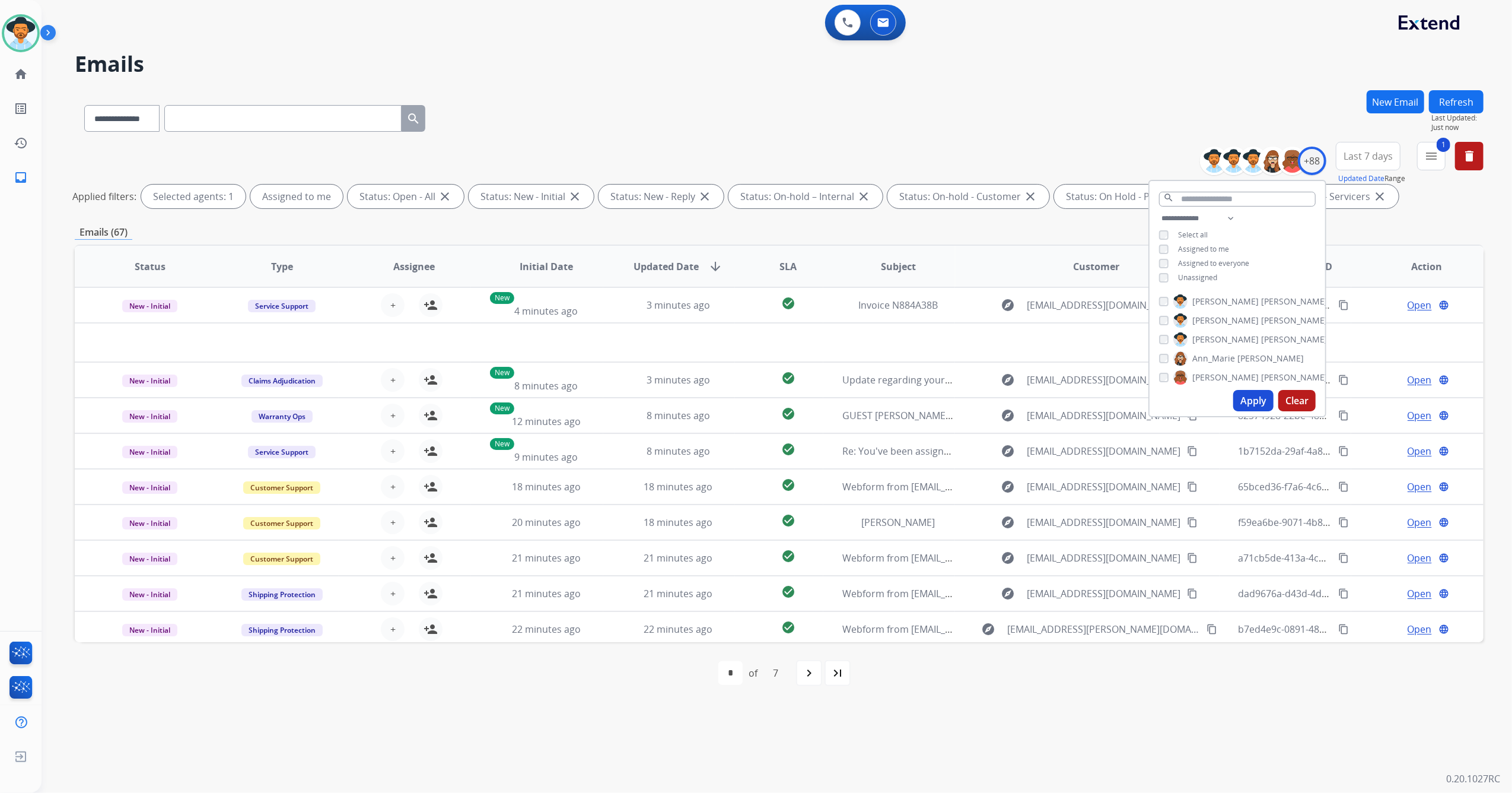
click at [1249, 398] on button "Apply" at bounding box center [1253, 401] width 41 height 21
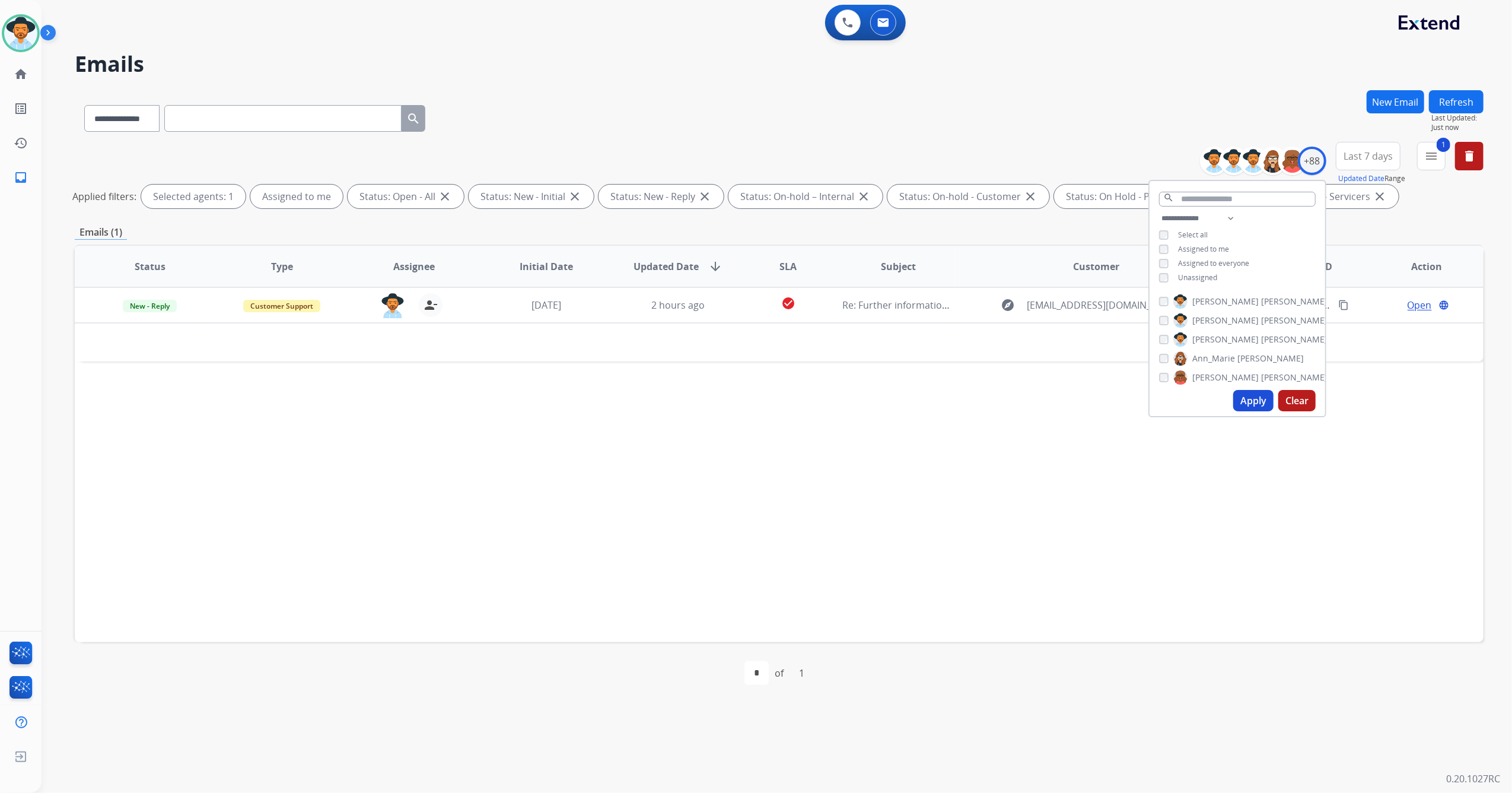
click at [1098, 500] on div "Status Type Assignee Initial Date Updated Date arrow_downward SLA Subject Custo…" at bounding box center [779, 443] width 1409 height 398
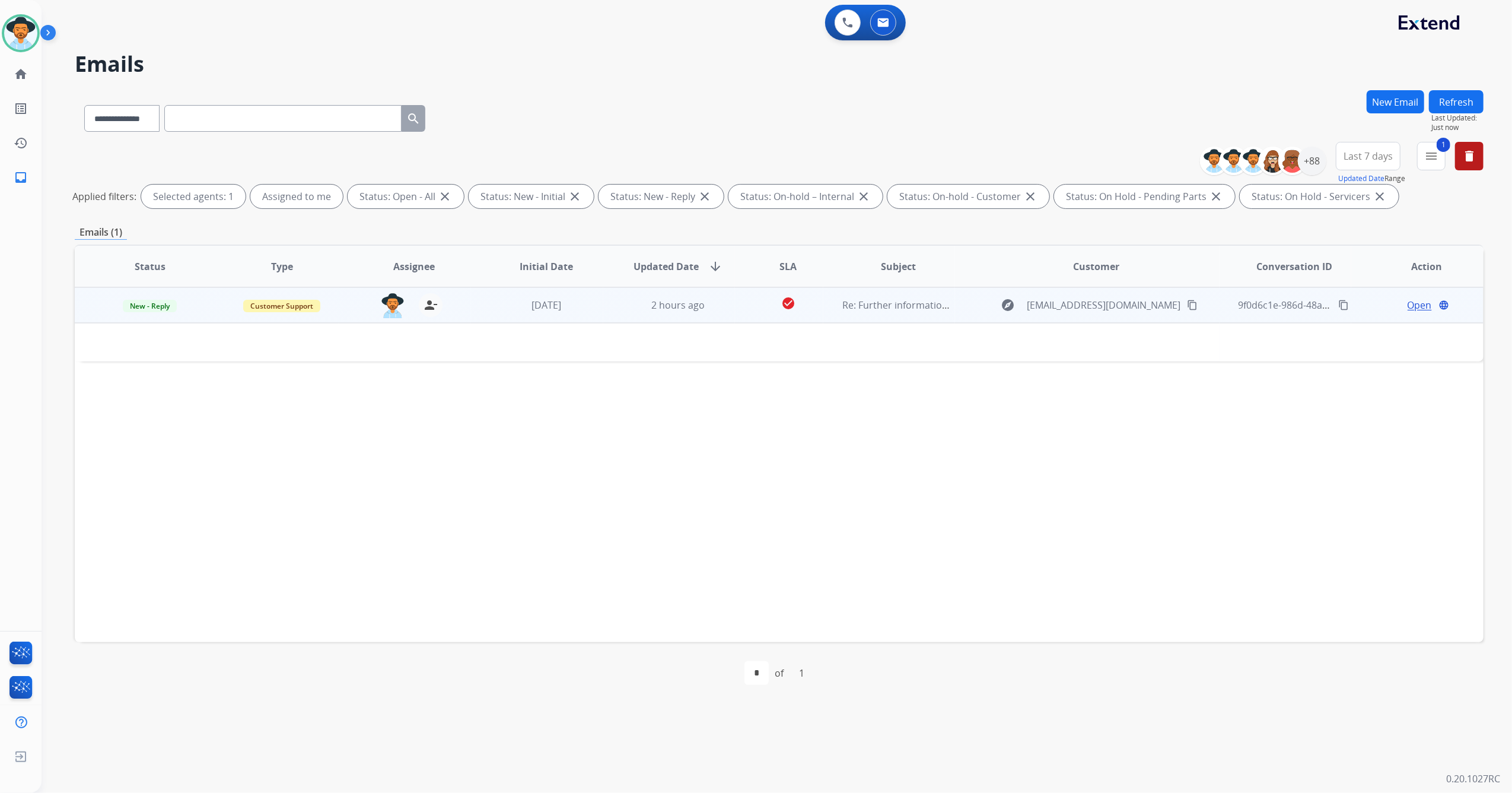
click at [579, 313] on td "[DATE]" at bounding box center [537, 305] width 133 height 35
click at [615, 312] on td "2 hours ago" at bounding box center [669, 305] width 133 height 35
click at [1419, 302] on span "Open" at bounding box center [1420, 305] width 25 height 15
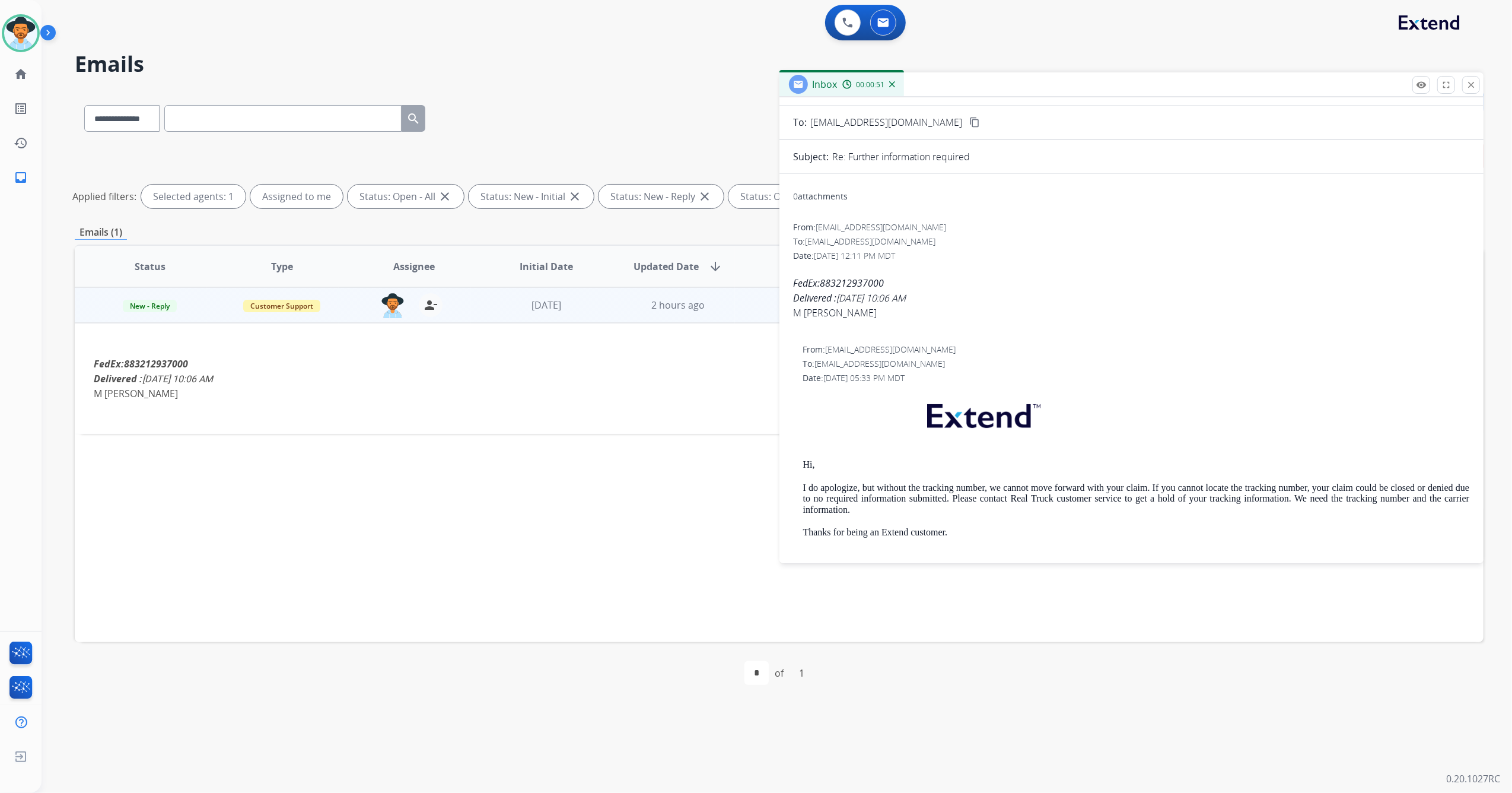
scroll to position [0, 0]
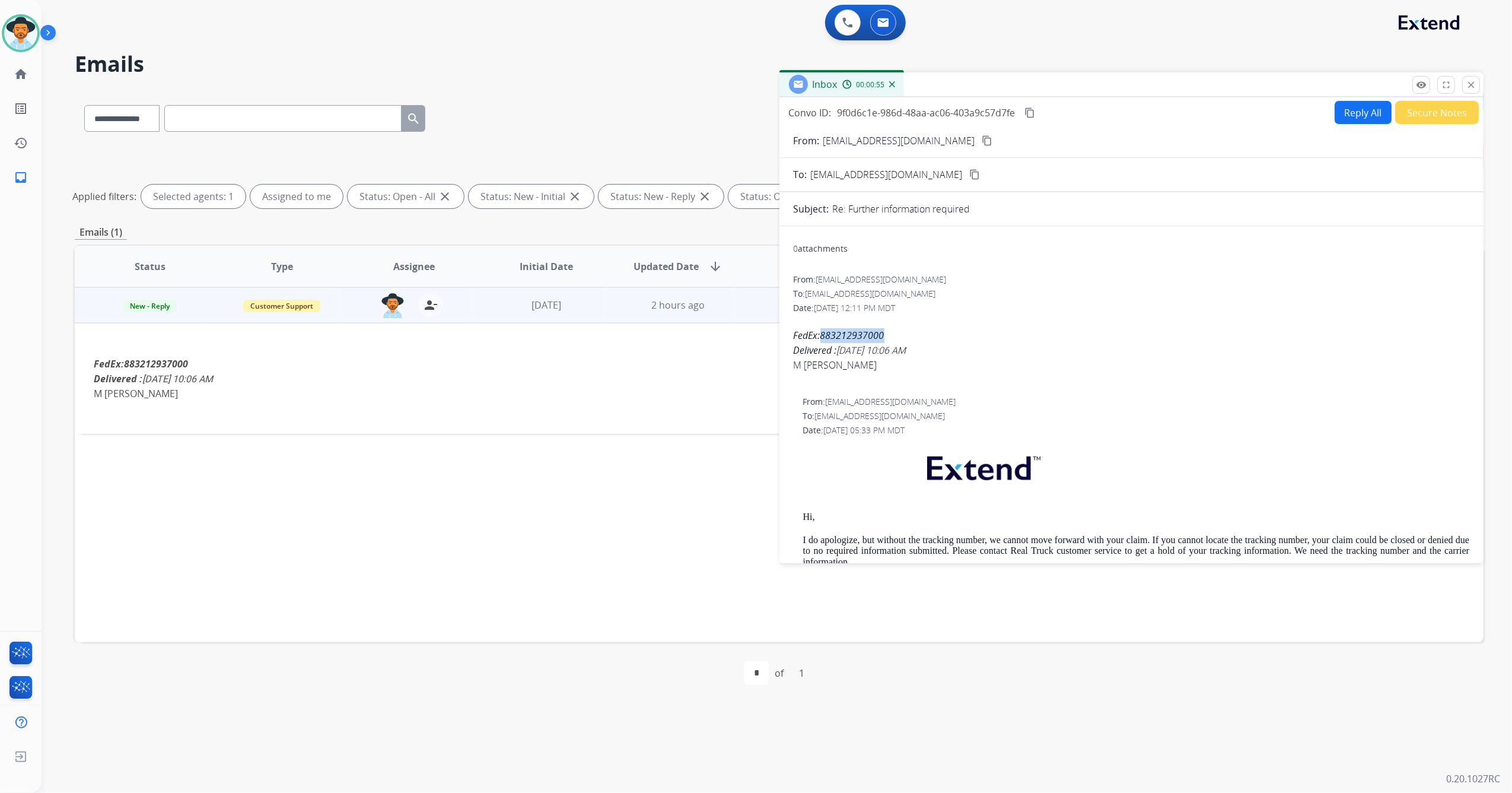
drag, startPoint x: 824, startPoint y: 333, endPoint x: 884, endPoint y: 337, distance: 60.1
click at [884, 337] on span "883212937000" at bounding box center [853, 335] width 64 height 13
copy span "883212937000"
click at [1474, 86] on mat-icon "close" at bounding box center [1471, 85] width 11 height 11
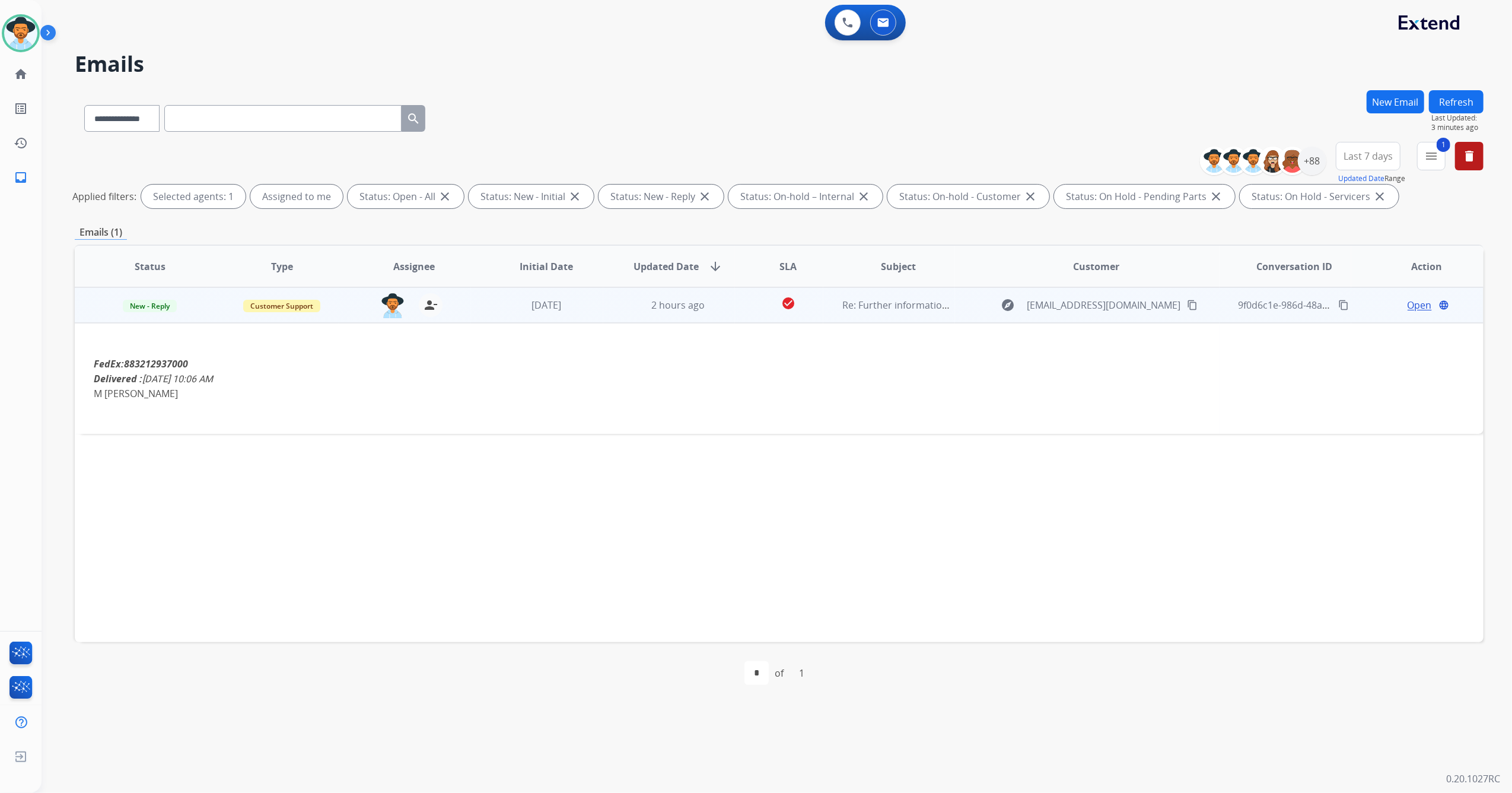
click at [1186, 305] on mat-icon "content_copy" at bounding box center [1192, 305] width 11 height 11
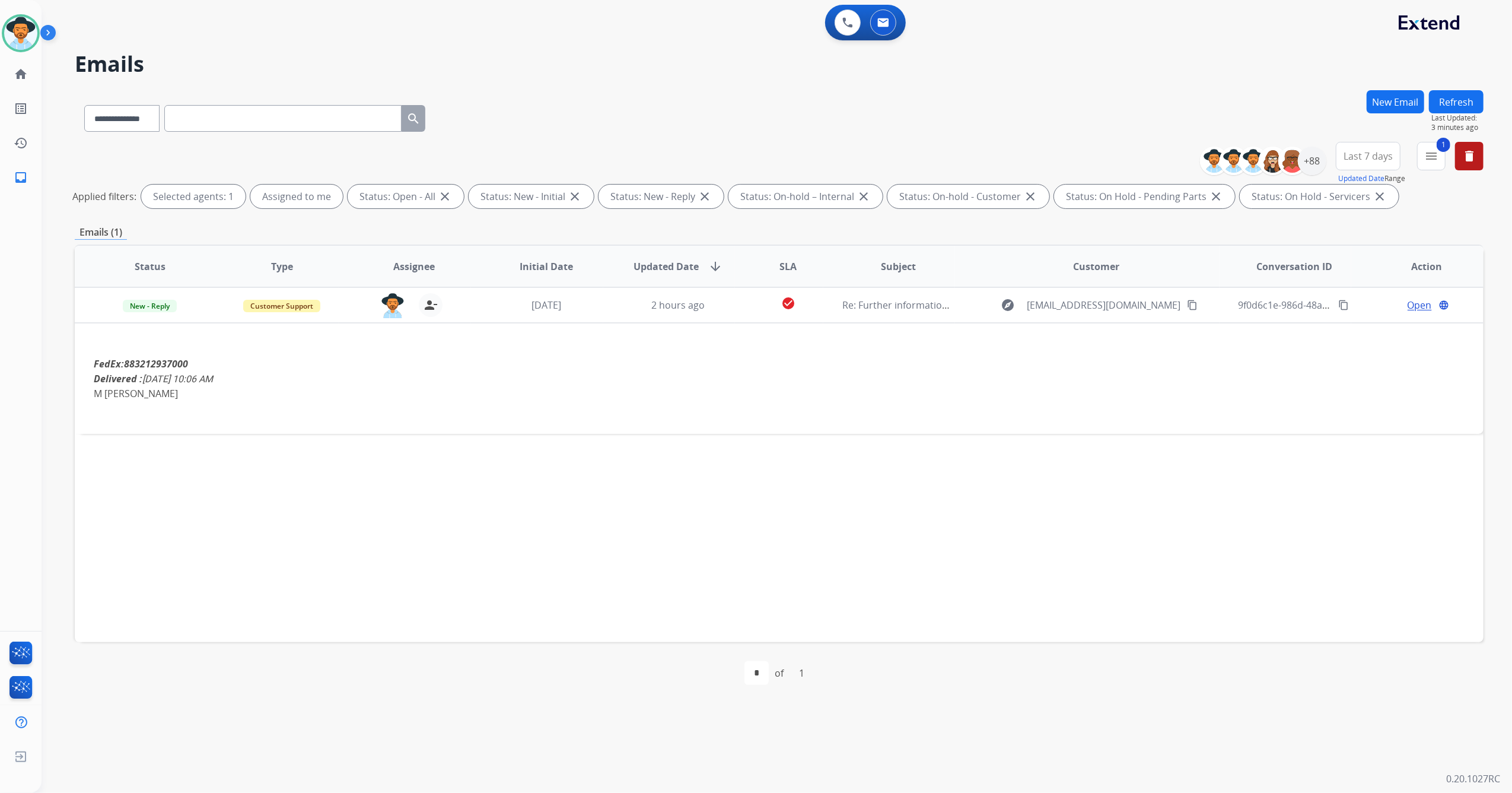
click at [1377, 157] on span "Last 7 days" at bounding box center [1368, 156] width 49 height 5
click at [1355, 300] on div "Last 90 days" at bounding box center [1363, 300] width 65 height 18
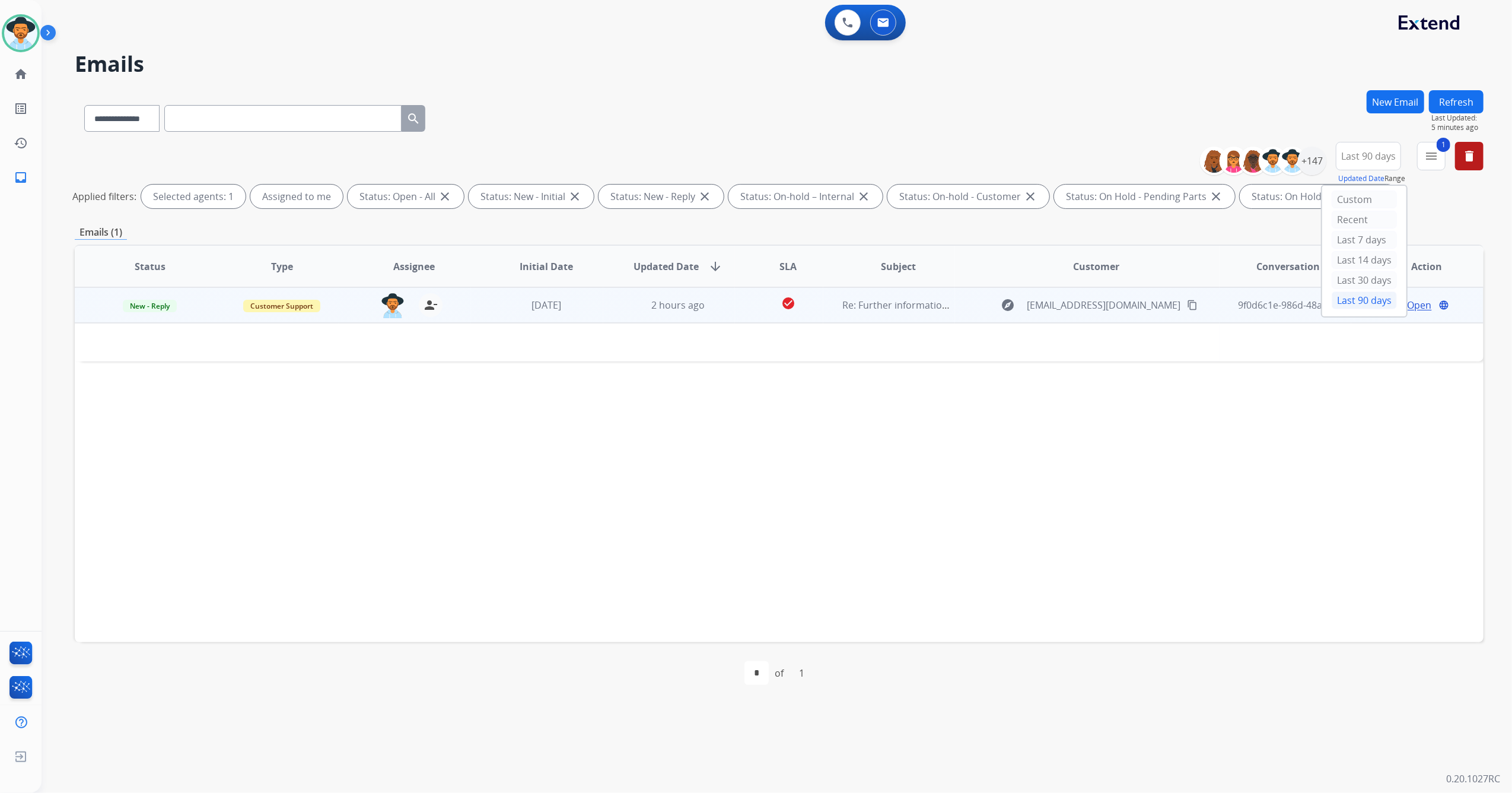
click at [1186, 307] on mat-icon "content_copy" at bounding box center [1192, 305] width 11 height 11
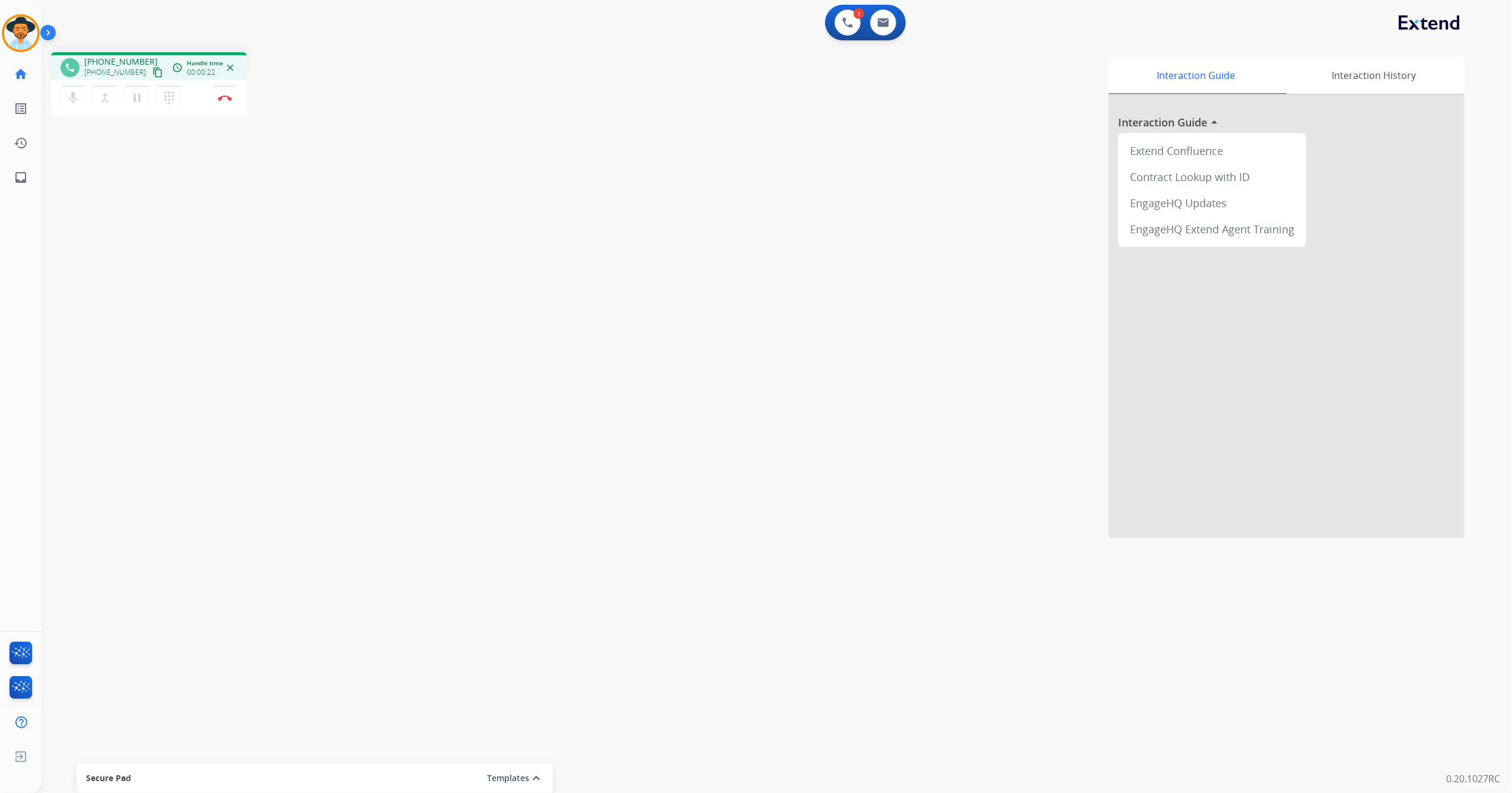
click at [152, 72] on mat-icon "content_copy" at bounding box center [158, 73] width 11 height 11
click at [138, 97] on mat-icon "pause" at bounding box center [137, 97] width 15 height 15
drag, startPoint x: 56, startPoint y: 98, endPoint x: 62, endPoint y: 97, distance: 6.1
click at [62, 97] on div "mic Mute merge_type Bridge play_arrow Hold dialpad Dialpad Disconnect" at bounding box center [149, 98] width 196 height 35
drag, startPoint x: 62, startPoint y: 97, endPoint x: 106, endPoint y: 183, distance: 96.6
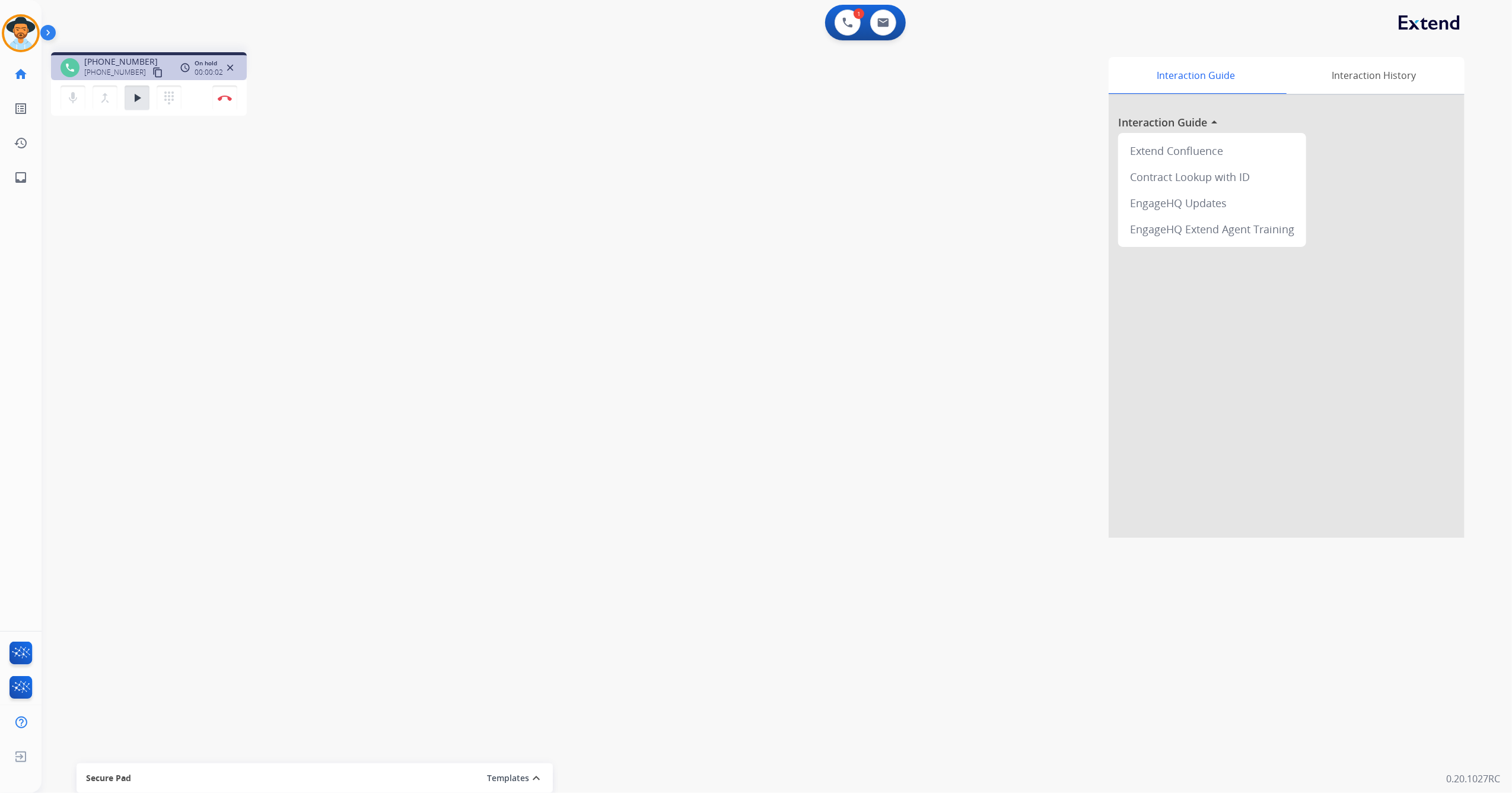
click at [109, 200] on div "phone +19897453960 +19897453960 content_copy access_time Call metrics Queue 00:…" at bounding box center [762, 290] width 1442 height 495
click at [70, 108] on button "mic Mute" at bounding box center [73, 98] width 25 height 25
click at [136, 96] on mat-icon "play_arrow" at bounding box center [137, 97] width 15 height 15
click at [74, 99] on mat-icon "mic" at bounding box center [73, 97] width 15 height 15
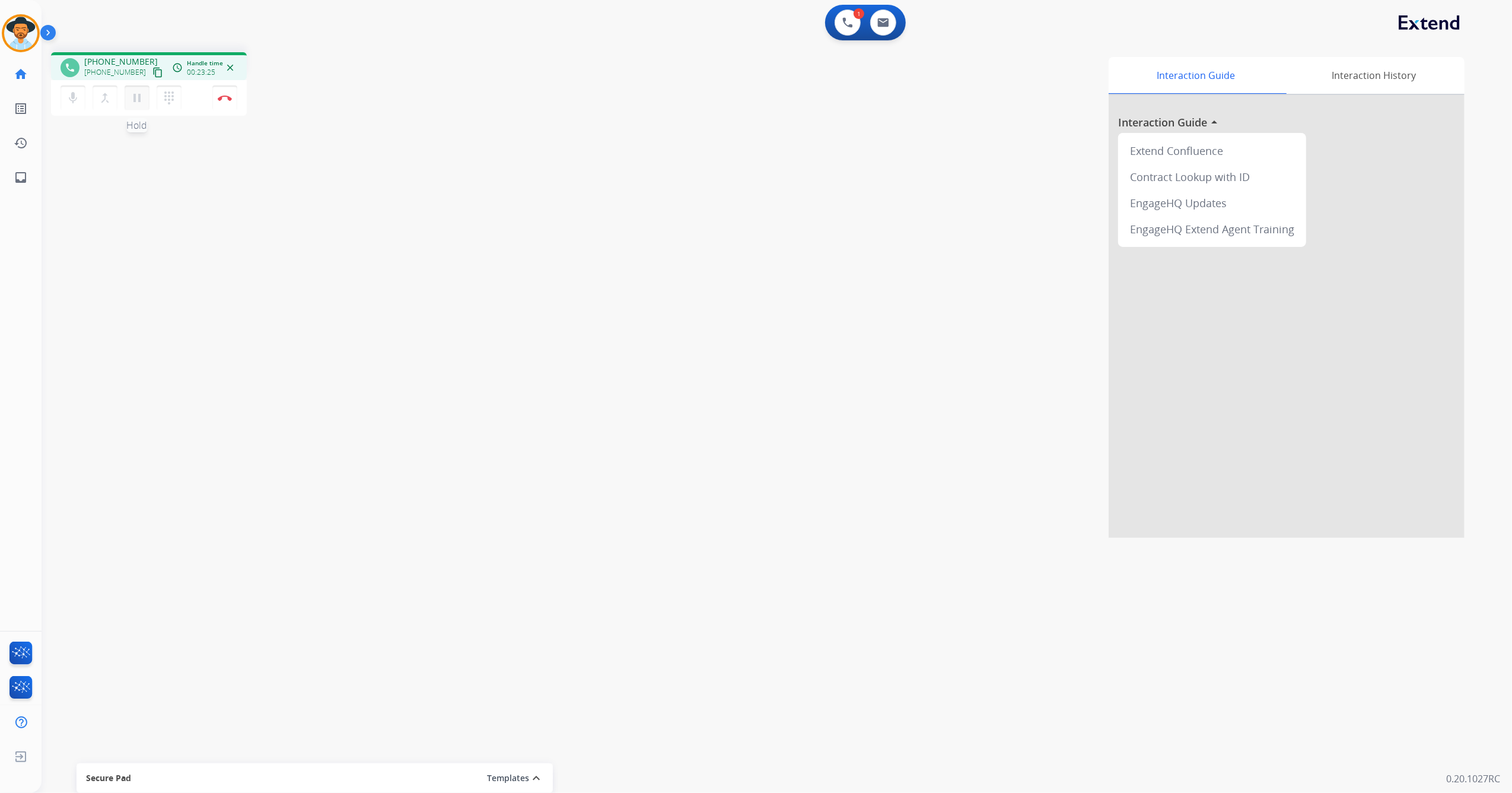
click at [134, 90] on mat-icon "pause" at bounding box center [137, 97] width 15 height 15
click at [136, 103] on mat-icon "play_arrow" at bounding box center [137, 97] width 15 height 15
click at [225, 96] on img at bounding box center [224, 98] width 15 height 6
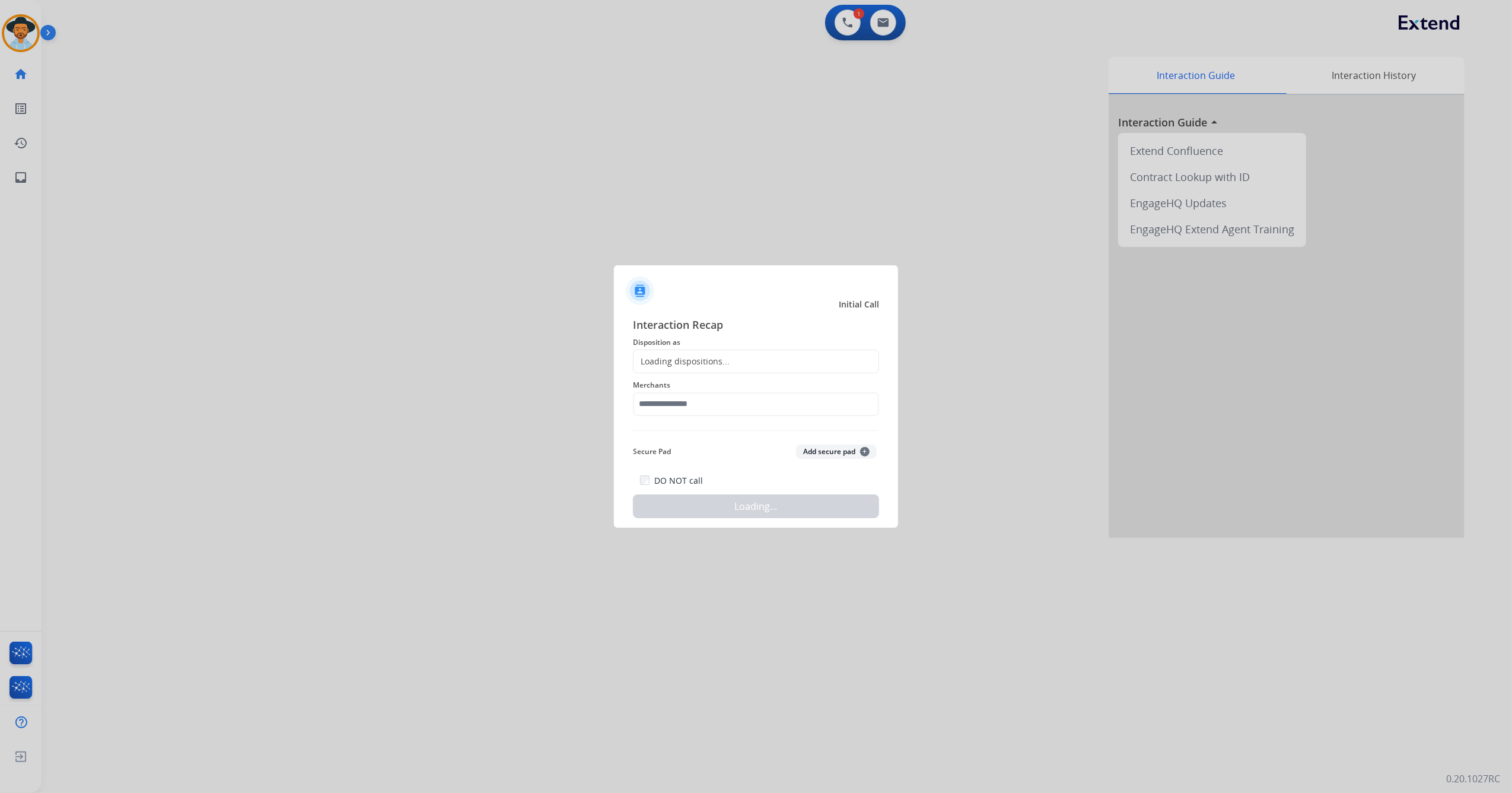
drag, startPoint x: 225, startPoint y: 96, endPoint x: 646, endPoint y: 388, distance: 512.4
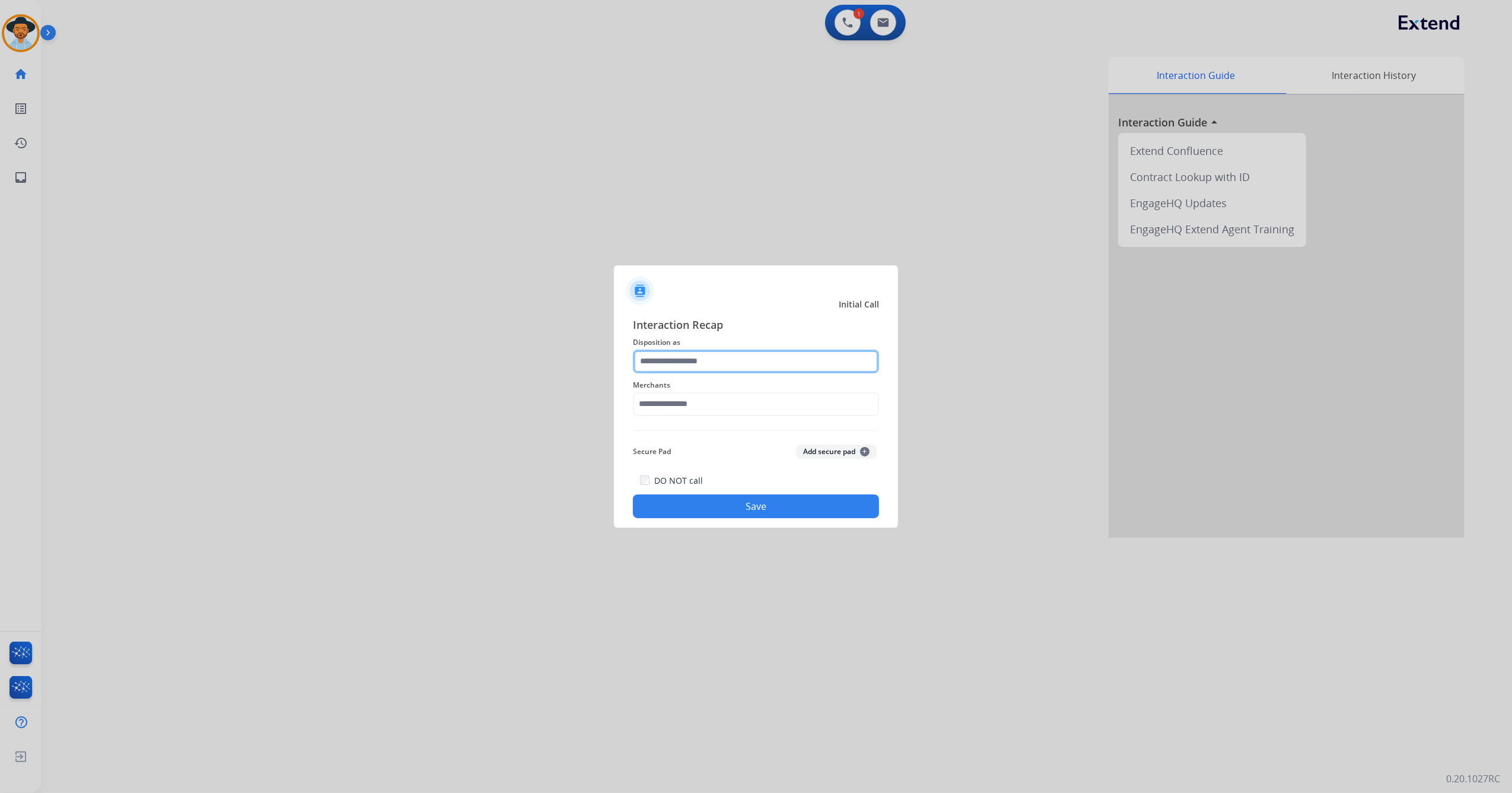
click at [774, 361] on input "text" at bounding box center [755, 361] width 246 height 24
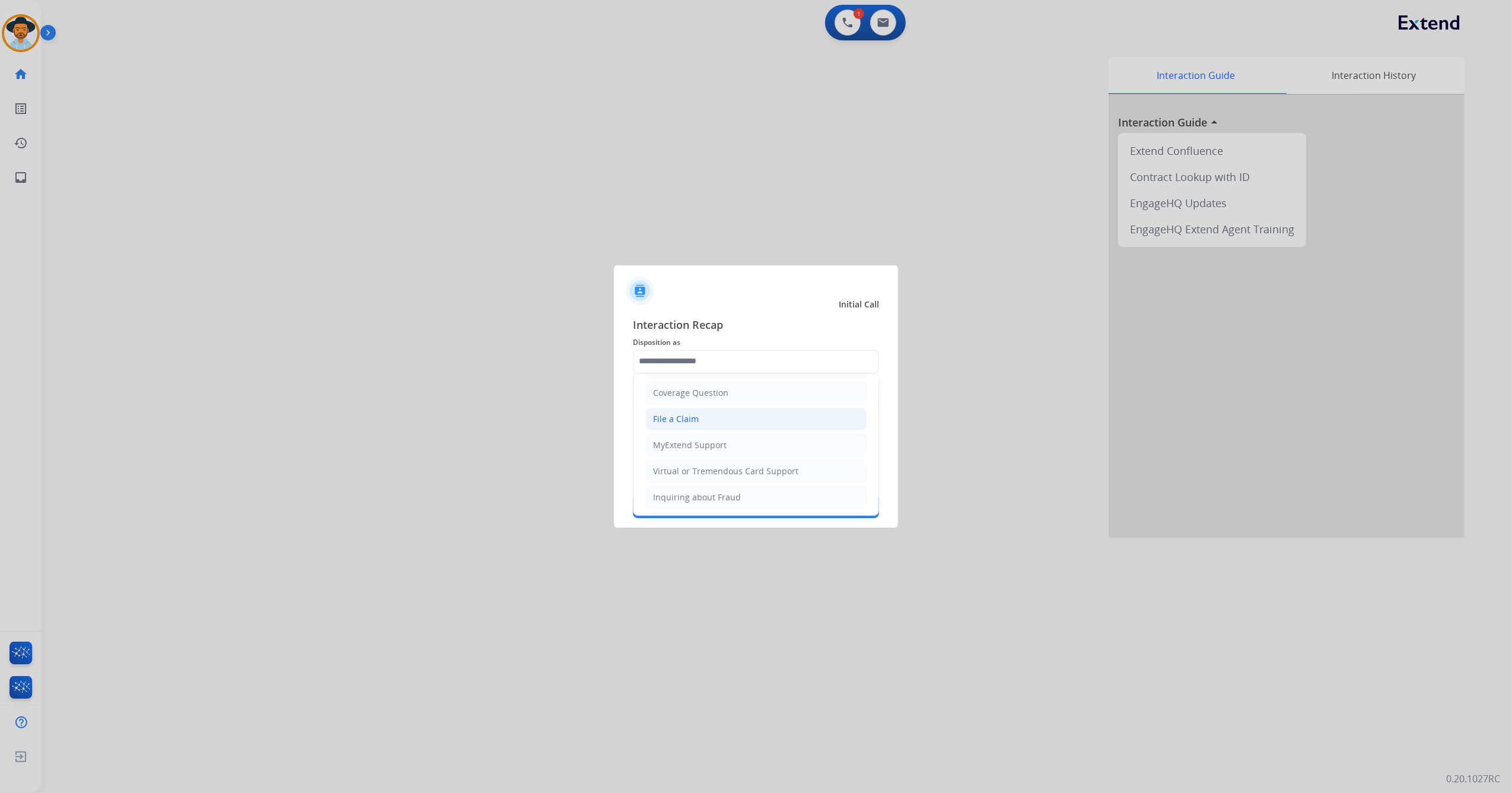
click at [714, 413] on li "File a Claim" at bounding box center [756, 418] width 221 height 22
type input "**********"
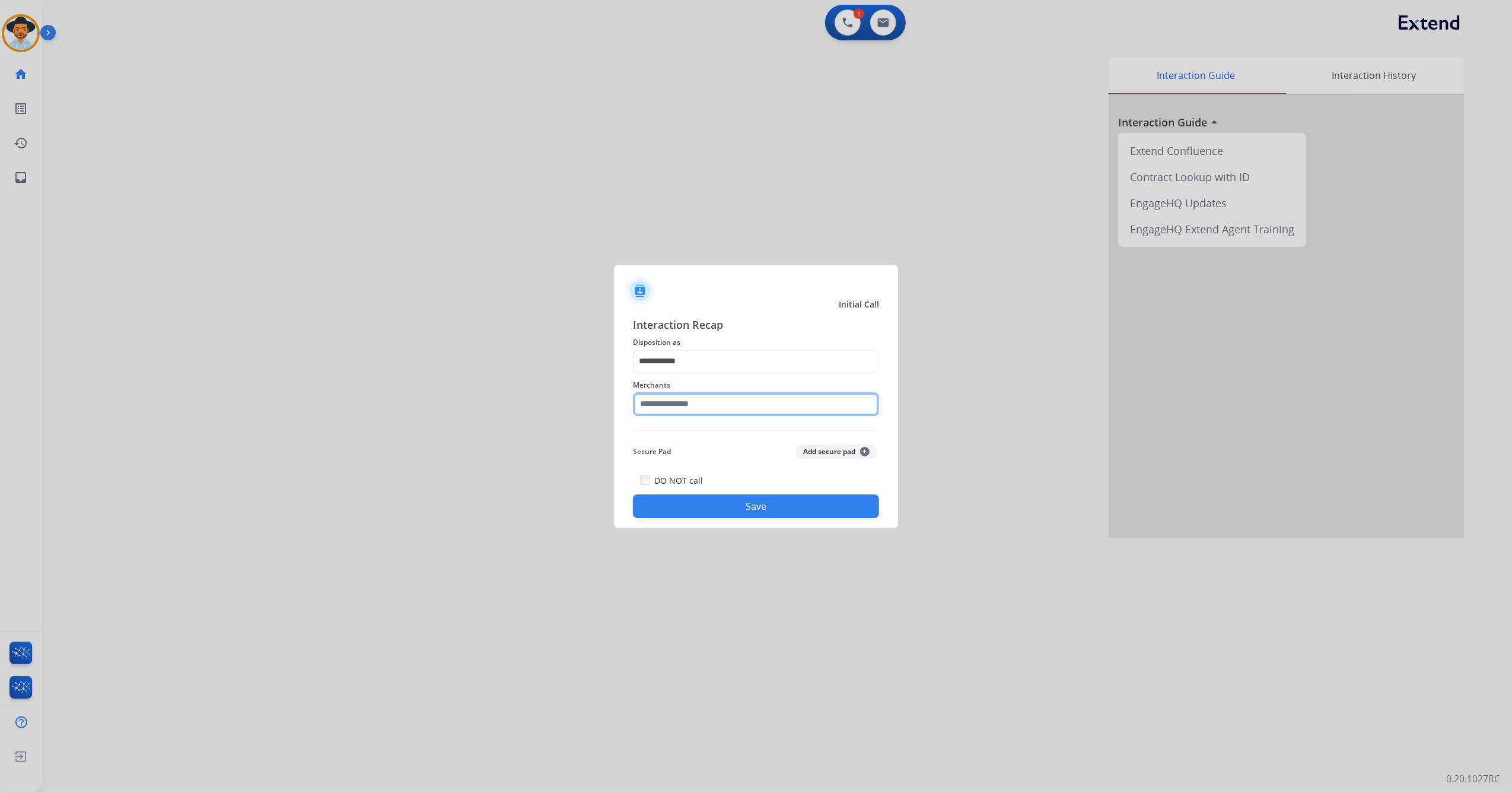
click at [708, 408] on input "text" at bounding box center [755, 404] width 246 height 24
click at [691, 434] on div "Bed bath & beyond" at bounding box center [692, 437] width 77 height 11
type input "**********"
click at [741, 501] on button "Save" at bounding box center [755, 506] width 246 height 24
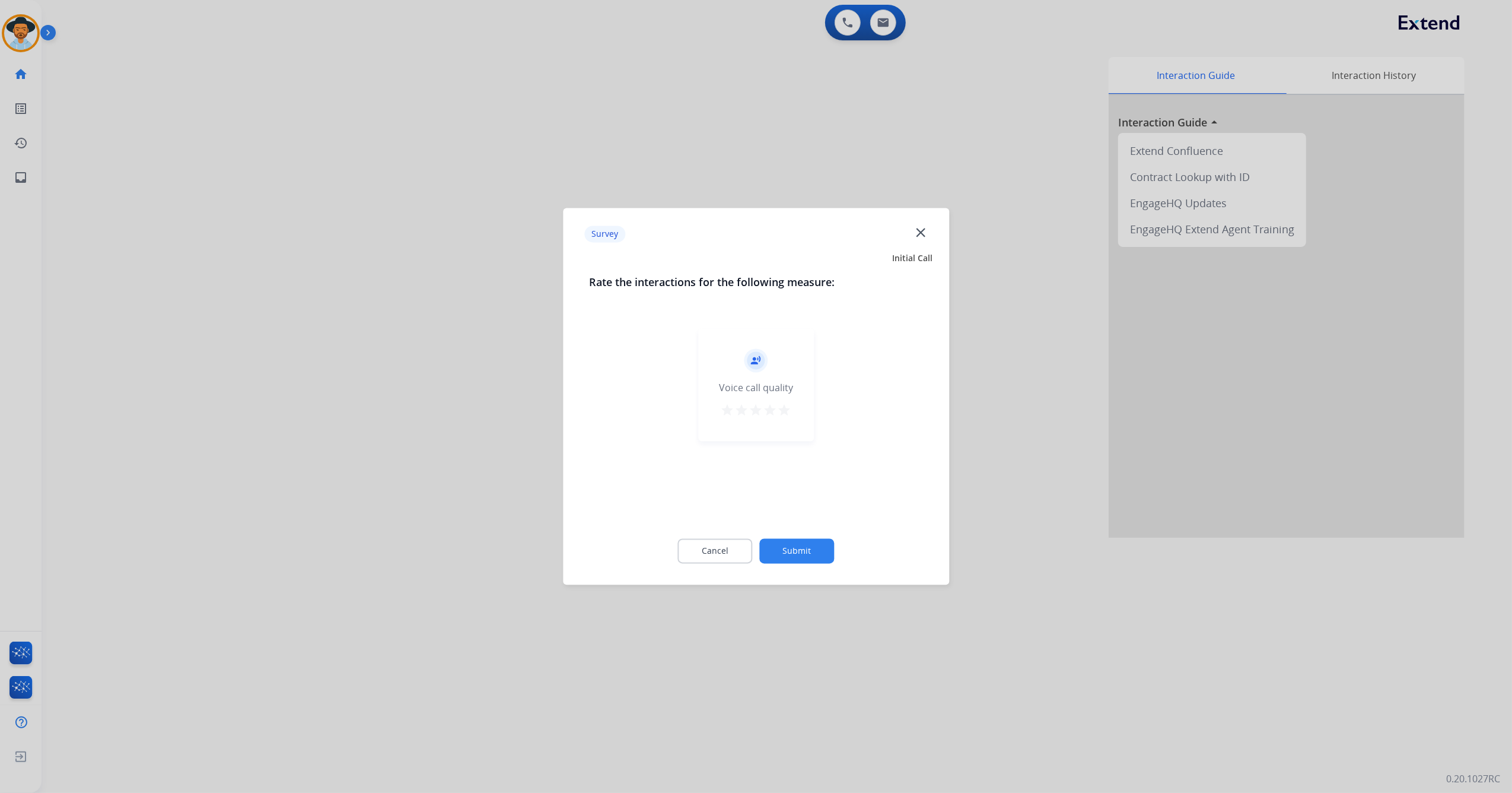
click at [788, 414] on mat-icon "star" at bounding box center [784, 411] width 15 height 15
drag, startPoint x: 808, startPoint y: 564, endPoint x: 807, endPoint y: 555, distance: 9.1
click at [807, 562] on div "Cancel Submit" at bounding box center [756, 552] width 334 height 54
click at [807, 549] on button "Submit" at bounding box center [797, 551] width 75 height 25
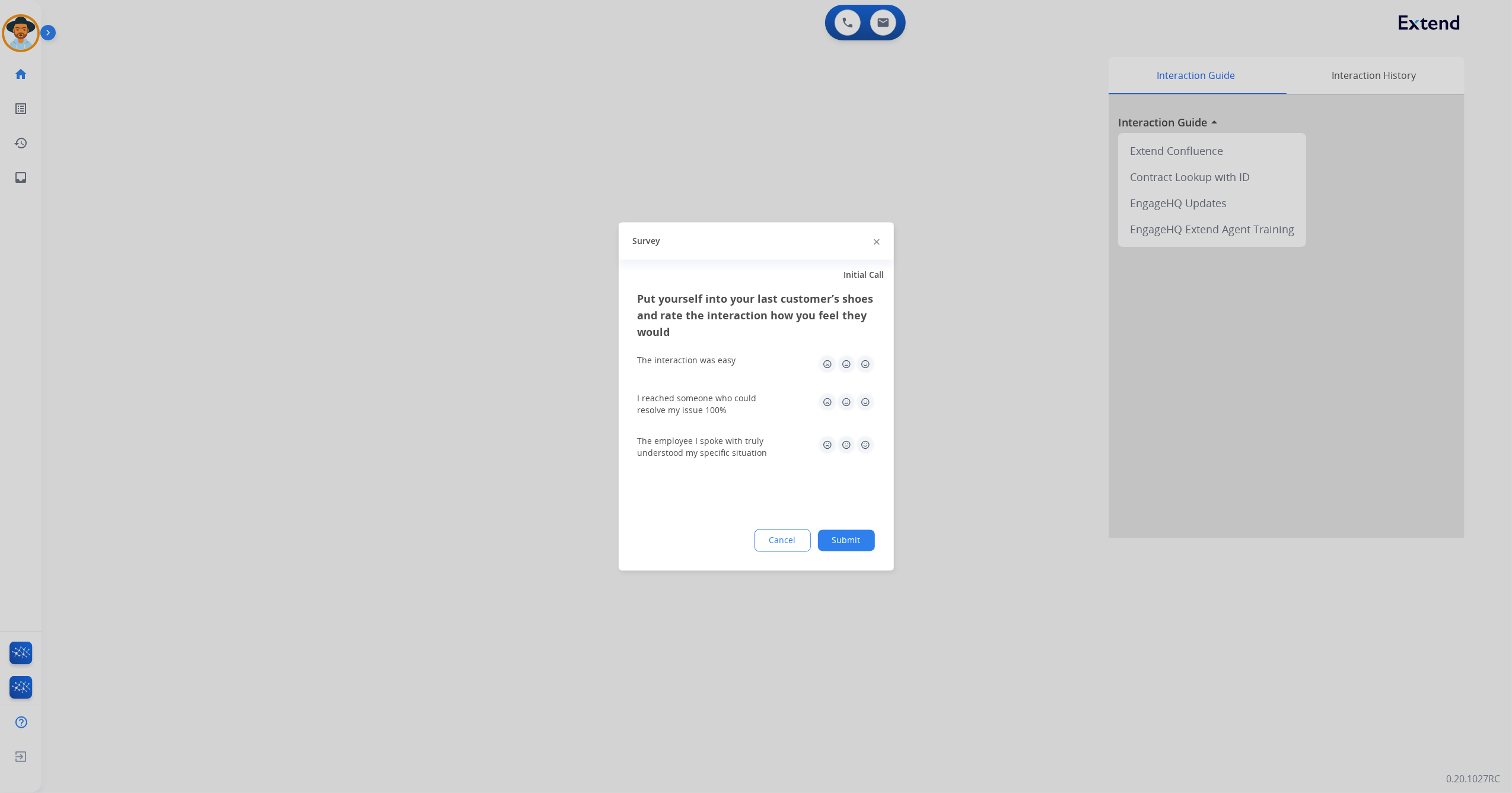
click at [860, 369] on img at bounding box center [865, 364] width 19 height 19
click at [867, 407] on img at bounding box center [865, 402] width 19 height 19
click at [866, 446] on img at bounding box center [865, 444] width 19 height 19
click at [847, 532] on button "Submit" at bounding box center [846, 541] width 57 height 21
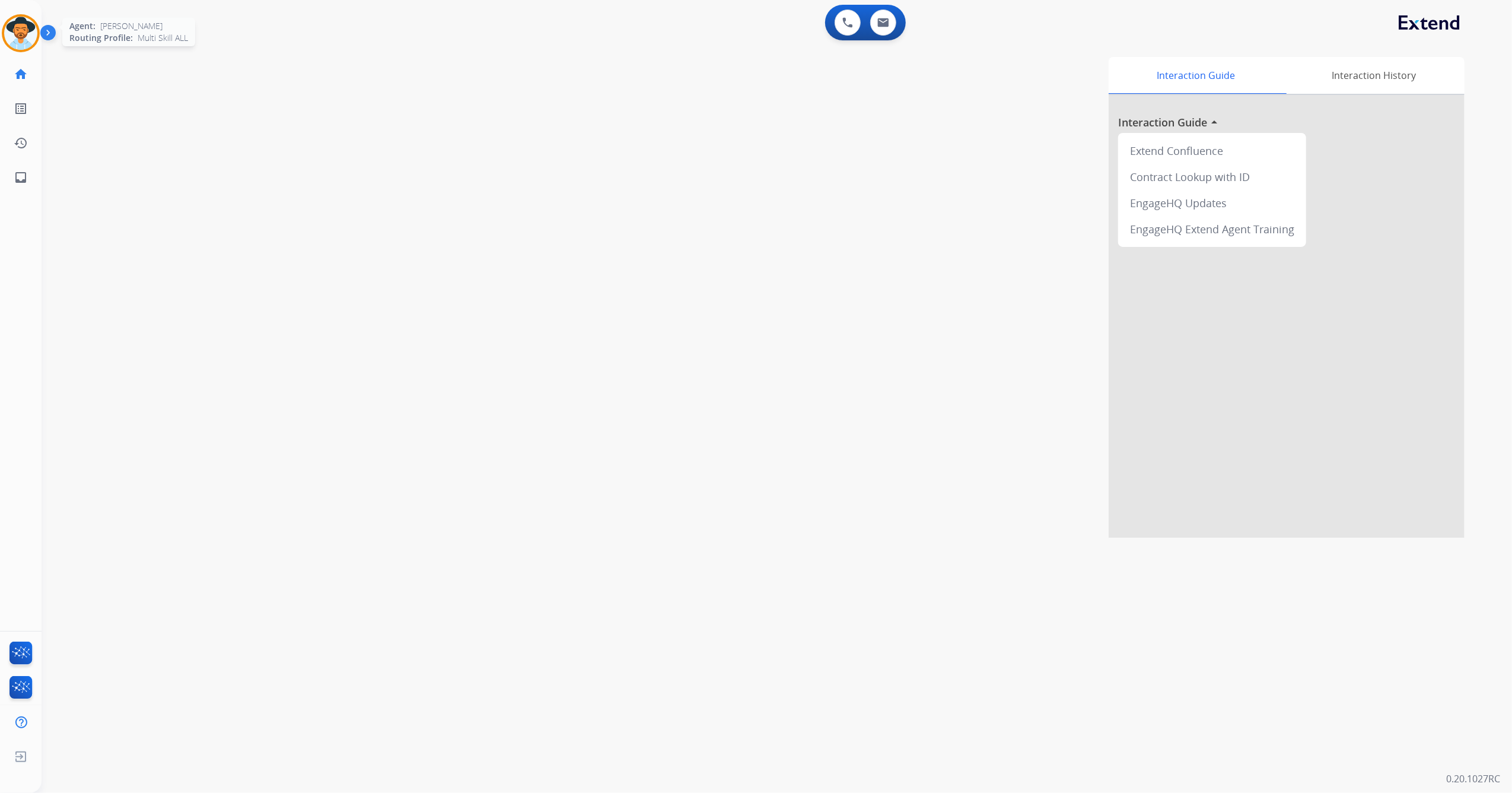
click at [13, 28] on img at bounding box center [20, 33] width 33 height 33
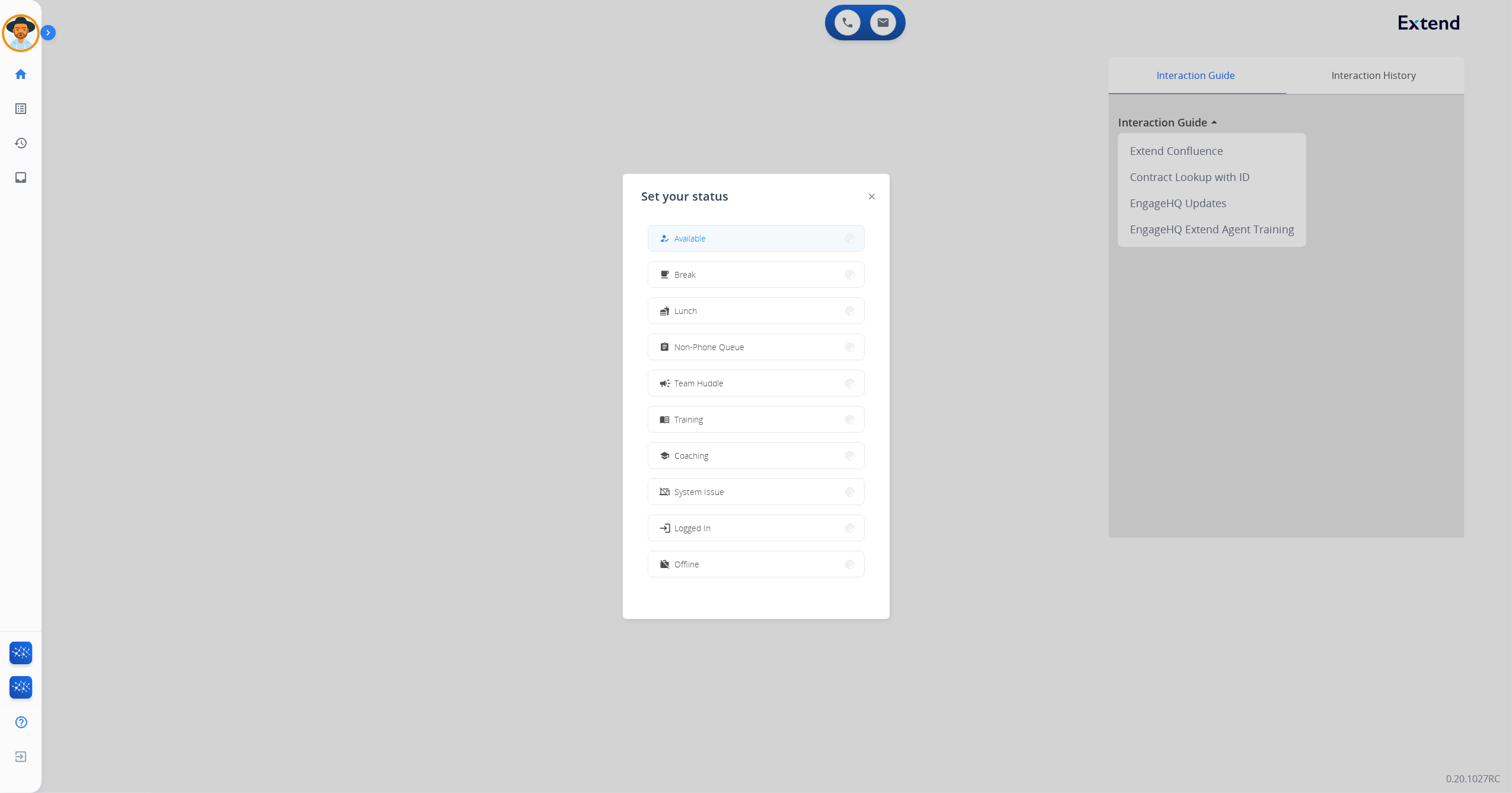
click at [791, 241] on button "how_to_reg Available" at bounding box center [756, 238] width 216 height 25
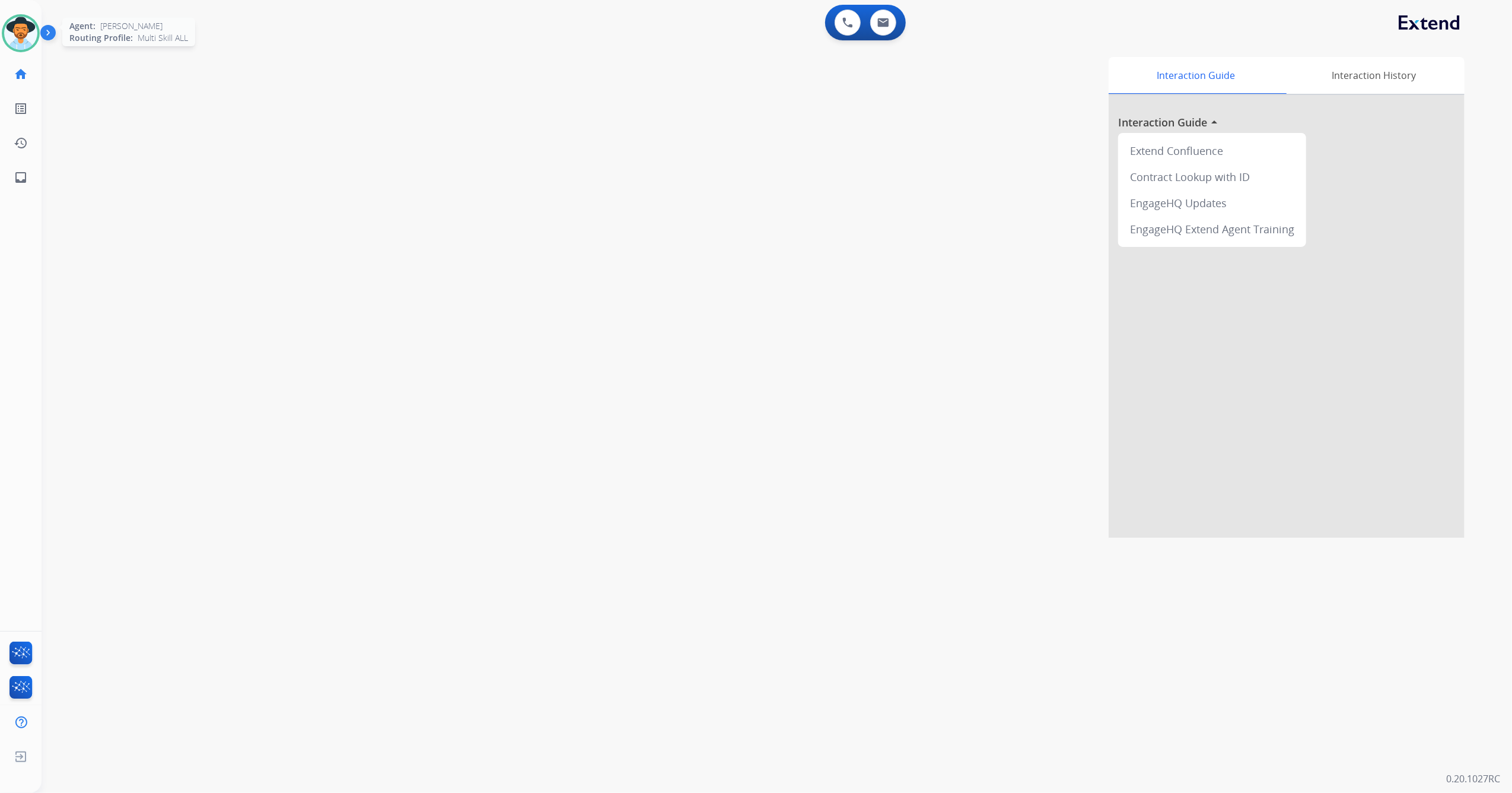
click at [15, 35] on img at bounding box center [20, 33] width 33 height 33
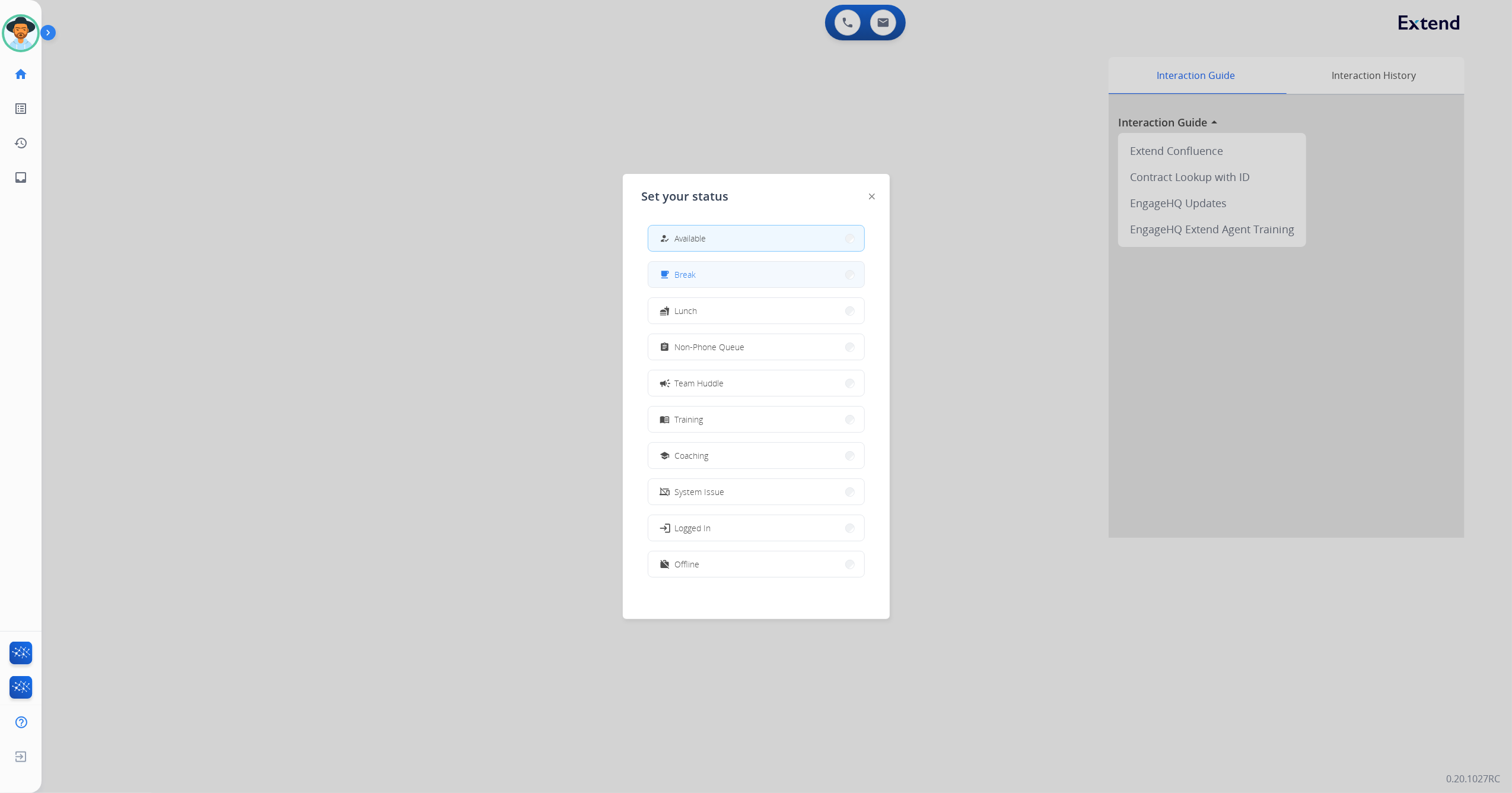
click at [759, 277] on button "free_breakfast Break" at bounding box center [756, 274] width 216 height 25
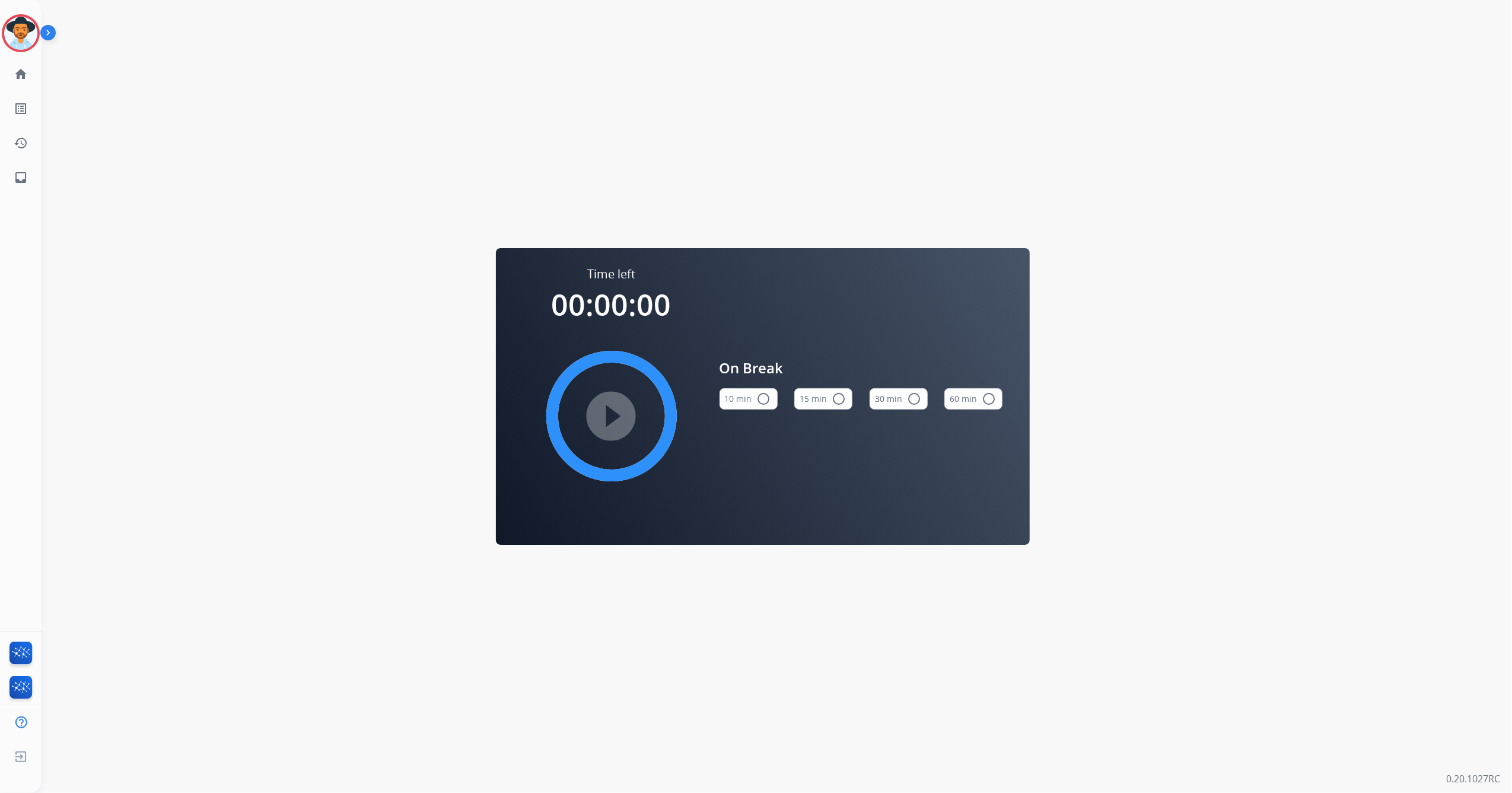
click at [830, 397] on button "15 min radio_button_unchecked" at bounding box center [823, 398] width 58 height 21
click at [619, 417] on mat-icon "play_circle_filled" at bounding box center [611, 416] width 15 height 15
click at [18, 28] on img at bounding box center [20, 33] width 33 height 33
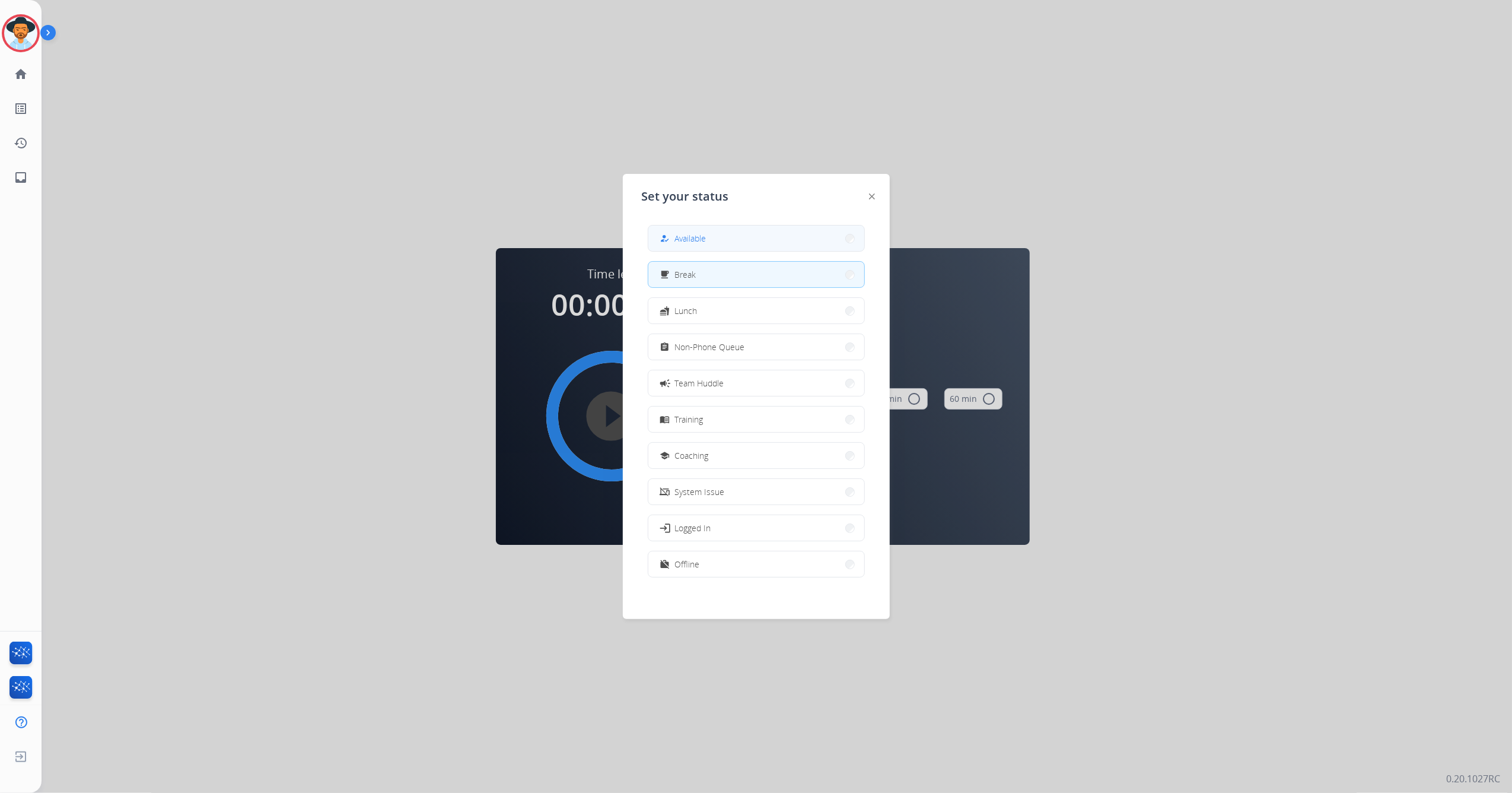
click at [729, 245] on button "how_to_reg Available" at bounding box center [756, 238] width 216 height 25
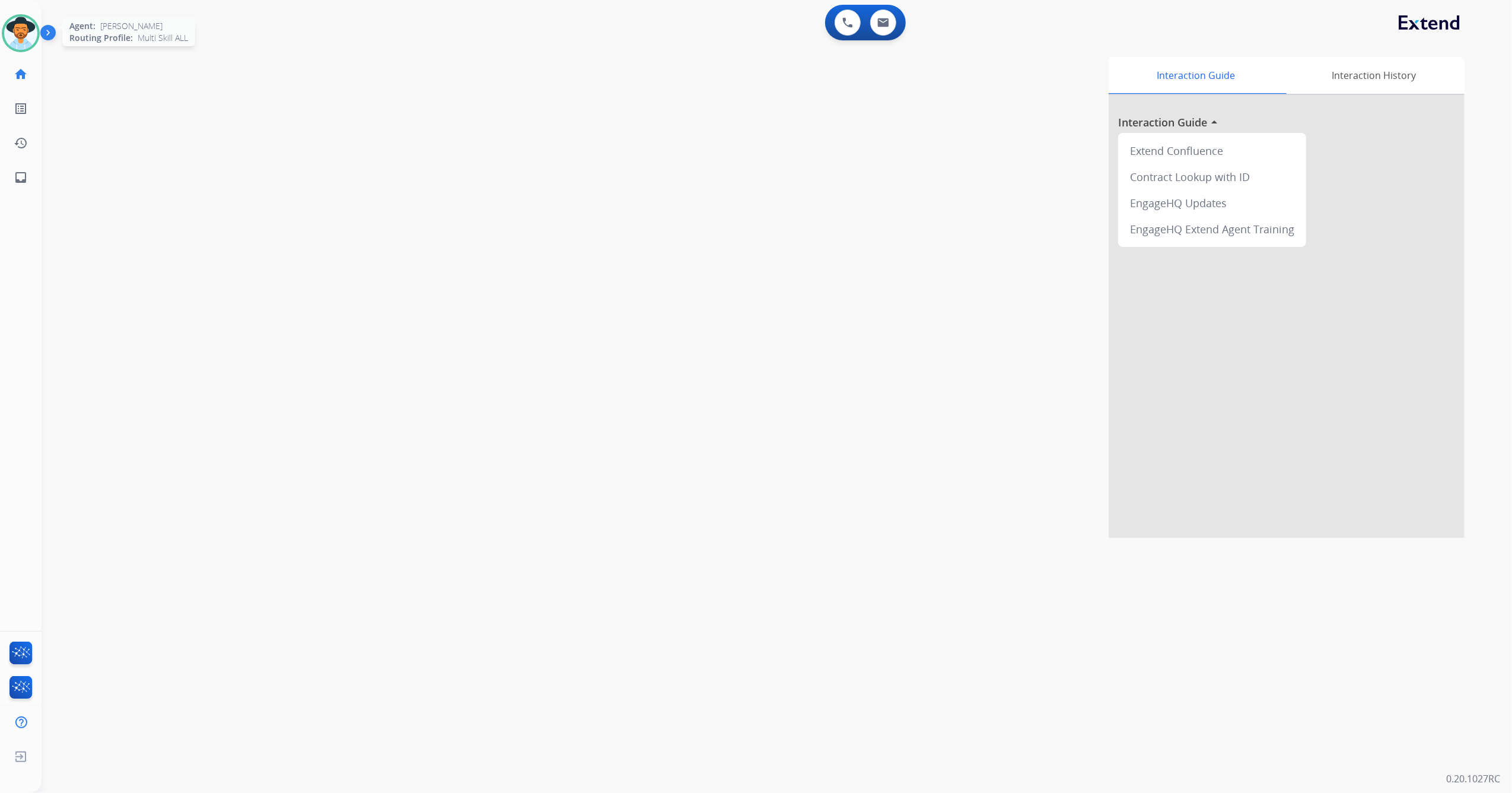
click at [15, 26] on img at bounding box center [20, 33] width 33 height 33
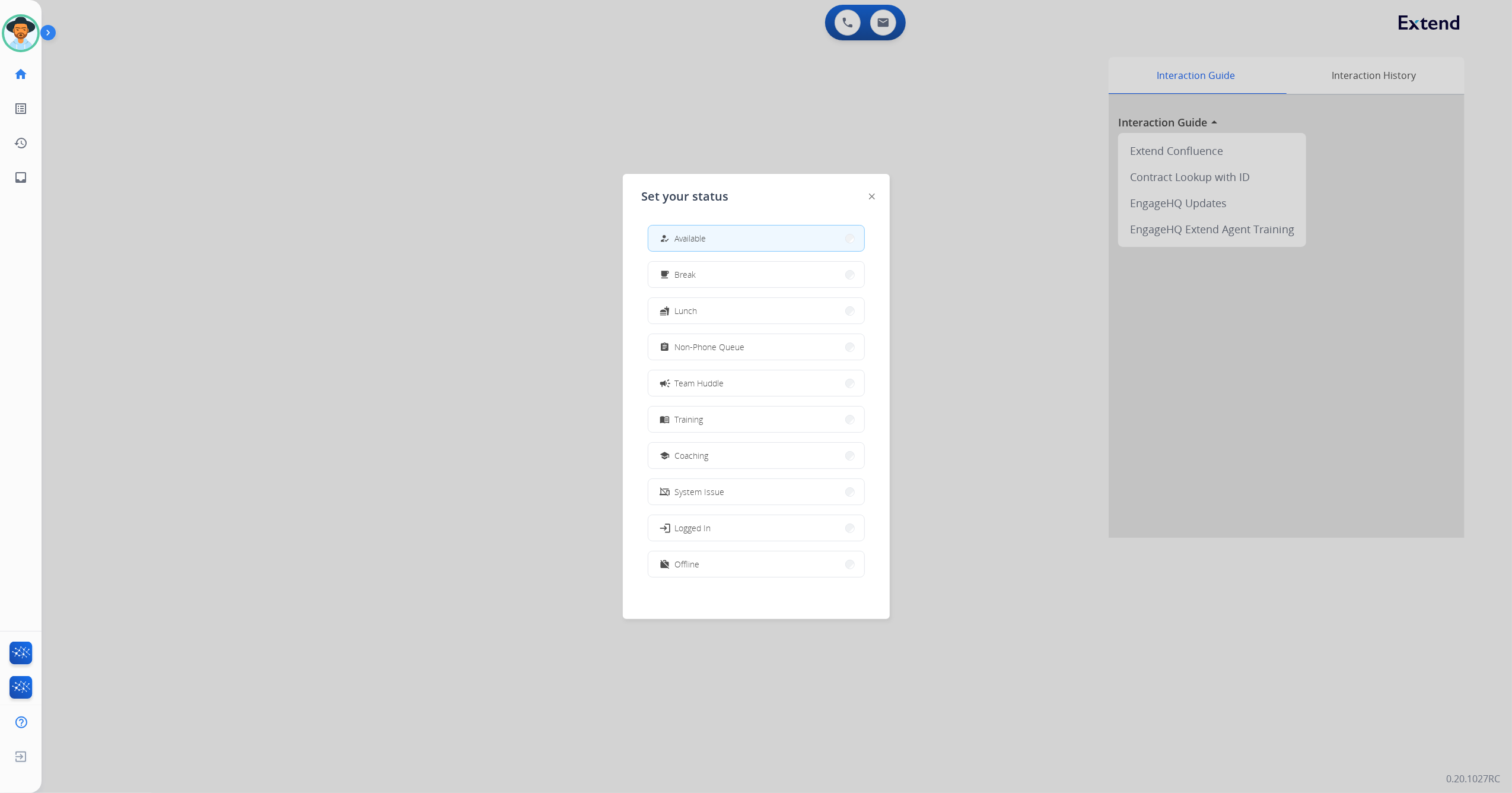
click at [518, 321] on div at bounding box center [756, 396] width 1512 height 793
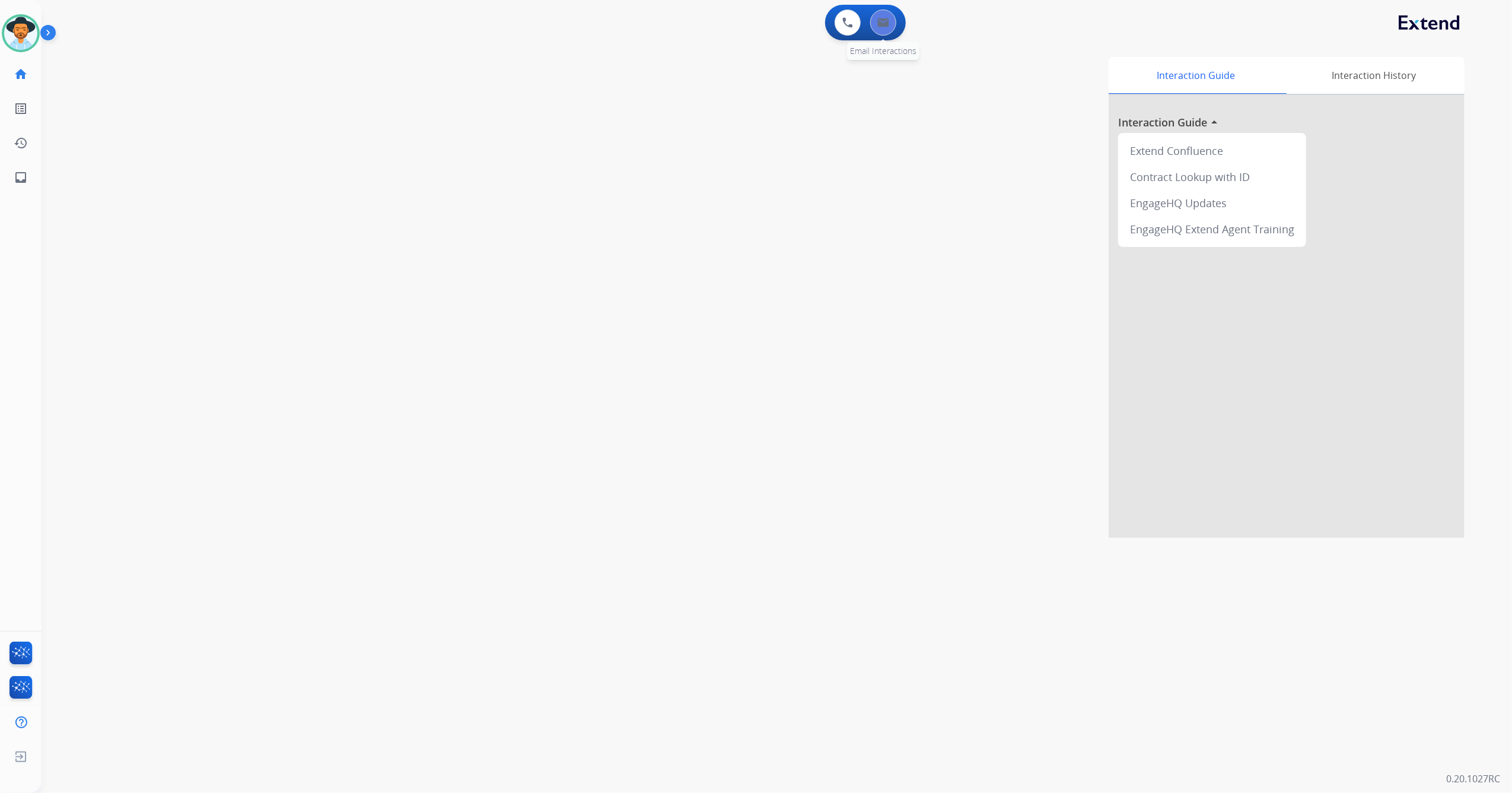
click at [882, 26] on img at bounding box center [882, 22] width 11 height 9
select select "**********"
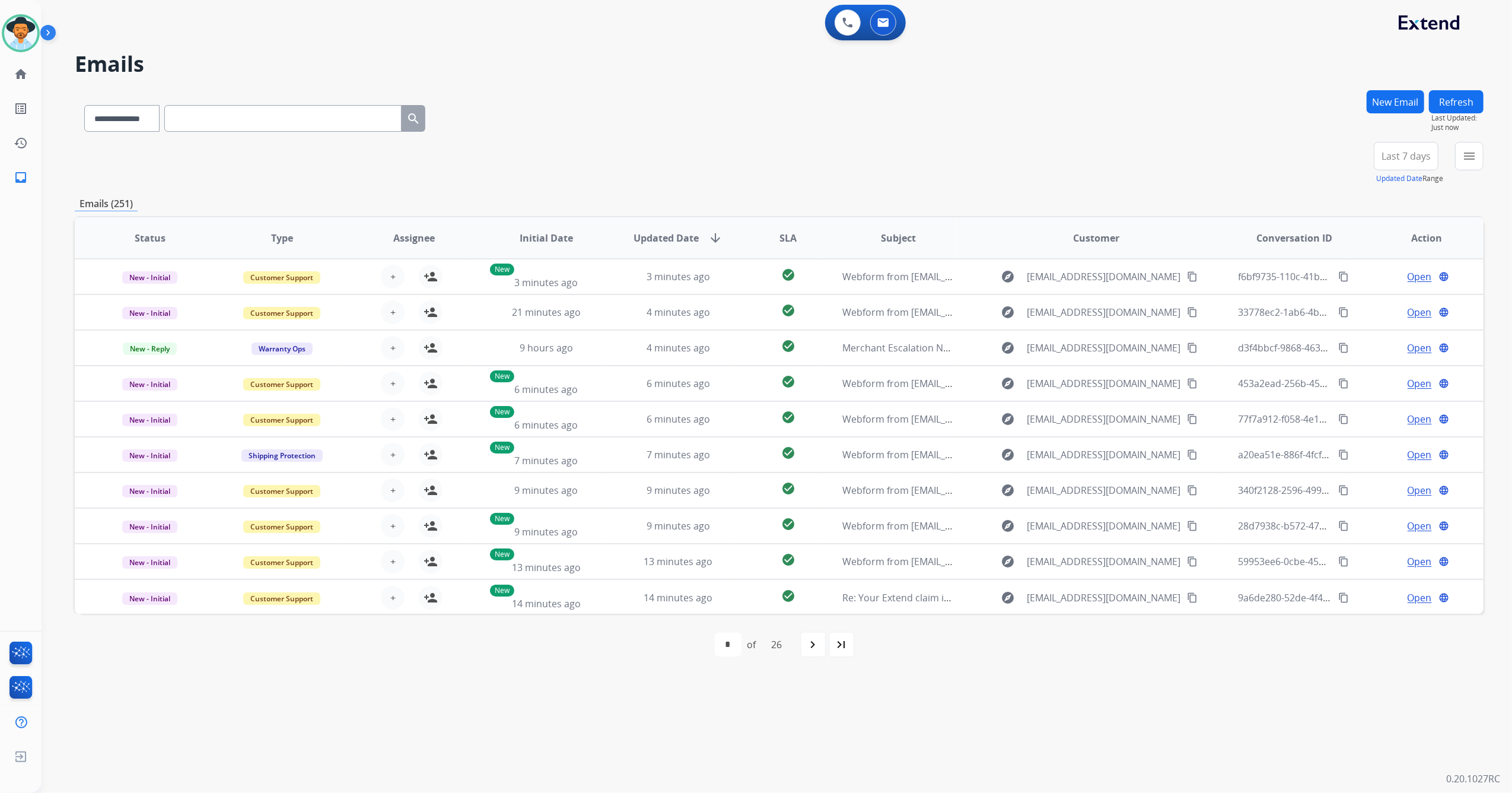
click at [1466, 172] on div "menu Type Claims Adjudication Customer Support Escalation Service Support Shipp…" at bounding box center [1469, 163] width 28 height 43
click at [1466, 162] on mat-icon "menu" at bounding box center [1469, 156] width 15 height 15
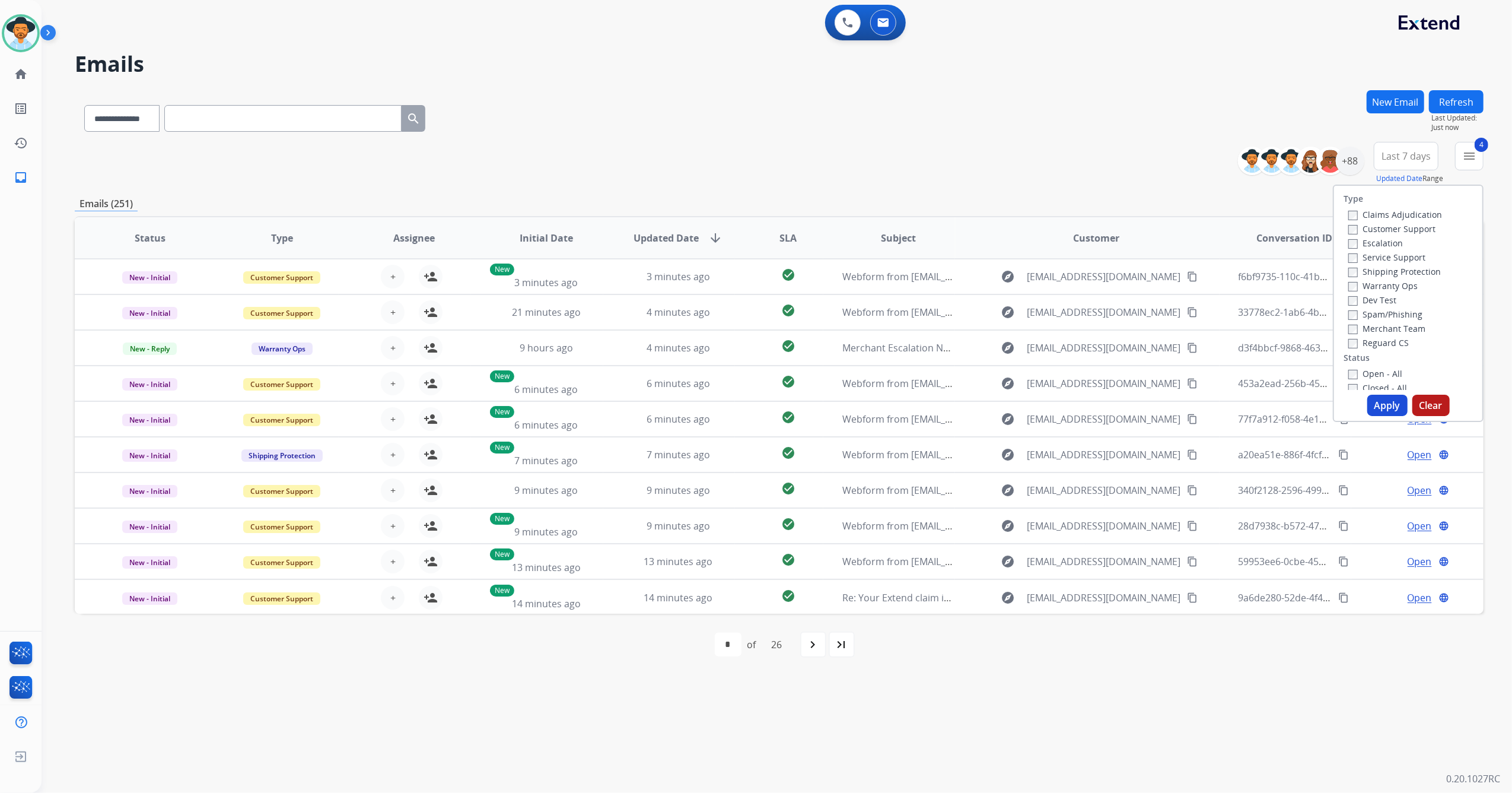
click at [1383, 401] on button "Apply" at bounding box center [1387, 405] width 41 height 21
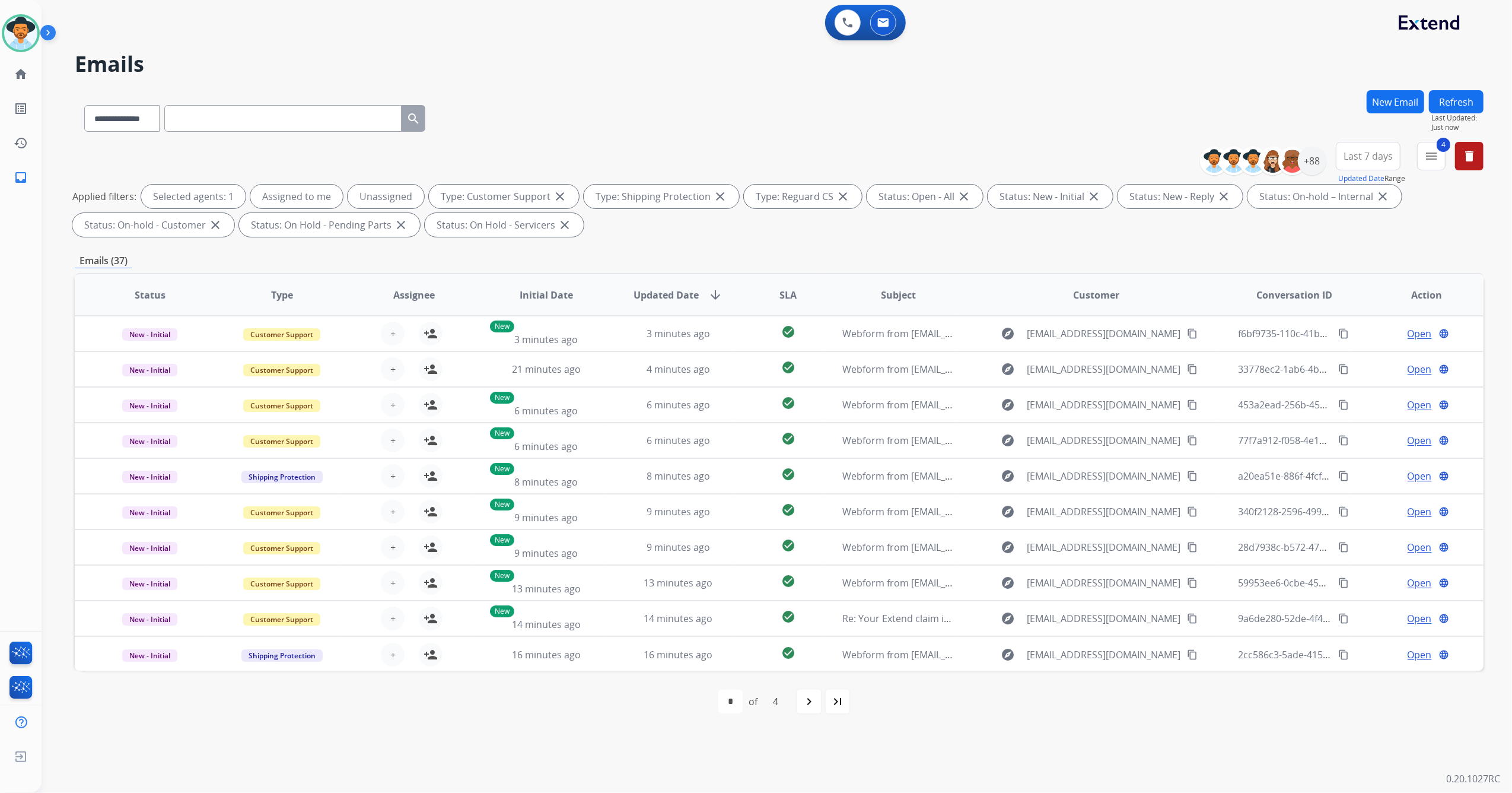
click at [1357, 159] on span "Last 7 days" at bounding box center [1368, 156] width 49 height 5
click at [1349, 309] on div "Last 90 days" at bounding box center [1363, 300] width 65 height 18
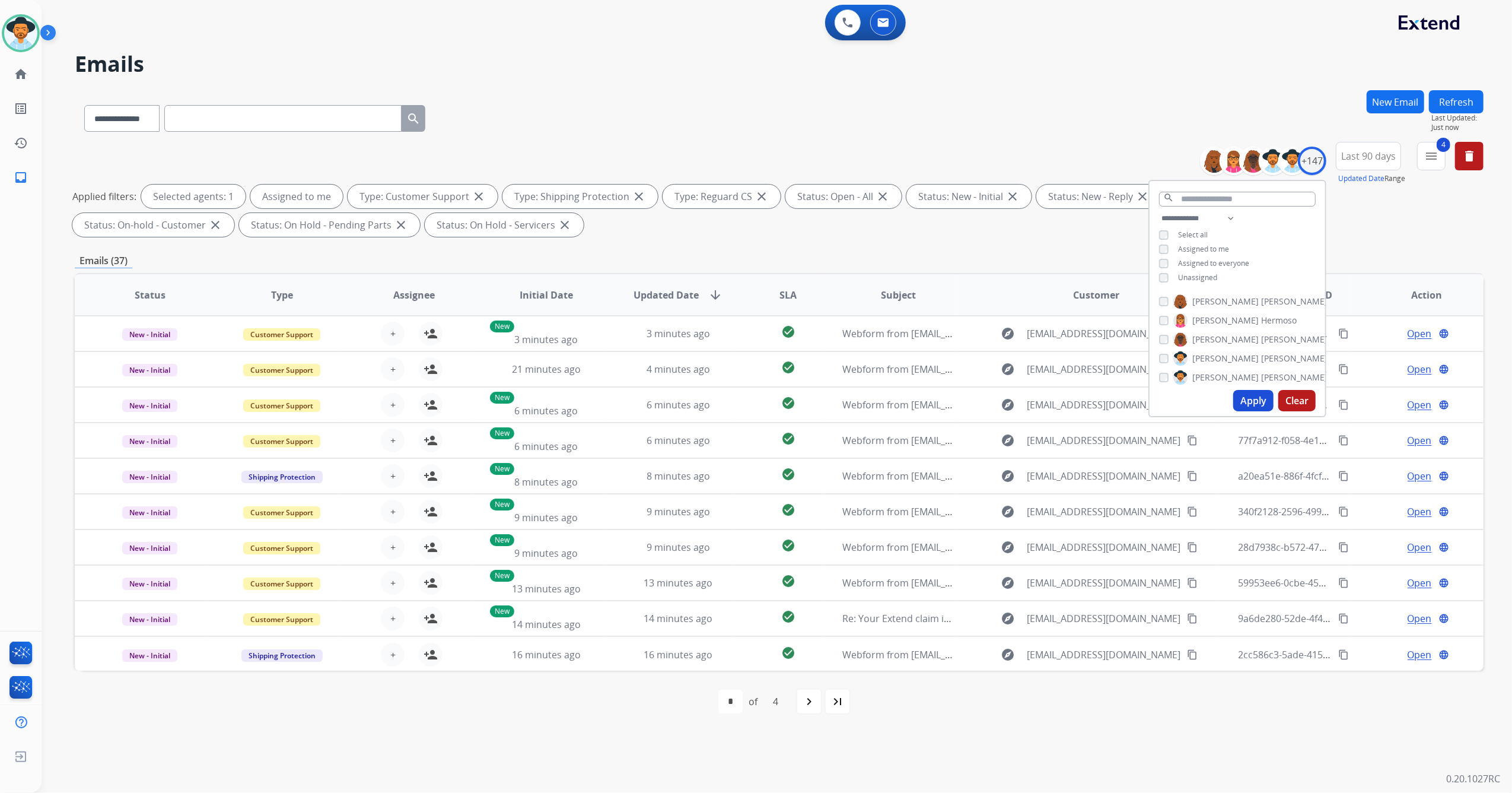
click at [1242, 399] on button "Apply" at bounding box center [1253, 401] width 41 height 21
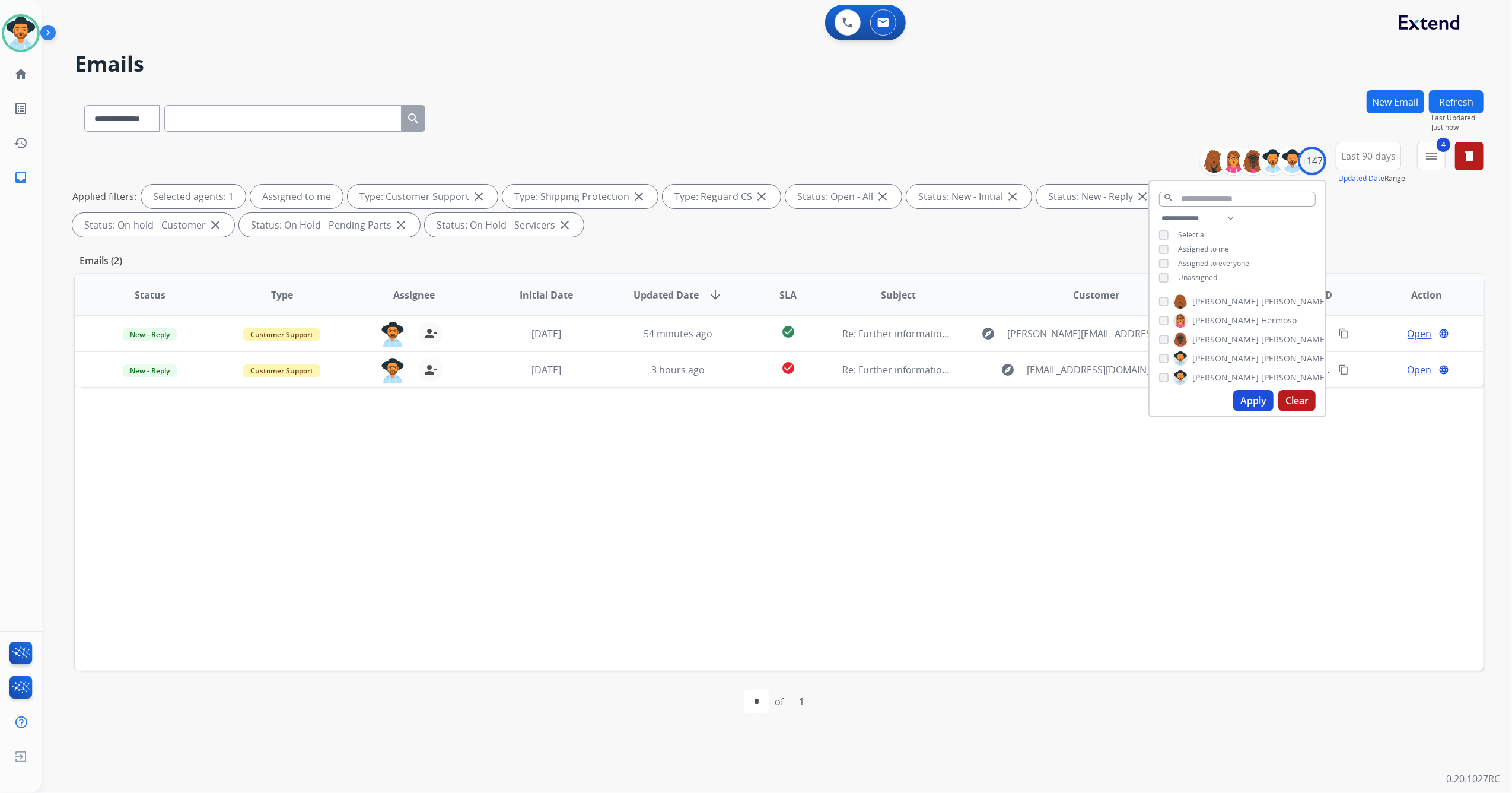
click at [967, 585] on div "Status Type Assignee Initial Date Updated Date arrow_downward SLA Subject Custo…" at bounding box center [779, 471] width 1409 height 398
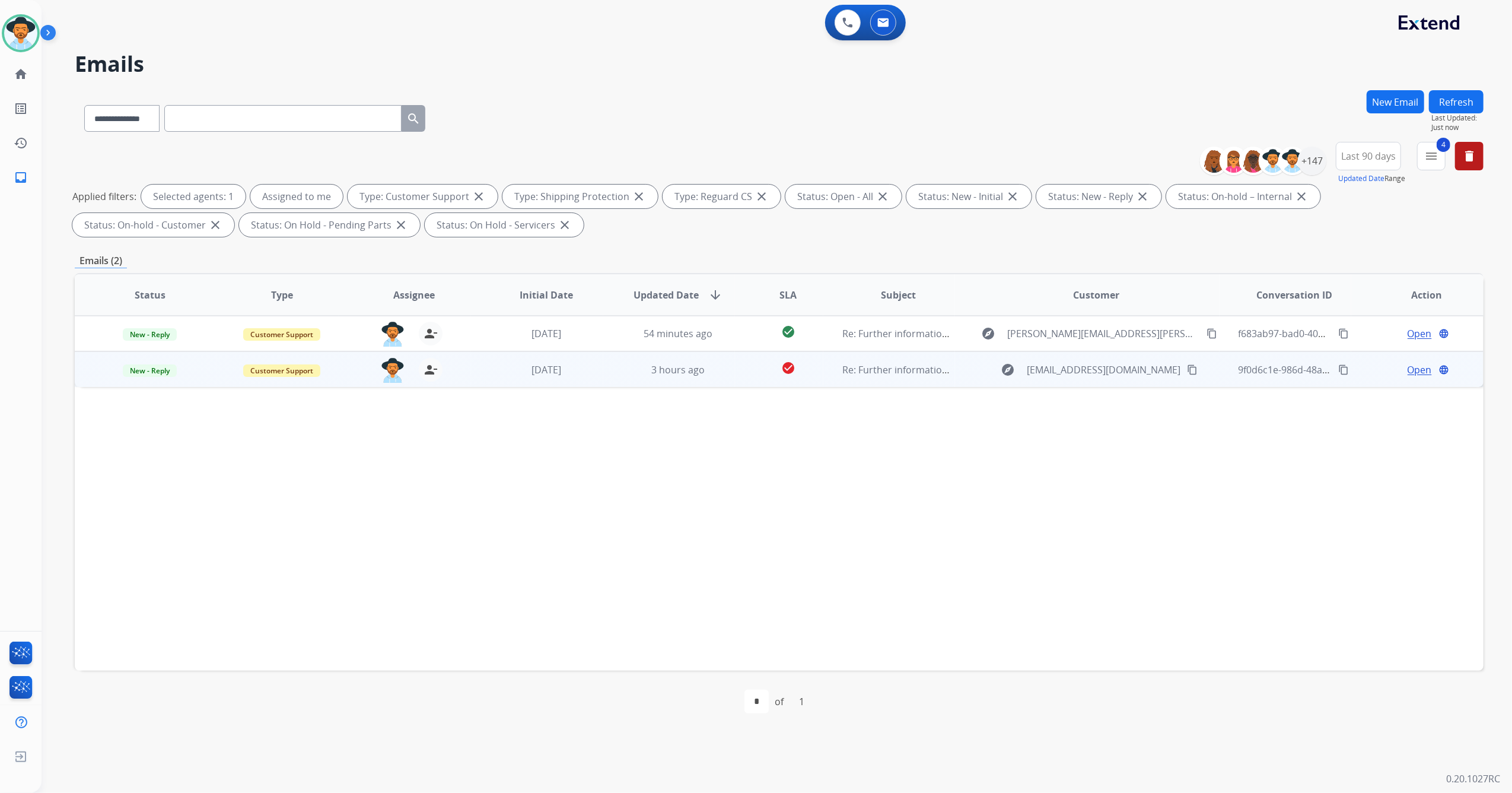
click at [597, 380] on td "[DATE]" at bounding box center [537, 369] width 133 height 35
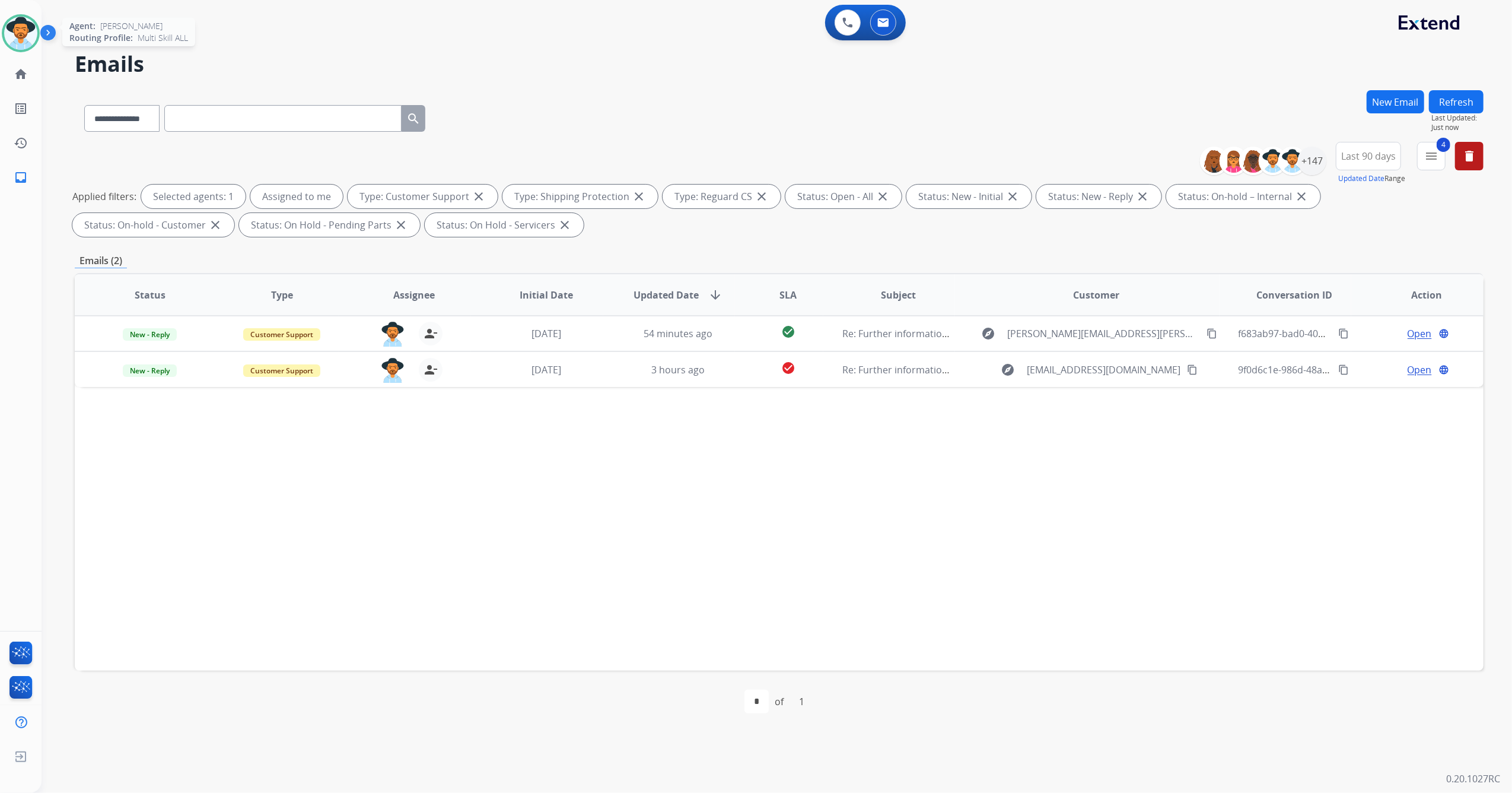
click at [29, 37] on img at bounding box center [20, 33] width 33 height 33
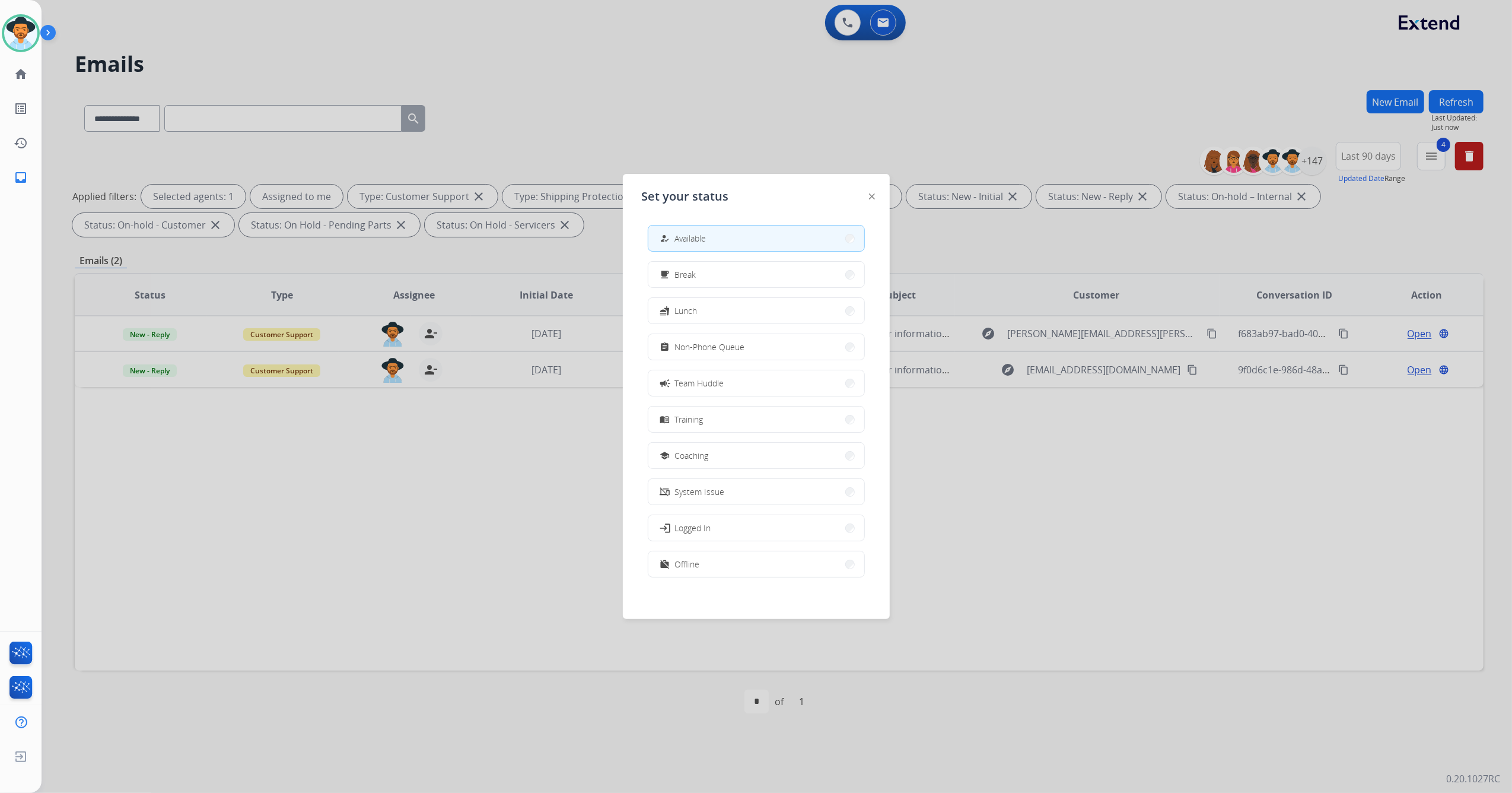
click at [502, 36] on div at bounding box center [756, 396] width 1512 height 793
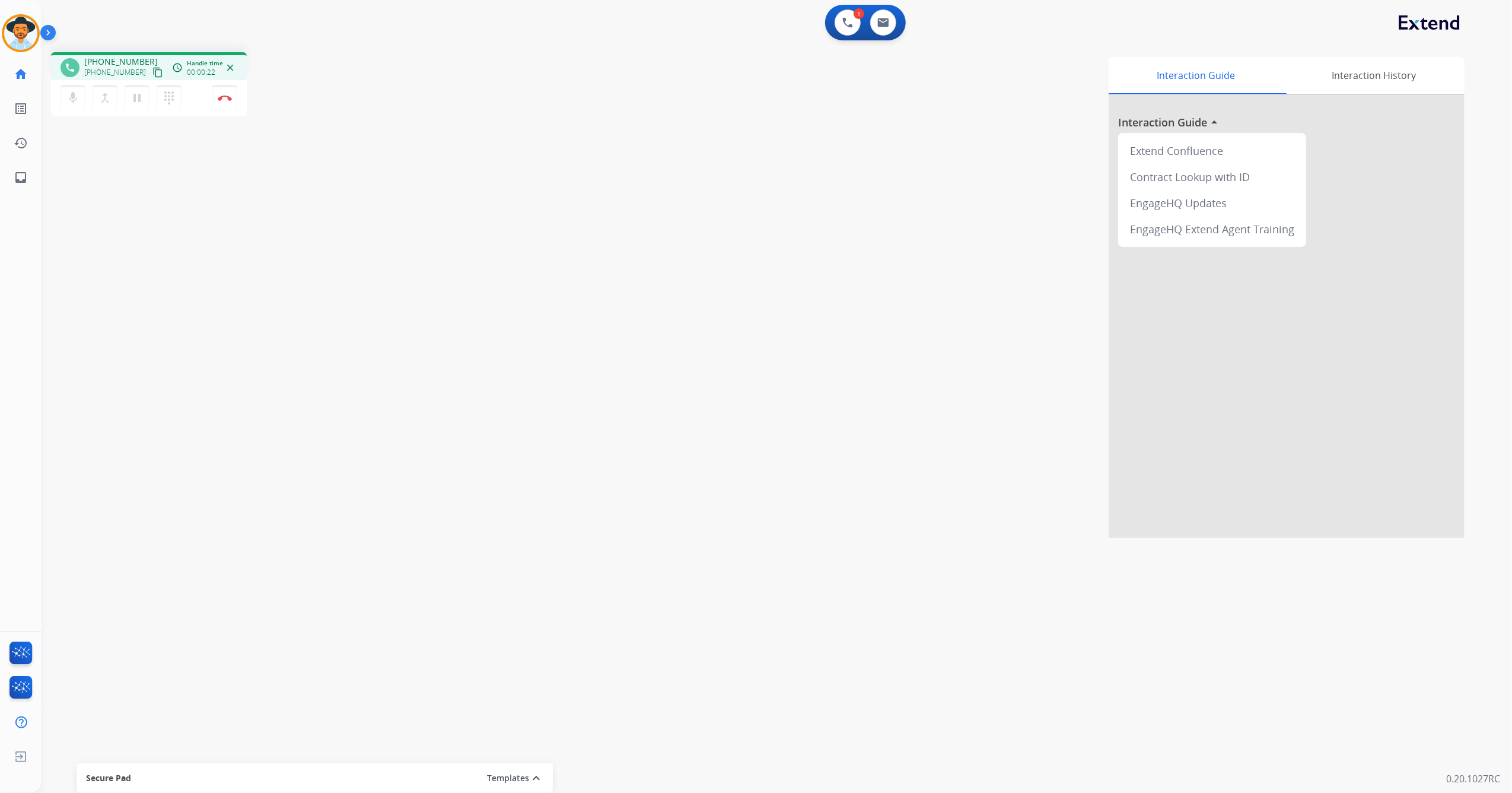
click at [152, 72] on mat-icon "content_copy" at bounding box center [158, 73] width 11 height 11
click at [152, 70] on mat-icon "content_copy" at bounding box center [158, 73] width 11 height 11
click at [223, 97] on img at bounding box center [224, 98] width 15 height 6
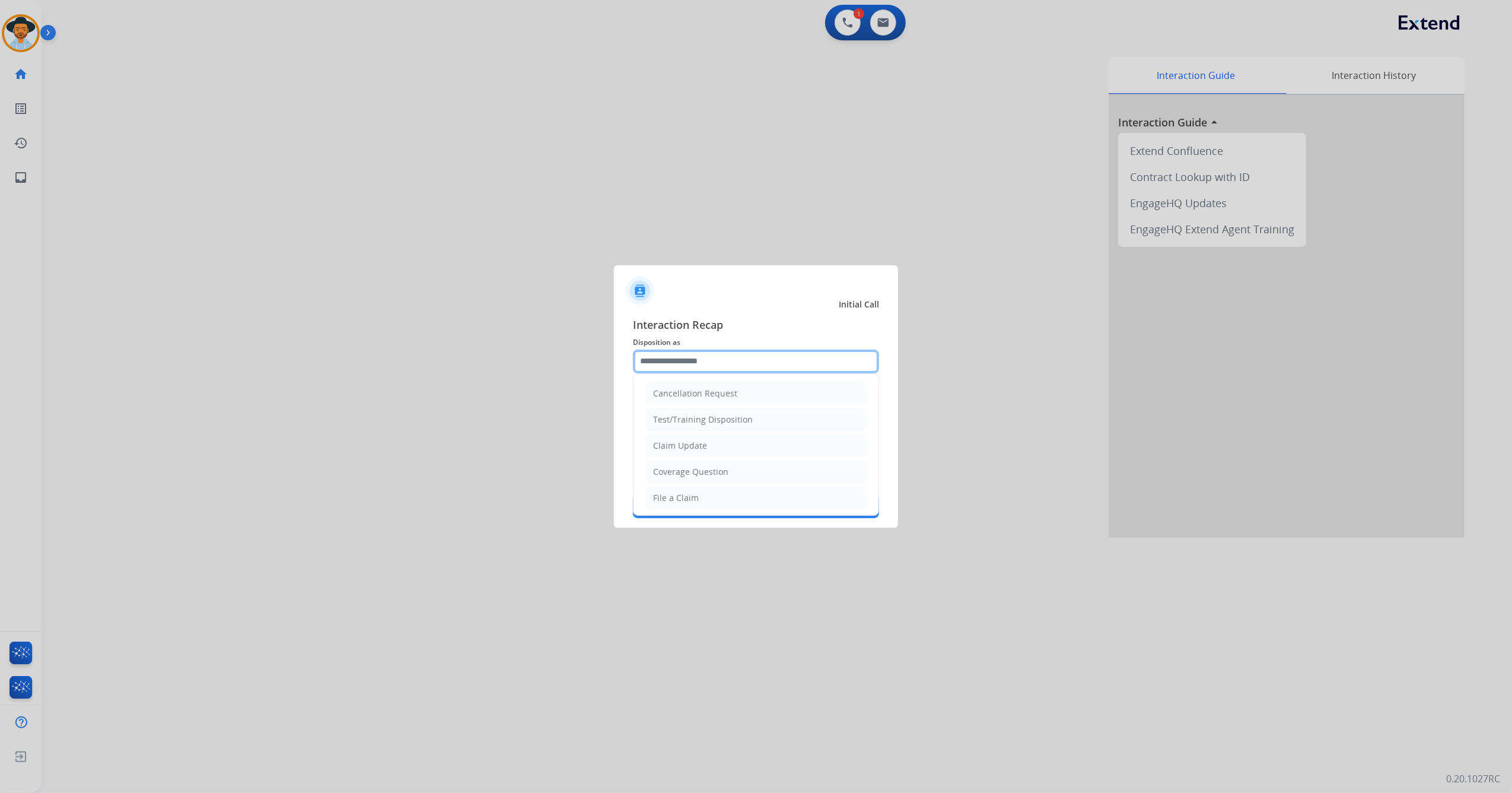
click at [695, 357] on input "text" at bounding box center [755, 361] width 246 height 24
click at [682, 473] on li "Other" at bounding box center [756, 469] width 221 height 22
type input "*****"
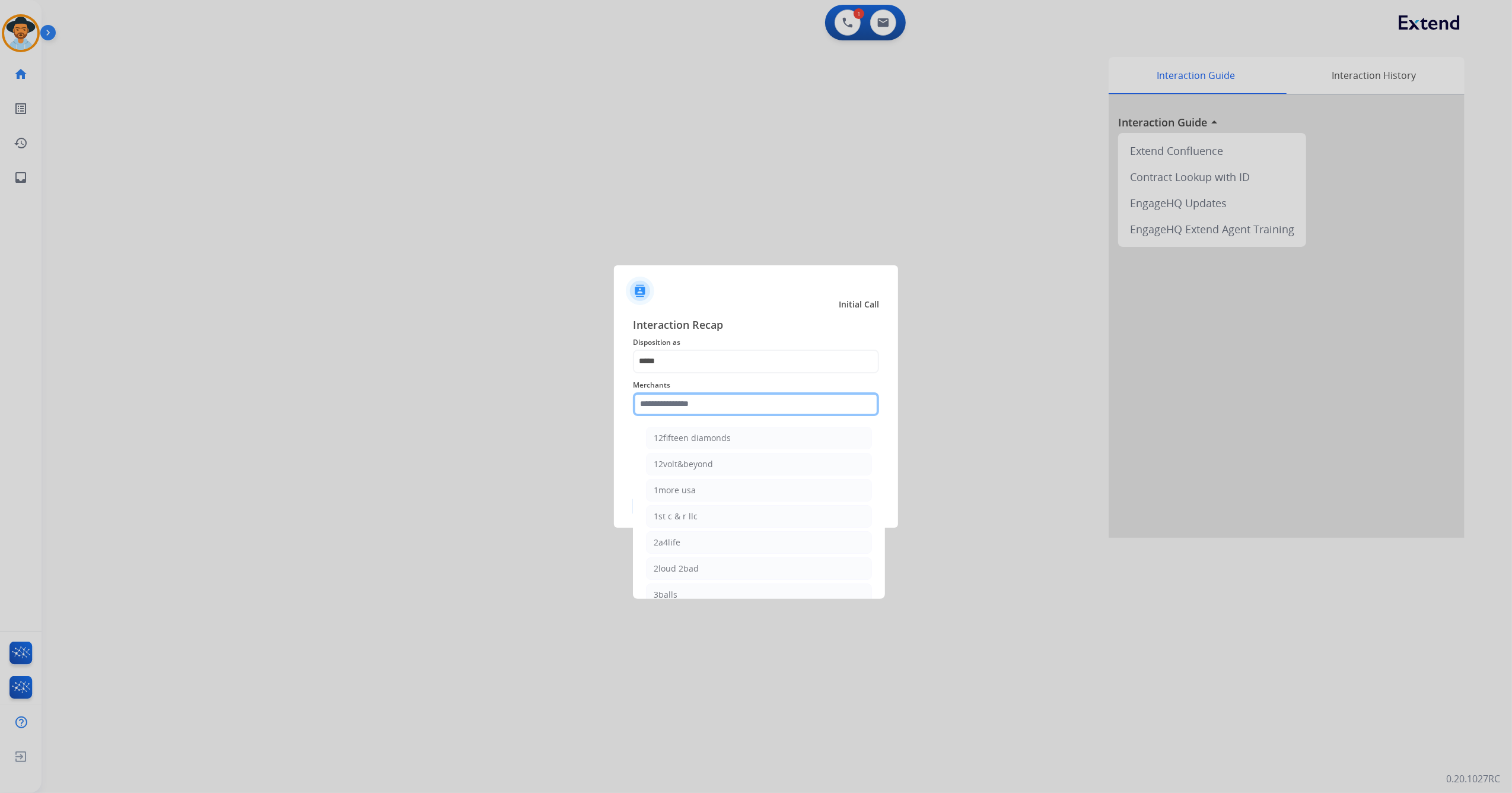
click at [701, 406] on input "text" at bounding box center [755, 404] width 246 height 24
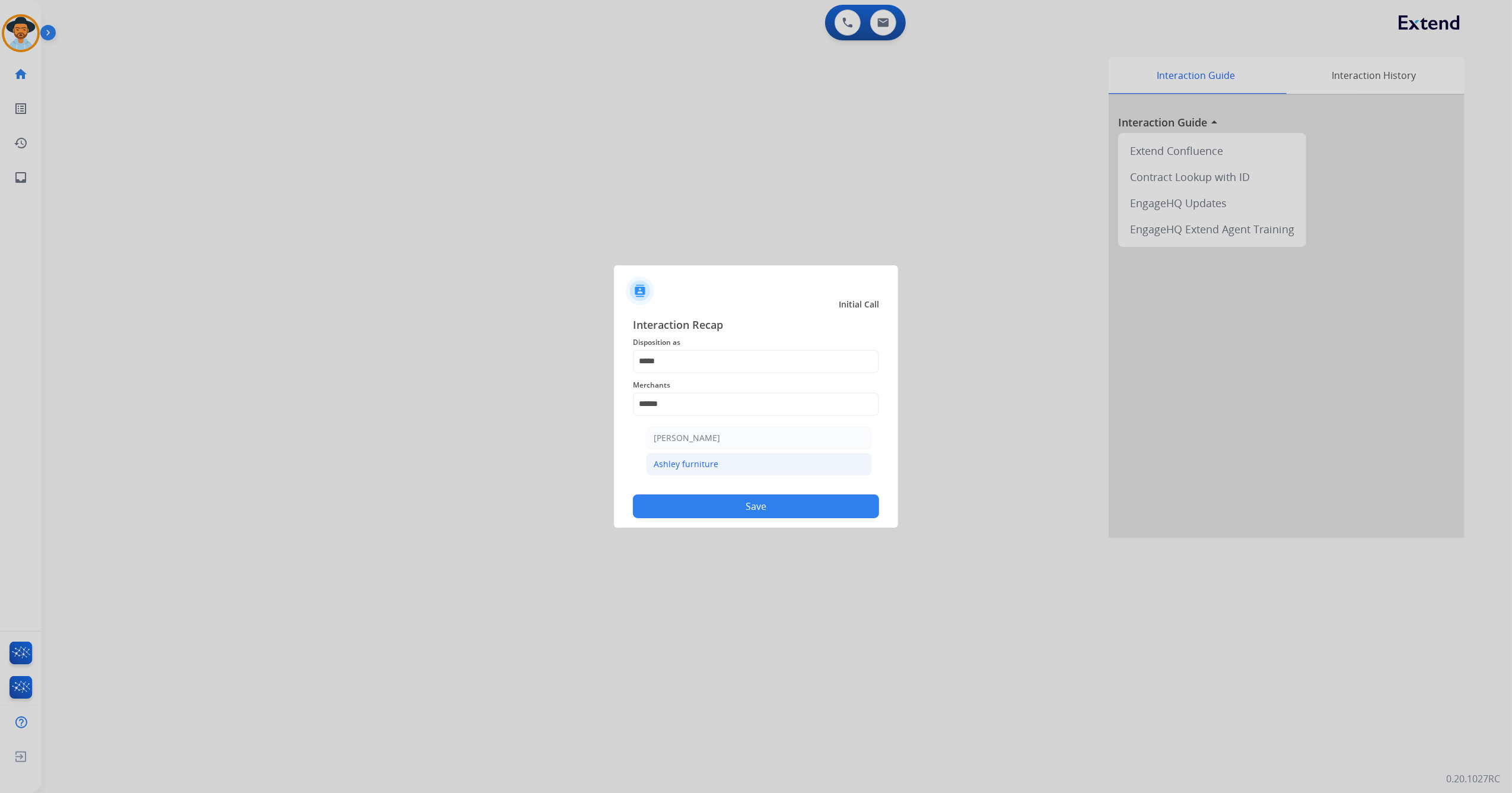
click at [729, 465] on li "Ashley furniture" at bounding box center [758, 464] width 226 height 22
type input "**********"
click at [744, 508] on button "Save" at bounding box center [755, 506] width 246 height 24
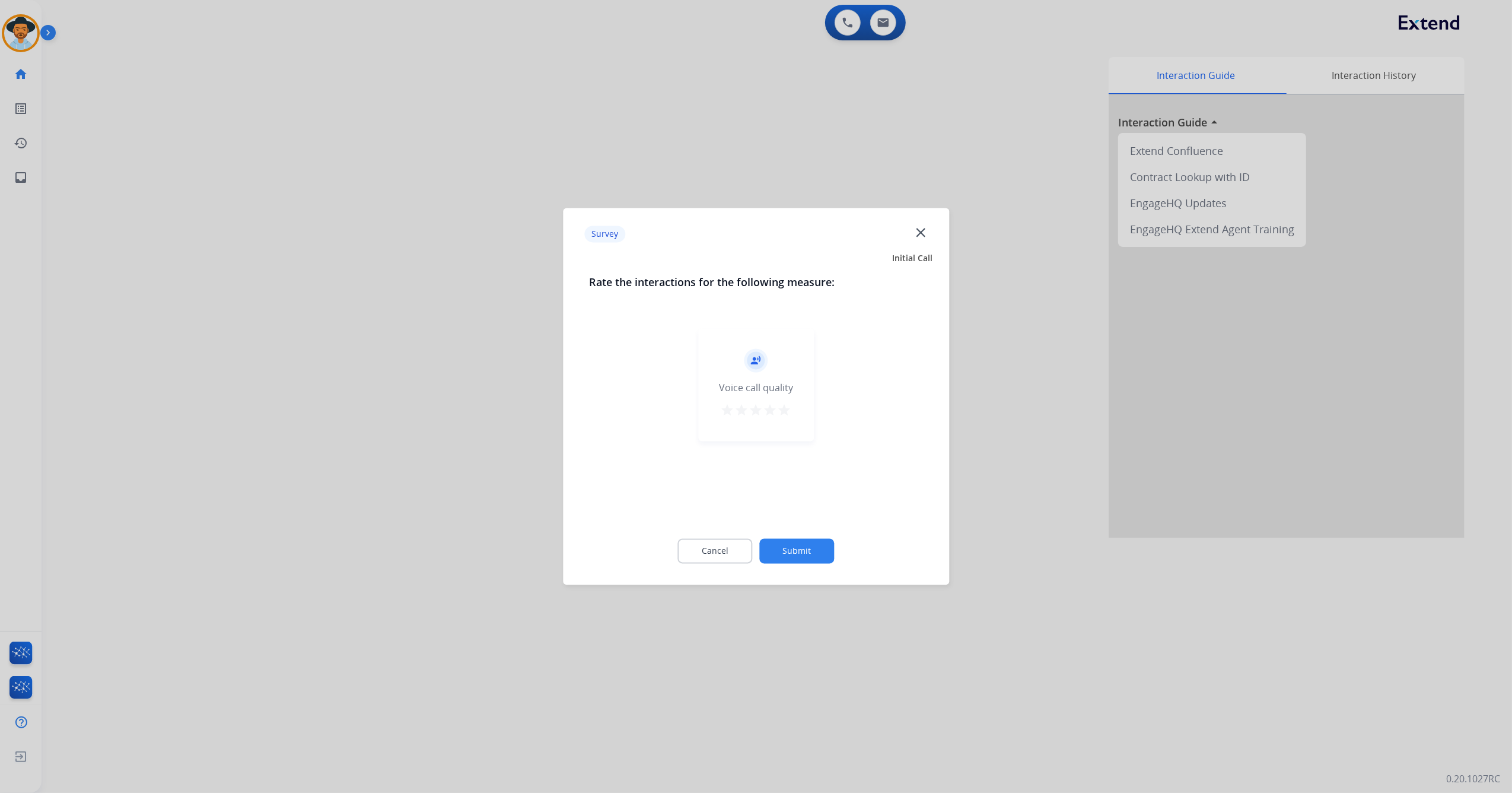
click at [787, 415] on mat-icon "star" at bounding box center [784, 411] width 15 height 15
click at [789, 549] on button "Submit" at bounding box center [797, 551] width 75 height 25
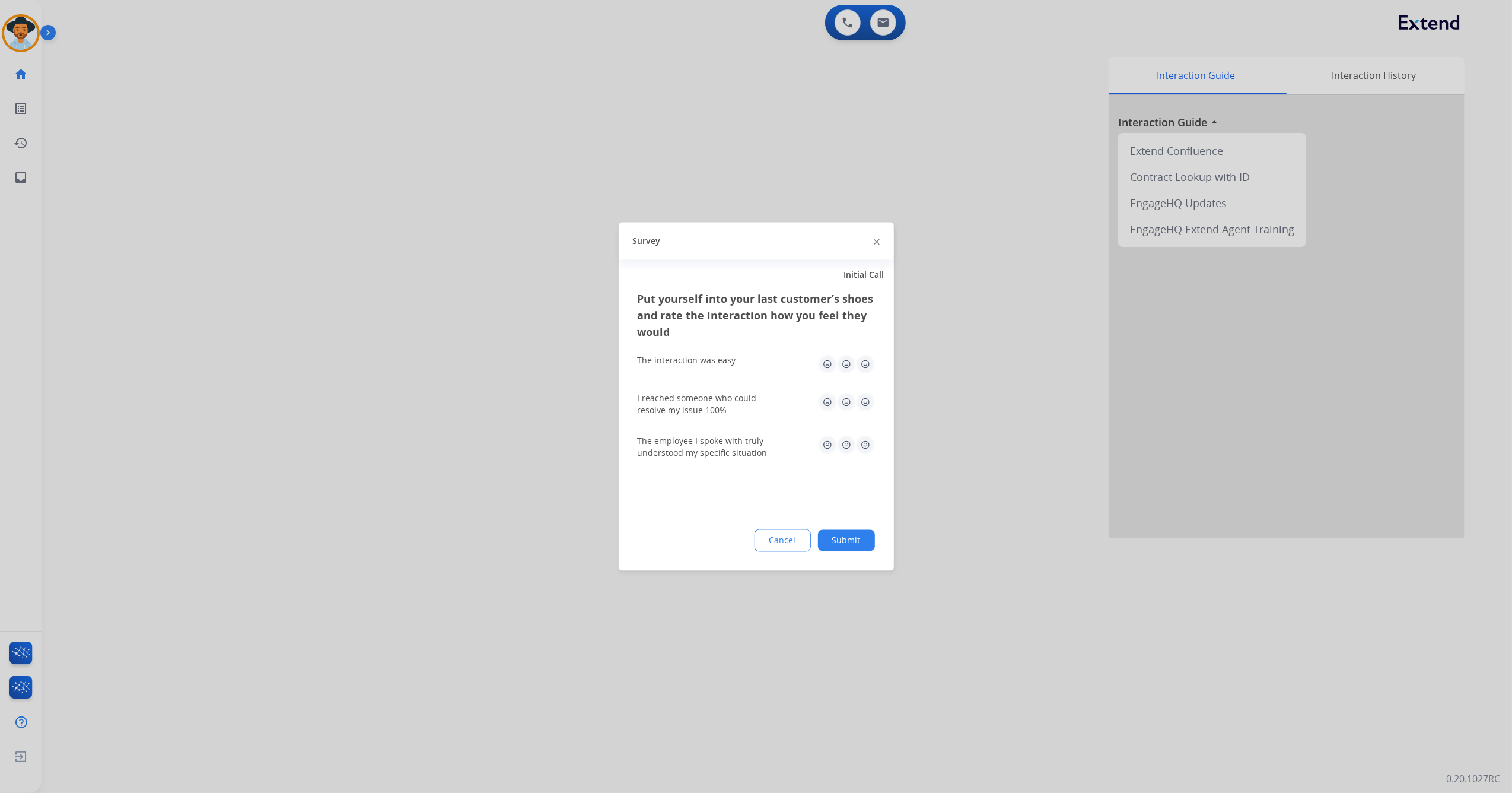
click at [863, 364] on img at bounding box center [865, 364] width 19 height 19
click at [869, 406] on img at bounding box center [865, 402] width 19 height 19
click at [869, 439] on img at bounding box center [865, 444] width 19 height 19
click at [850, 539] on button "Submit" at bounding box center [846, 541] width 57 height 21
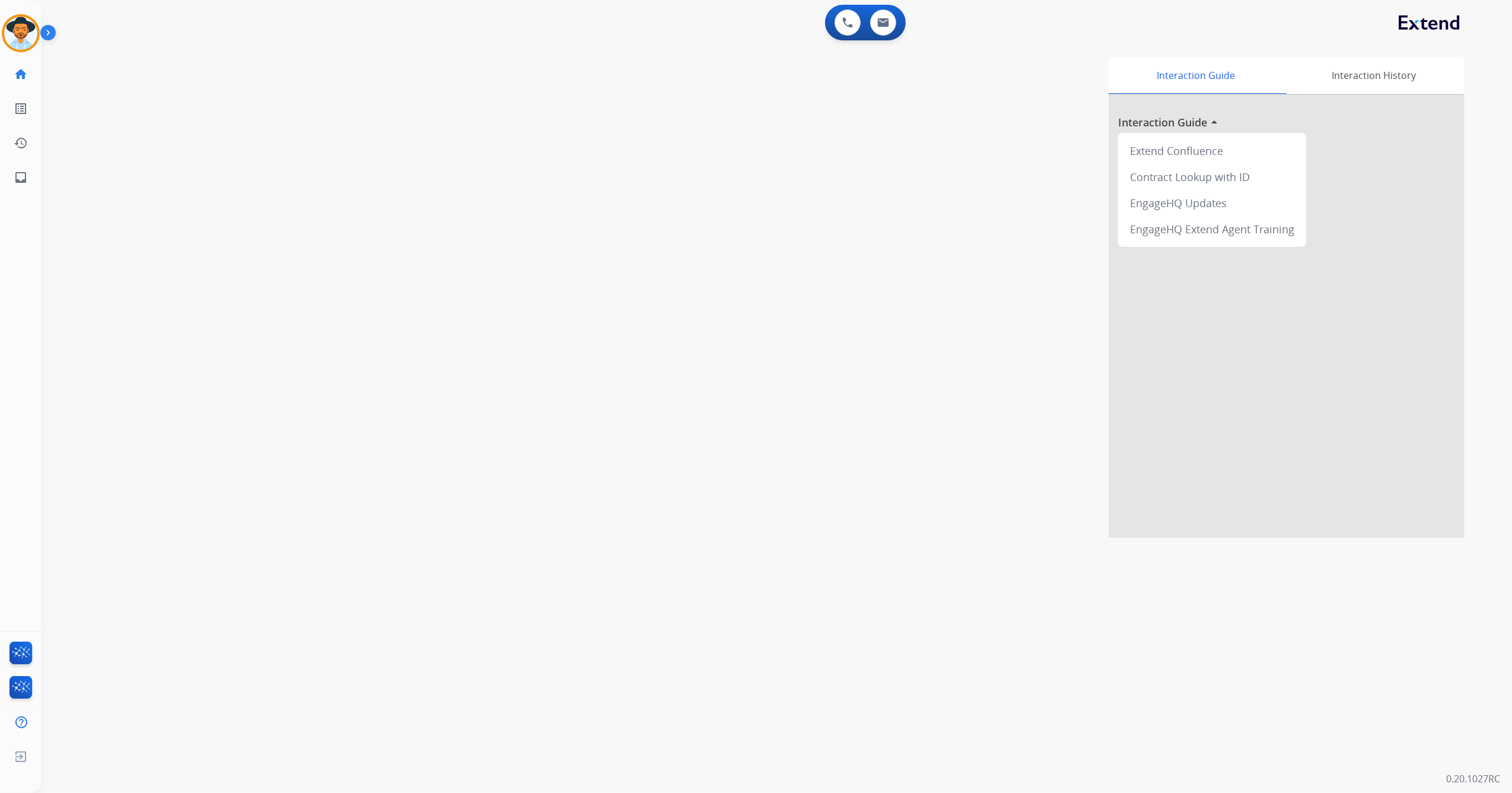
click at [20, 11] on div "Jazmine AfterCallWork Edit Avatar Agent: Jazmine Routing Profile: Multi Skill A…" at bounding box center [21, 97] width 41 height 195
click at [28, 27] on img at bounding box center [20, 33] width 33 height 33
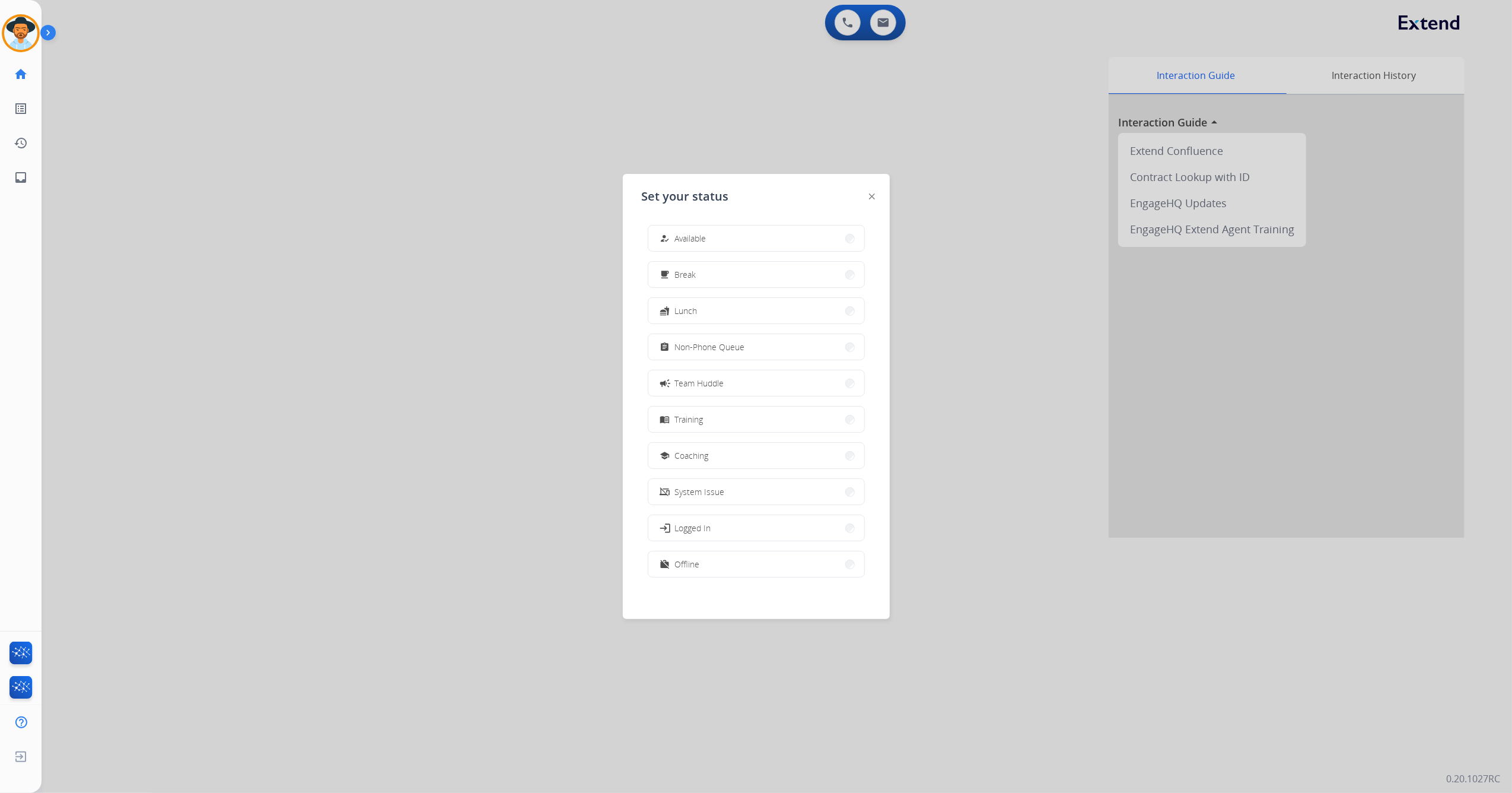
click at [692, 228] on button "how_to_reg Available" at bounding box center [756, 238] width 216 height 25
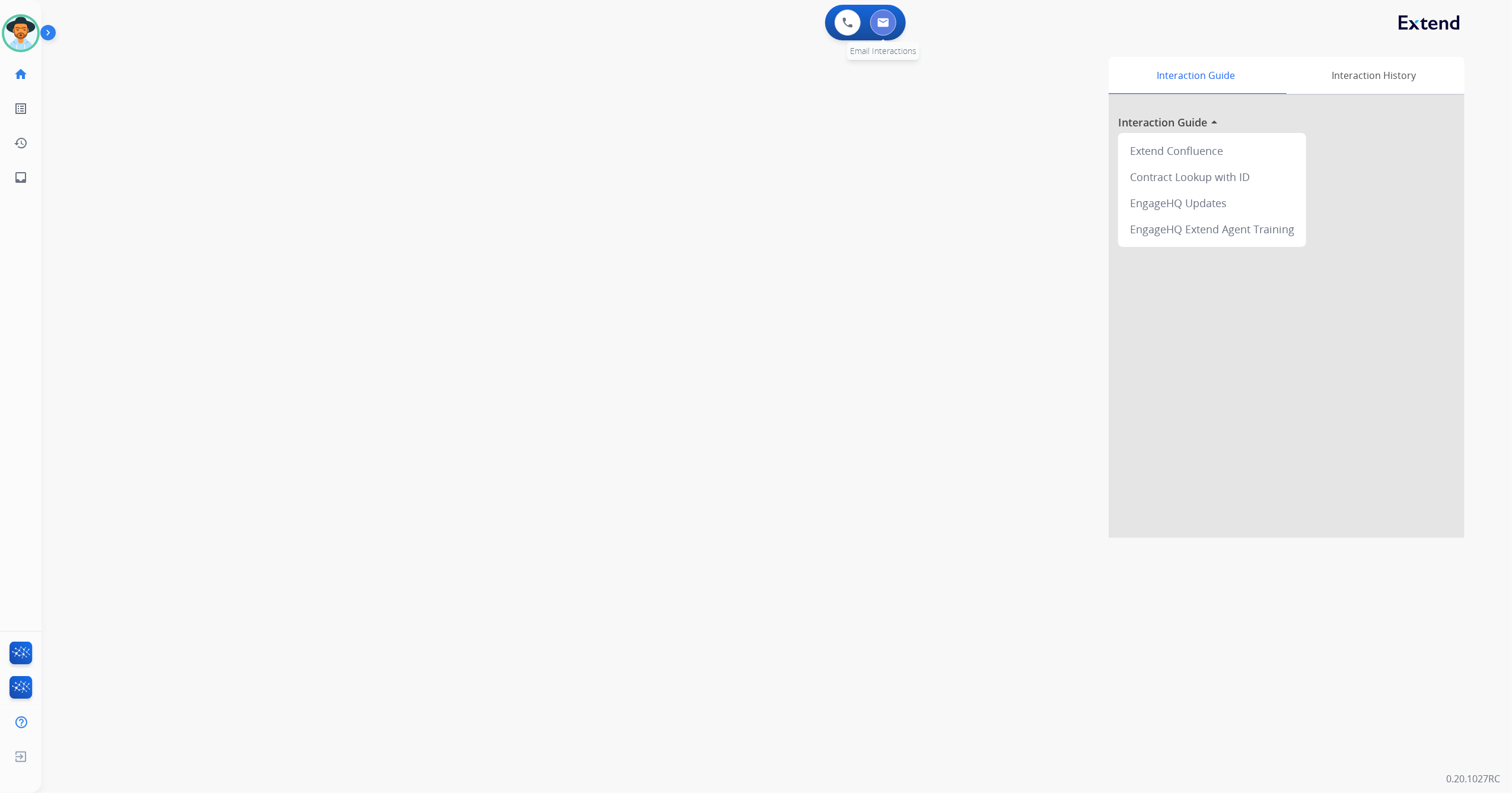
click at [892, 24] on button at bounding box center [883, 22] width 26 height 26
select select "**********"
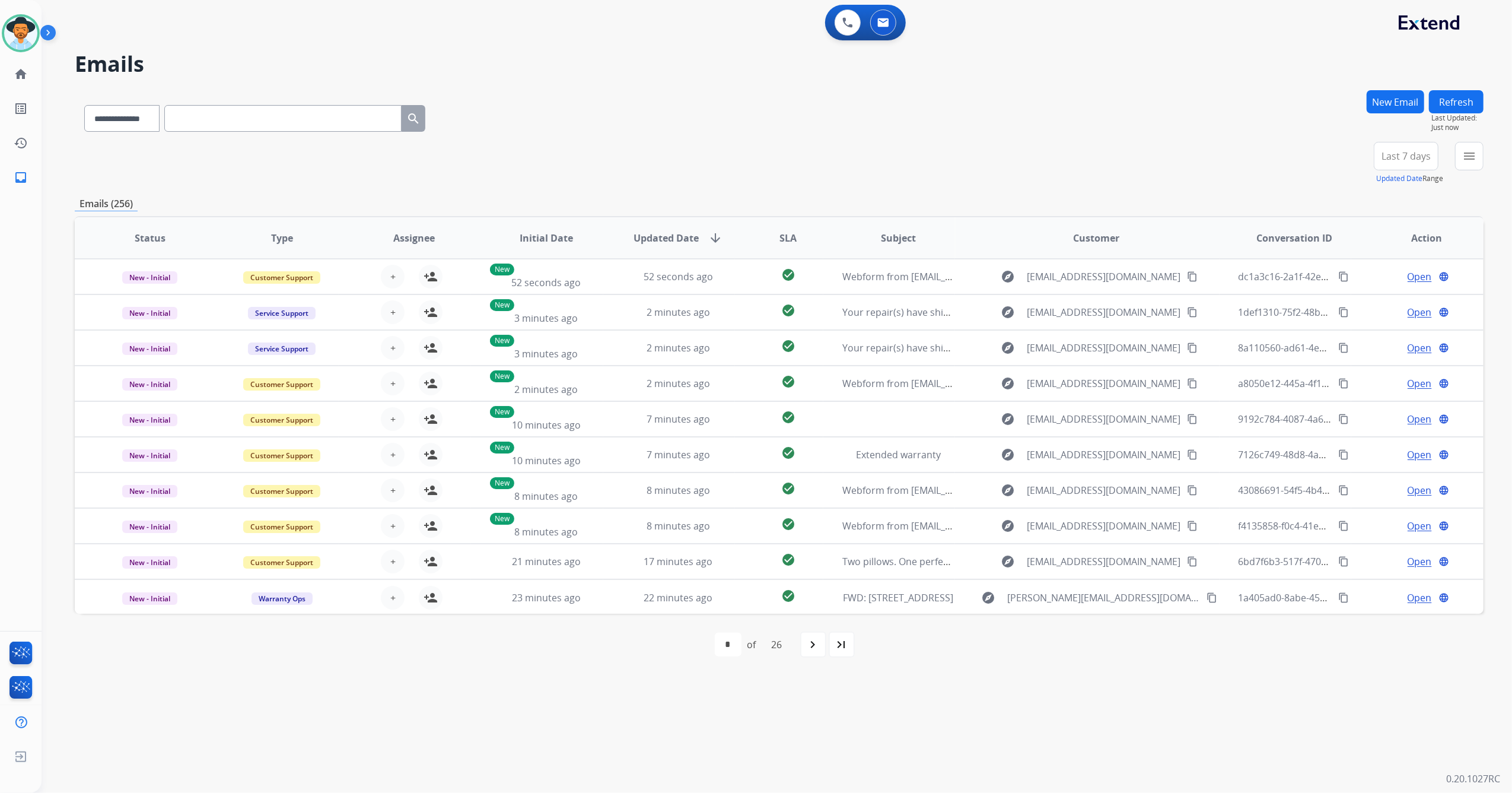
click at [1448, 154] on div "**********" at bounding box center [1424, 163] width 119 height 43
click at [1458, 154] on button "menu Filters" at bounding box center [1469, 156] width 28 height 28
click at [1348, 366] on div "Open - All" at bounding box center [1410, 373] width 125 height 15
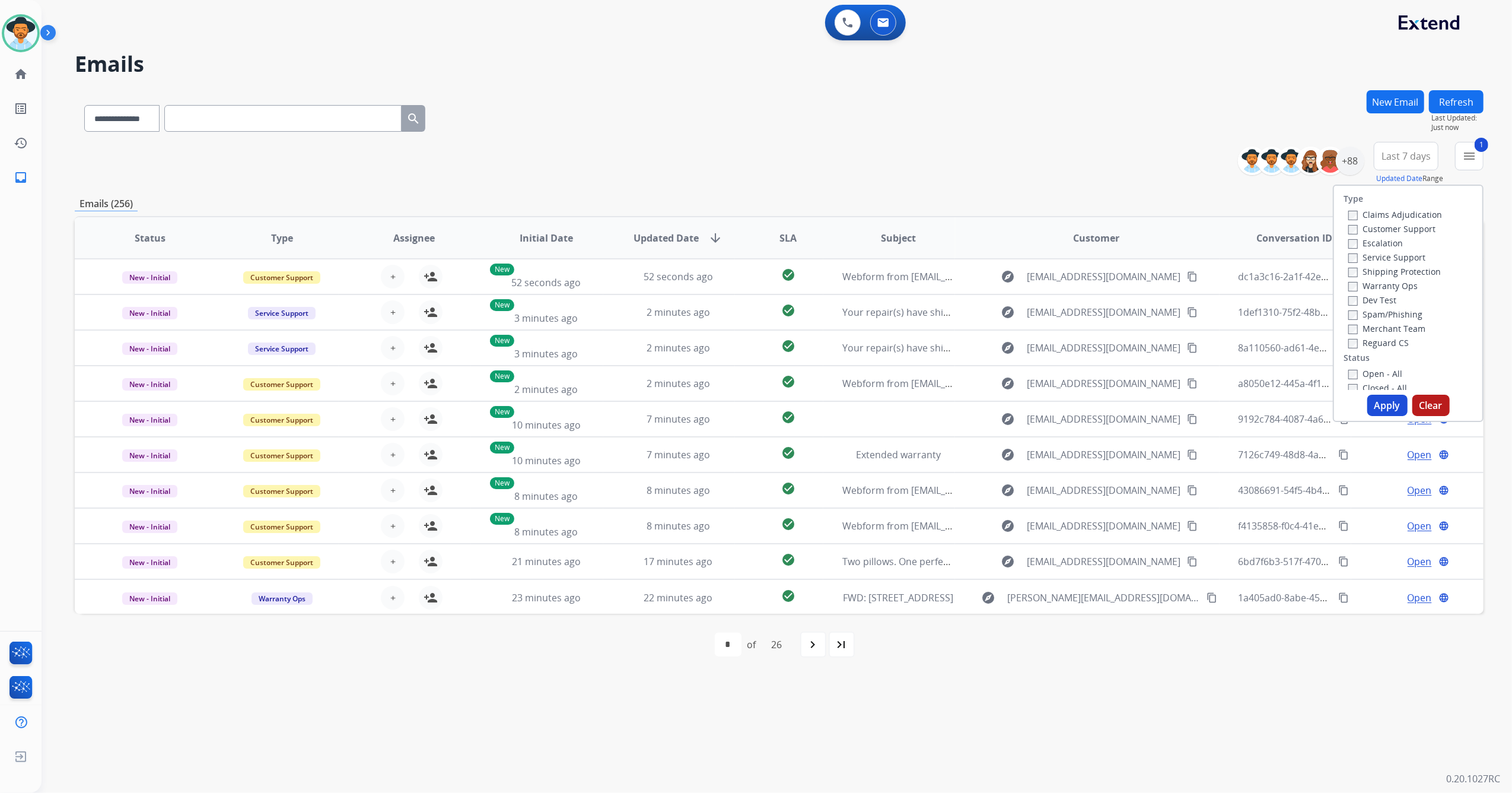
click at [1393, 411] on button "Apply" at bounding box center [1387, 405] width 41 height 21
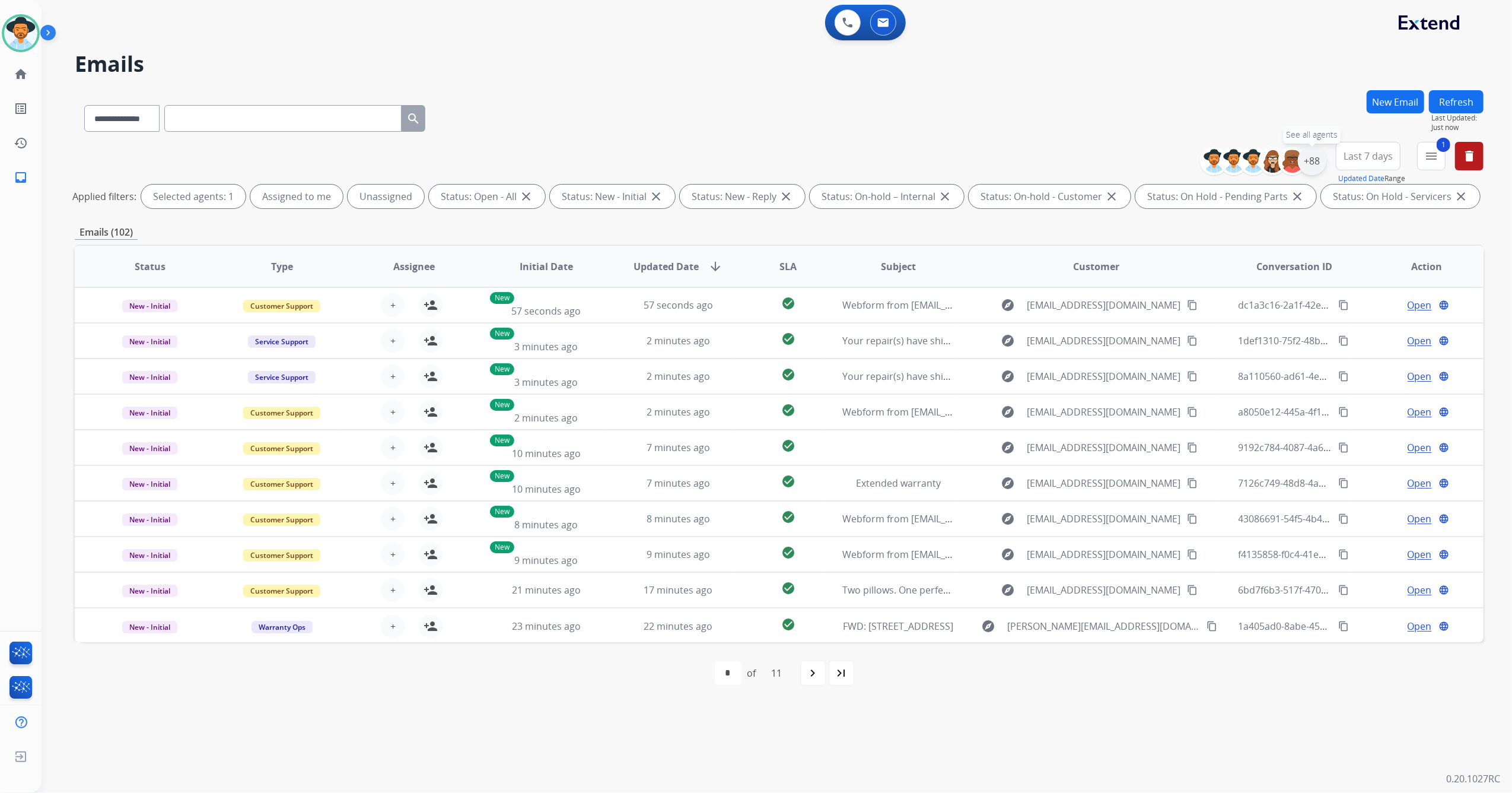
click at [1320, 162] on div "+88" at bounding box center [1311, 160] width 28 height 28
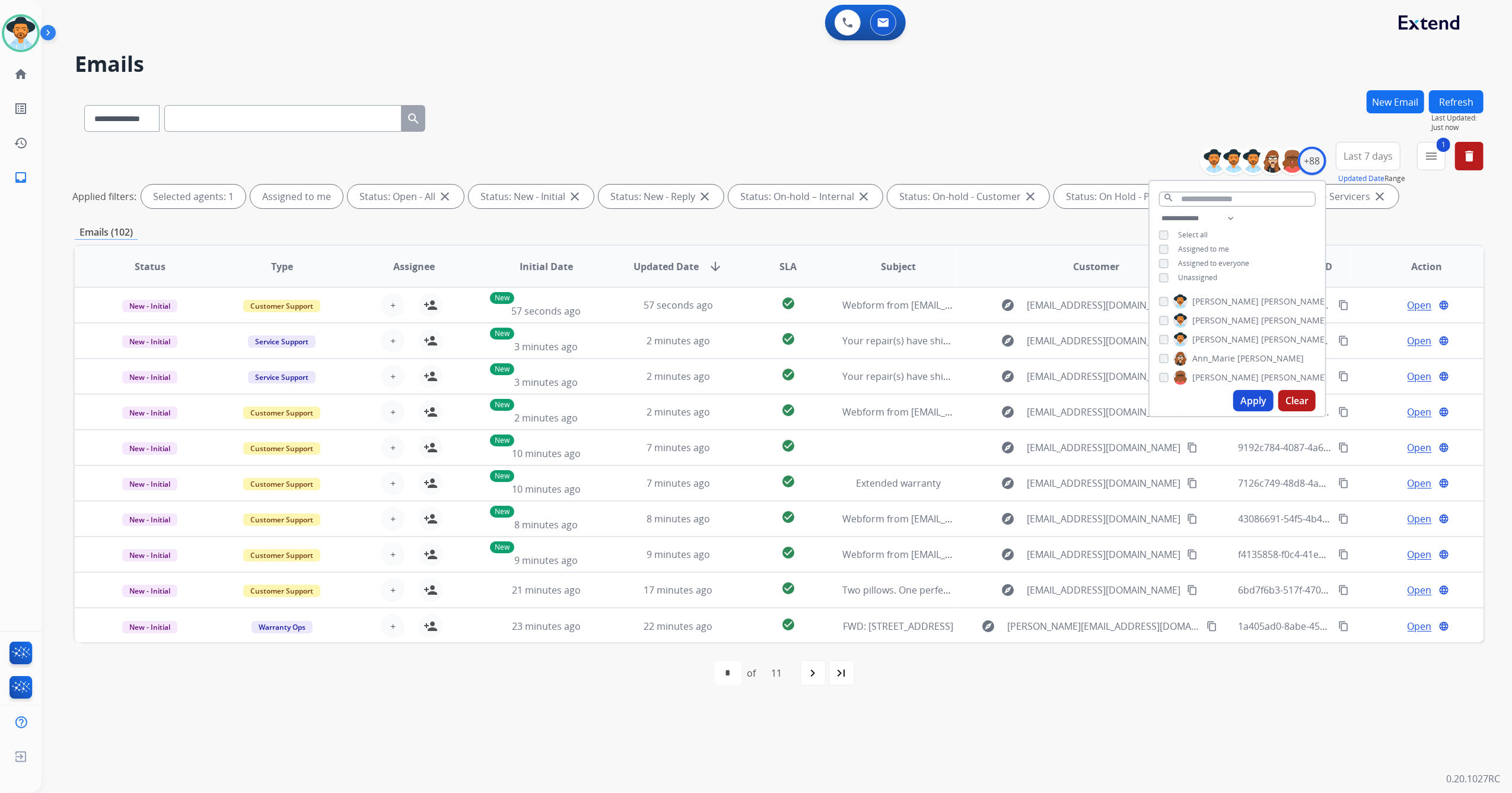
click at [1247, 407] on button "Apply" at bounding box center [1253, 401] width 41 height 21
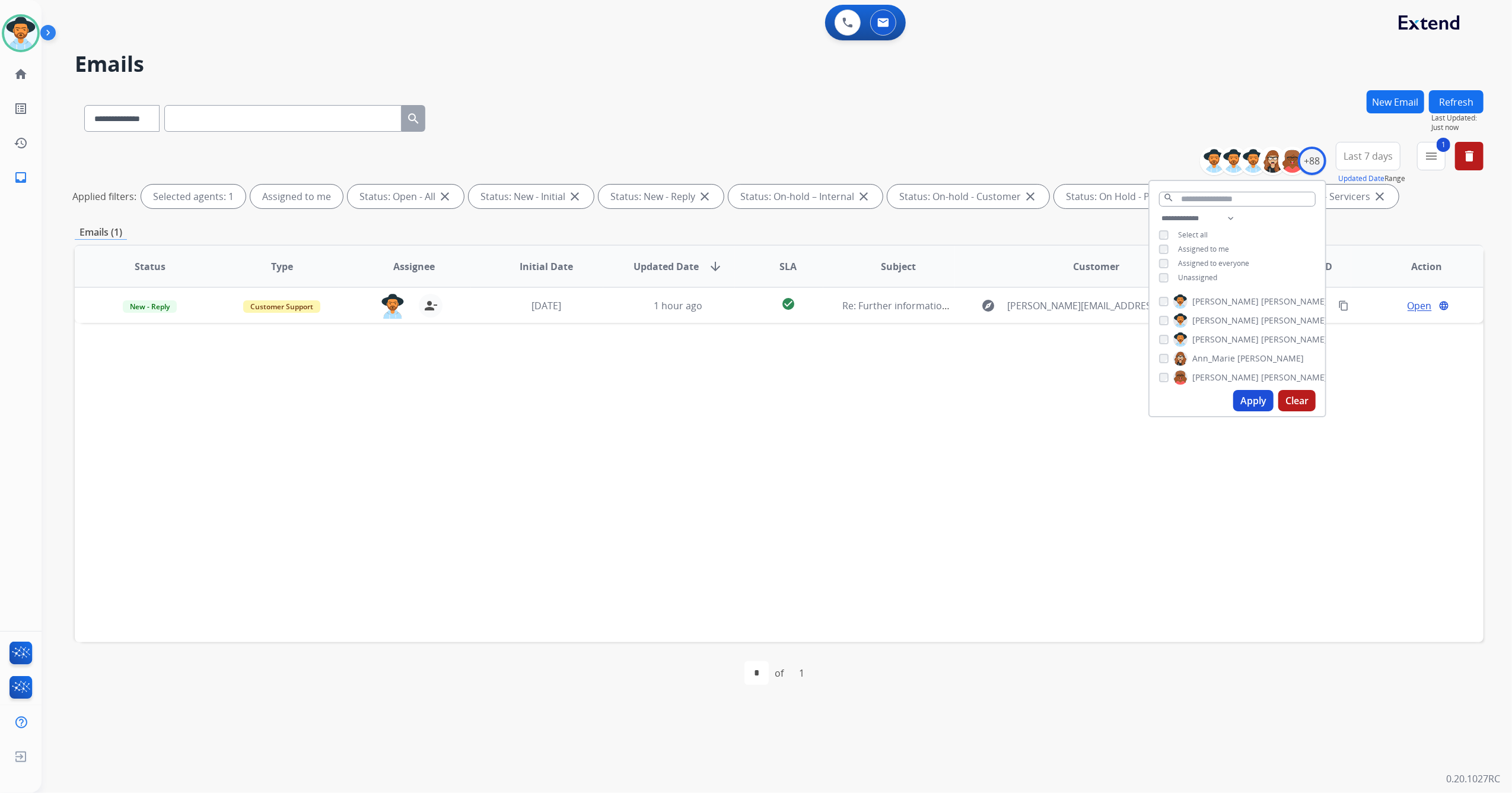
click at [838, 513] on div "Status Type Assignee Initial Date Updated Date arrow_downward SLA Subject Custo…" at bounding box center [779, 443] width 1409 height 398
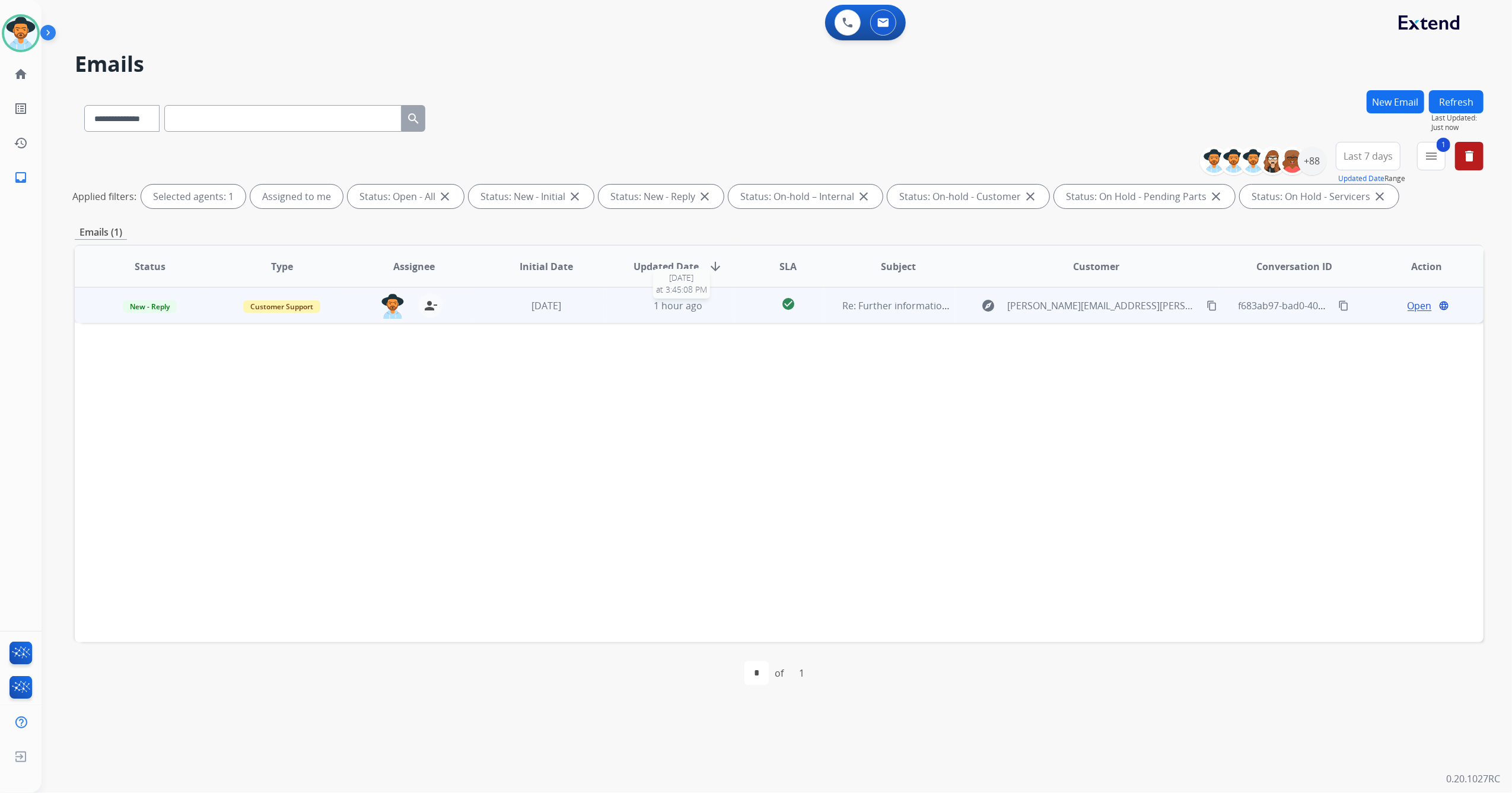
click at [637, 306] on div "1 hour ago" at bounding box center [678, 306] width 113 height 15
click at [1416, 305] on span "Open" at bounding box center [1420, 305] width 25 height 15
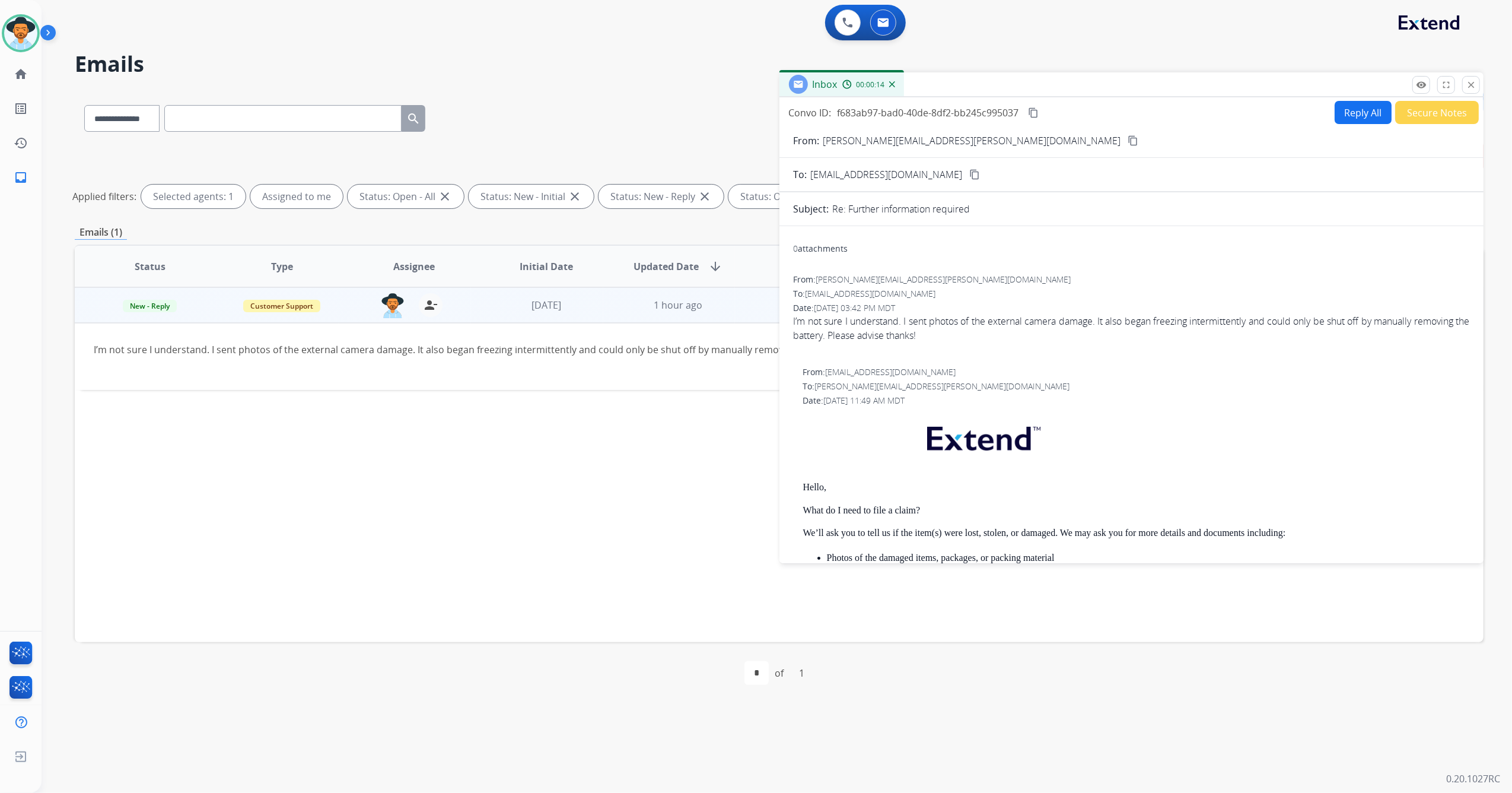
click at [1127, 138] on mat-icon "content_copy" at bounding box center [1133, 141] width 11 height 11
click at [1349, 108] on button "Reply All" at bounding box center [1363, 113] width 57 height 23
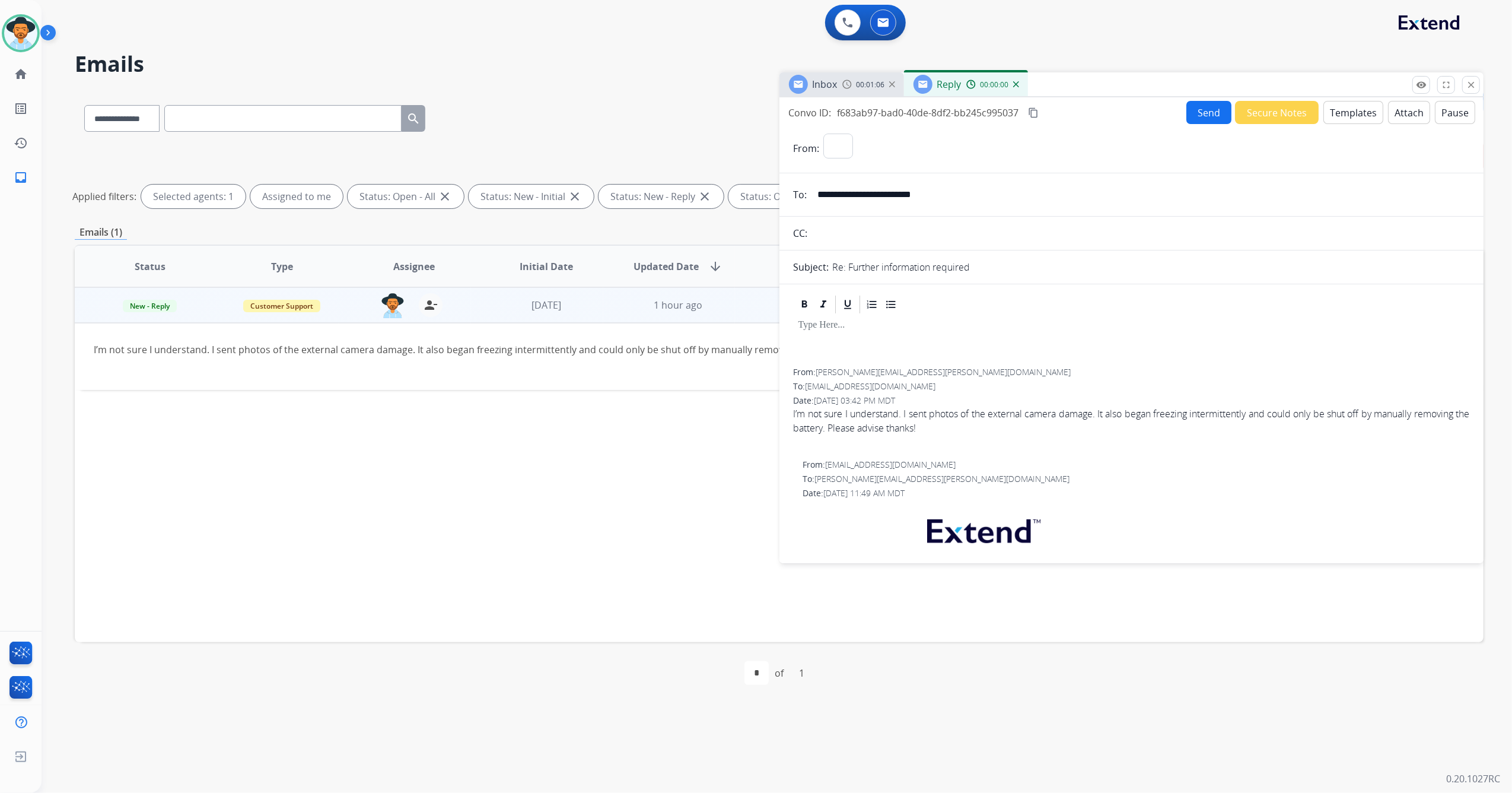
select select "**********"
click at [1358, 113] on button "Templates" at bounding box center [1353, 113] width 60 height 23
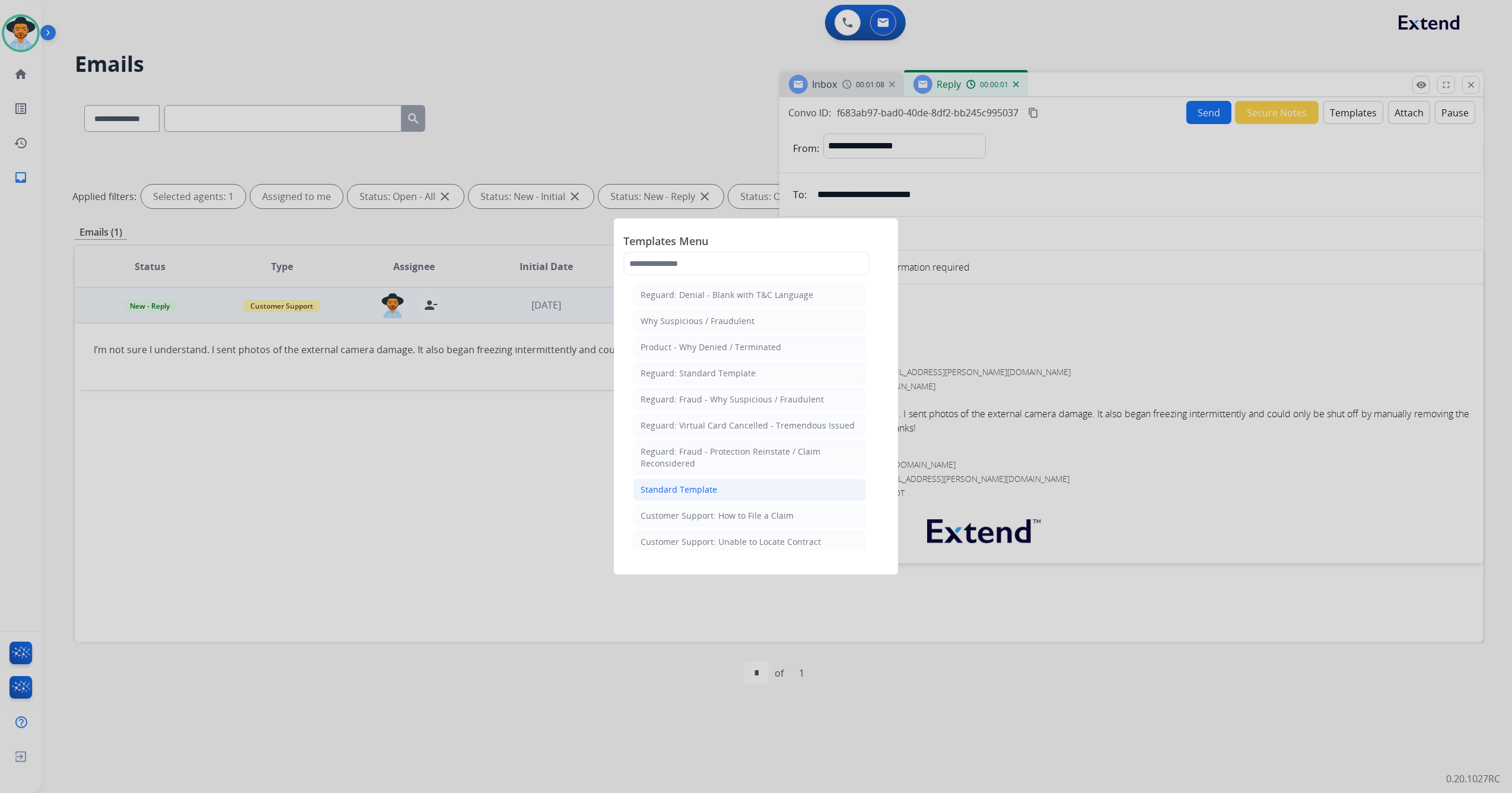
click at [692, 496] on div "Standard Template" at bounding box center [679, 489] width 77 height 11
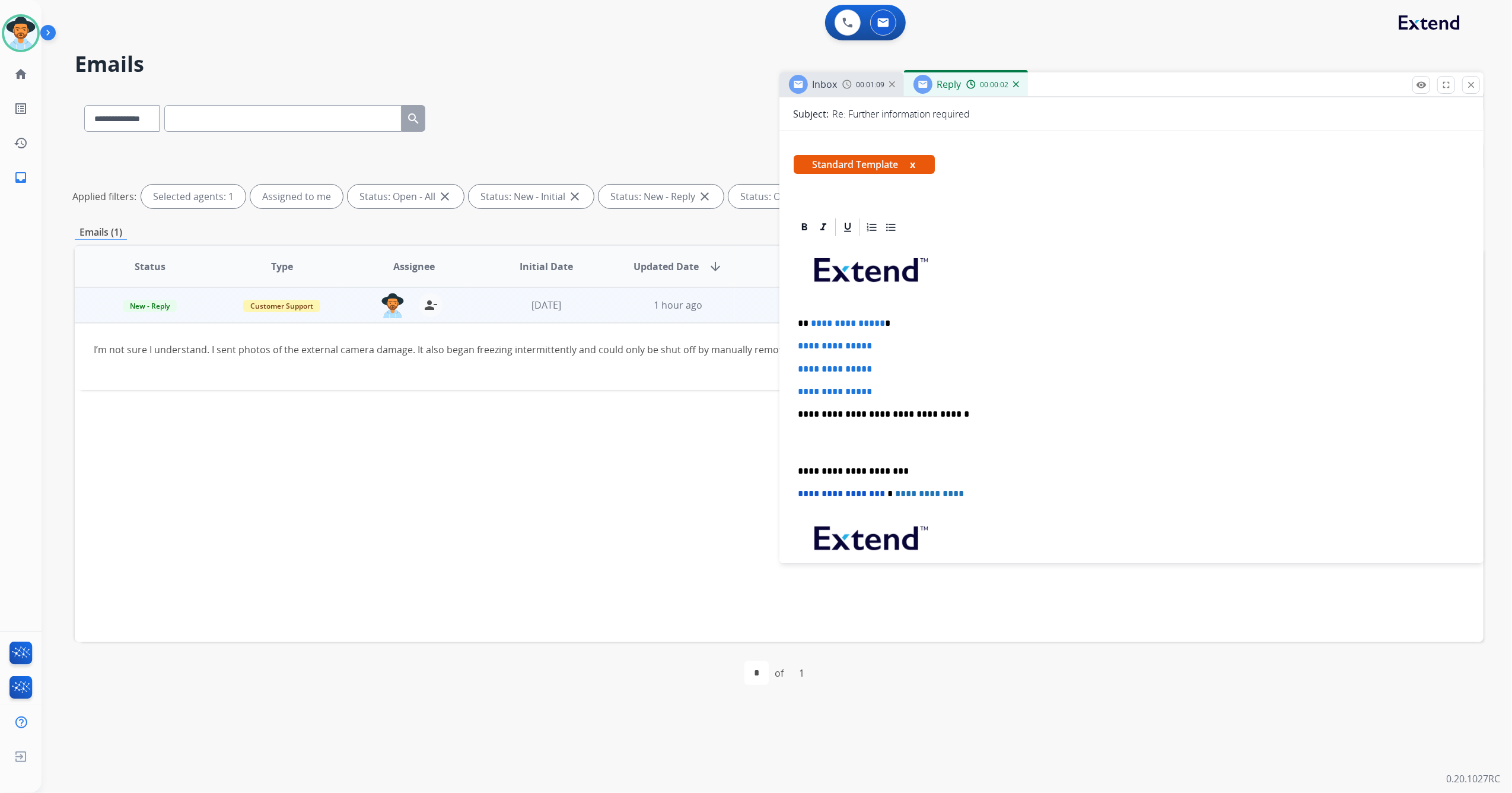
scroll to position [158, 0]
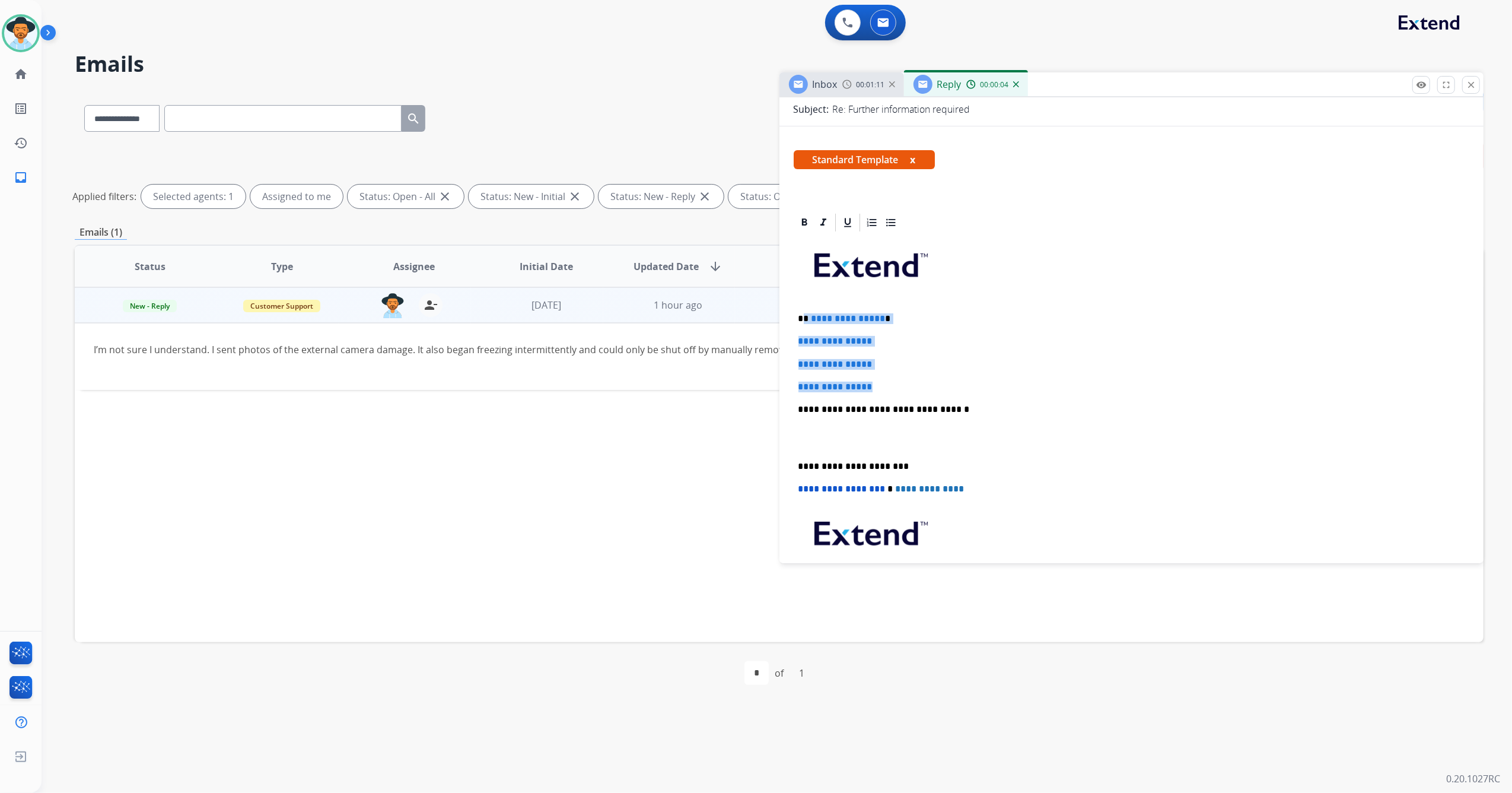
drag, startPoint x: 833, startPoint y: 381, endPoint x: 805, endPoint y: 306, distance: 80.1
click at [805, 306] on div "**********" at bounding box center [1131, 437] width 676 height 408
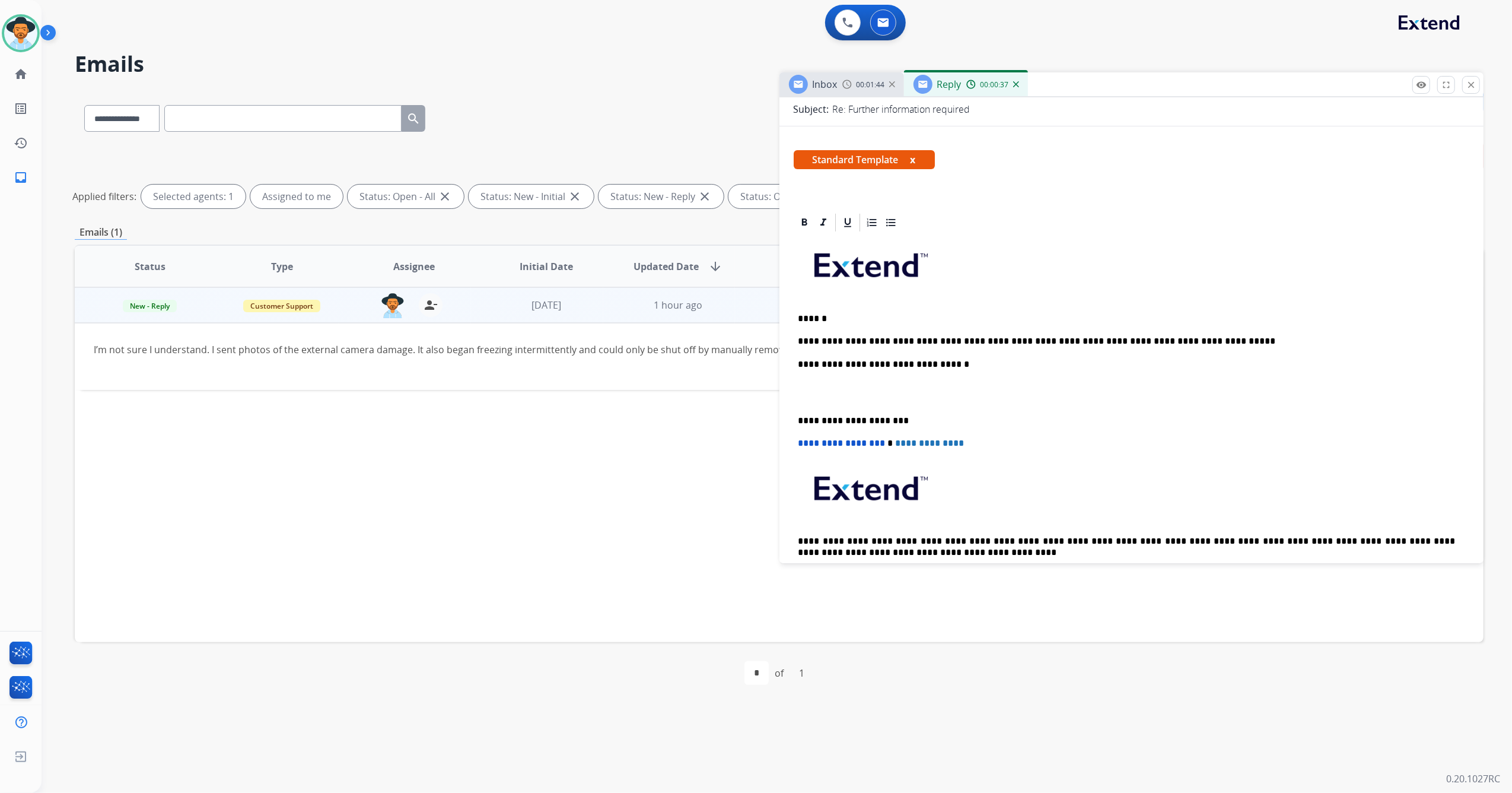
click at [895, 340] on p "**********" at bounding box center [1127, 341] width 657 height 11
click at [898, 342] on p "**********" at bounding box center [1127, 341] width 657 height 11
drag, startPoint x: 958, startPoint y: 345, endPoint x: 964, endPoint y: 329, distance: 17.1
click at [964, 322] on p "******" at bounding box center [1127, 319] width 657 height 11
drag, startPoint x: 964, startPoint y: 340, endPoint x: 1049, endPoint y: 292, distance: 97.6
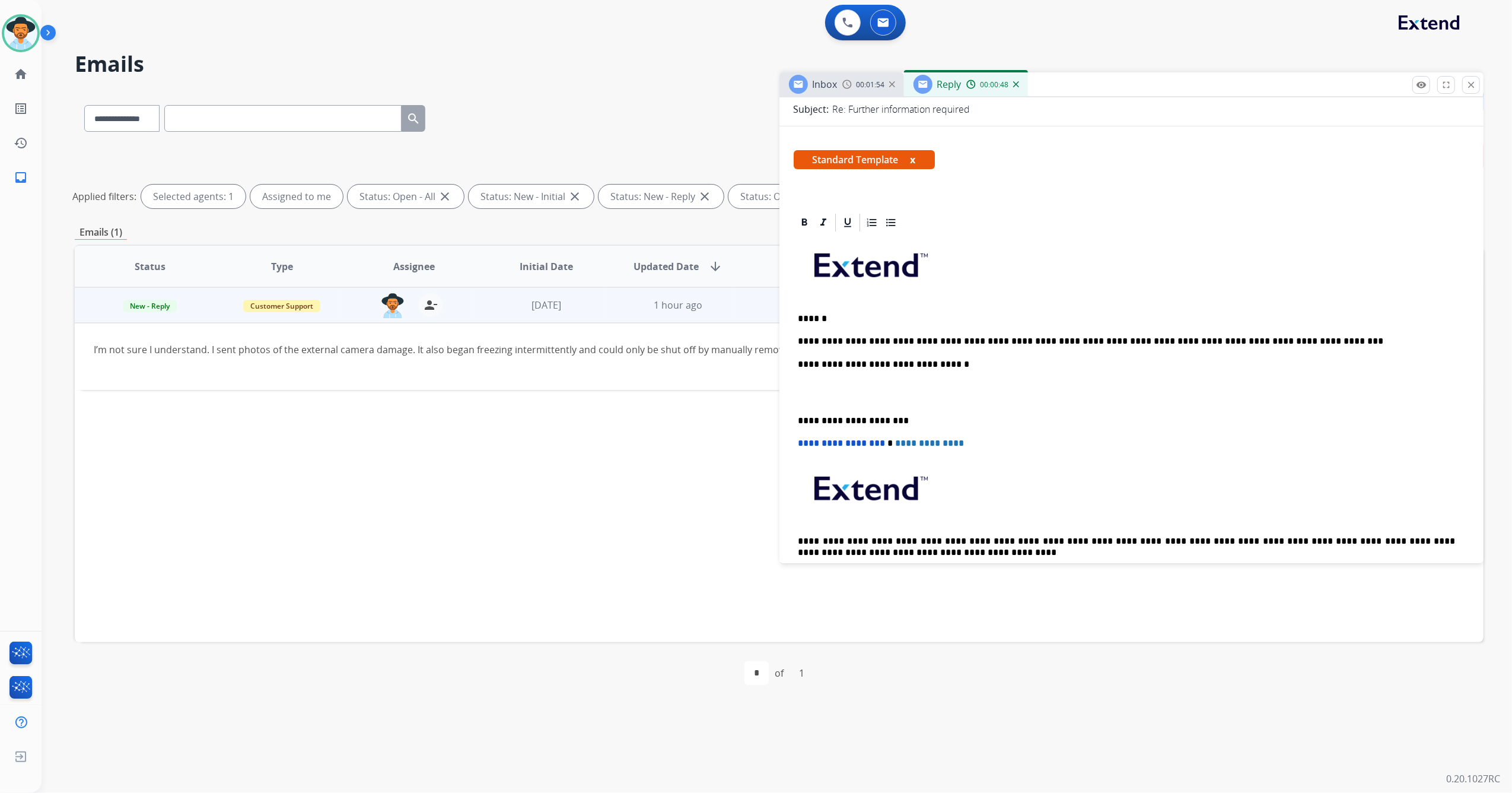
click at [1042, 283] on p at bounding box center [1131, 270] width 666 height 64
drag, startPoint x: 1042, startPoint y: 338, endPoint x: 1061, endPoint y: 309, distance: 34.7
click at [1074, 283] on p at bounding box center [1131, 270] width 666 height 64
drag, startPoint x: 1030, startPoint y: 340, endPoint x: 1070, endPoint y: 276, distance: 75.5
click at [1108, 336] on p "**********" at bounding box center [1127, 341] width 657 height 11
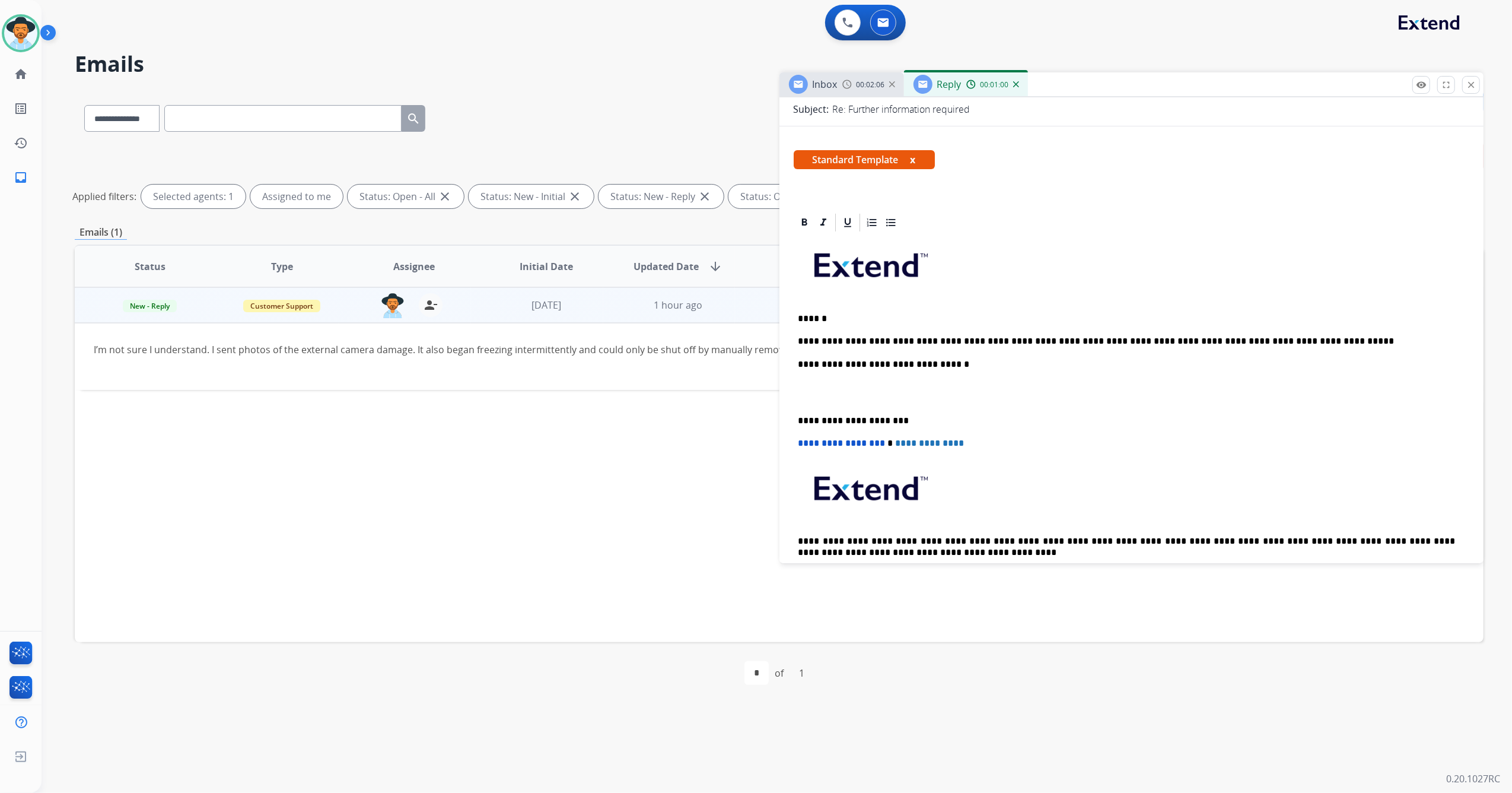
click at [795, 417] on div "**********" at bounding box center [1131, 414] width 676 height 362
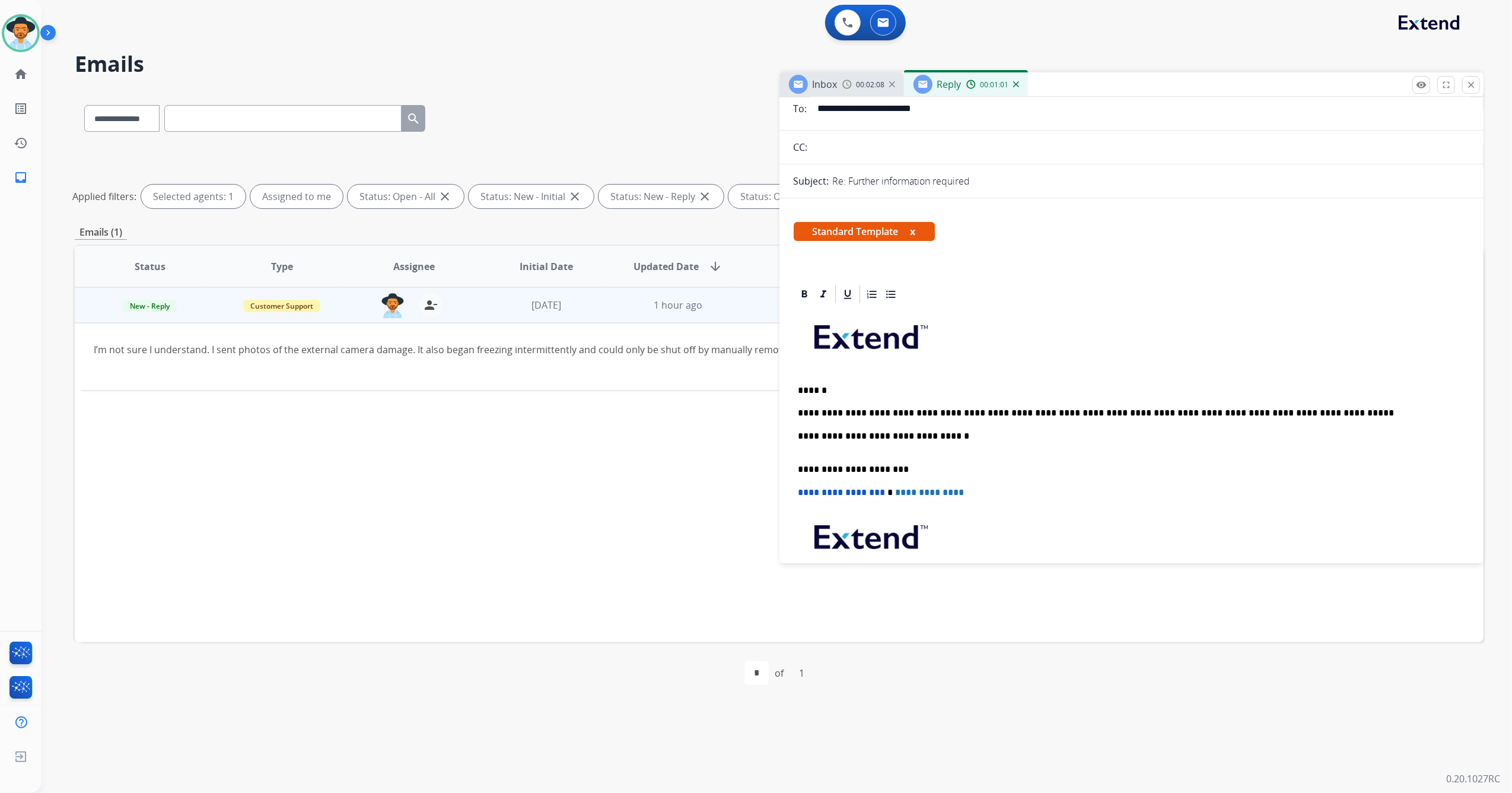
scroll to position [0, 0]
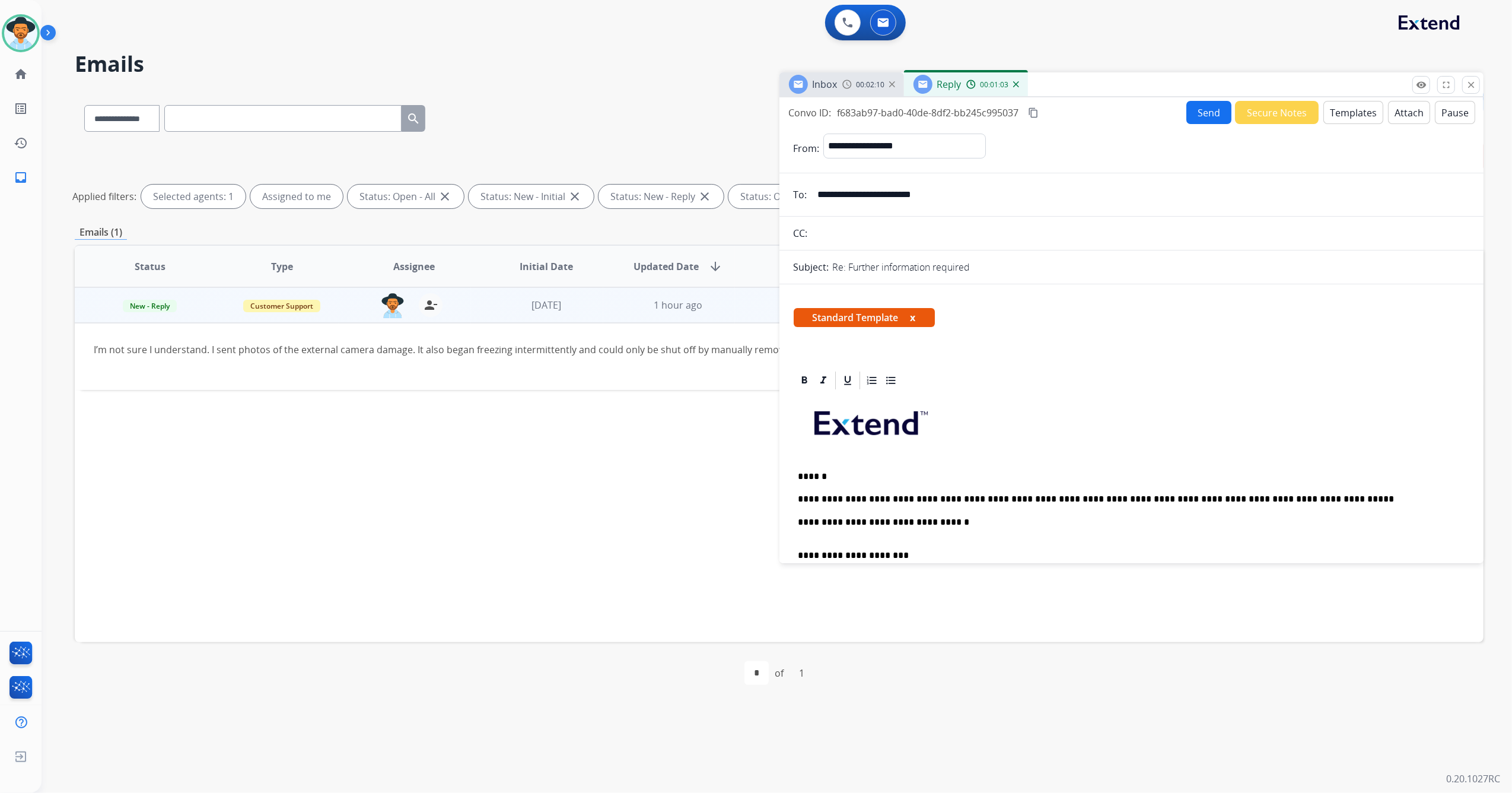
click at [1198, 120] on button "Send" at bounding box center [1209, 113] width 45 height 23
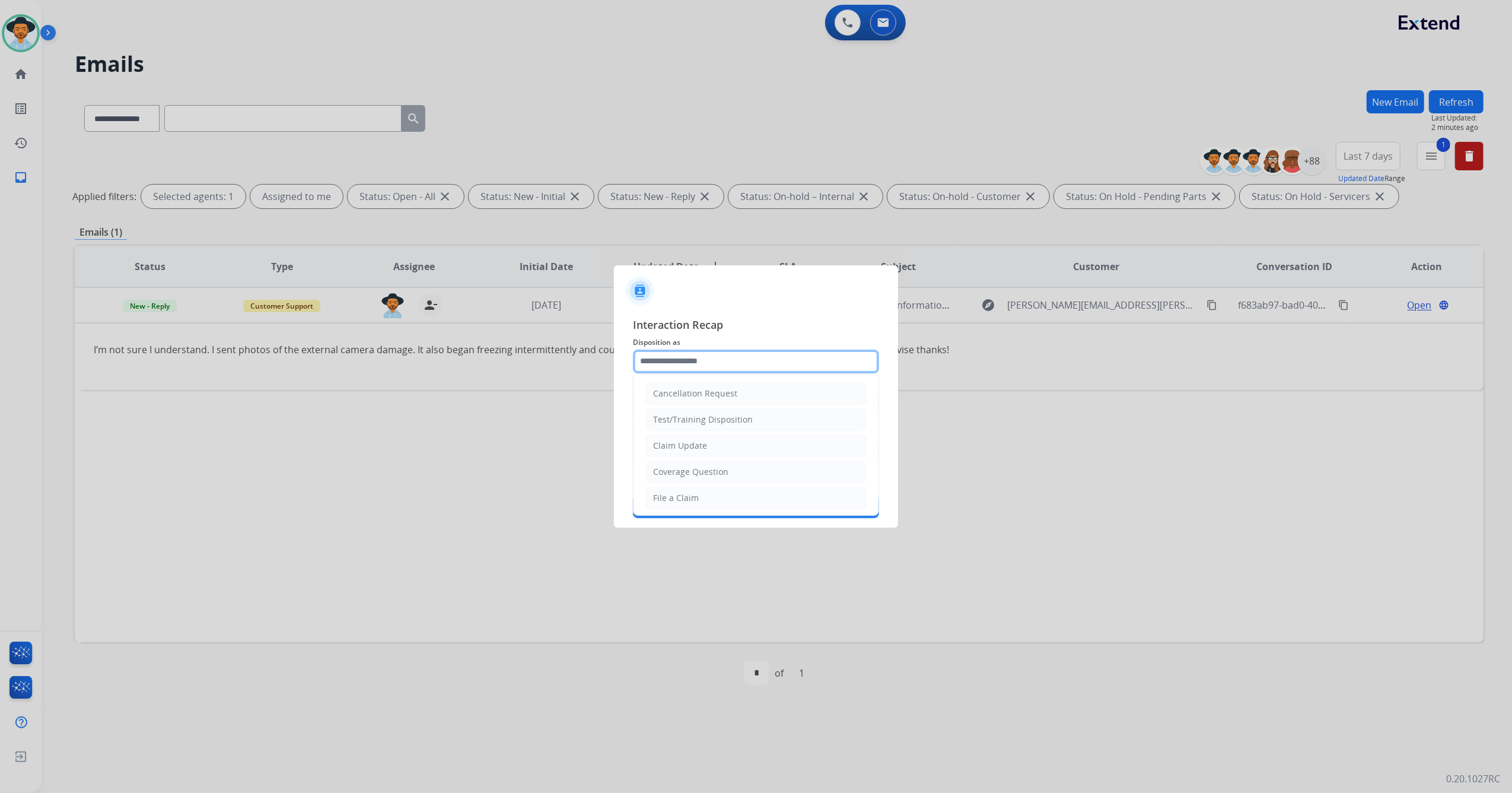
click at [729, 359] on input "text" at bounding box center [755, 361] width 246 height 24
click at [695, 469] on li "Other" at bounding box center [756, 469] width 221 height 22
type input "*****"
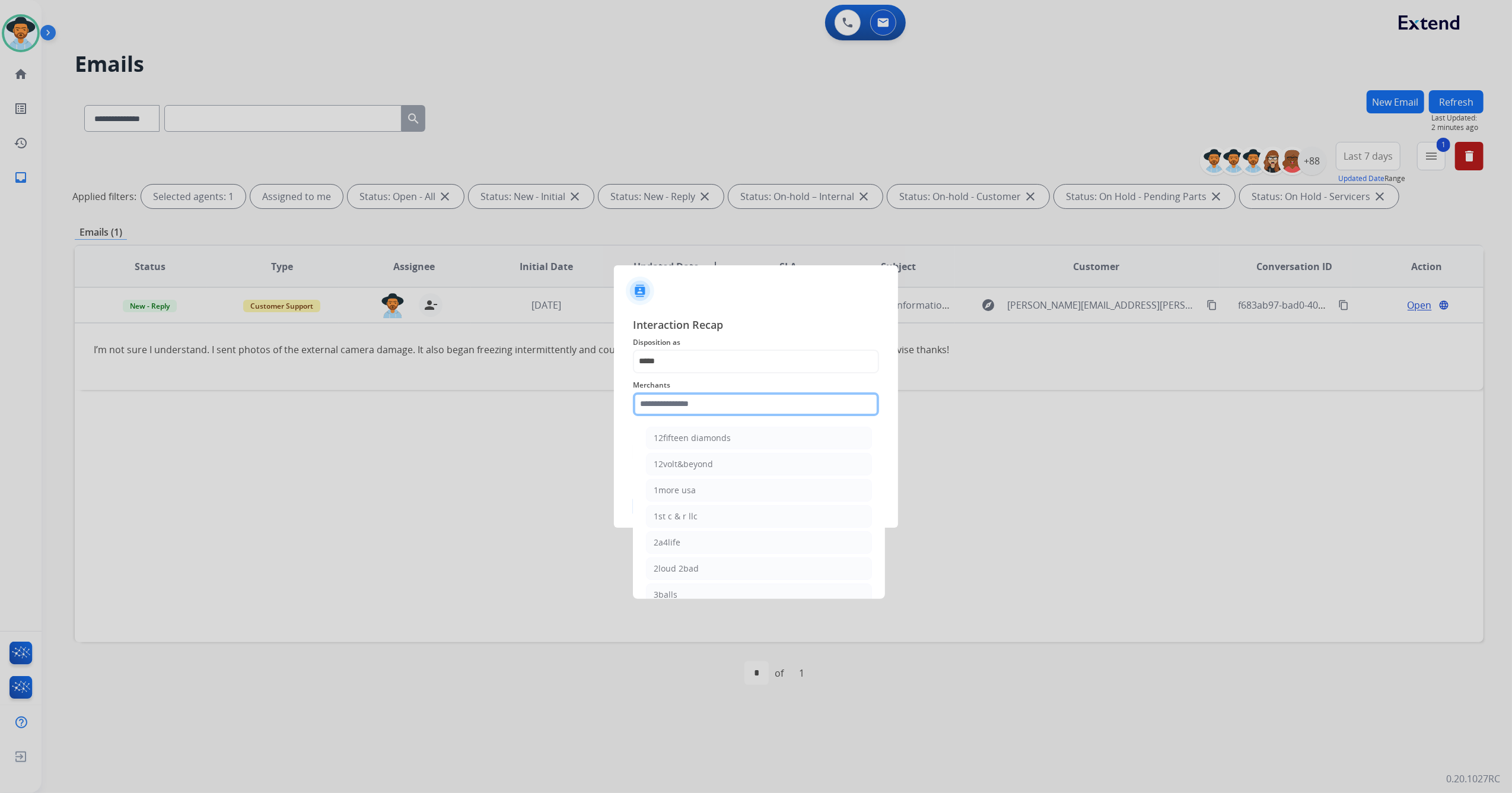
click at [694, 406] on input "text" at bounding box center [755, 404] width 246 height 24
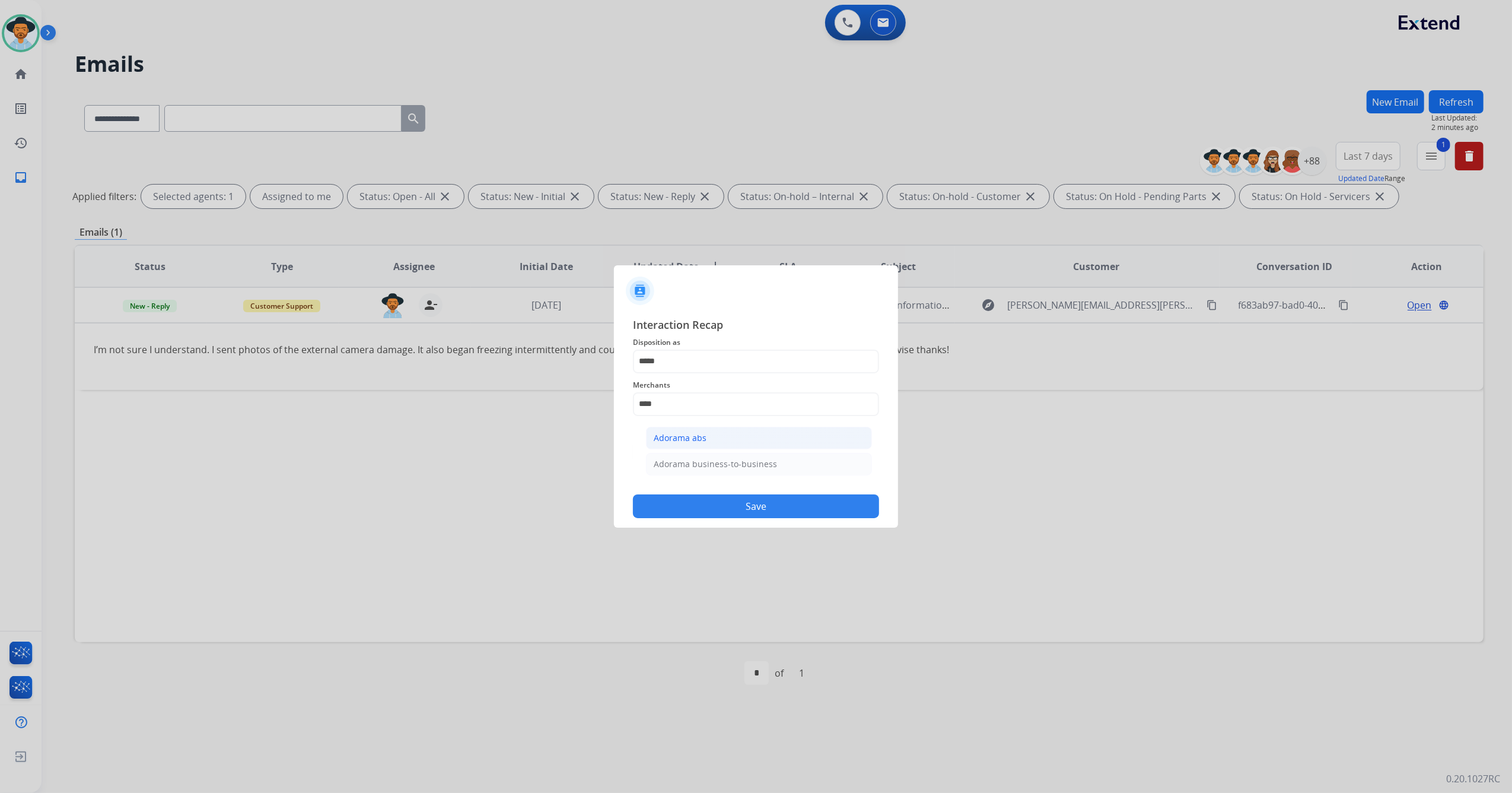
click at [718, 435] on li "Adorama abs" at bounding box center [758, 437] width 226 height 22
type input "**********"
click at [702, 446] on input "text" at bounding box center [755, 451] width 246 height 24
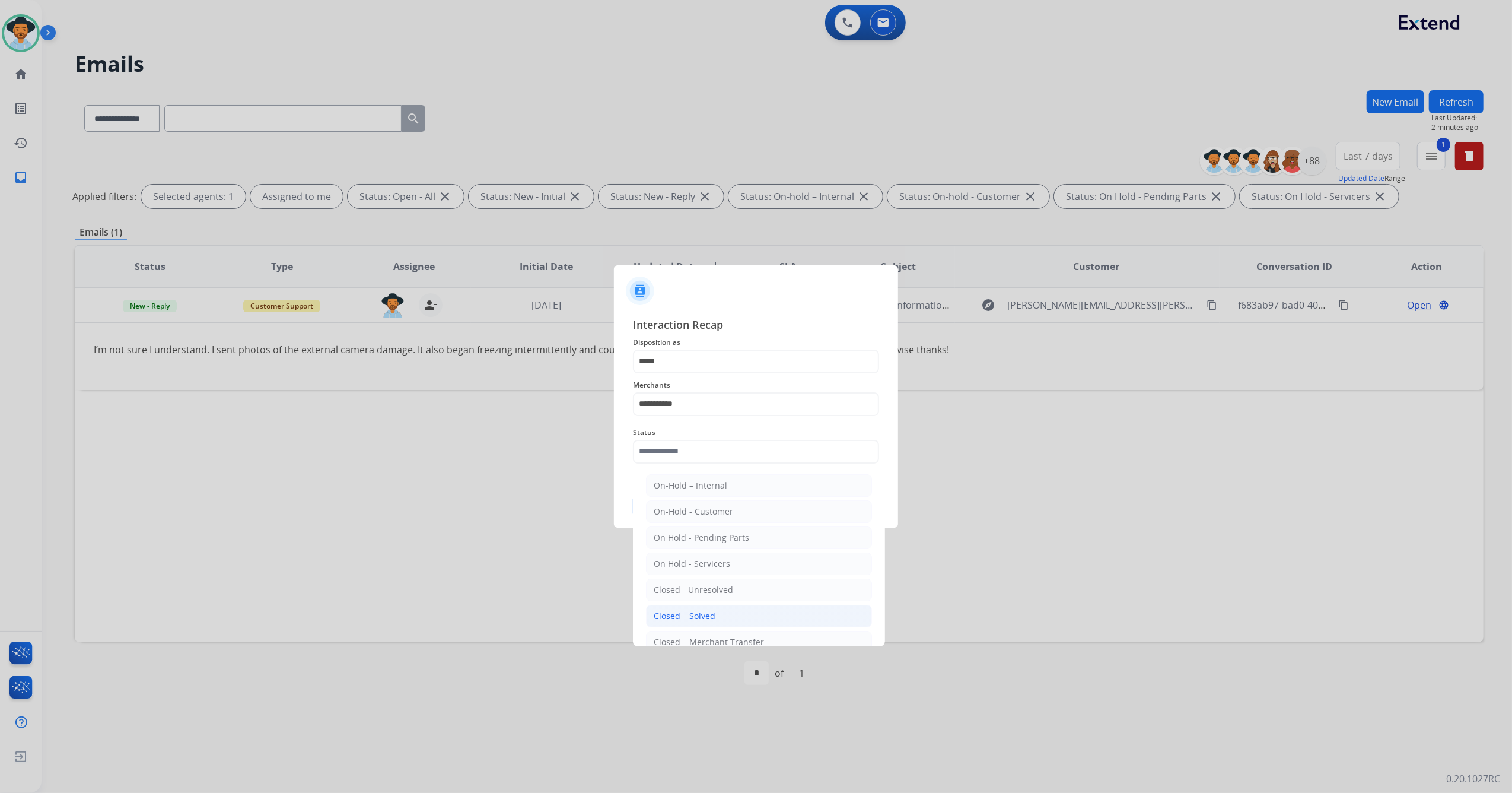
click at [684, 611] on div "Closed – Solved" at bounding box center [684, 615] width 62 height 11
type input "**********"
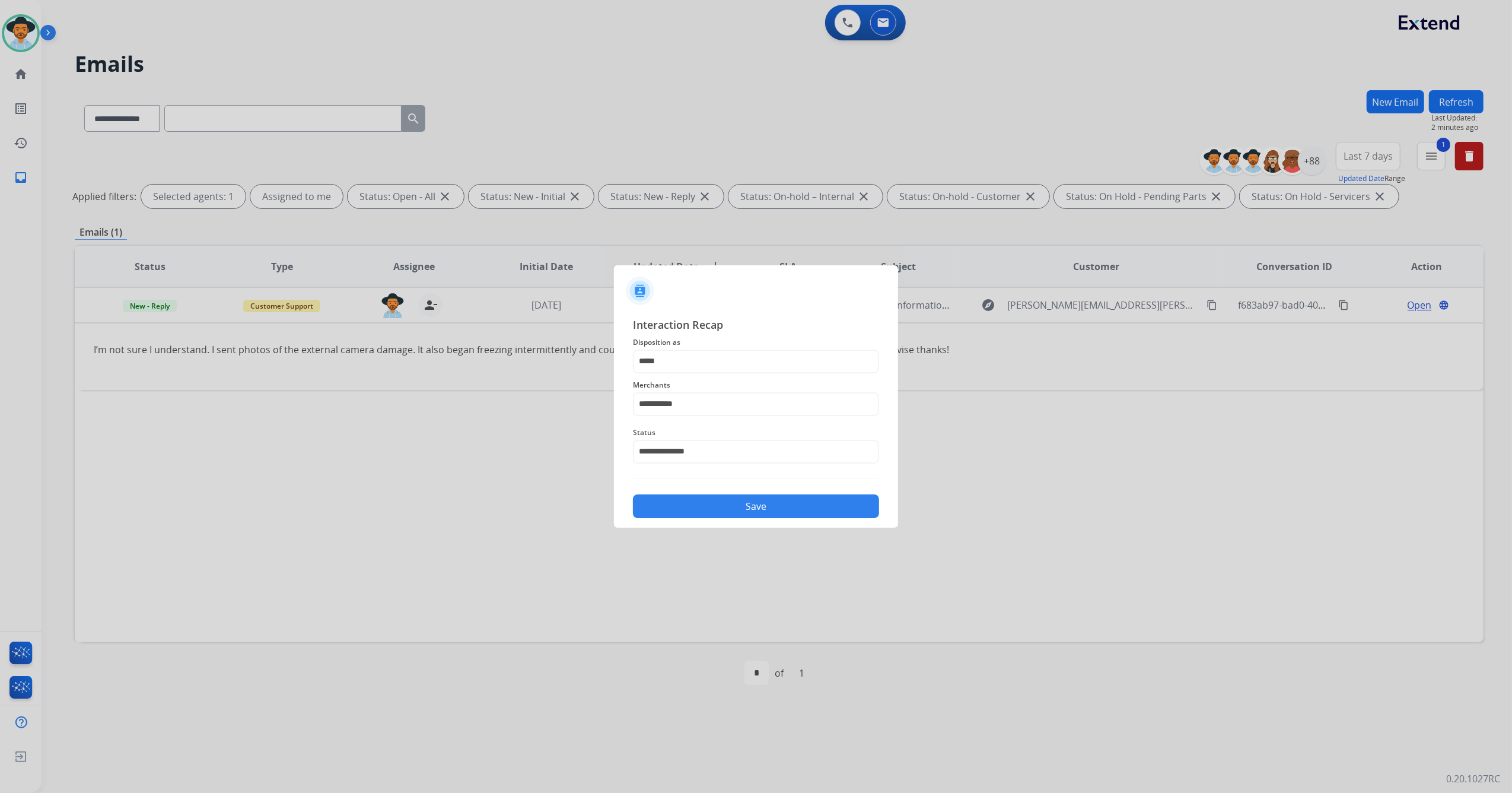
click at [703, 508] on button "Save" at bounding box center [755, 506] width 246 height 24
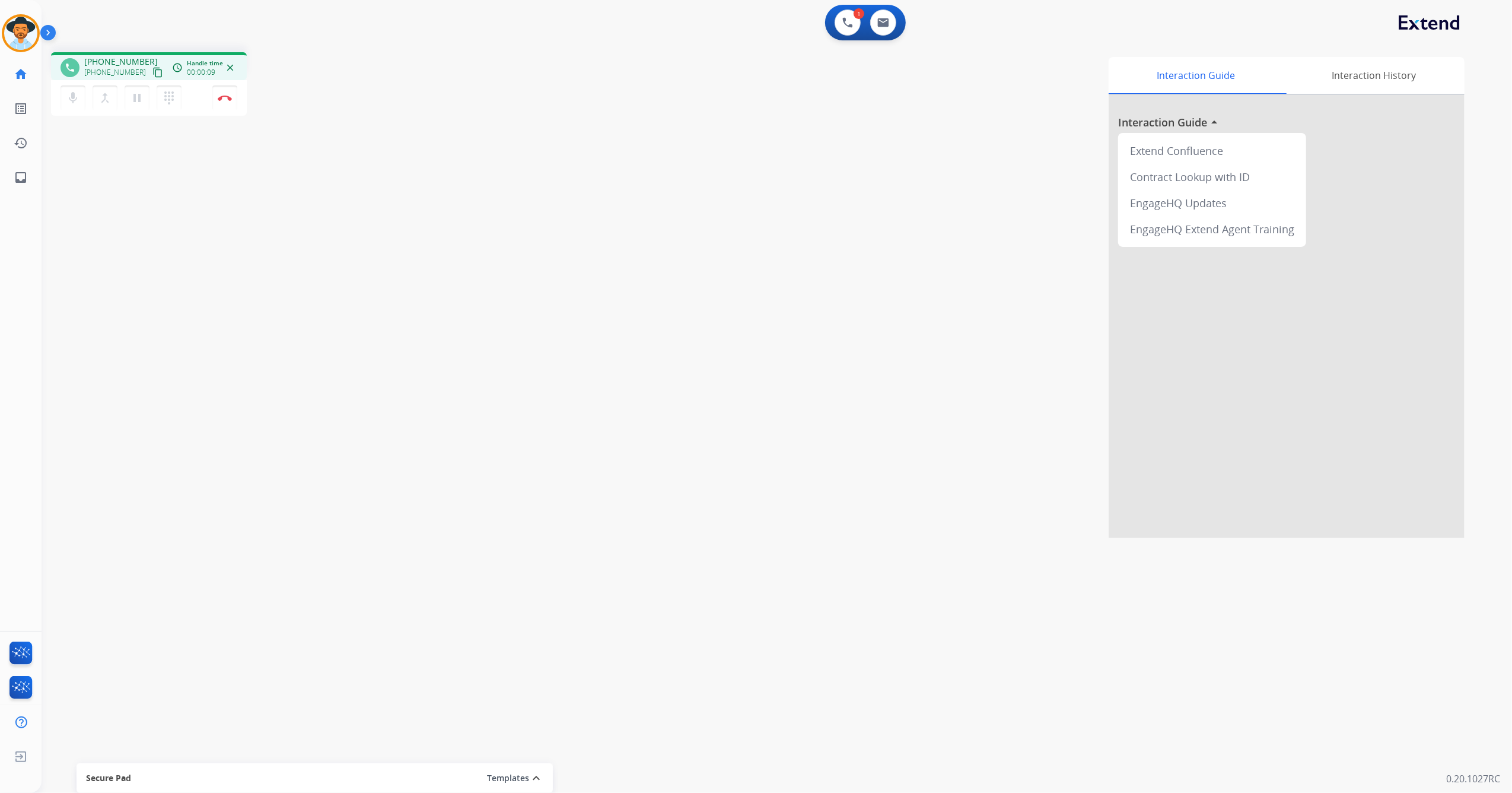
click at [152, 71] on mat-icon "content_copy" at bounding box center [158, 73] width 11 height 11
click at [223, 96] on img at bounding box center [224, 98] width 15 height 6
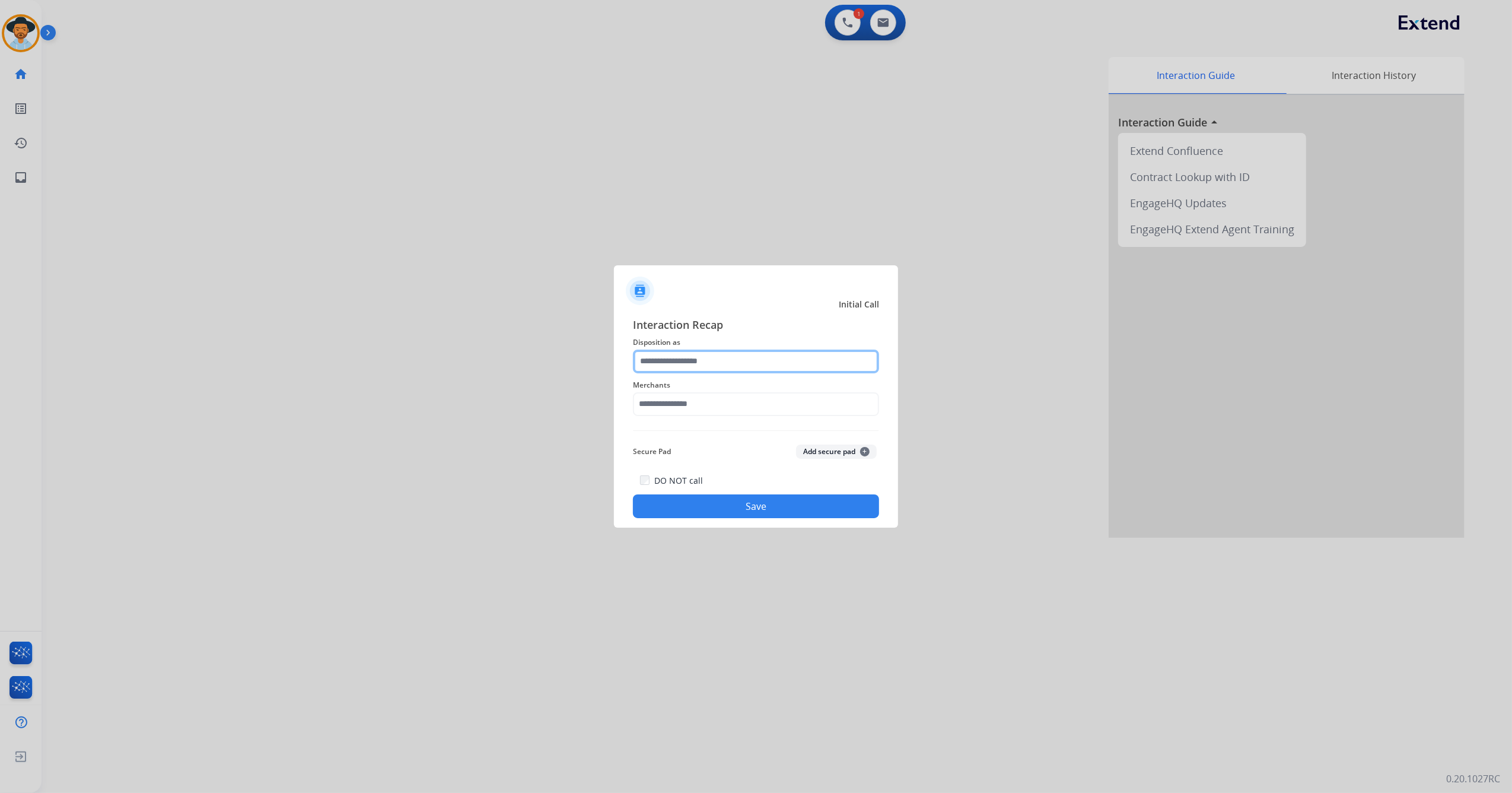
click at [724, 363] on input "text" at bounding box center [755, 361] width 246 height 24
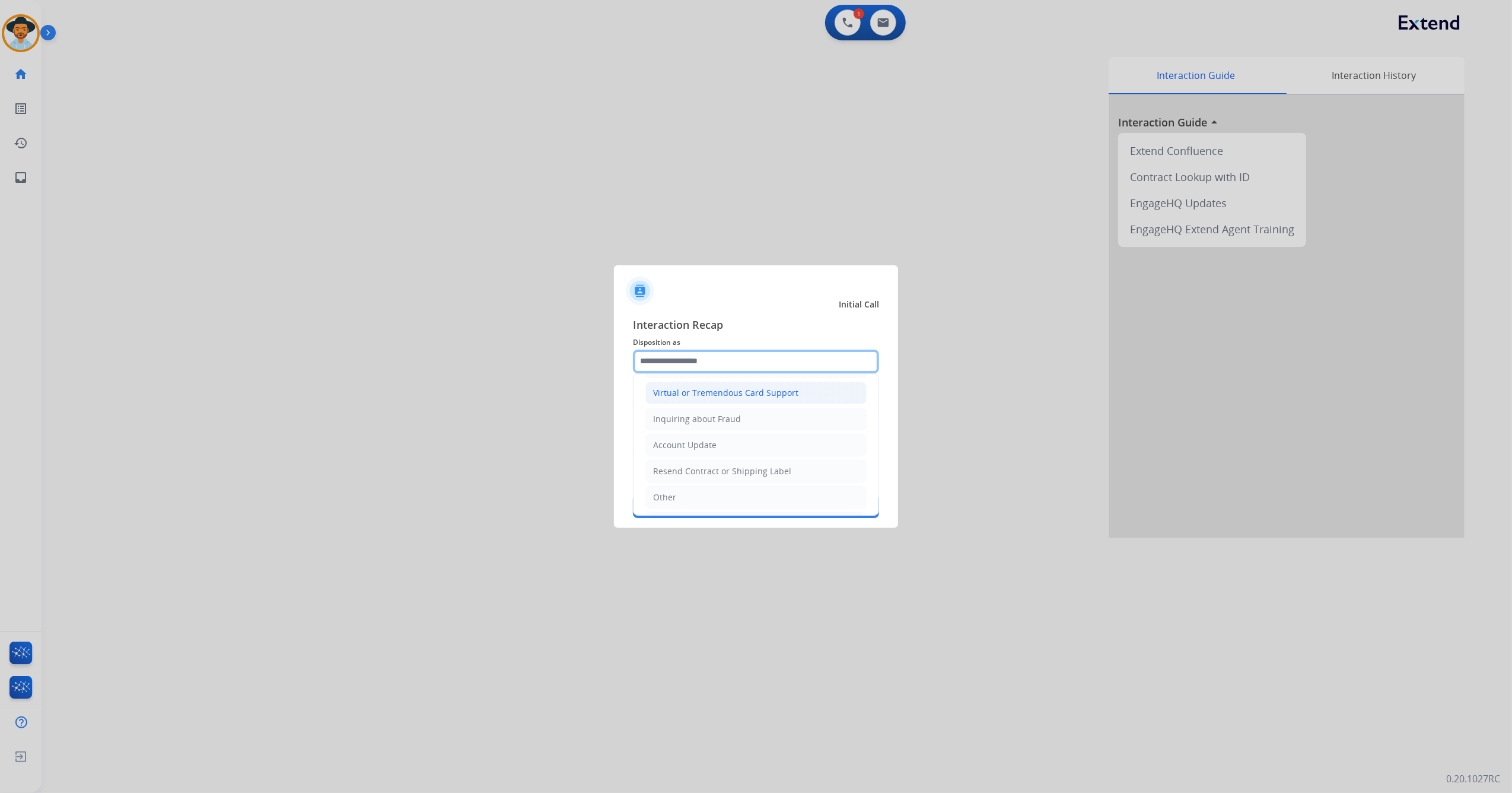
scroll to position [158, 0]
click at [701, 493] on li "Other" at bounding box center [756, 496] width 221 height 22
type input "*****"
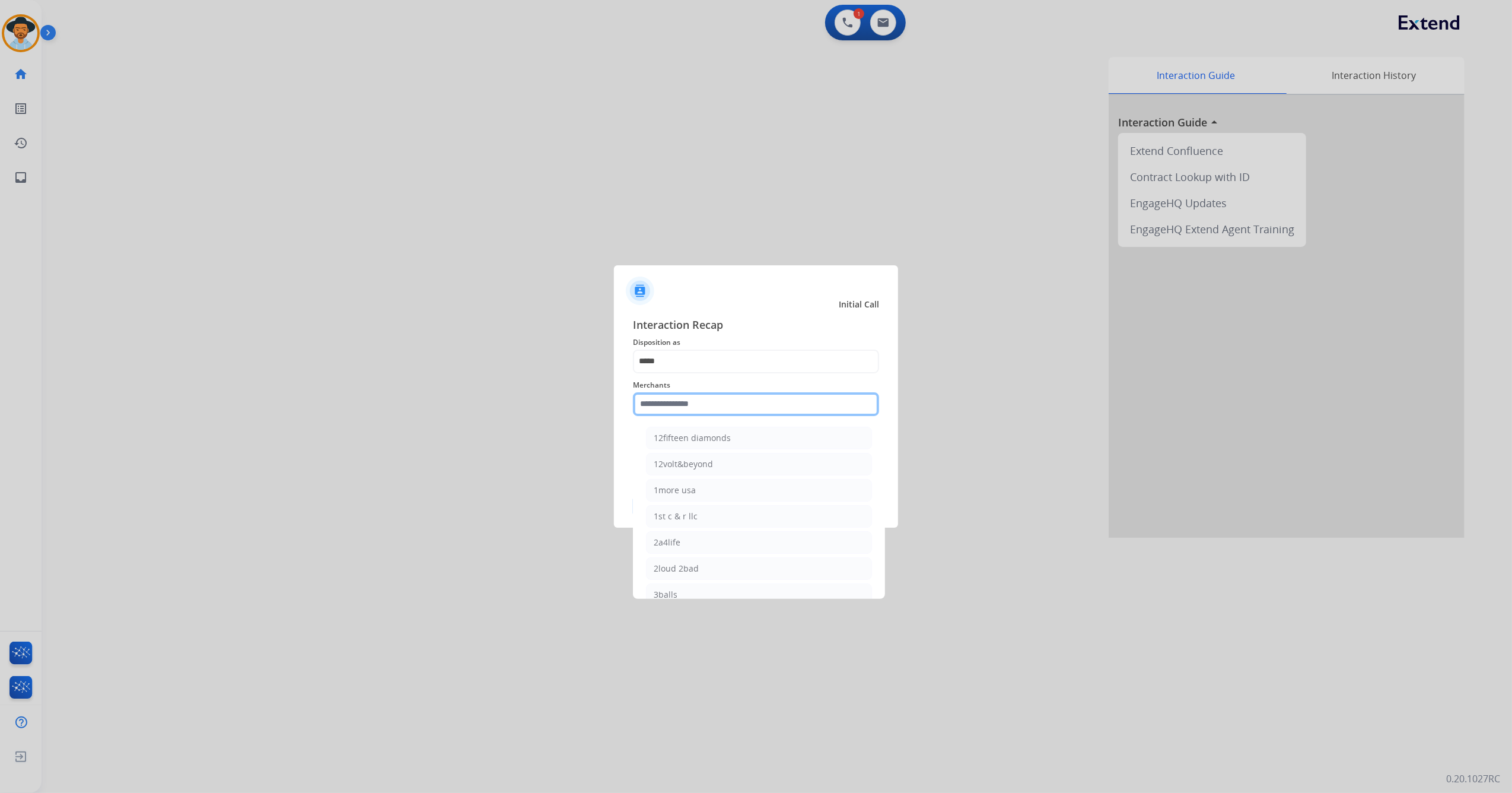
click at [682, 401] on input "text" at bounding box center [755, 404] width 246 height 24
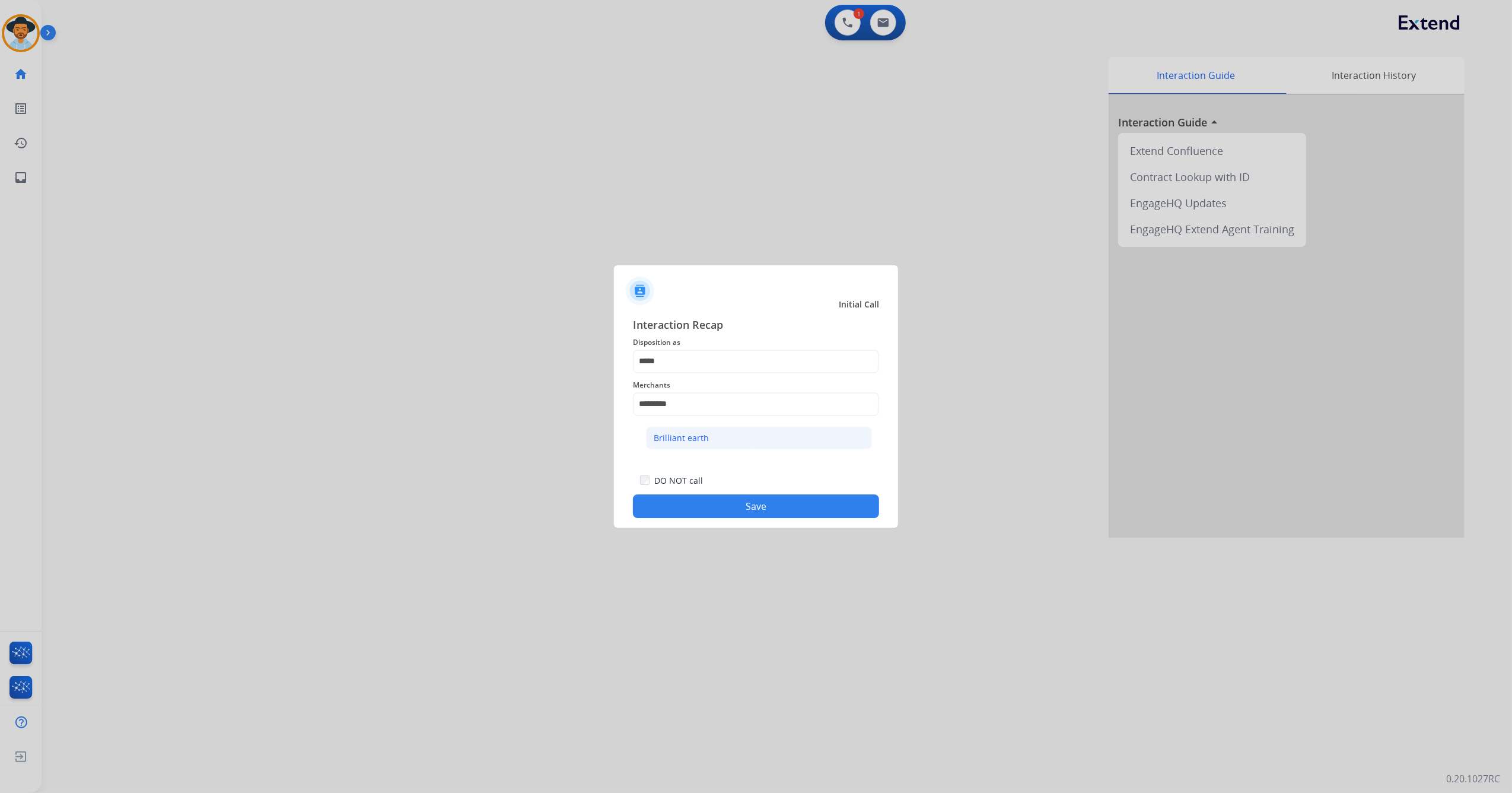
click at [677, 435] on div "Brilliant earth" at bounding box center [681, 437] width 55 height 11
type input "**********"
click at [682, 503] on button "Save" at bounding box center [755, 506] width 246 height 24
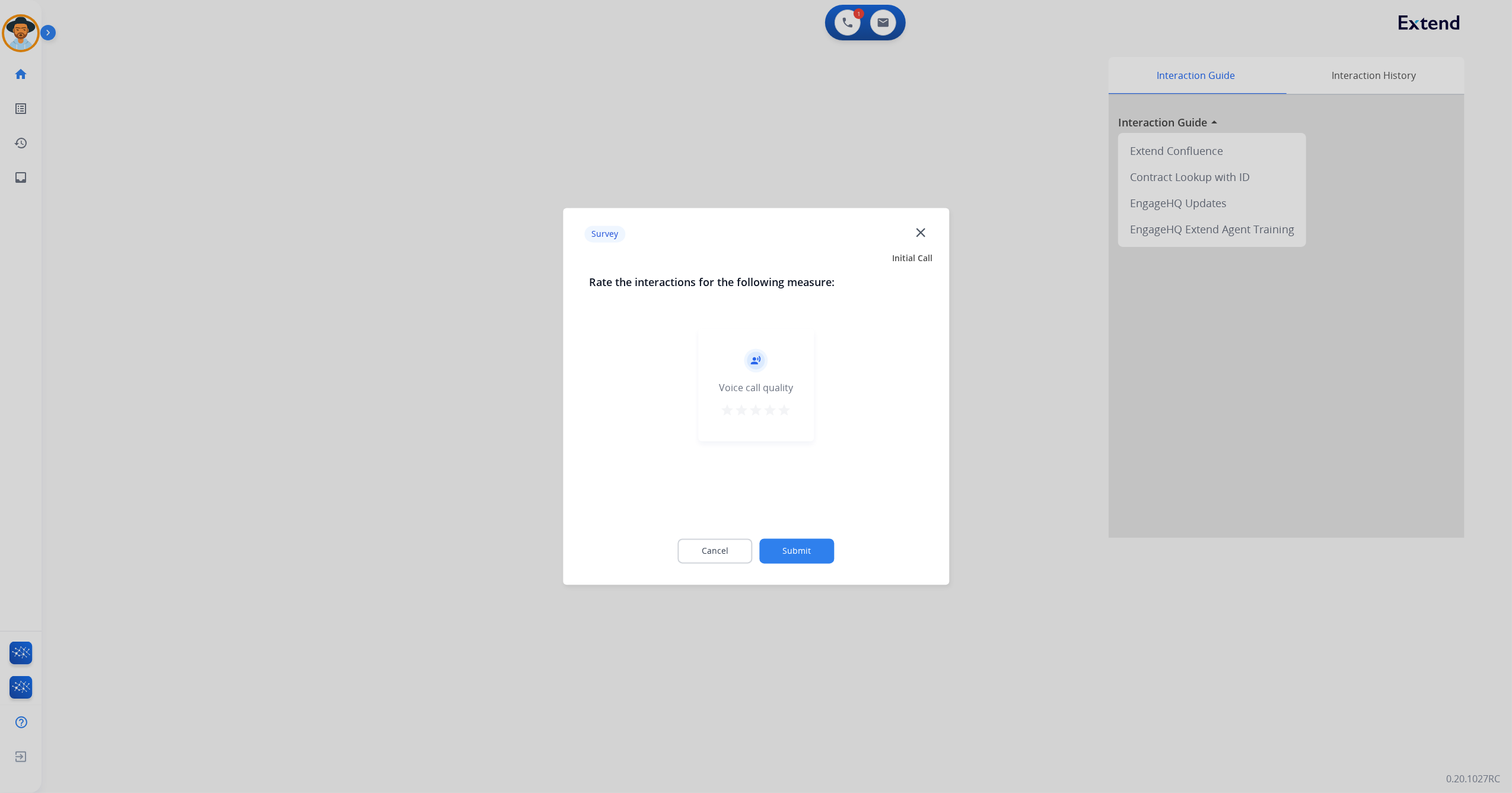
click at [784, 409] on mat-icon "star" at bounding box center [784, 411] width 15 height 15
click at [787, 549] on button "Submit" at bounding box center [797, 551] width 75 height 25
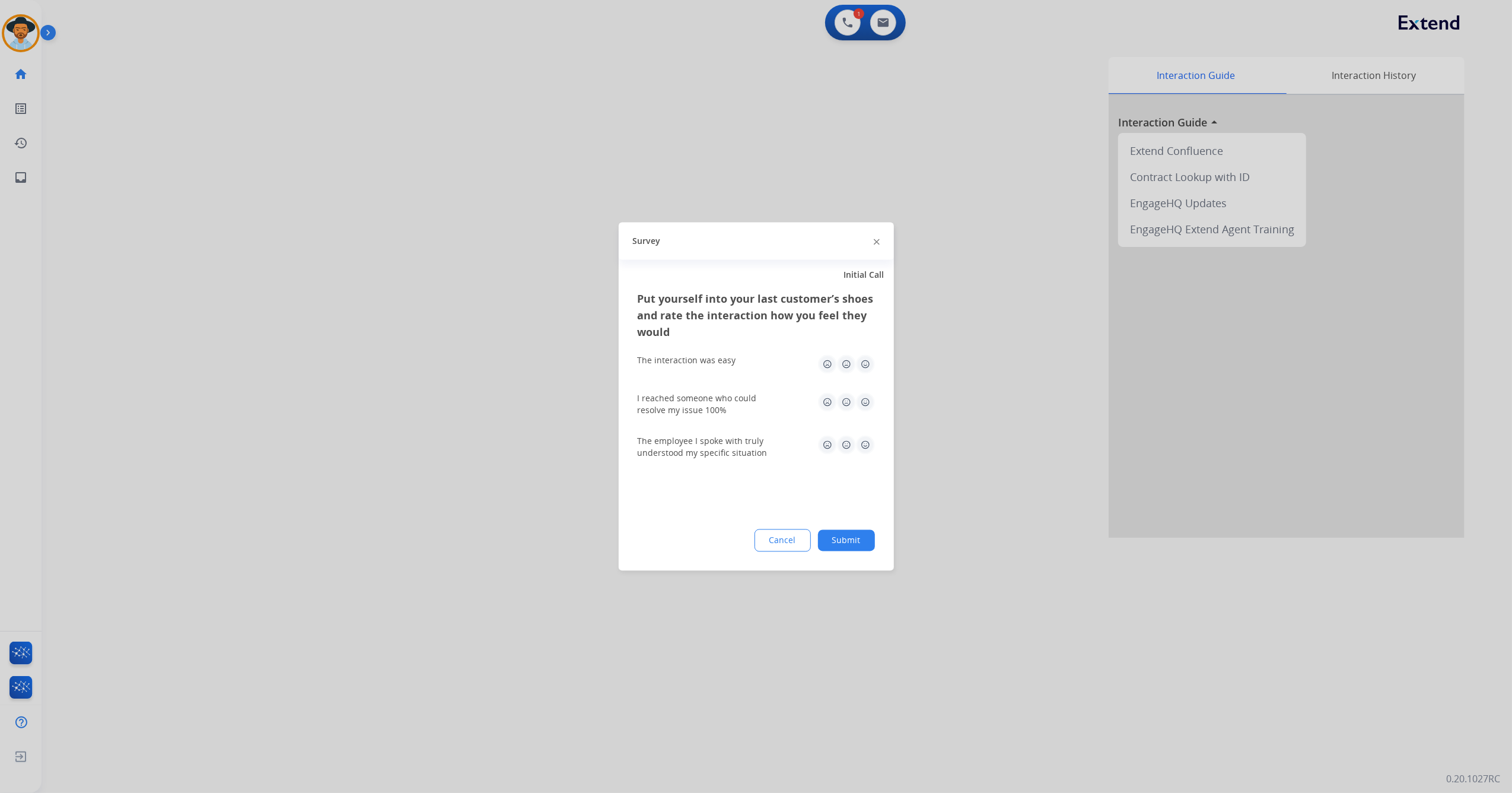
drag, startPoint x: 859, startPoint y: 369, endPoint x: 872, endPoint y: 401, distance: 34.5
click at [859, 368] on img at bounding box center [865, 364] width 19 height 19
click at [864, 396] on img at bounding box center [865, 402] width 19 height 19
click at [865, 447] on img at bounding box center [865, 444] width 19 height 19
click at [845, 549] on button "Submit" at bounding box center [846, 541] width 57 height 21
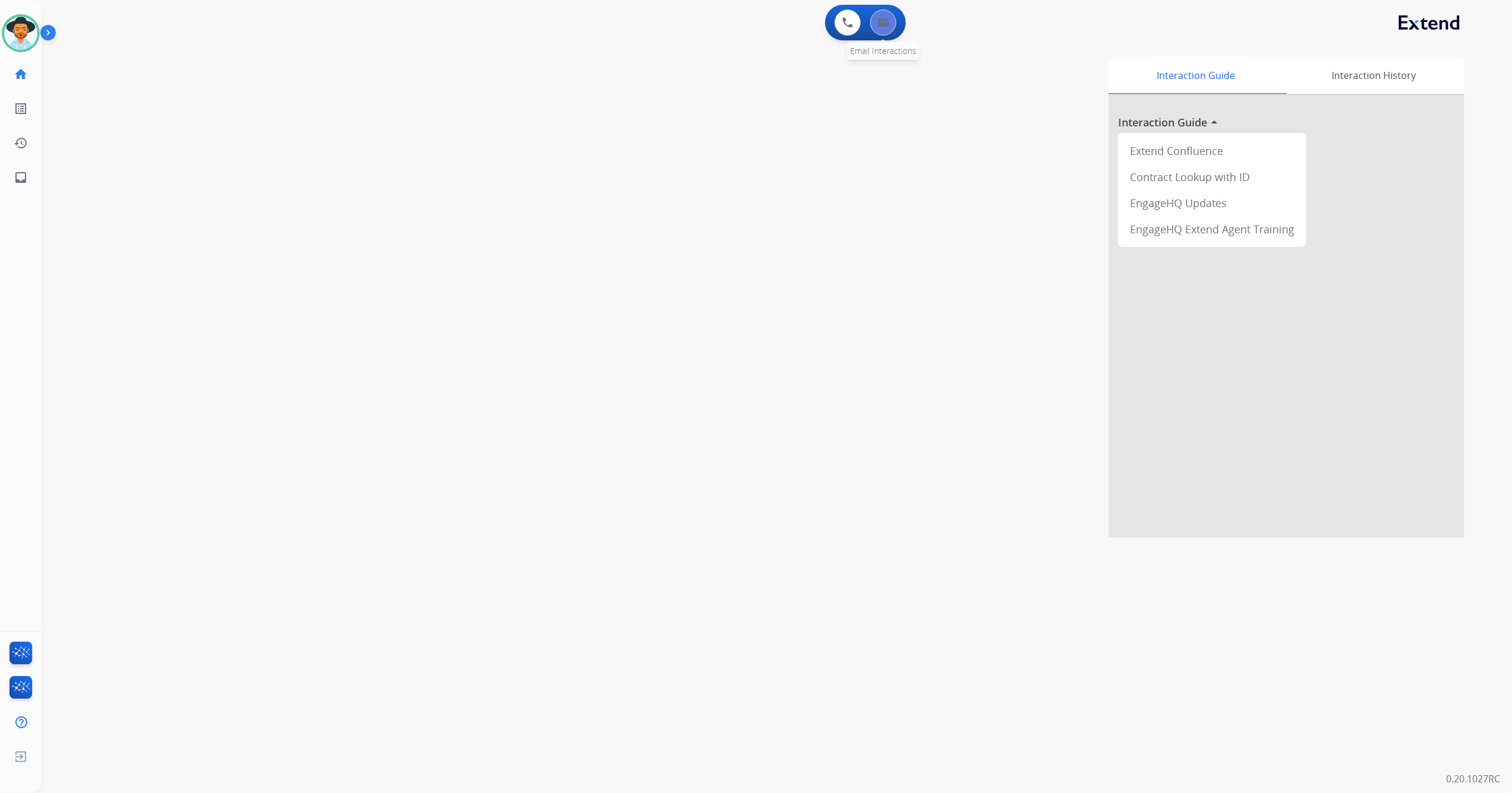
click at [892, 26] on button at bounding box center [883, 22] width 26 height 26
select select "**********"
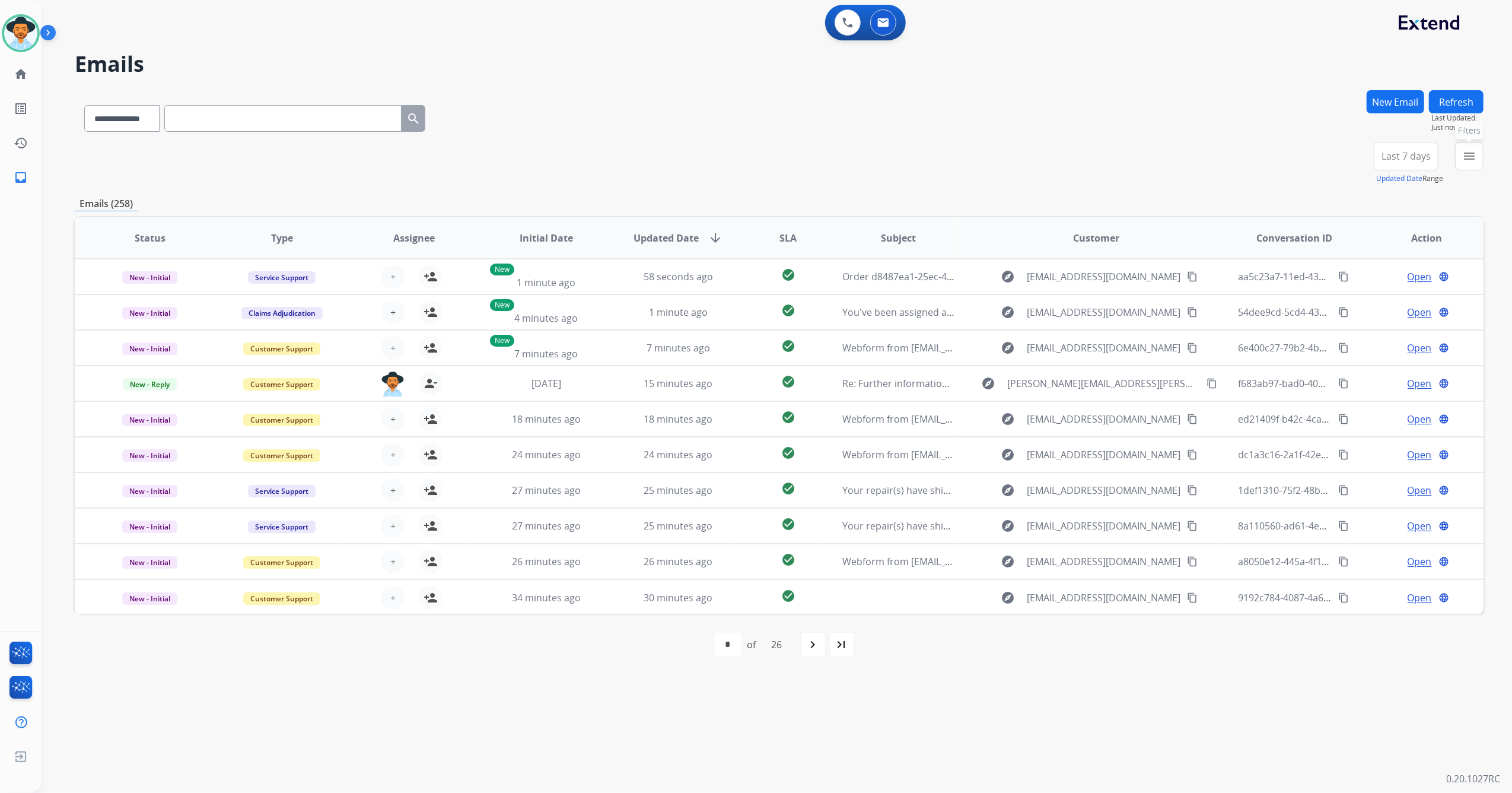
click at [1467, 156] on mat-icon "menu" at bounding box center [1469, 156] width 15 height 15
click at [1343, 370] on div "Open - All Closed - All New - Initial New - Reply On-hold – Internal On-hold - …" at bounding box center [1408, 444] width 129 height 156
click at [1351, 380] on div "Open - All Closed - All New - Initial New - Reply On-hold – Internal On-hold - …" at bounding box center [1408, 444] width 129 height 156
click at [1351, 380] on div "Closed - All" at bounding box center [1410, 387] width 125 height 15
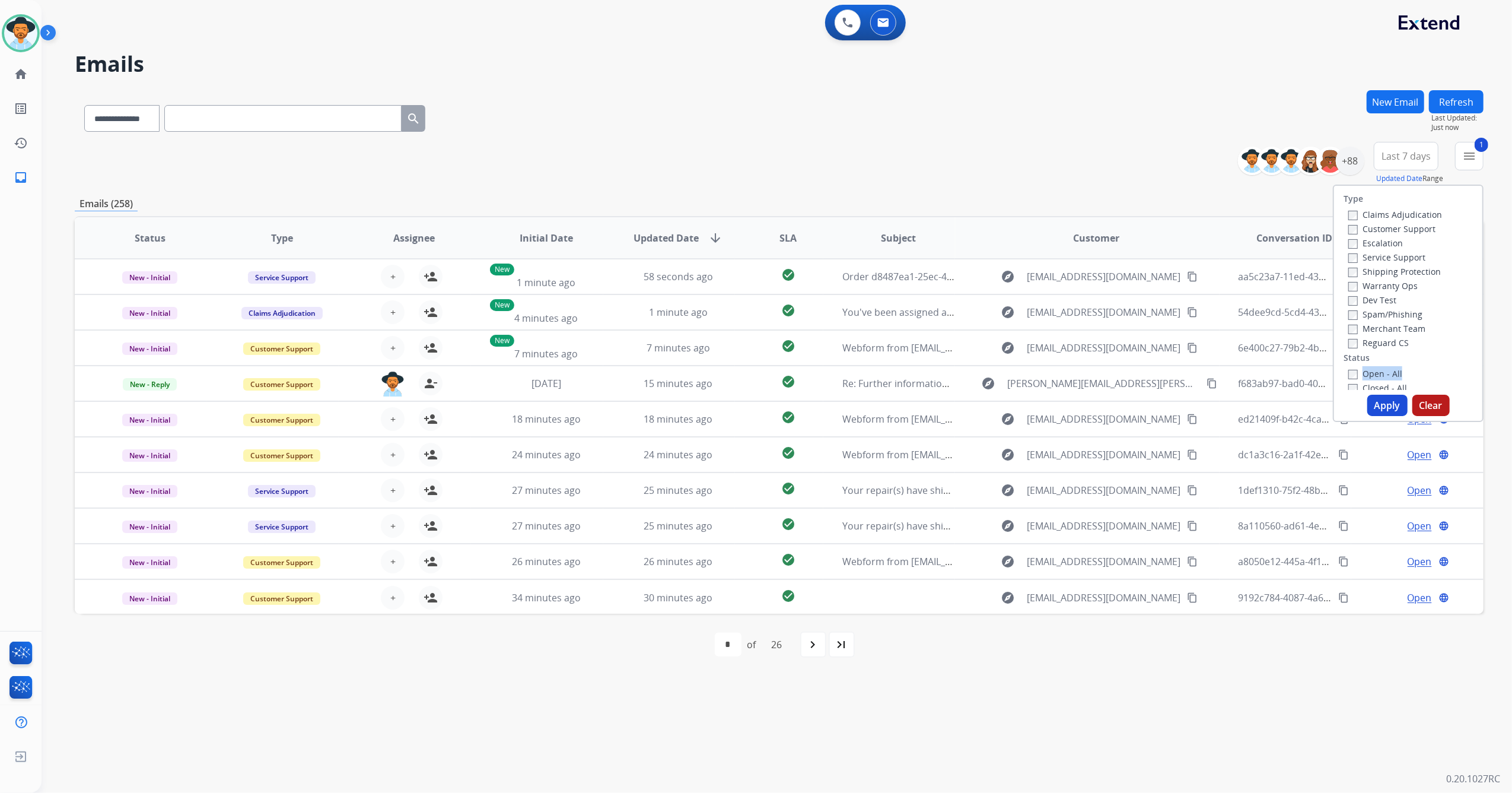
click at [1377, 404] on button "Apply" at bounding box center [1387, 405] width 41 height 21
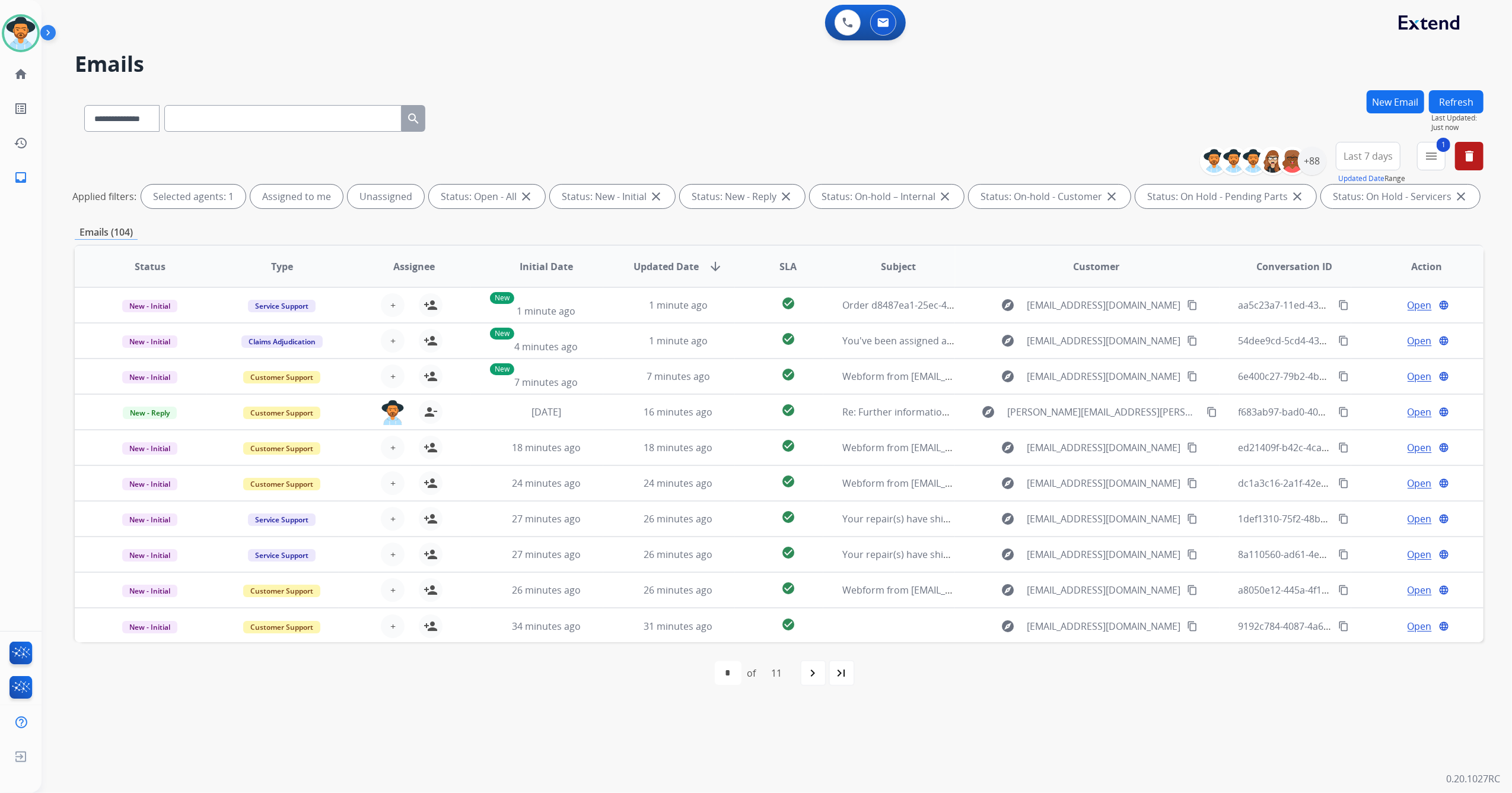
click at [1360, 162] on button "Last 7 days" at bounding box center [1368, 156] width 64 height 28
click at [1315, 158] on div "+88" at bounding box center [1311, 160] width 28 height 28
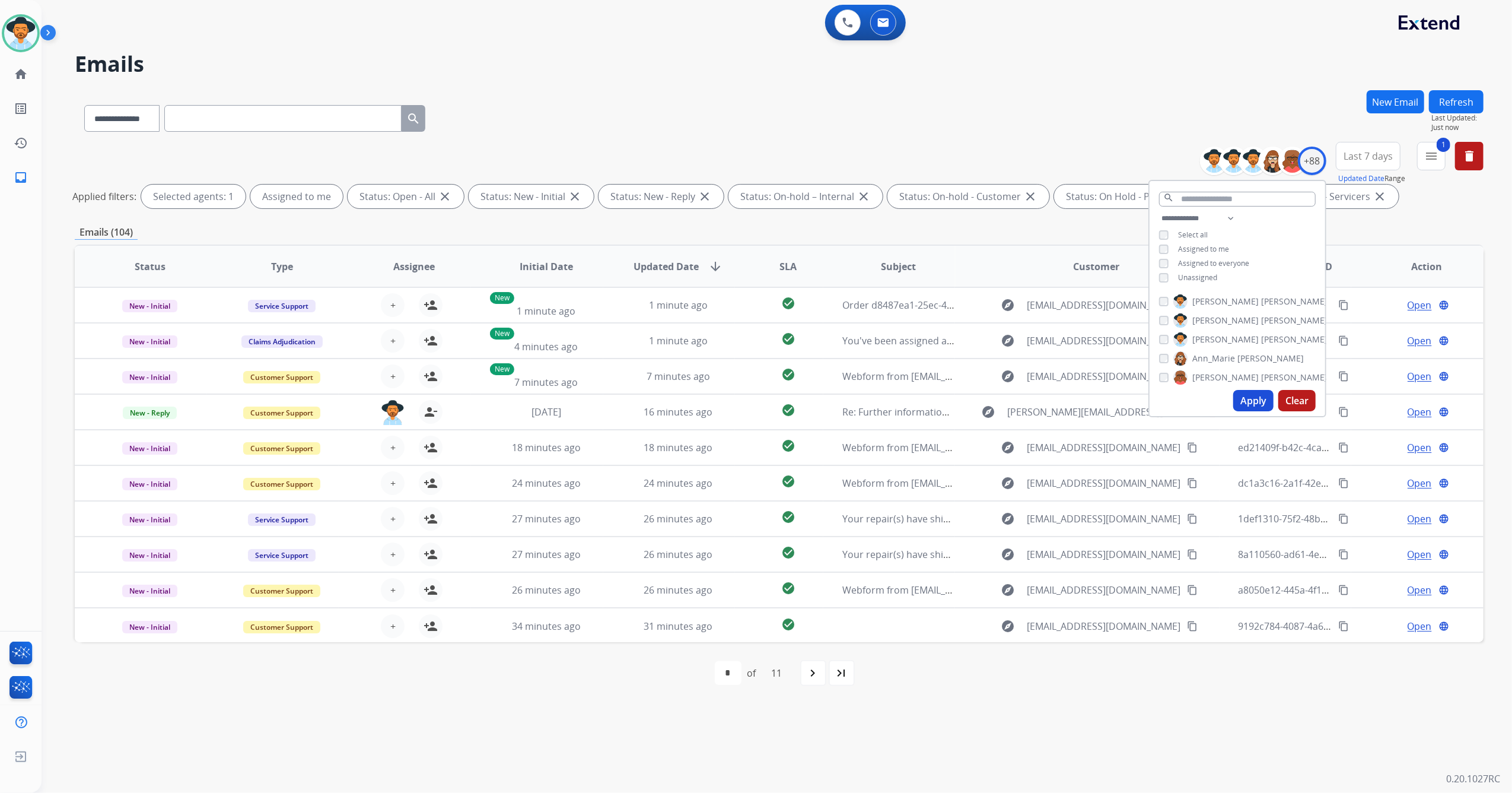
click at [1245, 401] on button "Apply" at bounding box center [1253, 401] width 41 height 21
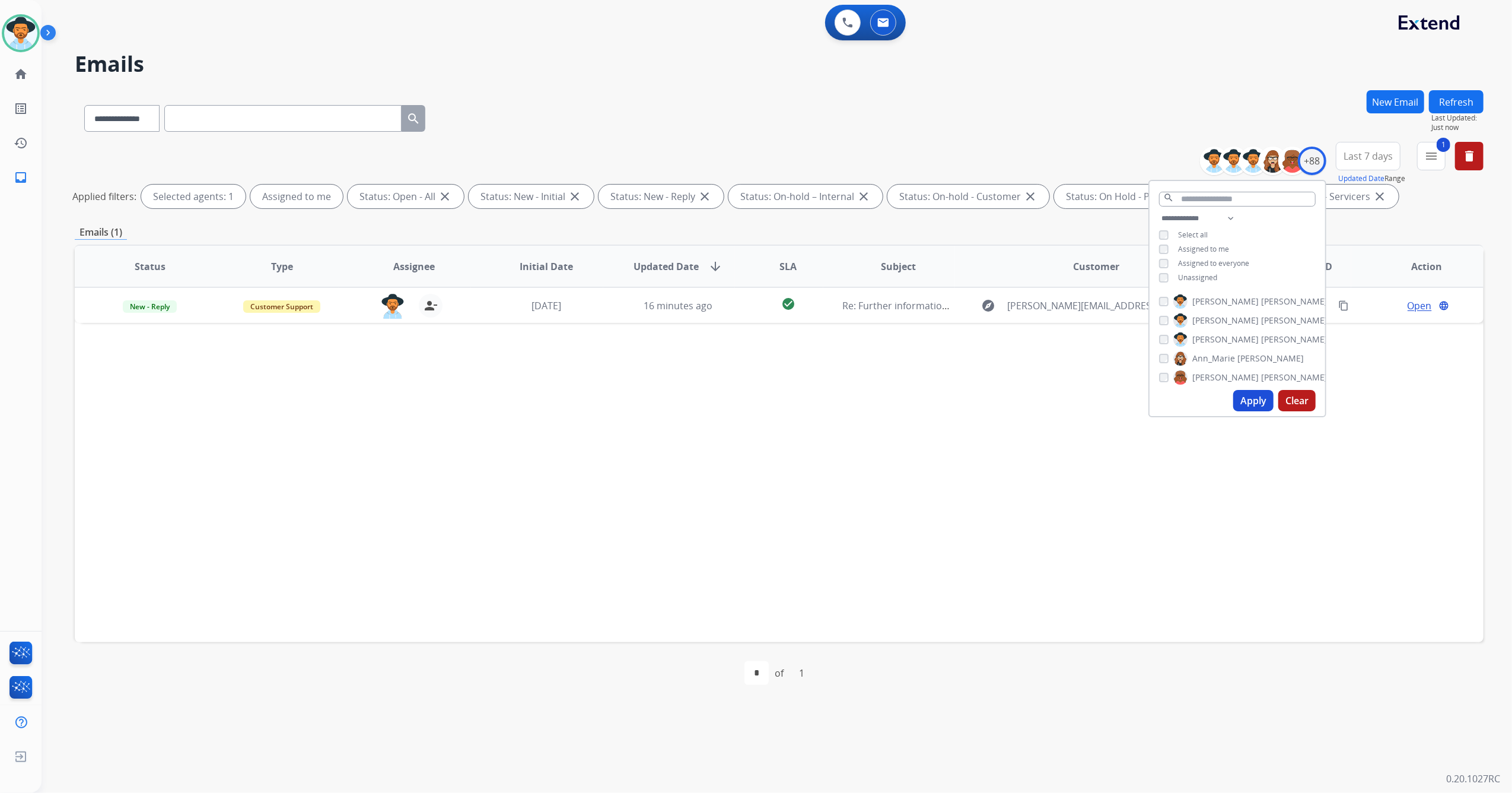
click at [888, 483] on div "Status Type Assignee Initial Date Updated Date arrow_downward SLA Subject Custo…" at bounding box center [779, 443] width 1409 height 398
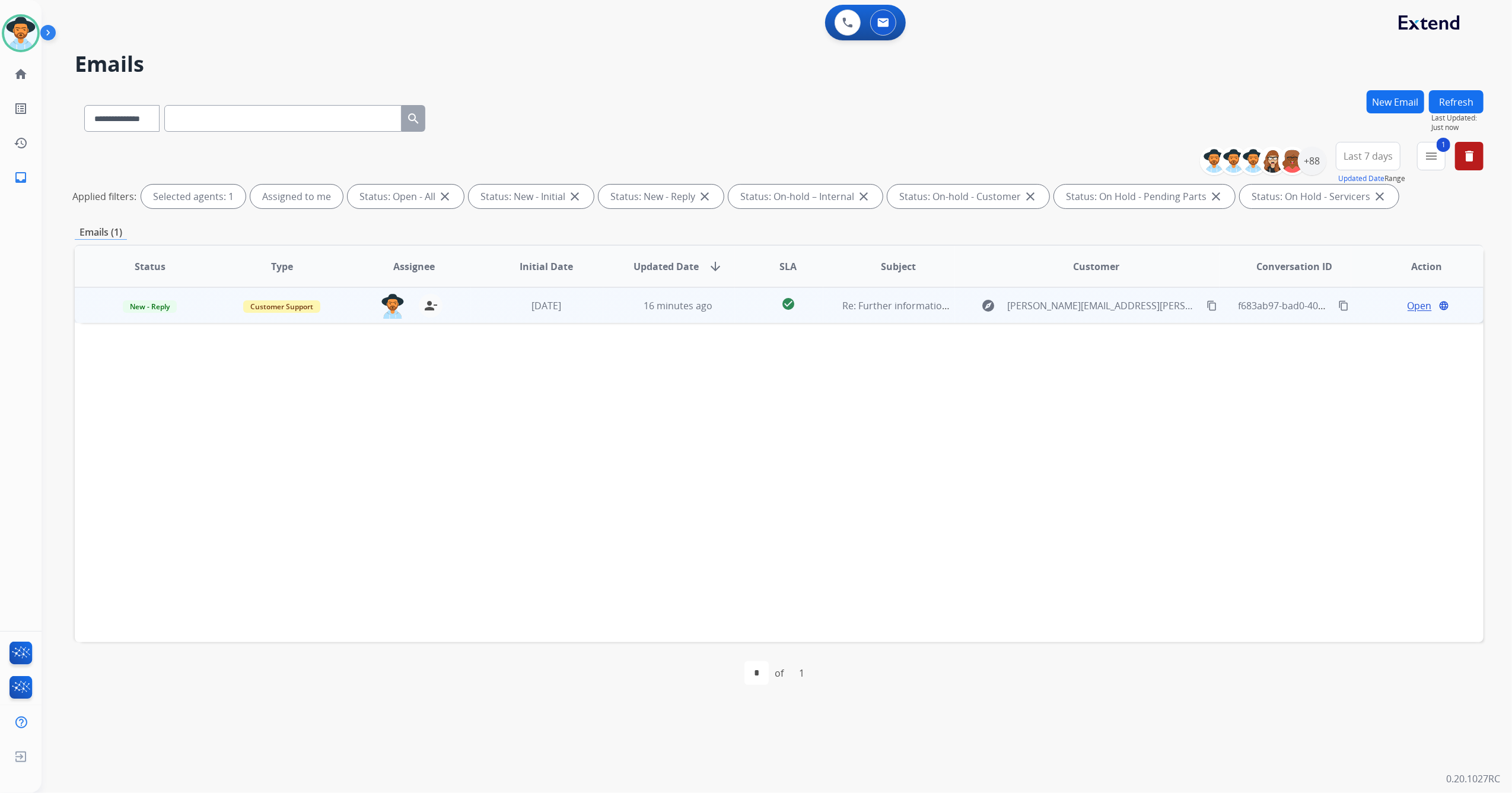
click at [575, 312] on td "4 days ago" at bounding box center [537, 305] width 133 height 35
click at [1418, 303] on span "Open" at bounding box center [1420, 305] width 25 height 15
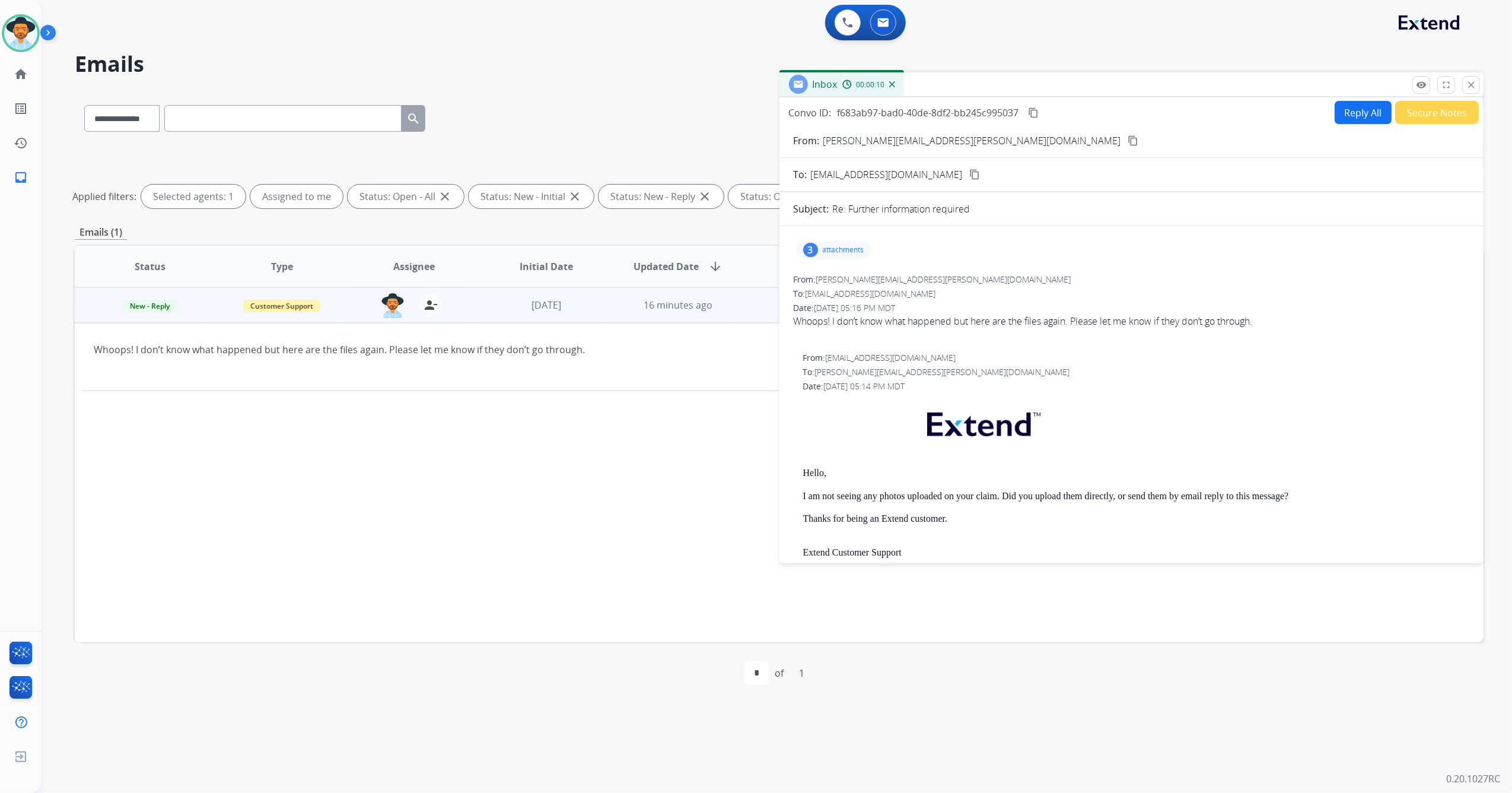
click at [824, 246] on p "attachments" at bounding box center [843, 250] width 41 height 9
click at [1000, 279] on mat-icon "download" at bounding box center [1002, 280] width 11 height 11
click at [950, 323] on mat-icon "download" at bounding box center [946, 322] width 11 height 11
click at [947, 362] on mat-icon "download" at bounding box center [946, 363] width 11 height 11
click at [1127, 143] on mat-icon "content_copy" at bounding box center [1133, 141] width 11 height 11
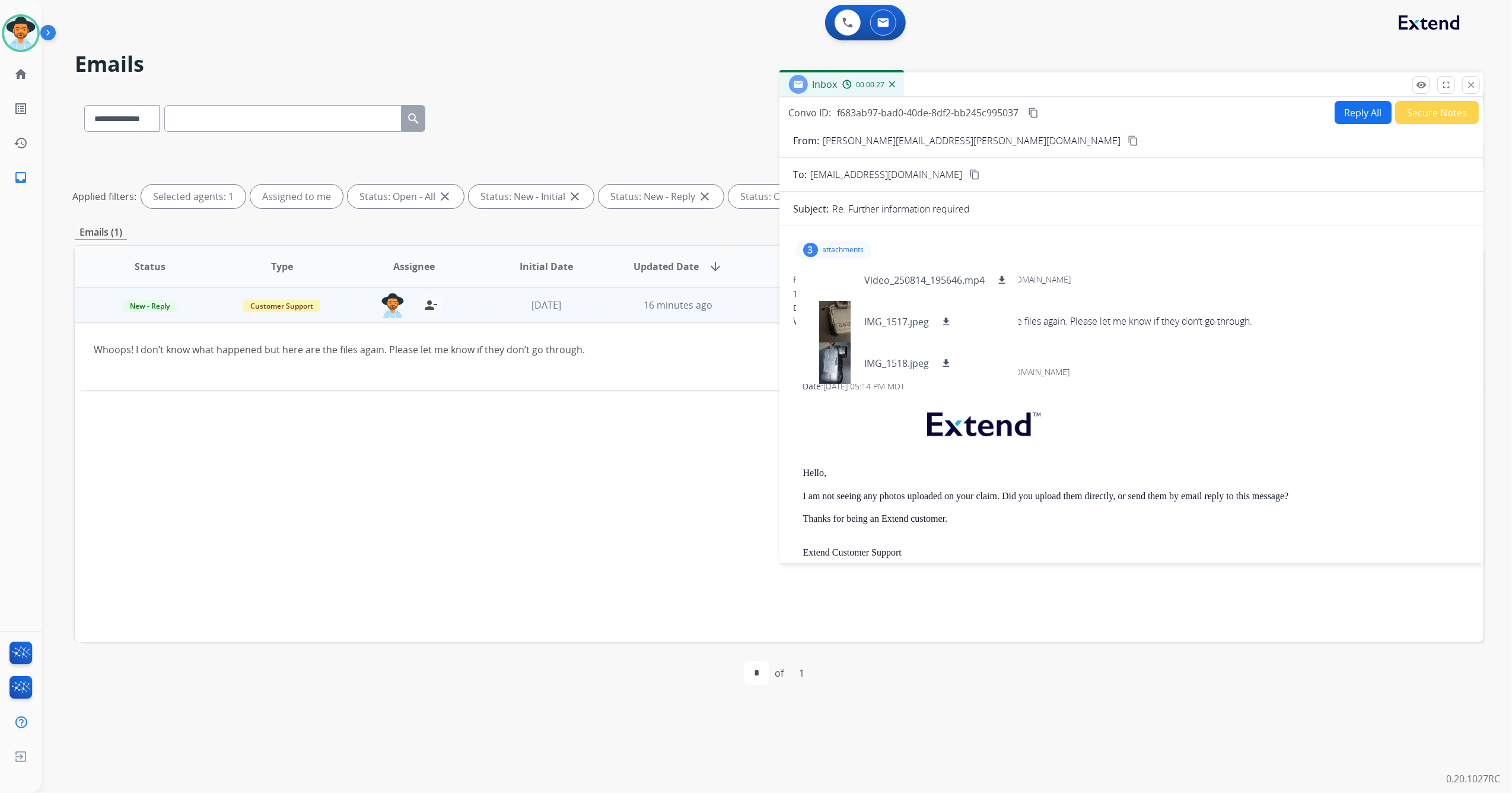
click at [1160, 252] on div "3 attachments Video_250814_195646.mp4 download IMG_1517.jpeg download IMG_1518.…" at bounding box center [1131, 249] width 676 height 28
click at [1347, 116] on button "Reply All" at bounding box center [1363, 113] width 57 height 23
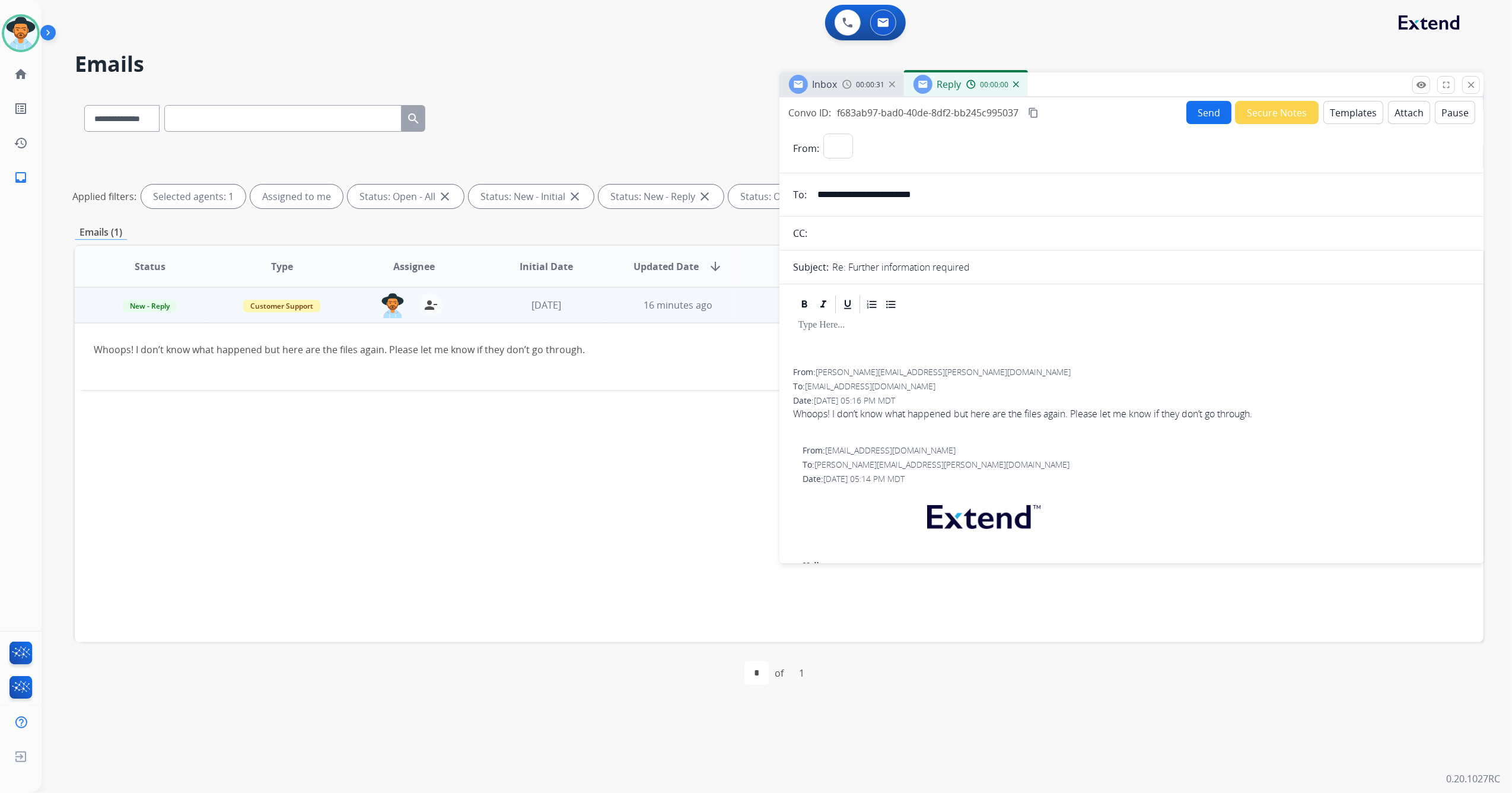
select select "**********"
click at [1347, 117] on button "Templates" at bounding box center [1353, 113] width 60 height 23
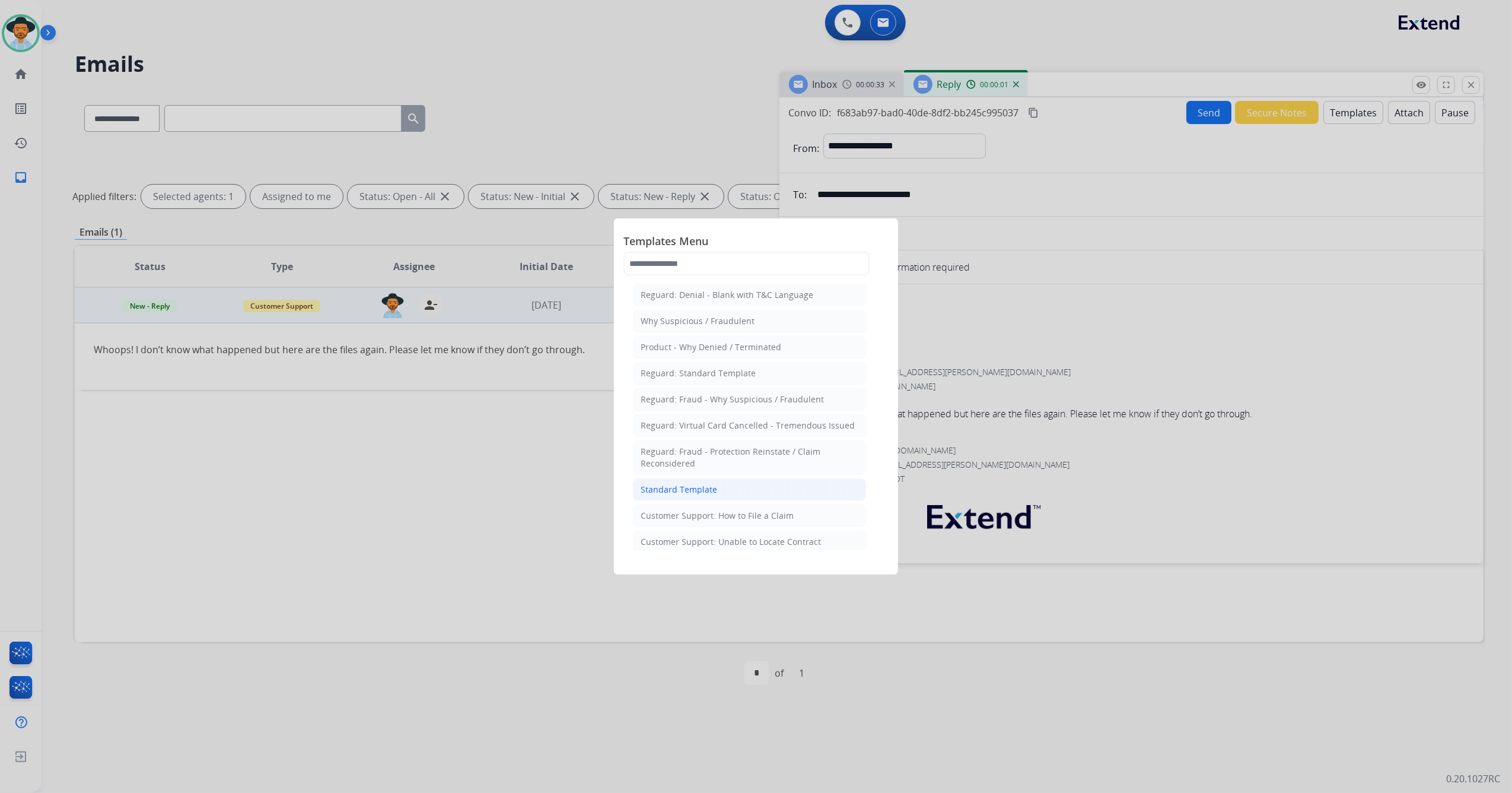
drag, startPoint x: 703, startPoint y: 484, endPoint x: 745, endPoint y: 470, distance: 44.3
click at [702, 484] on li "Standard Template" at bounding box center [749, 489] width 233 height 22
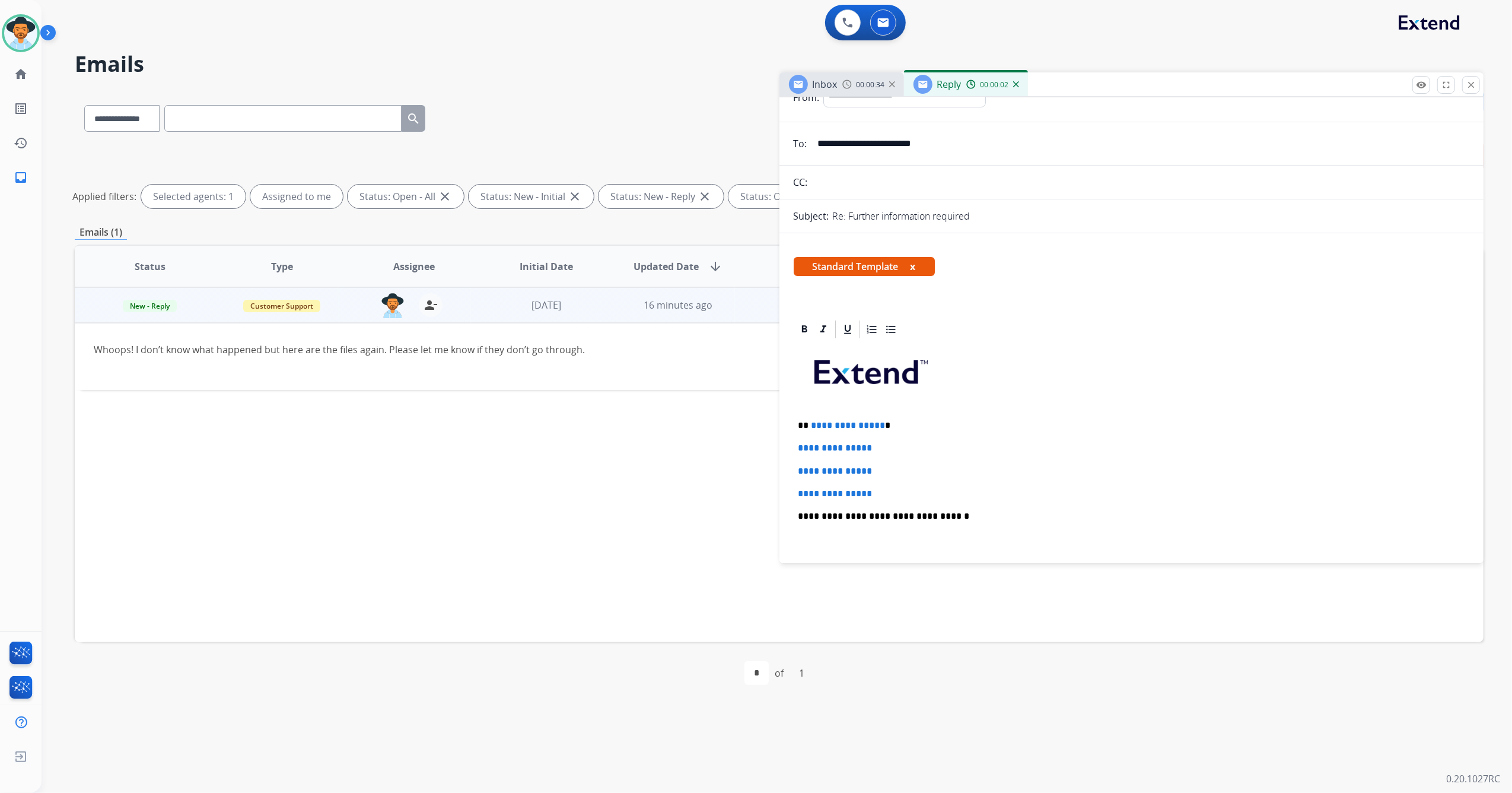
scroll to position [79, 0]
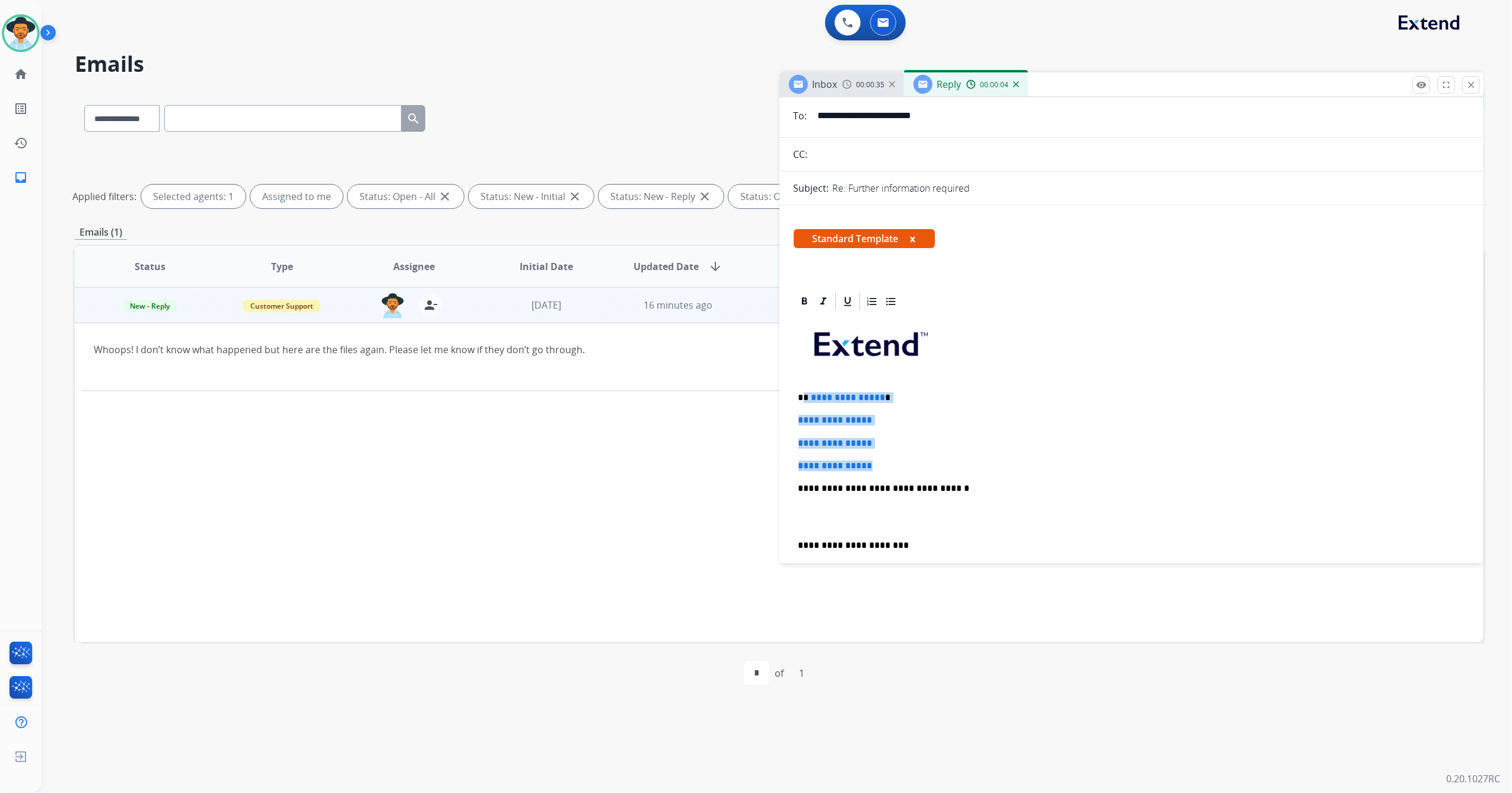
drag, startPoint x: 878, startPoint y: 468, endPoint x: 805, endPoint y: 388, distance: 108.3
click at [805, 388] on div "**********" at bounding box center [1131, 516] width 676 height 408
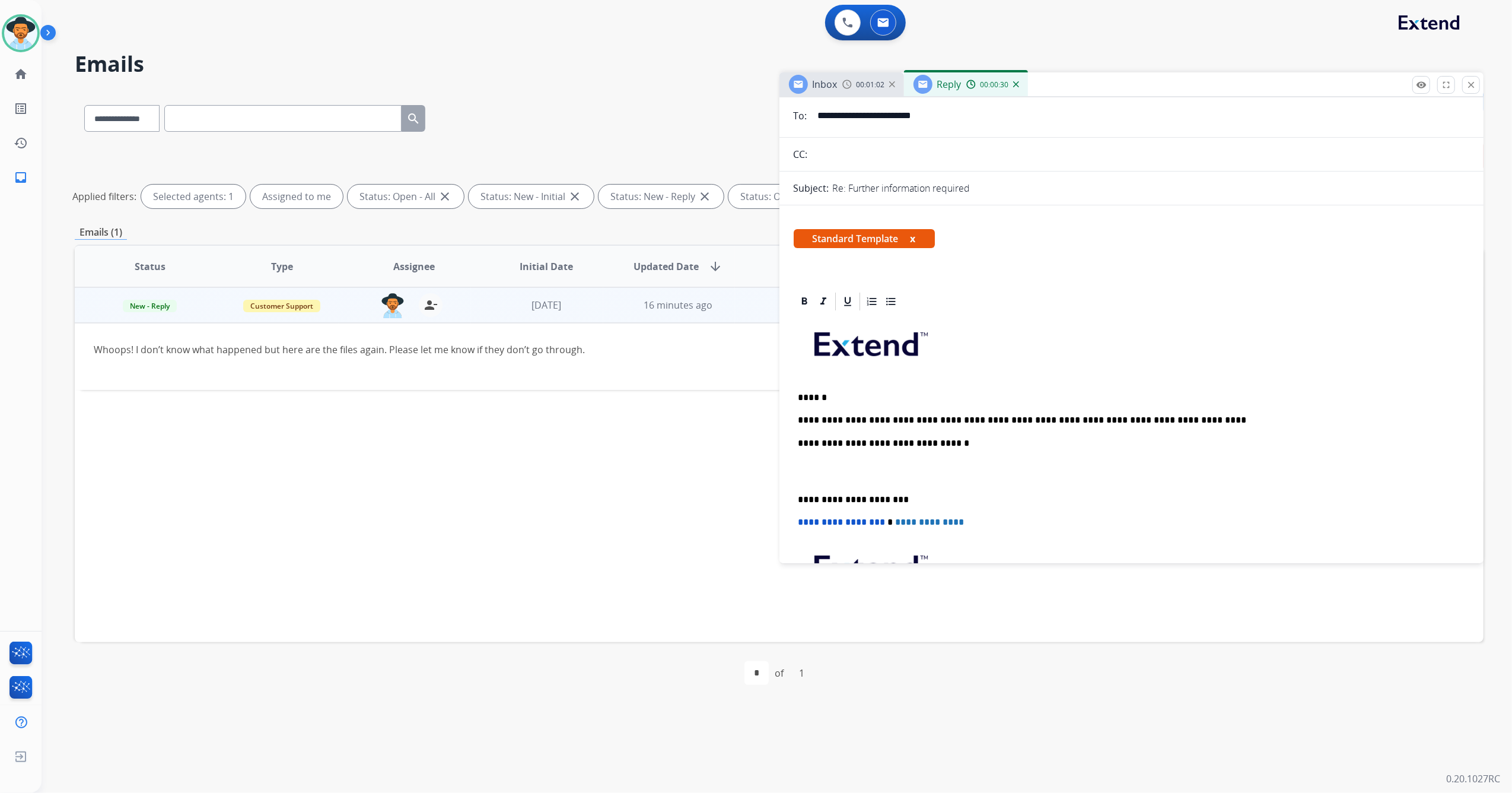
click at [849, 420] on p "**********" at bounding box center [1127, 420] width 657 height 11
click at [1200, 421] on p "**********" at bounding box center [1127, 420] width 657 height 11
drag, startPoint x: 796, startPoint y: 496, endPoint x: 824, endPoint y: 483, distance: 30.9
click at [797, 496] on div "**********" at bounding box center [1131, 493] width 676 height 362
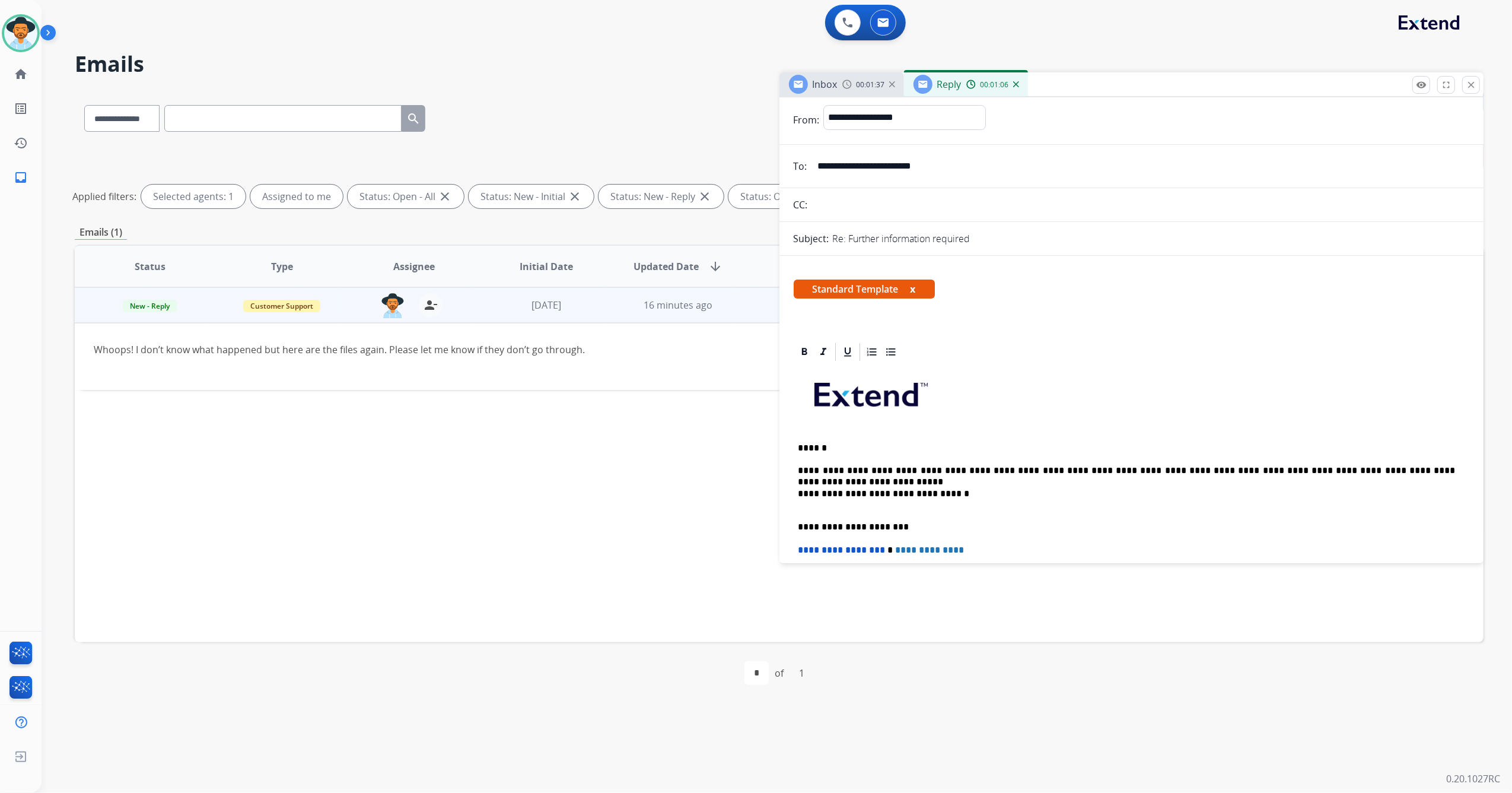
scroll to position [0, 0]
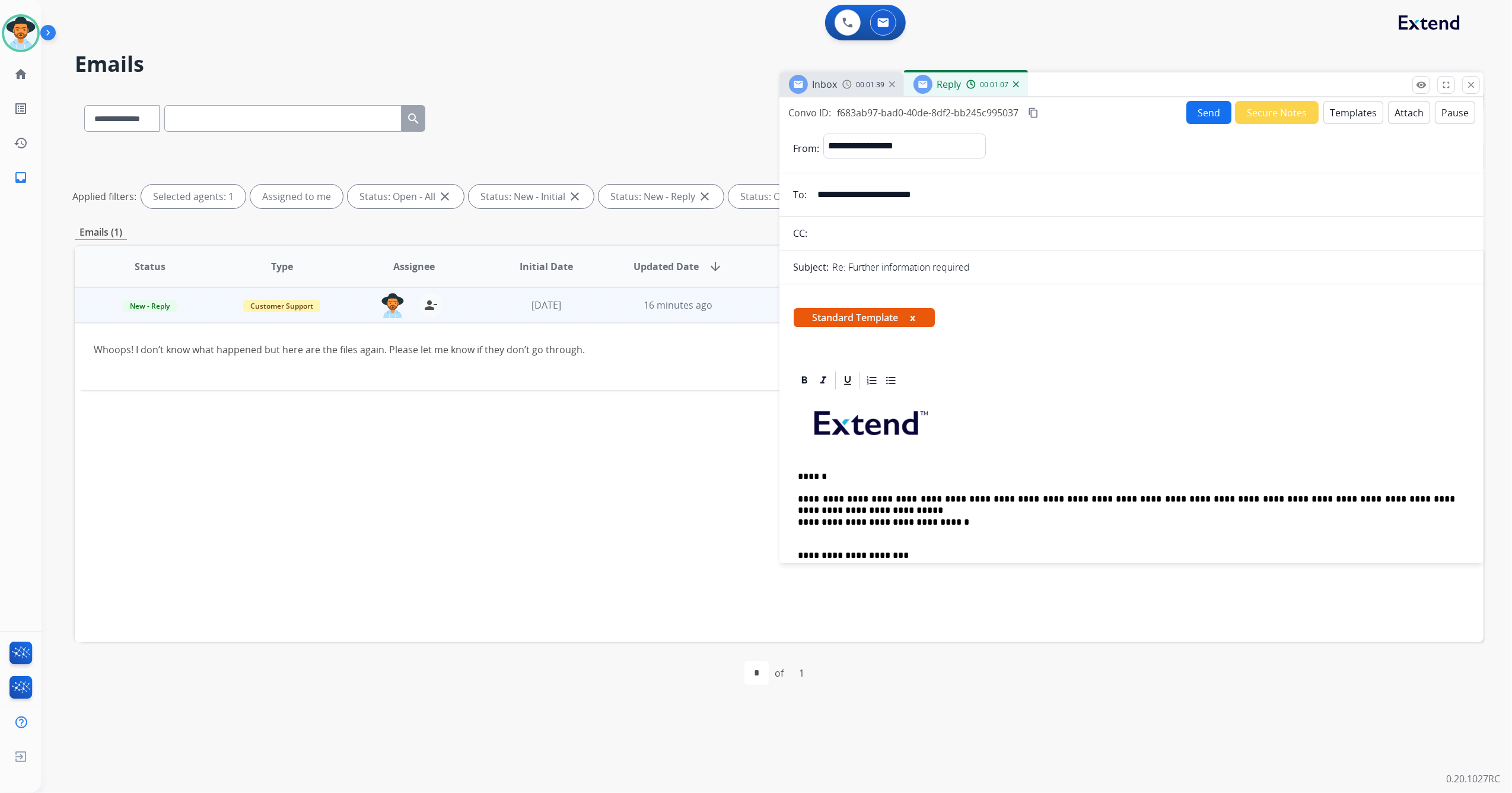
click at [1200, 112] on button "Send" at bounding box center [1209, 113] width 45 height 23
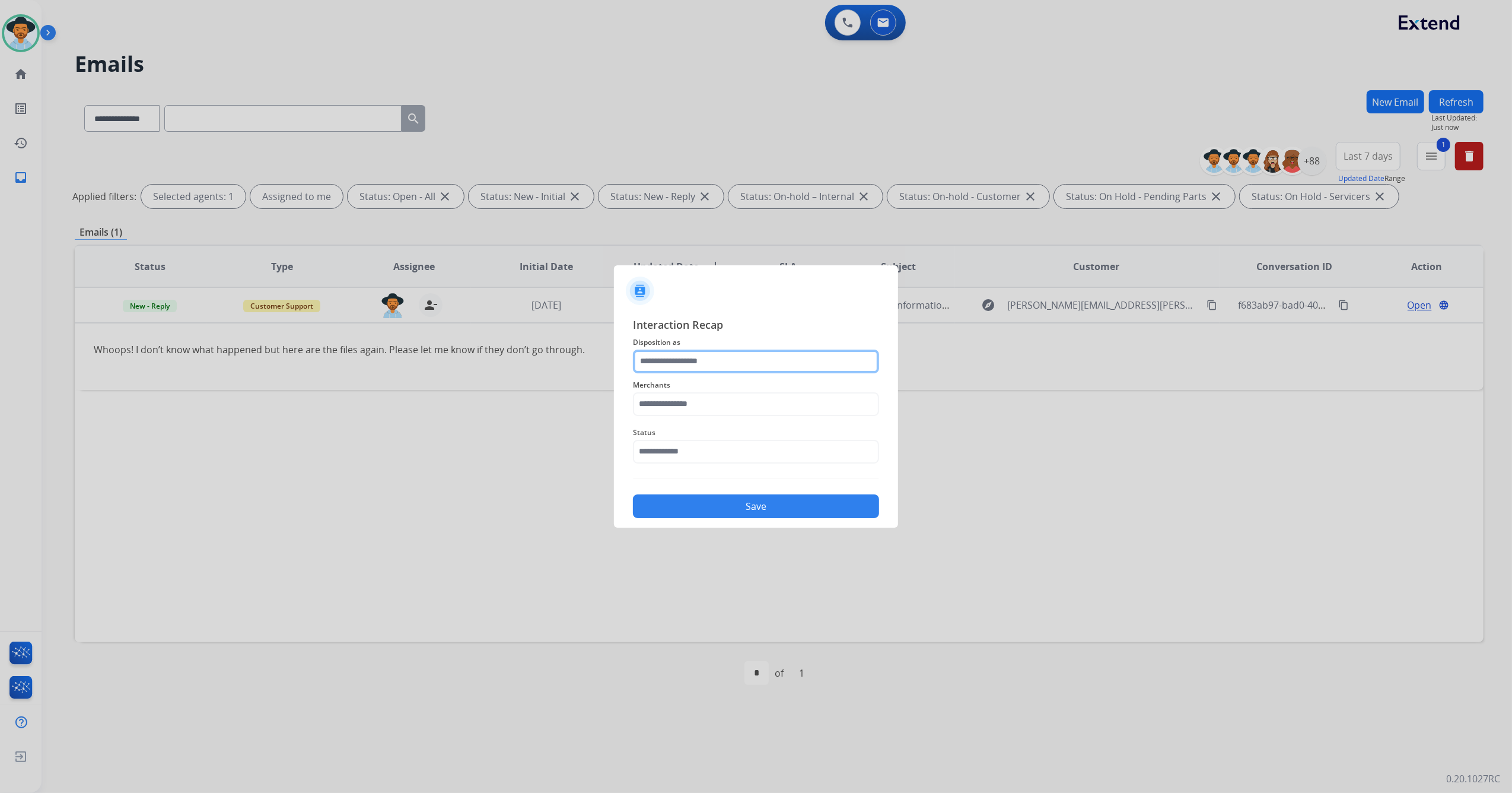
click at [790, 362] on input "text" at bounding box center [755, 361] width 246 height 24
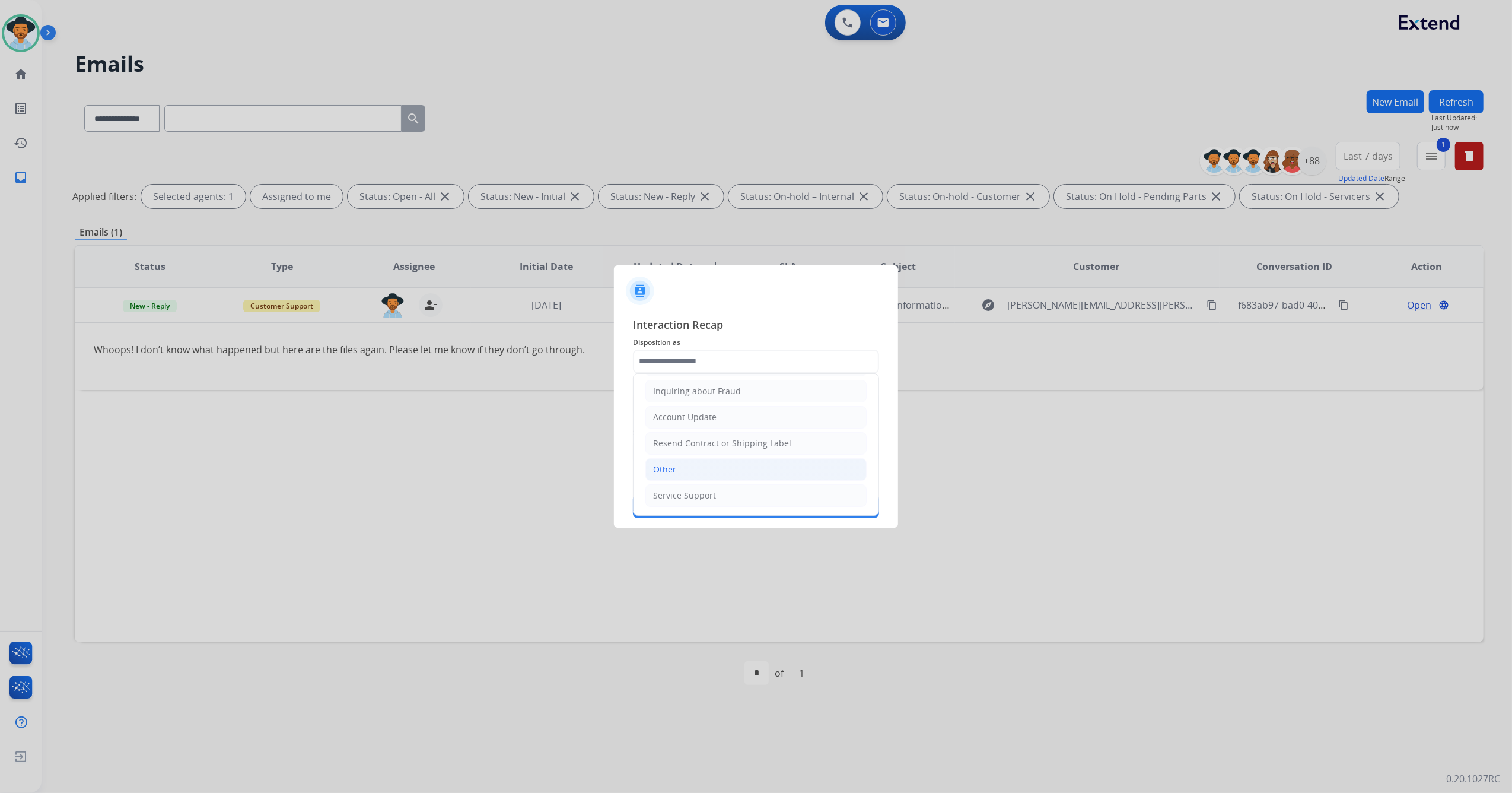
click at [688, 466] on li "Other" at bounding box center [756, 469] width 221 height 22
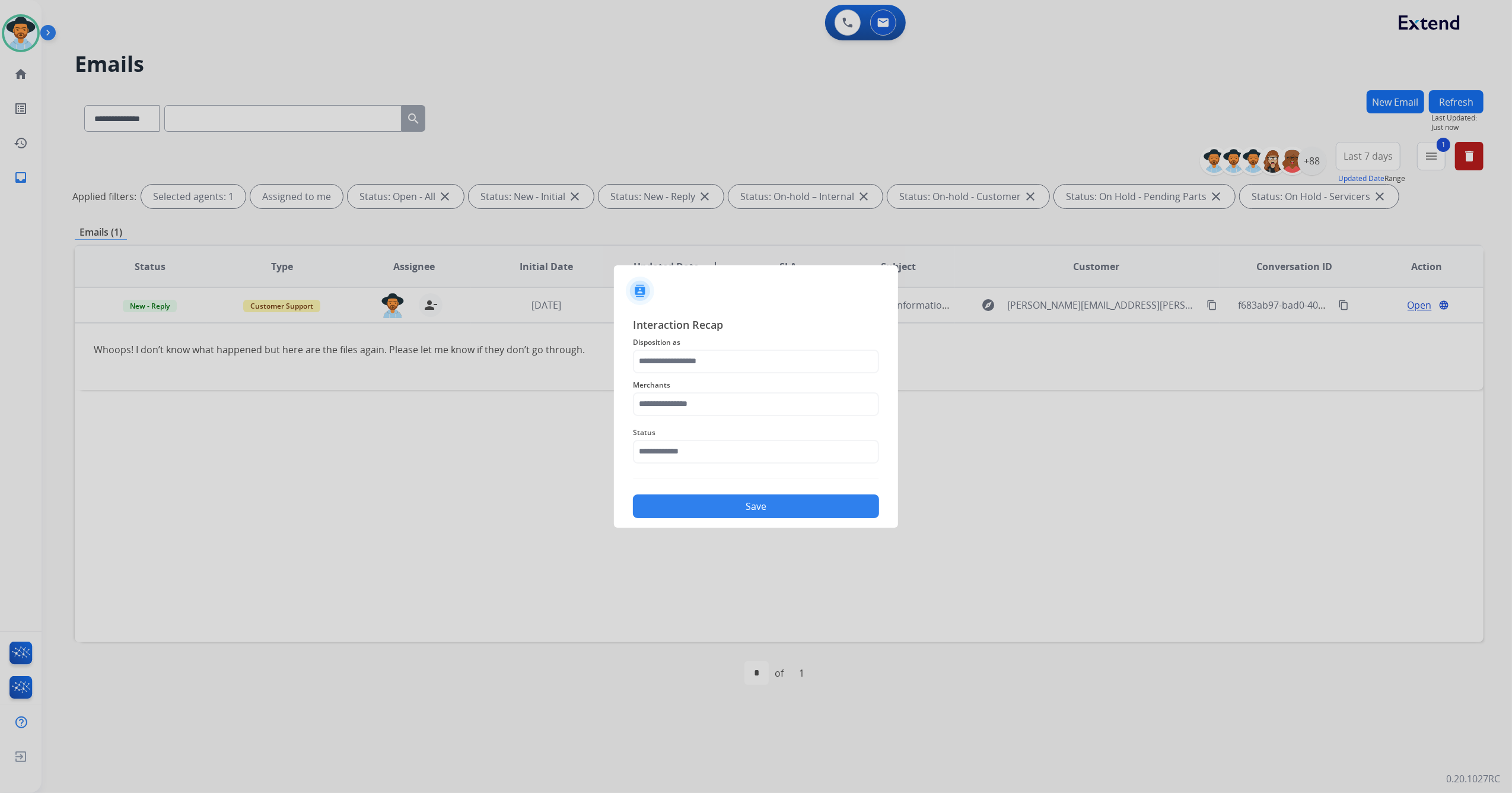
type input "*****"
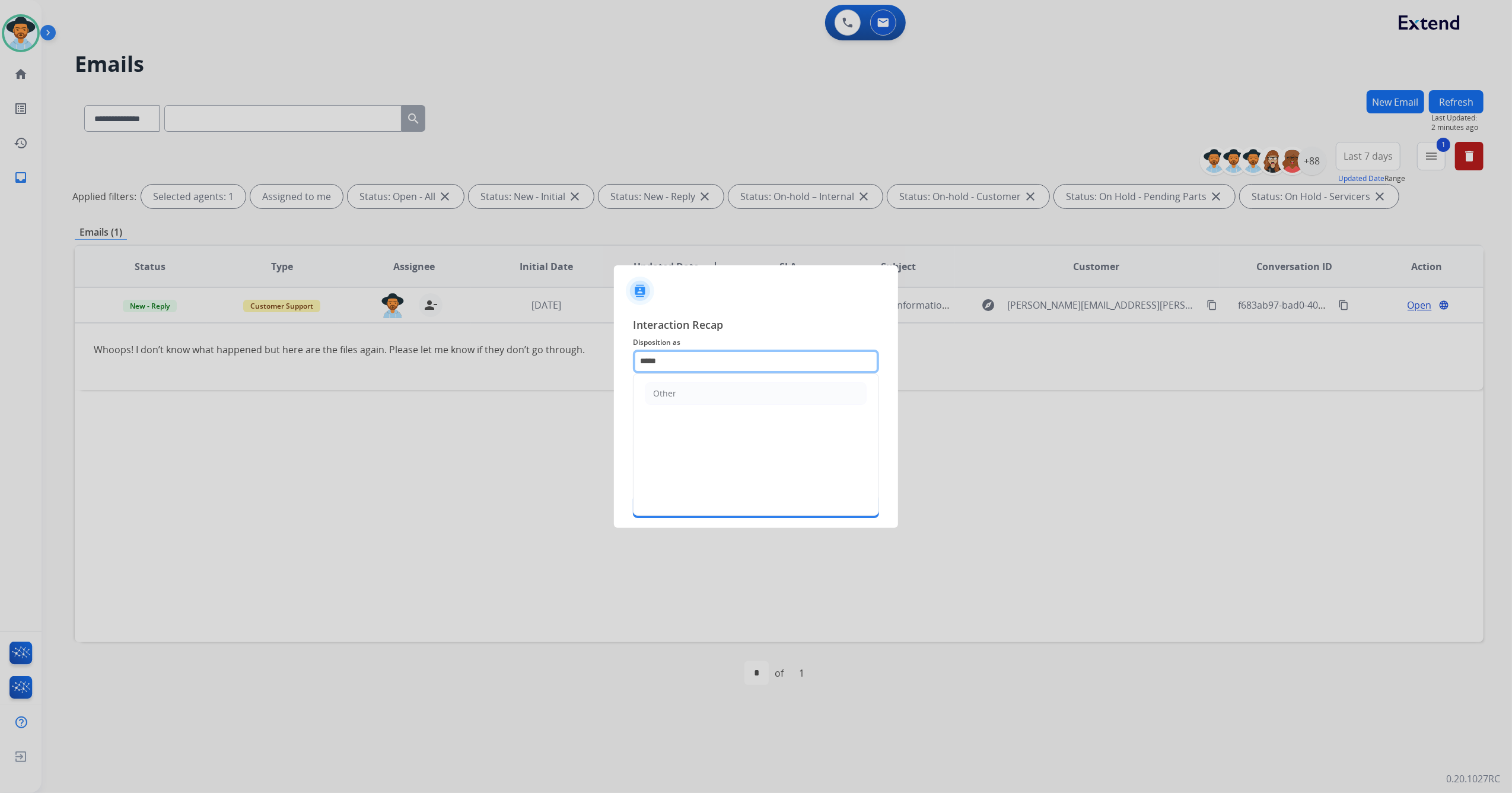
click at [722, 355] on input "*****" at bounding box center [755, 361] width 246 height 24
click at [717, 390] on li "Other" at bounding box center [756, 393] width 221 height 22
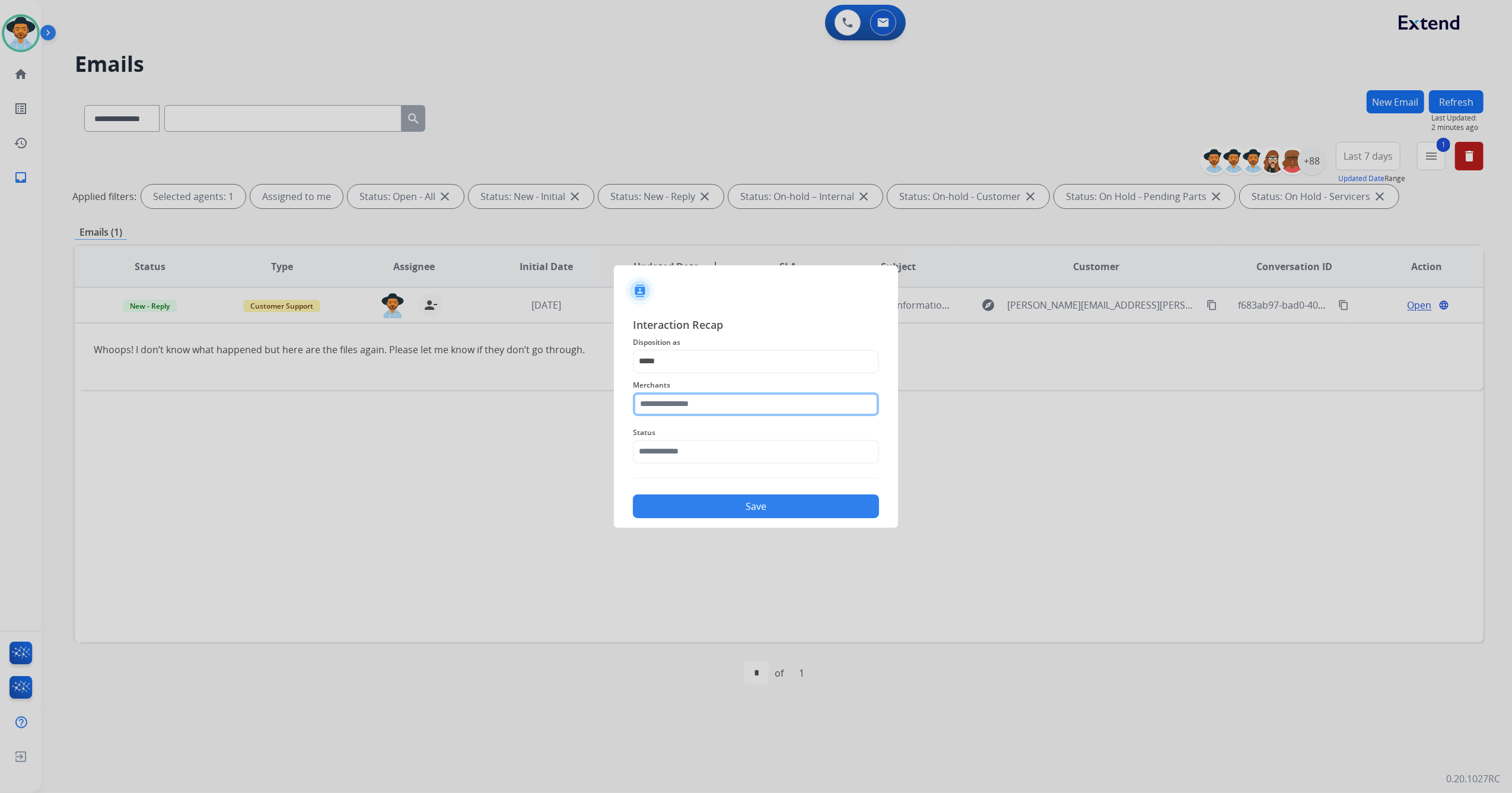
click at [715, 395] on input "text" at bounding box center [755, 404] width 246 height 24
click at [718, 431] on li "Adorama abs" at bounding box center [758, 437] width 226 height 22
type input "**********"
click at [696, 447] on input "text" at bounding box center [755, 451] width 246 height 24
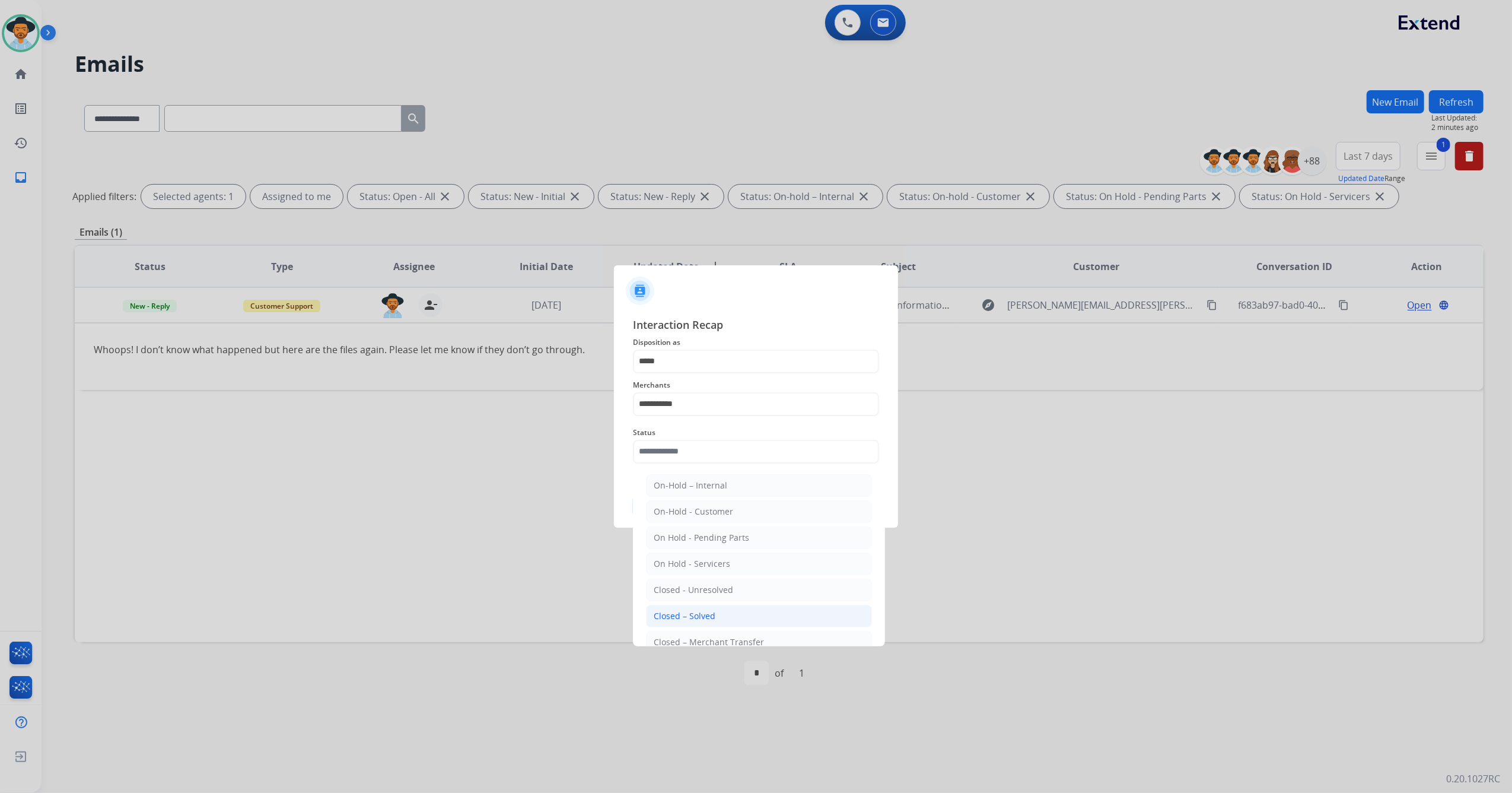
click at [686, 608] on li "Closed – Solved" at bounding box center [758, 615] width 226 height 22
type input "**********"
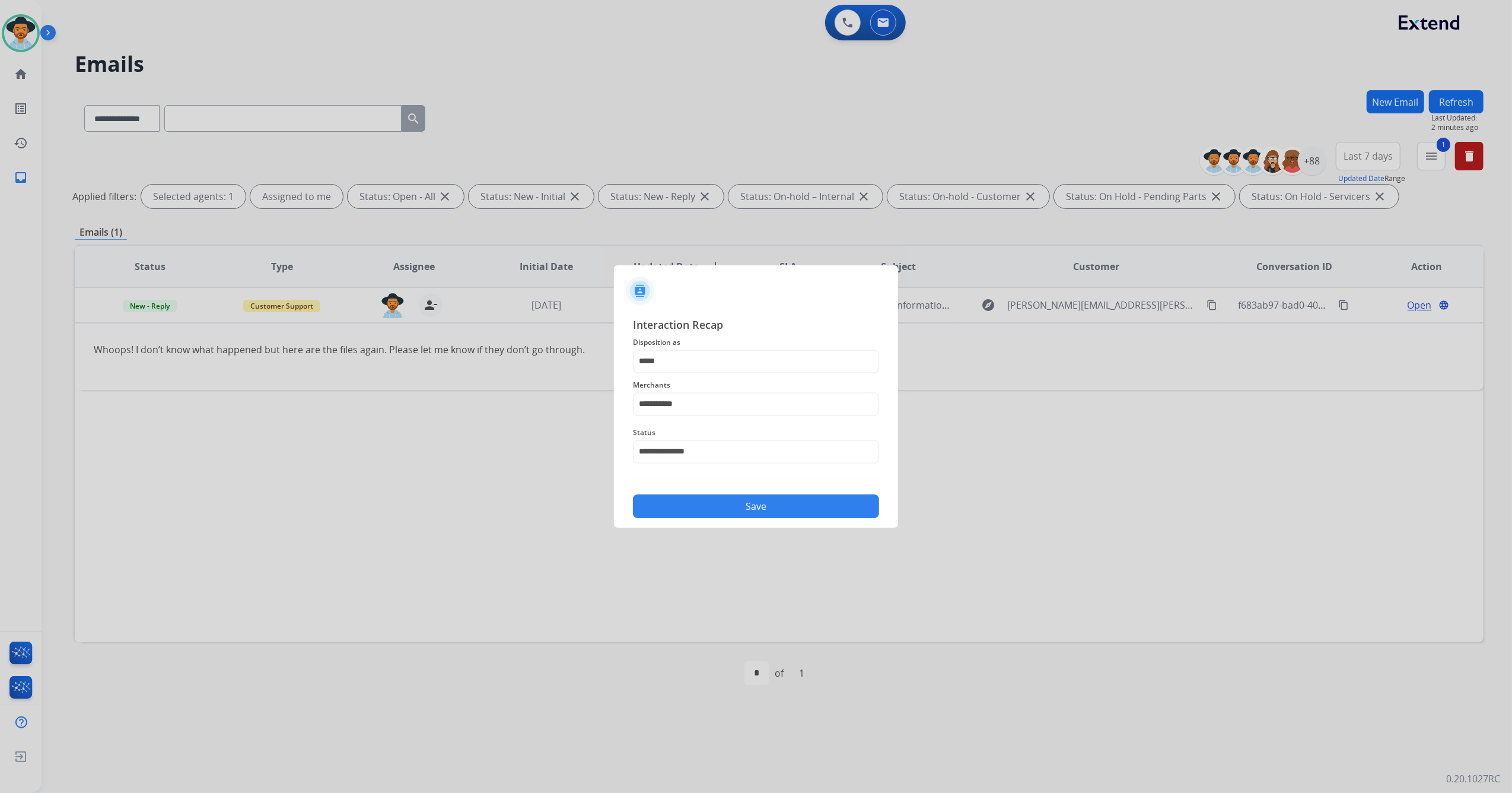
click at [694, 491] on div "Save" at bounding box center [755, 503] width 246 height 31
click at [695, 503] on button "Save" at bounding box center [755, 506] width 246 height 24
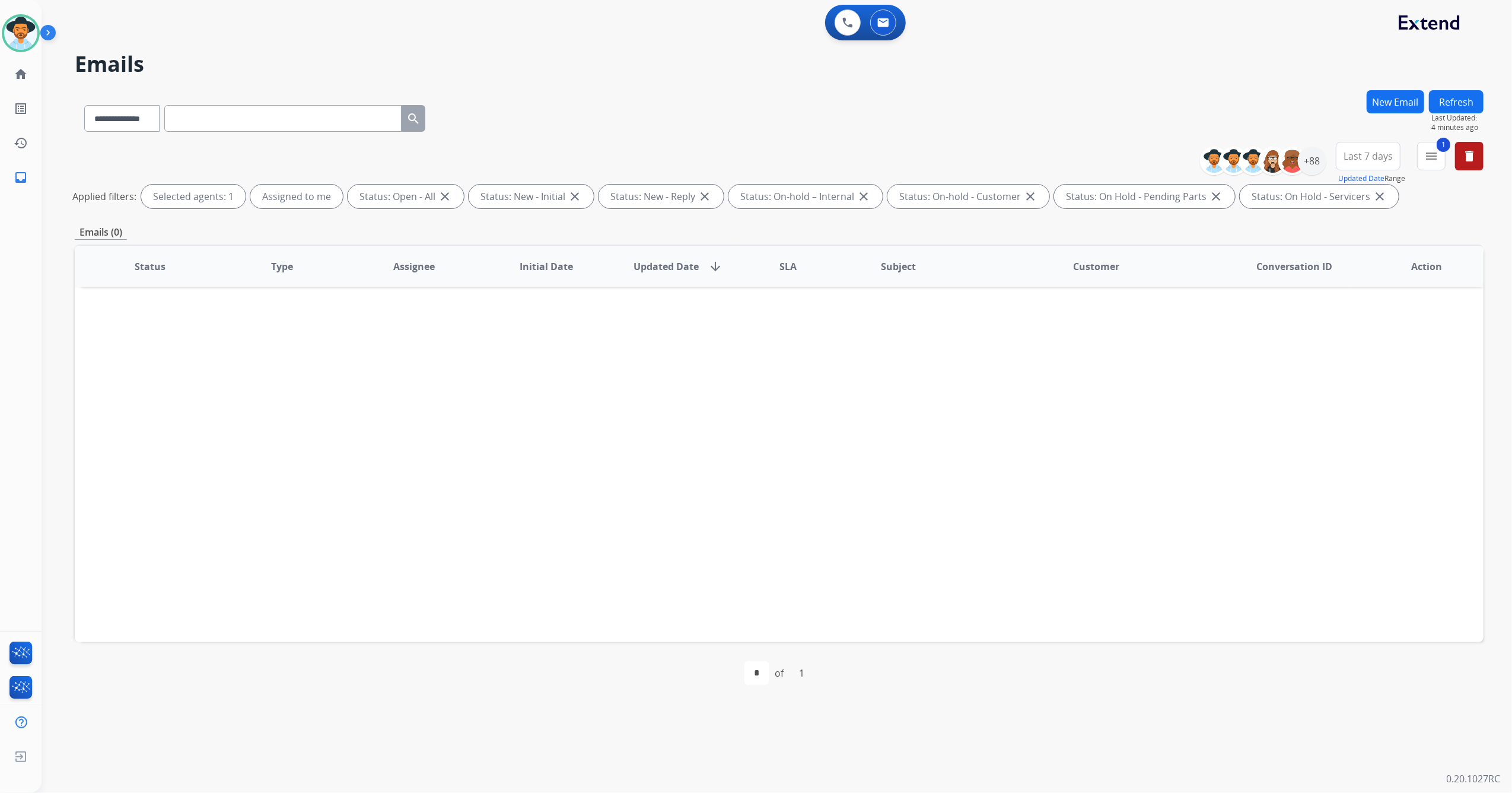
click at [1450, 96] on button "Refresh" at bounding box center [1455, 102] width 54 height 23
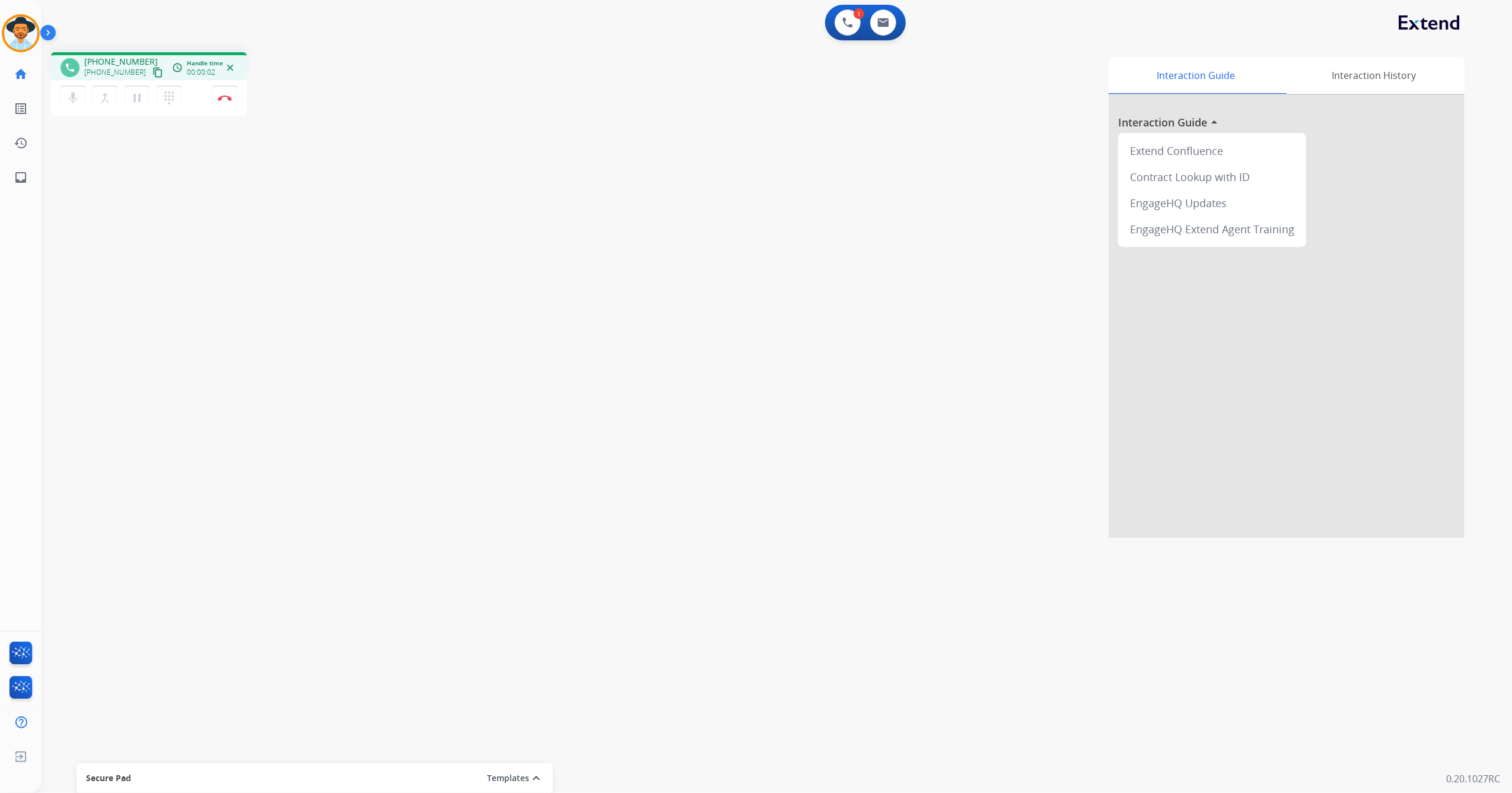
click at [152, 74] on mat-icon "content_copy" at bounding box center [158, 73] width 11 height 11
click at [139, 100] on mat-icon "pause" at bounding box center [137, 97] width 15 height 15
click at [78, 91] on mat-icon "mic" at bounding box center [73, 97] width 15 height 15
click at [140, 93] on mat-icon "play_arrow" at bounding box center [137, 97] width 15 height 15
click at [70, 98] on mat-icon "mic_off" at bounding box center [73, 97] width 15 height 15
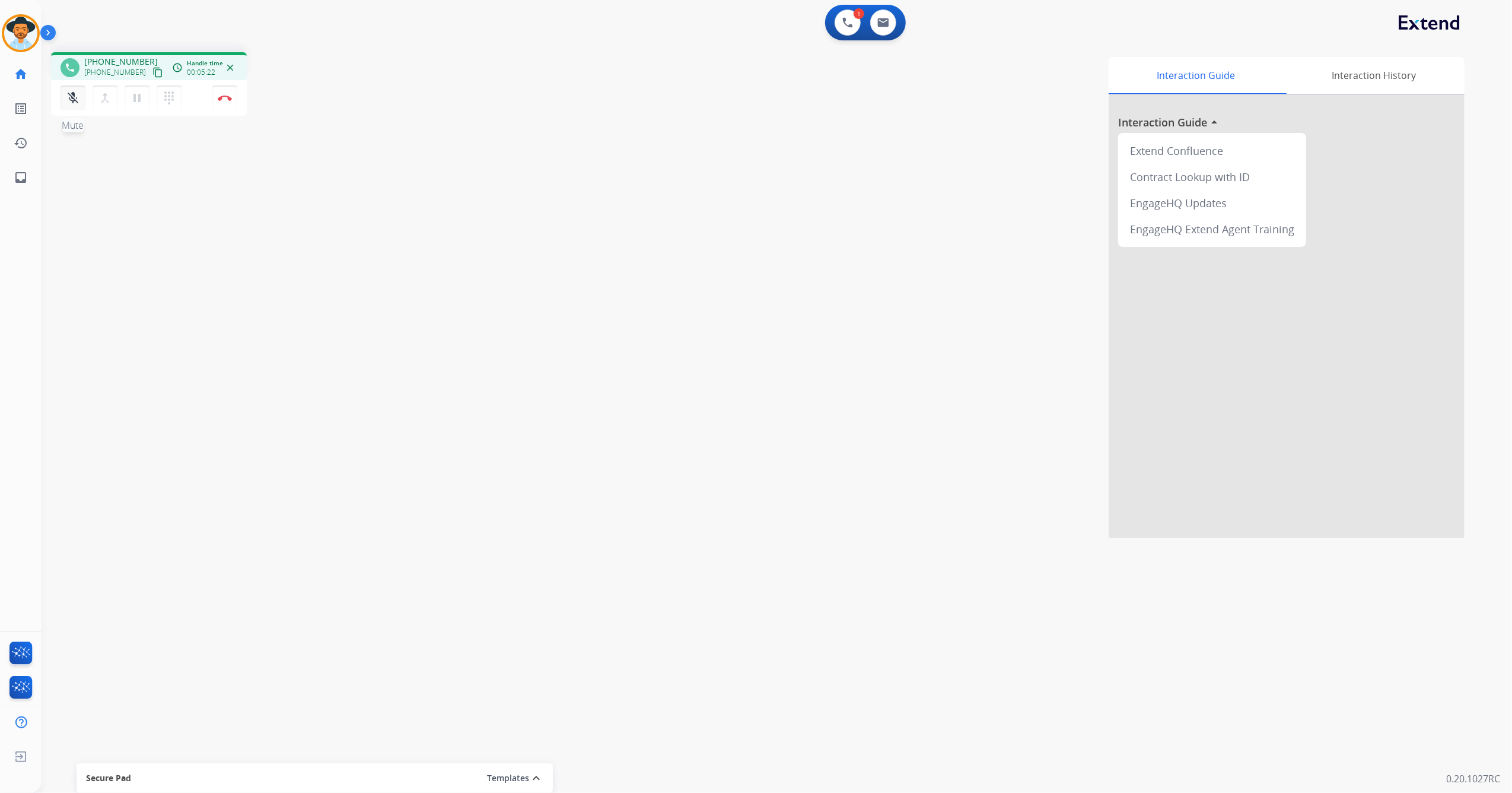
click at [67, 103] on mat-icon "mic_off" at bounding box center [73, 97] width 15 height 15
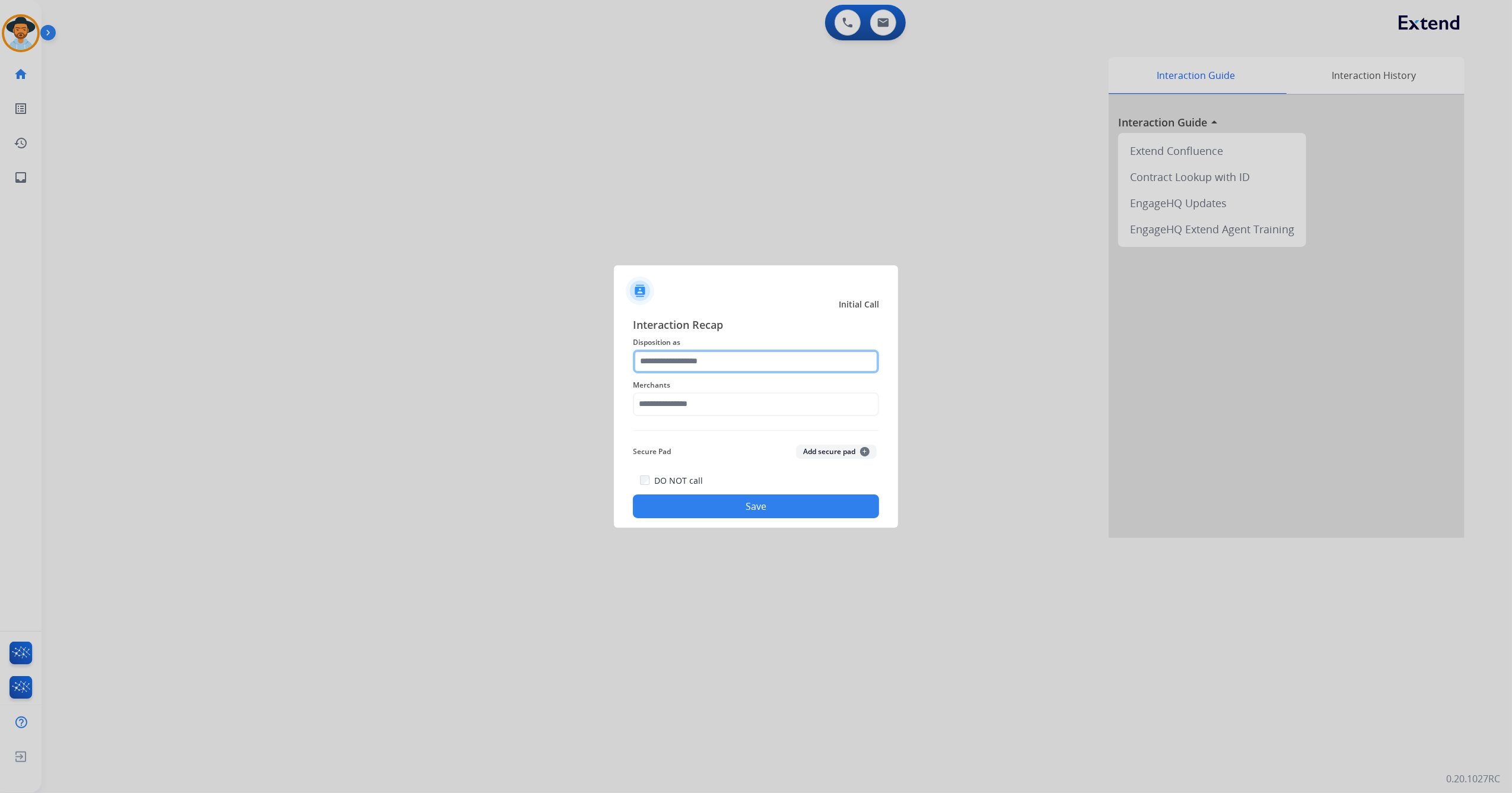
click at [754, 362] on input "text" at bounding box center [755, 361] width 246 height 24
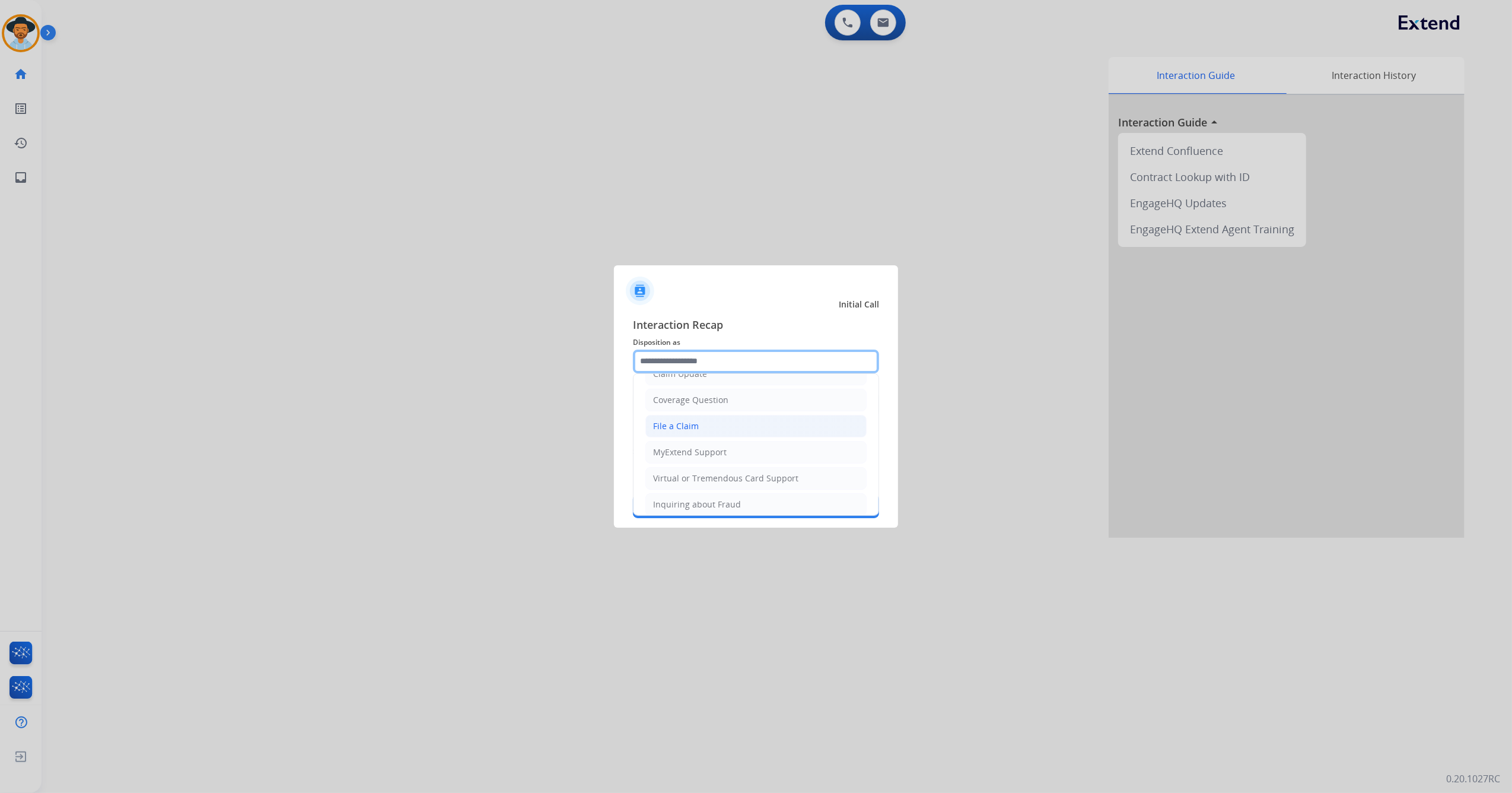
scroll to position [191, 0]
click at [696, 467] on li "Other" at bounding box center [756, 469] width 221 height 22
type input "*****"
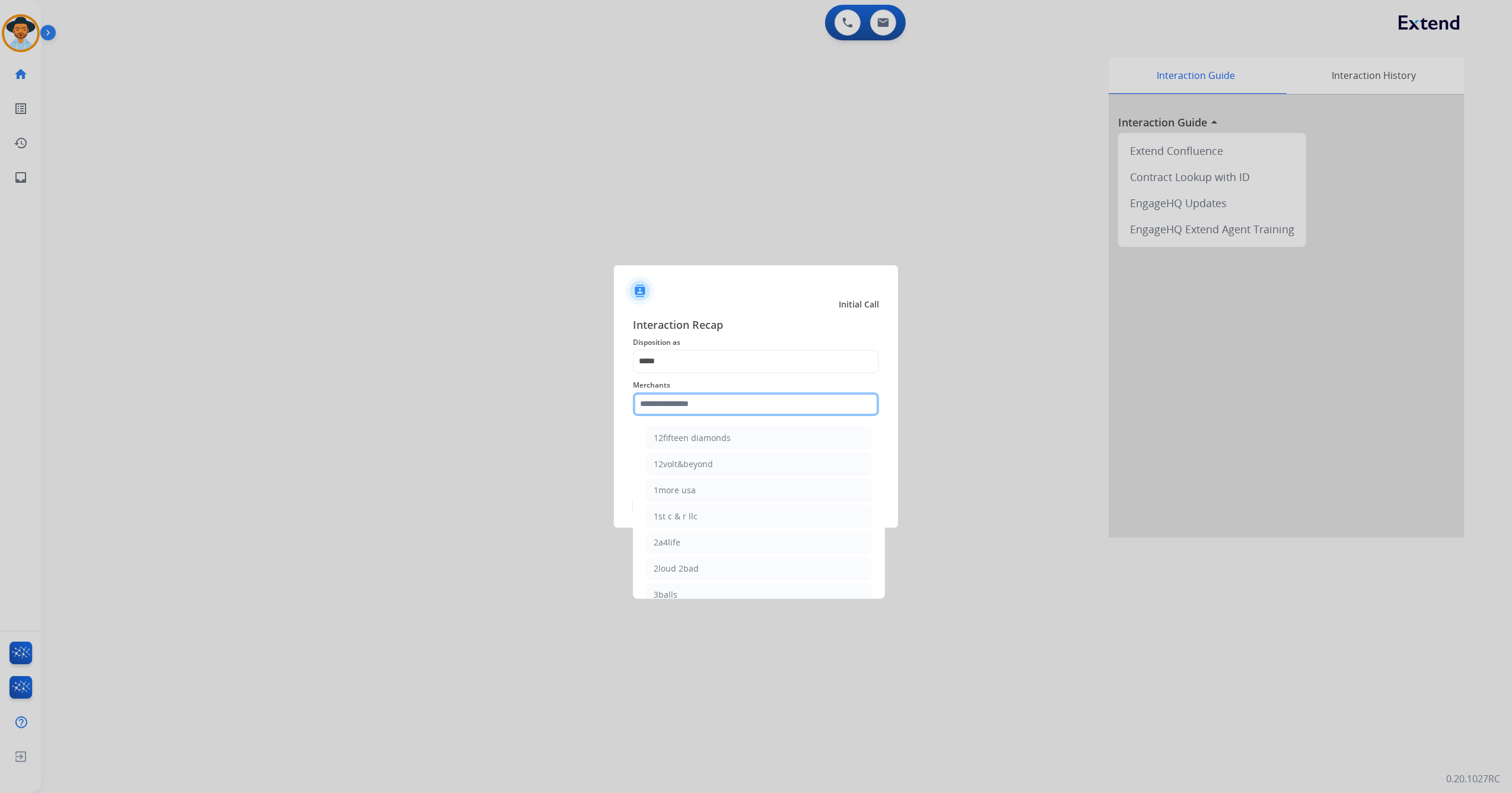
click at [705, 392] on input "text" at bounding box center [755, 404] width 246 height 24
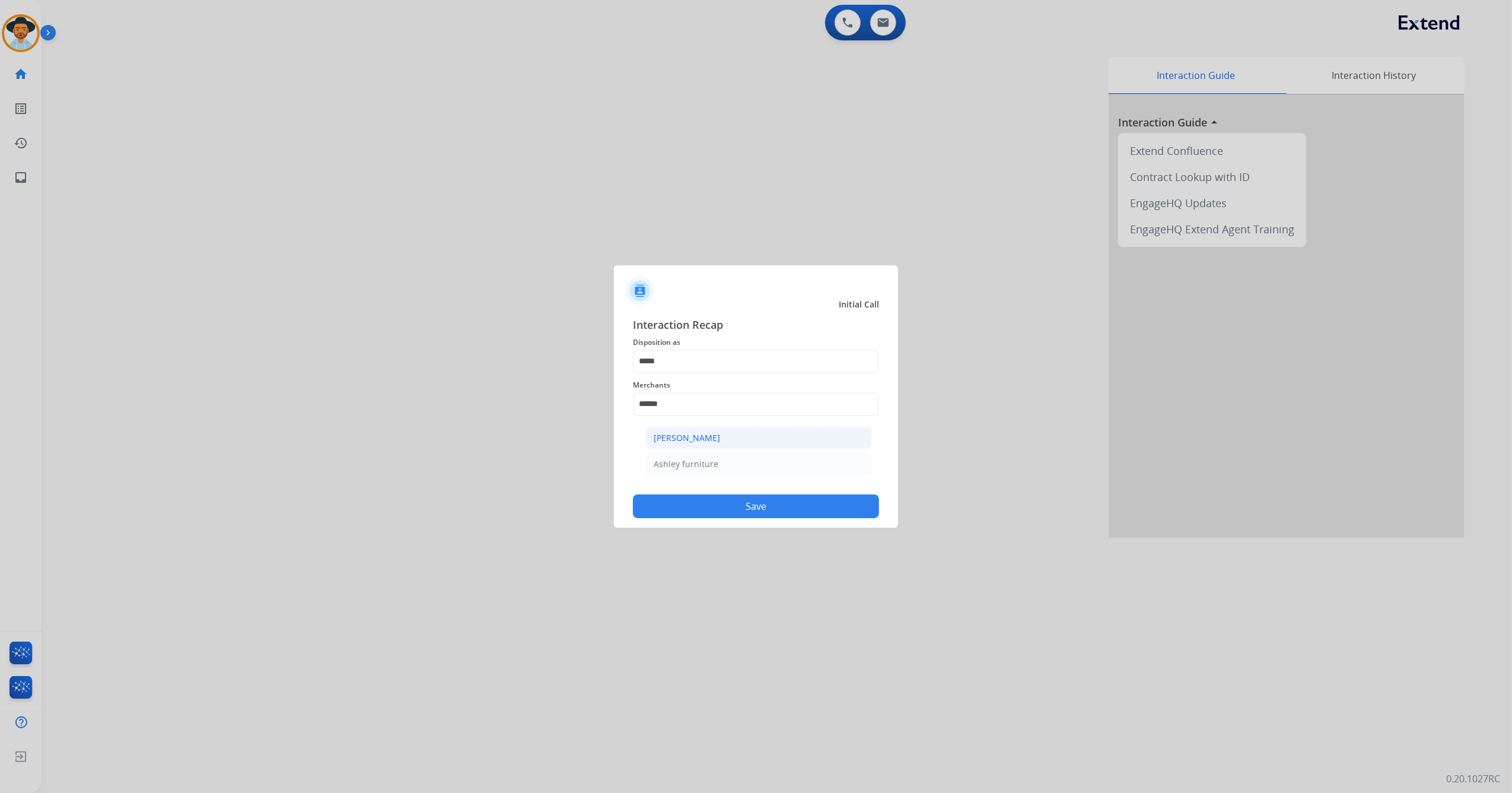
click at [711, 433] on div "[PERSON_NAME]" at bounding box center [686, 437] width 67 height 11
type input "**********"
click at [710, 508] on button "Save" at bounding box center [755, 506] width 246 height 24
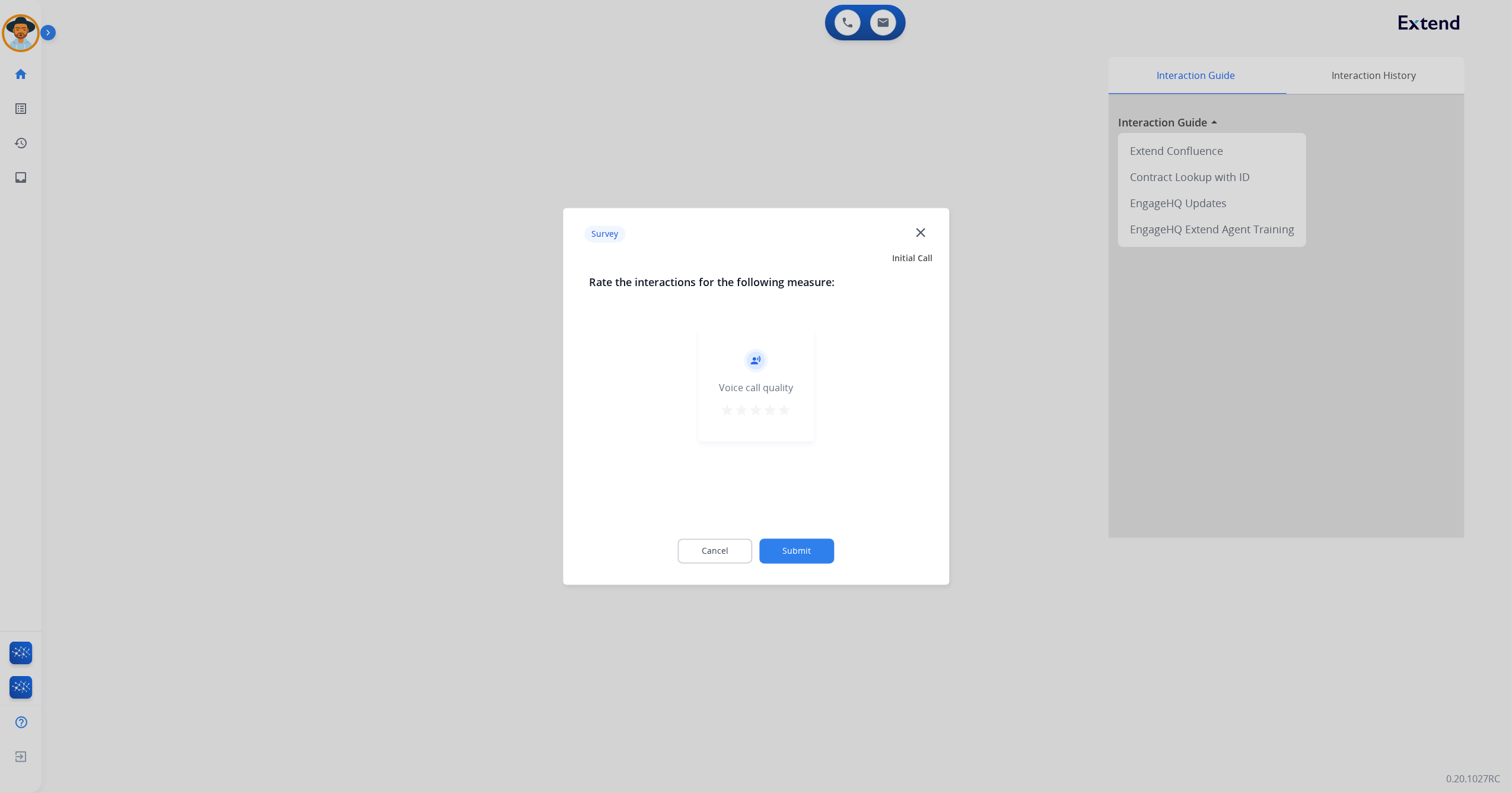
click at [790, 409] on mat-icon "star" at bounding box center [784, 411] width 15 height 15
click at [791, 552] on button "Submit" at bounding box center [797, 551] width 75 height 25
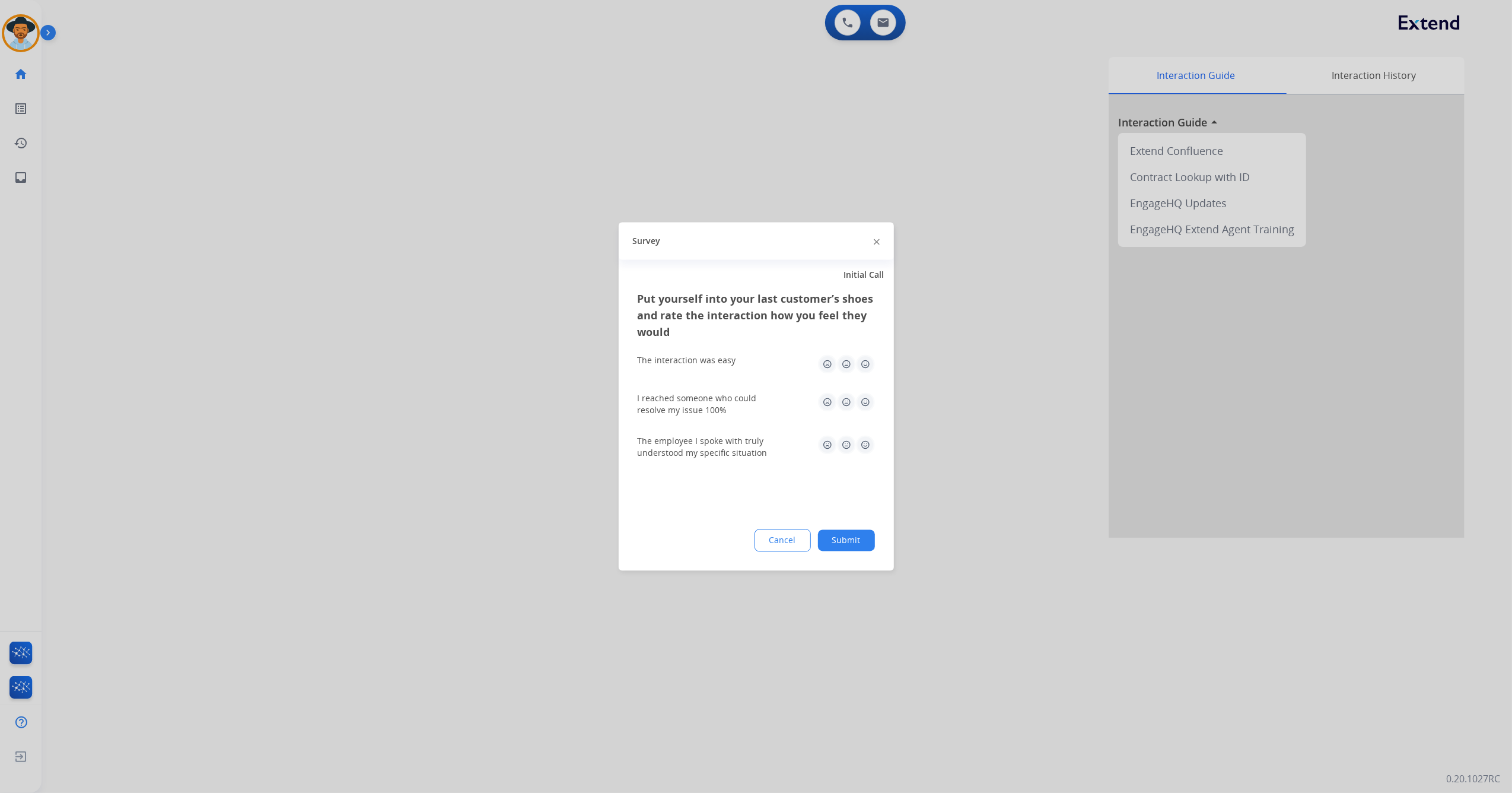
click at [859, 364] on img at bounding box center [865, 364] width 19 height 19
click at [867, 399] on img at bounding box center [865, 402] width 19 height 19
click at [864, 447] on img at bounding box center [865, 444] width 19 height 19
click at [847, 541] on button "Submit" at bounding box center [846, 541] width 57 height 21
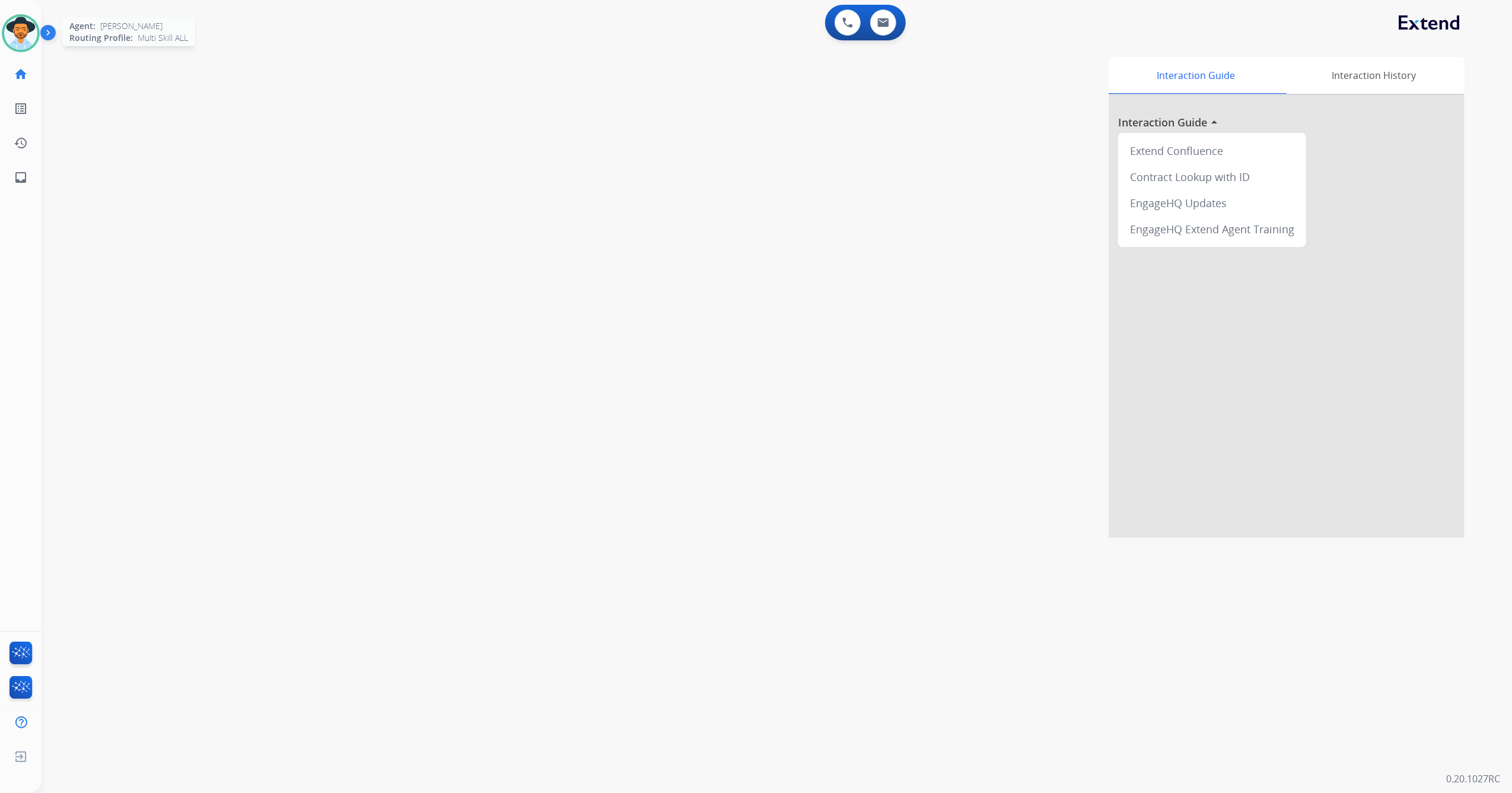
click at [15, 28] on img at bounding box center [20, 33] width 33 height 33
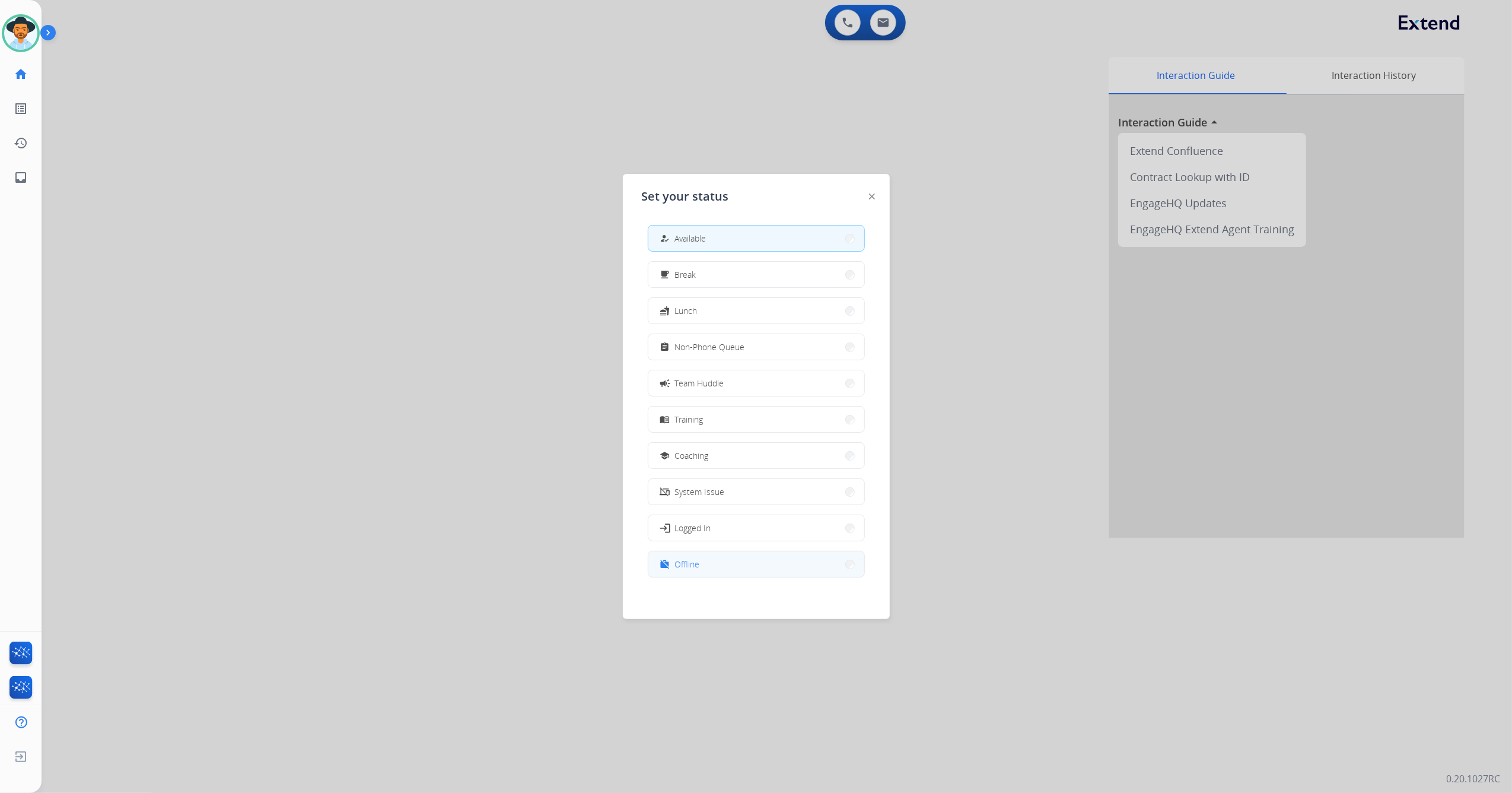
click at [728, 563] on button "work_off Offline" at bounding box center [756, 563] width 216 height 25
